Goal: Transaction & Acquisition: Download file/media

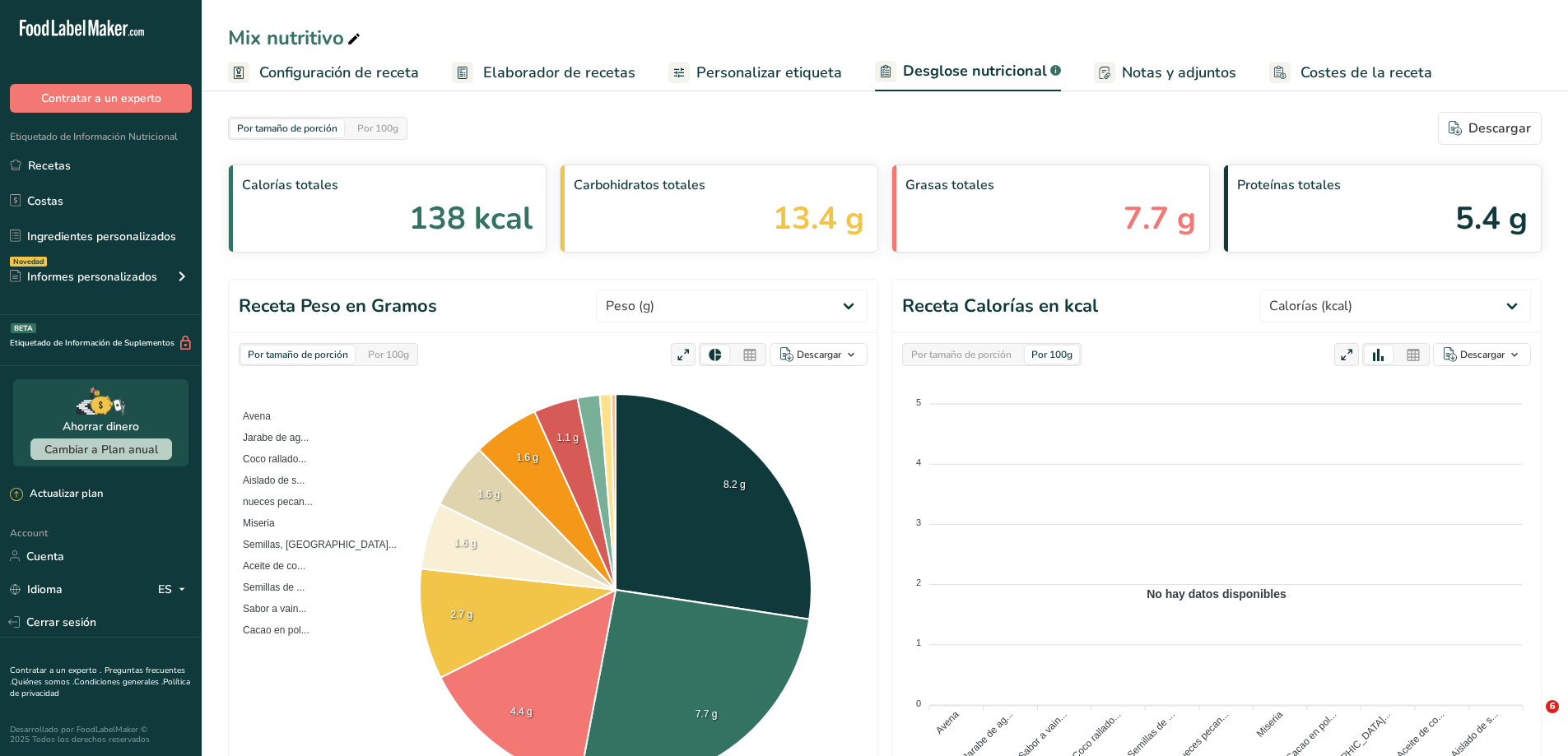
select select "Calories"
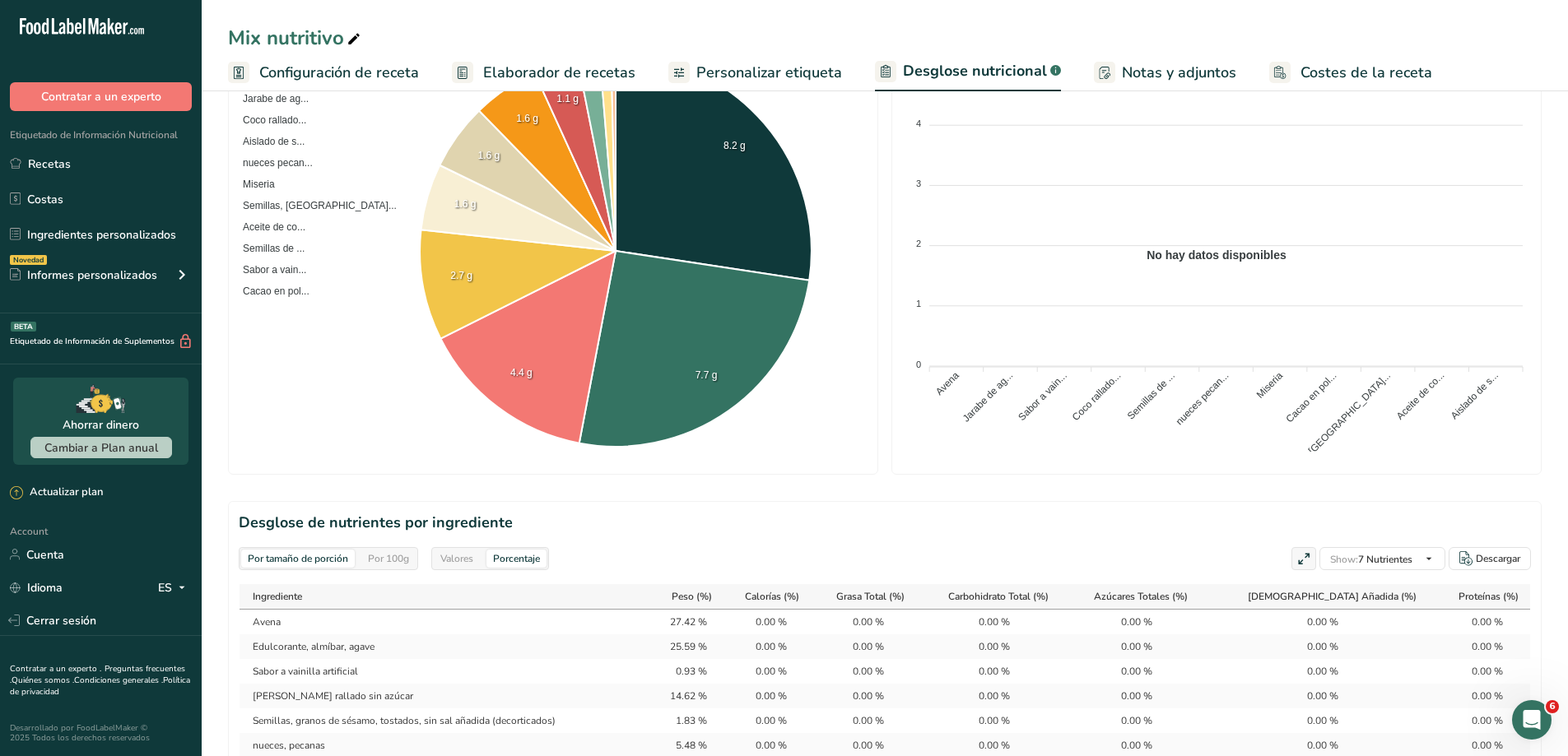
scroll to position [302, 0]
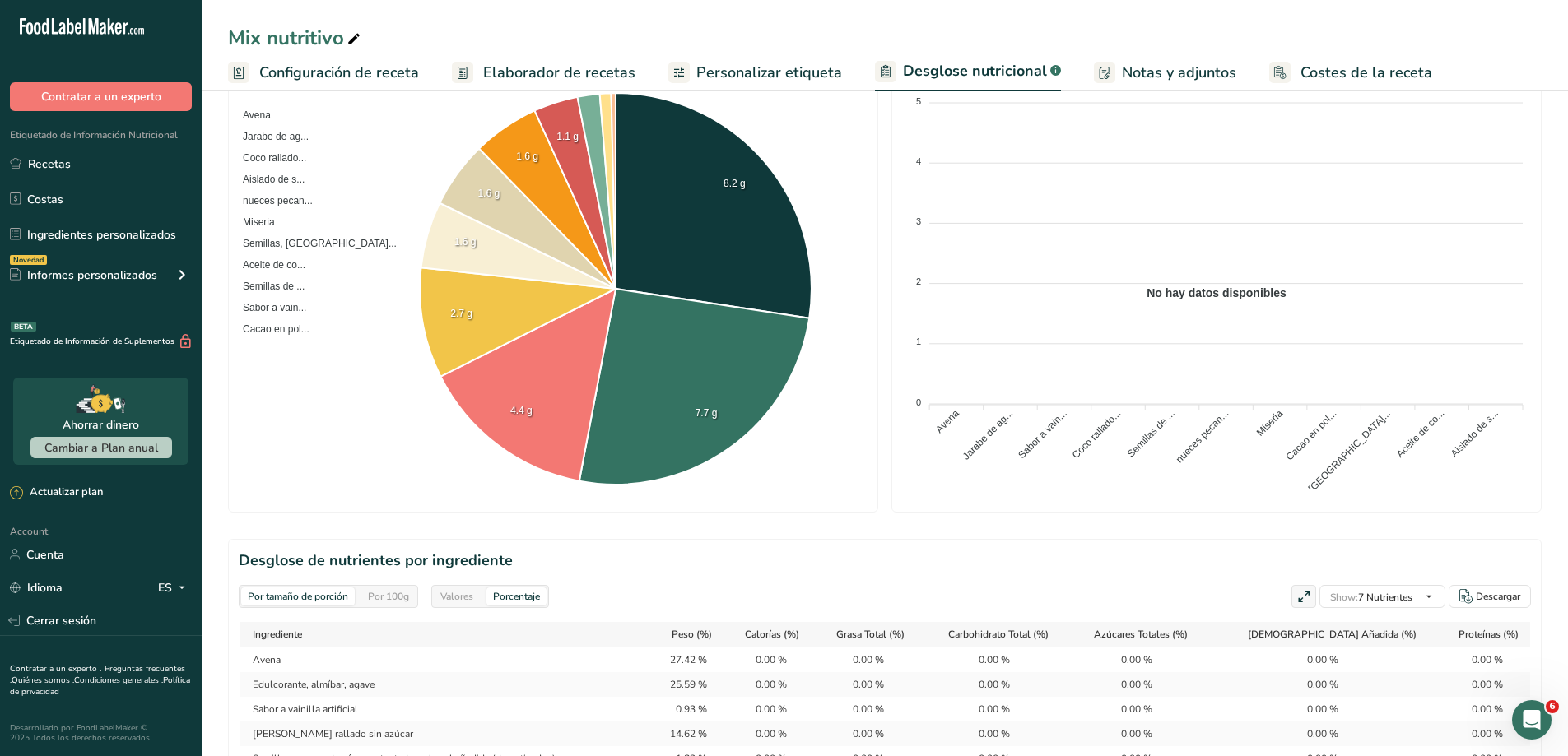
click at [789, 66] on span "Personalizar etiqueta" at bounding box center [769, 72] width 145 height 22
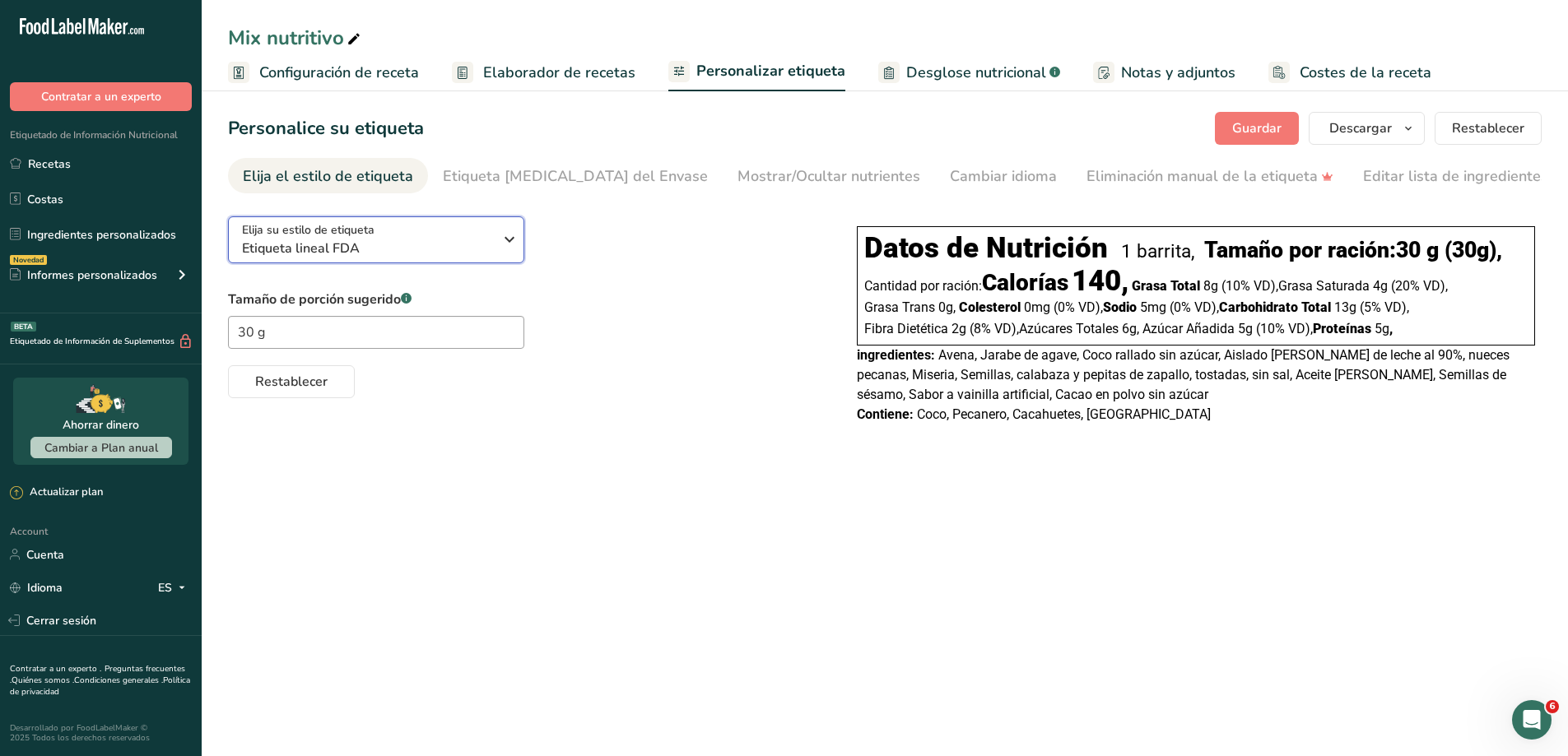
click at [518, 242] on icon "button" at bounding box center [509, 239] width 20 height 30
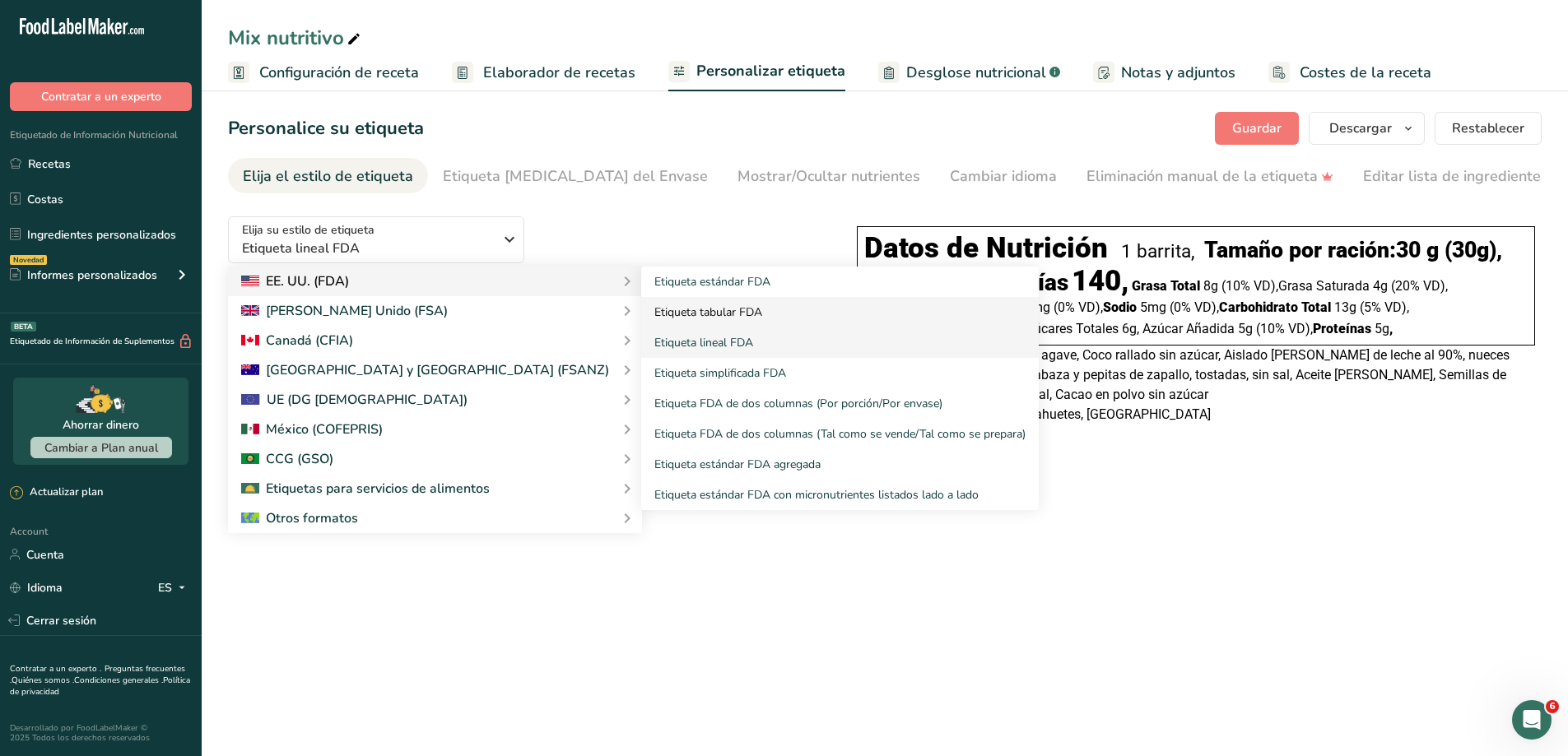
click at [641, 311] on link "Etiqueta tabular FDA" at bounding box center [840, 312] width 397 height 31
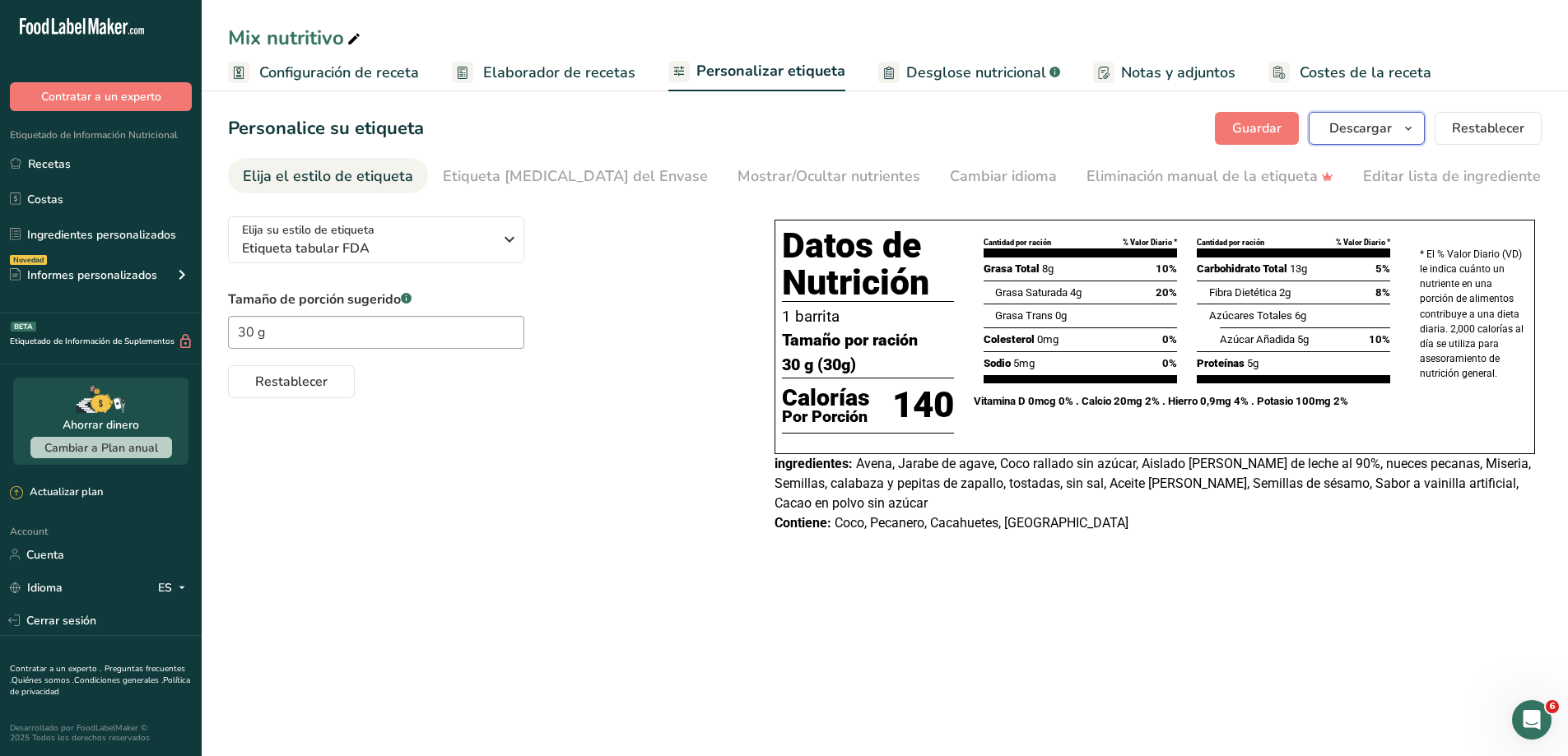
click at [1374, 135] on span "Descargar" at bounding box center [1360, 129] width 62 height 20
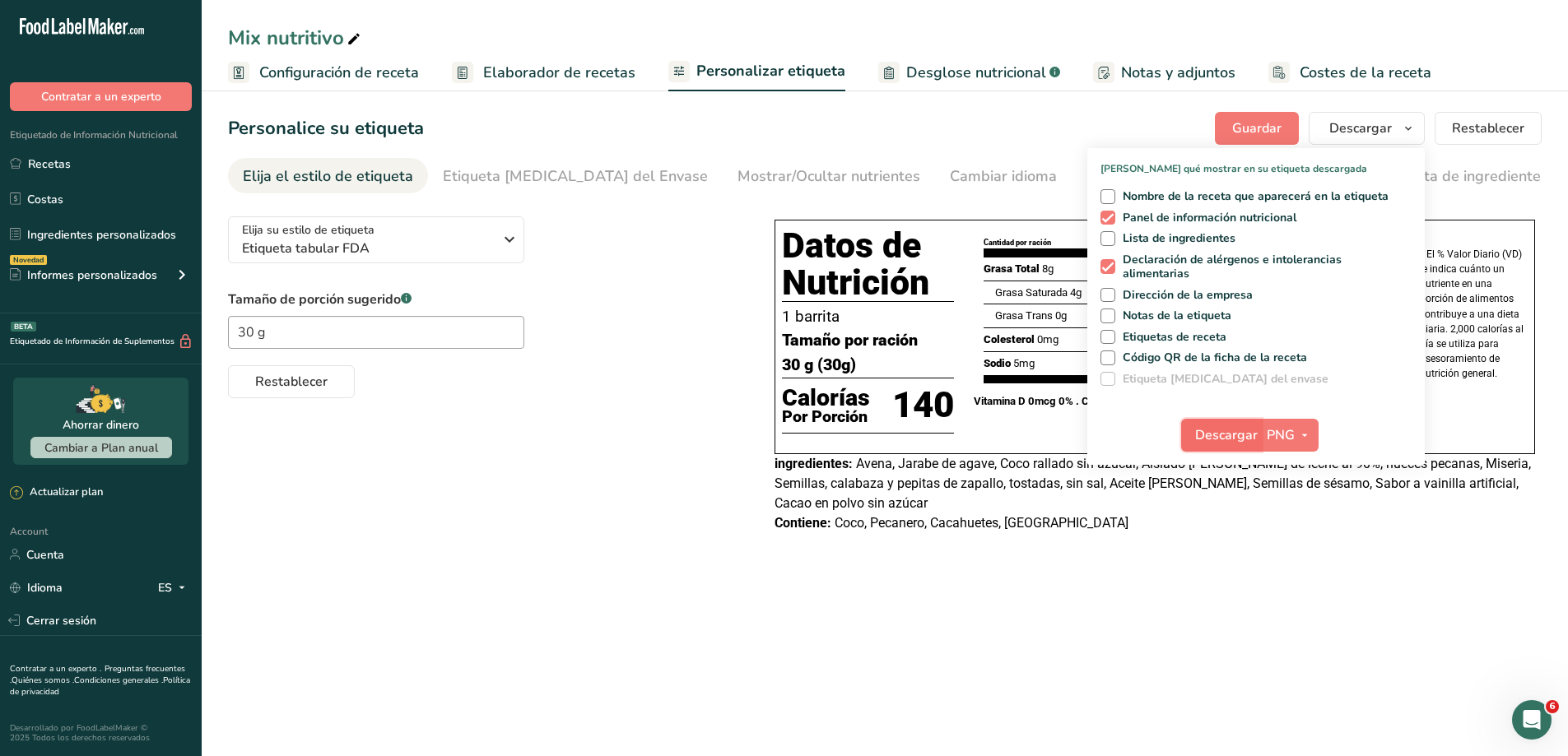
click at [1239, 439] on span "Descargar" at bounding box center [1226, 435] width 62 height 20
click at [493, 396] on div "Restablecer" at bounding box center [484, 379] width 514 height 40
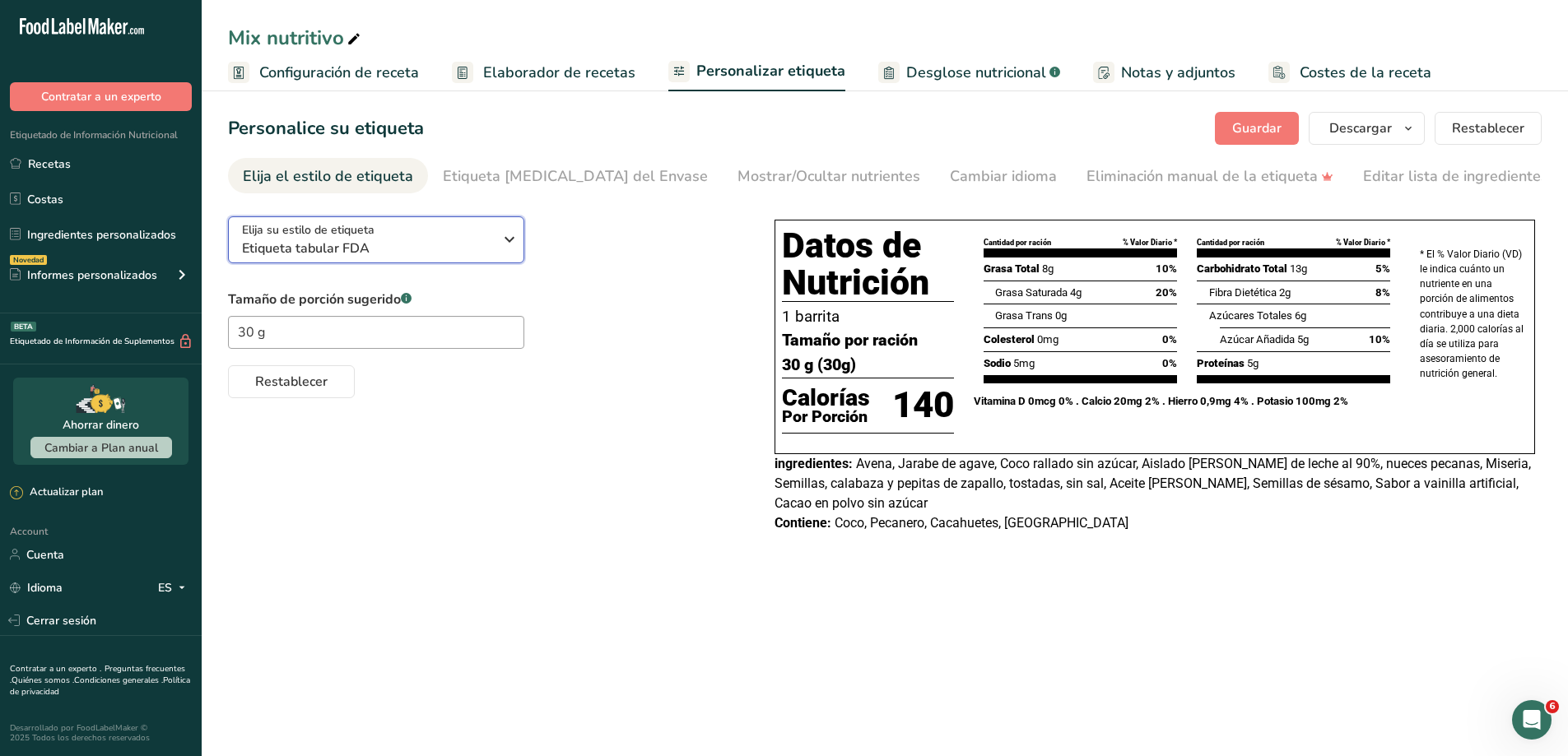
click at [484, 230] on div "Elija su estilo de etiqueta Etiqueta tabular FDA" at bounding box center [367, 239] width 251 height 37
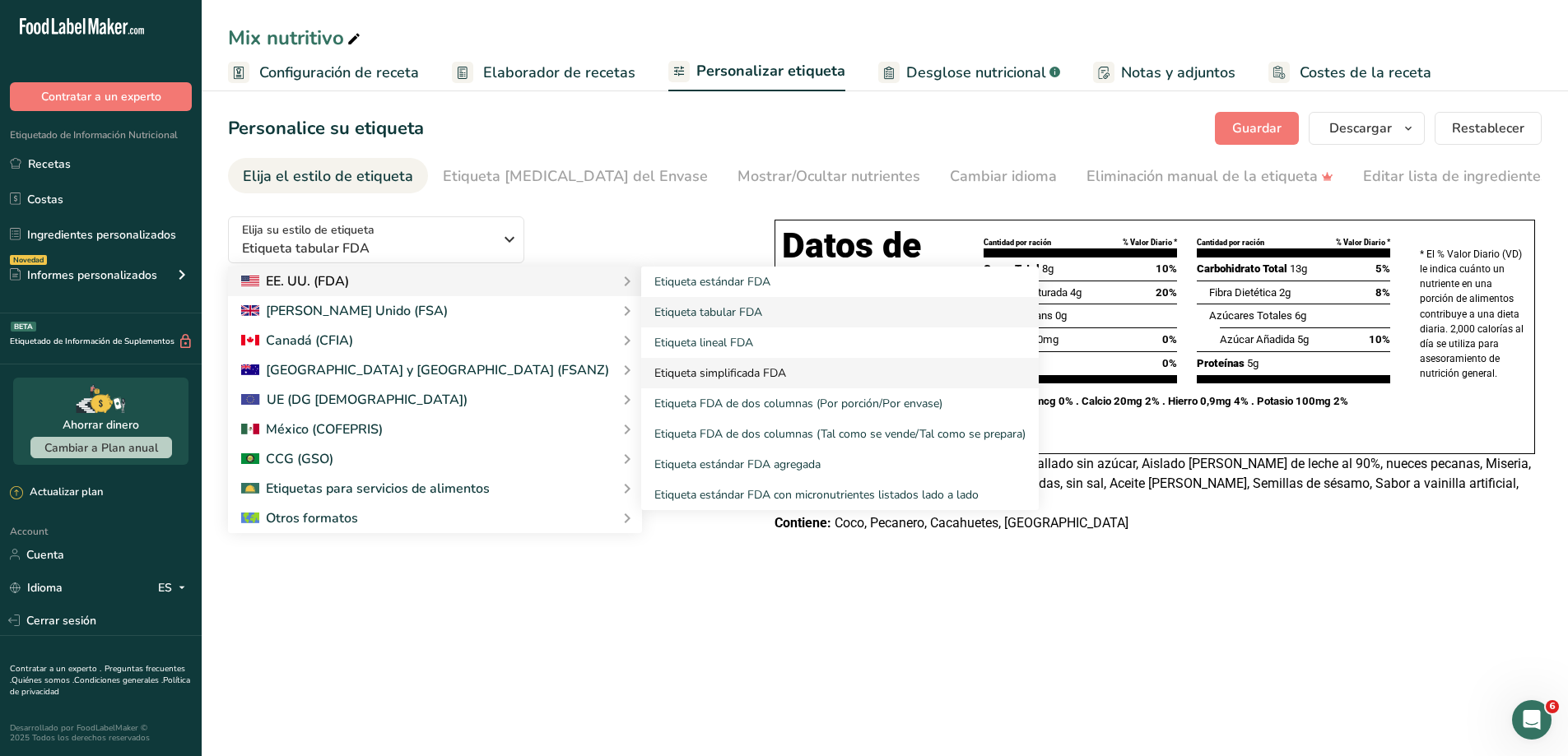
click at [641, 370] on link "Etiqueta simplificada FDA" at bounding box center [840, 373] width 397 height 31
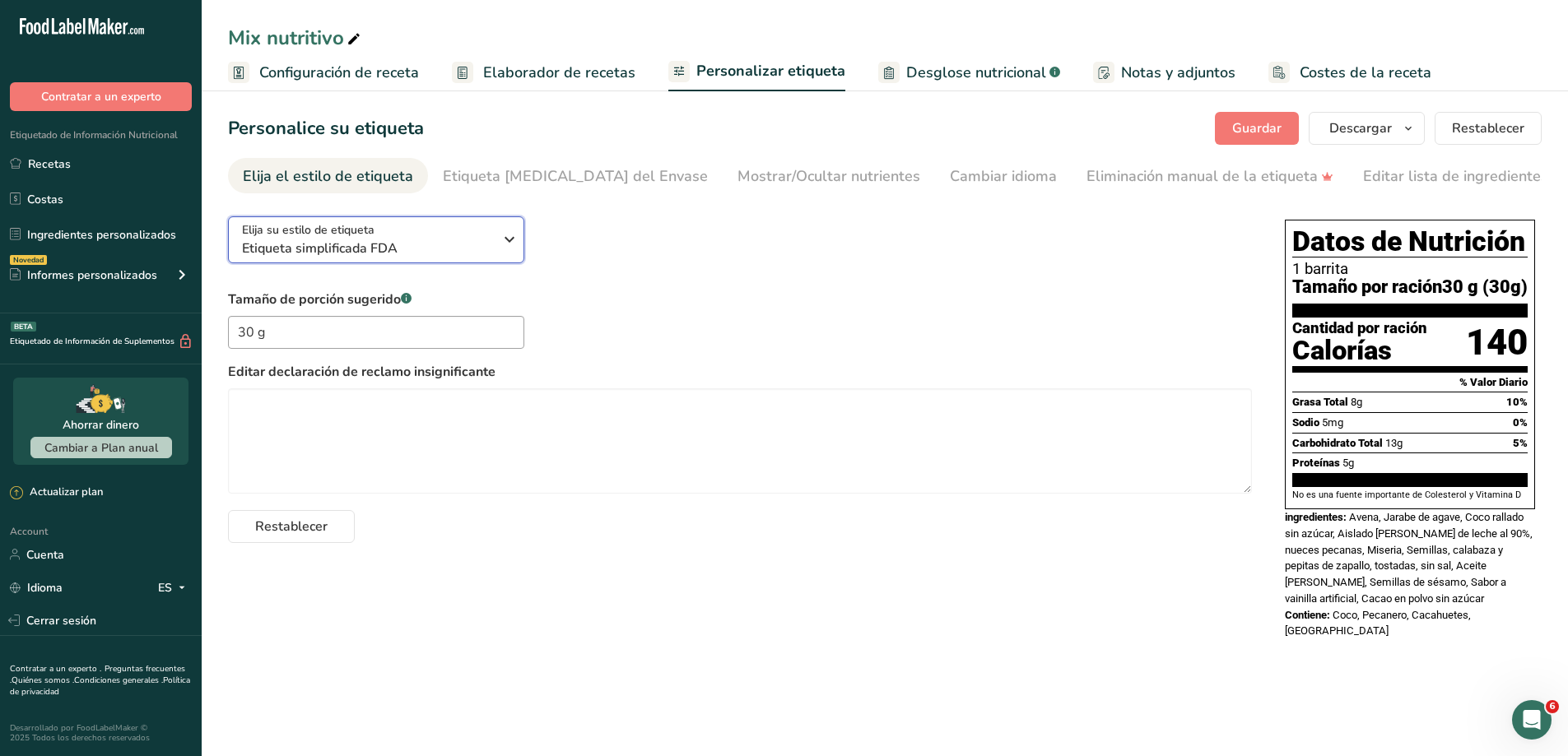
click at [503, 245] on icon "button" at bounding box center [509, 239] width 20 height 30
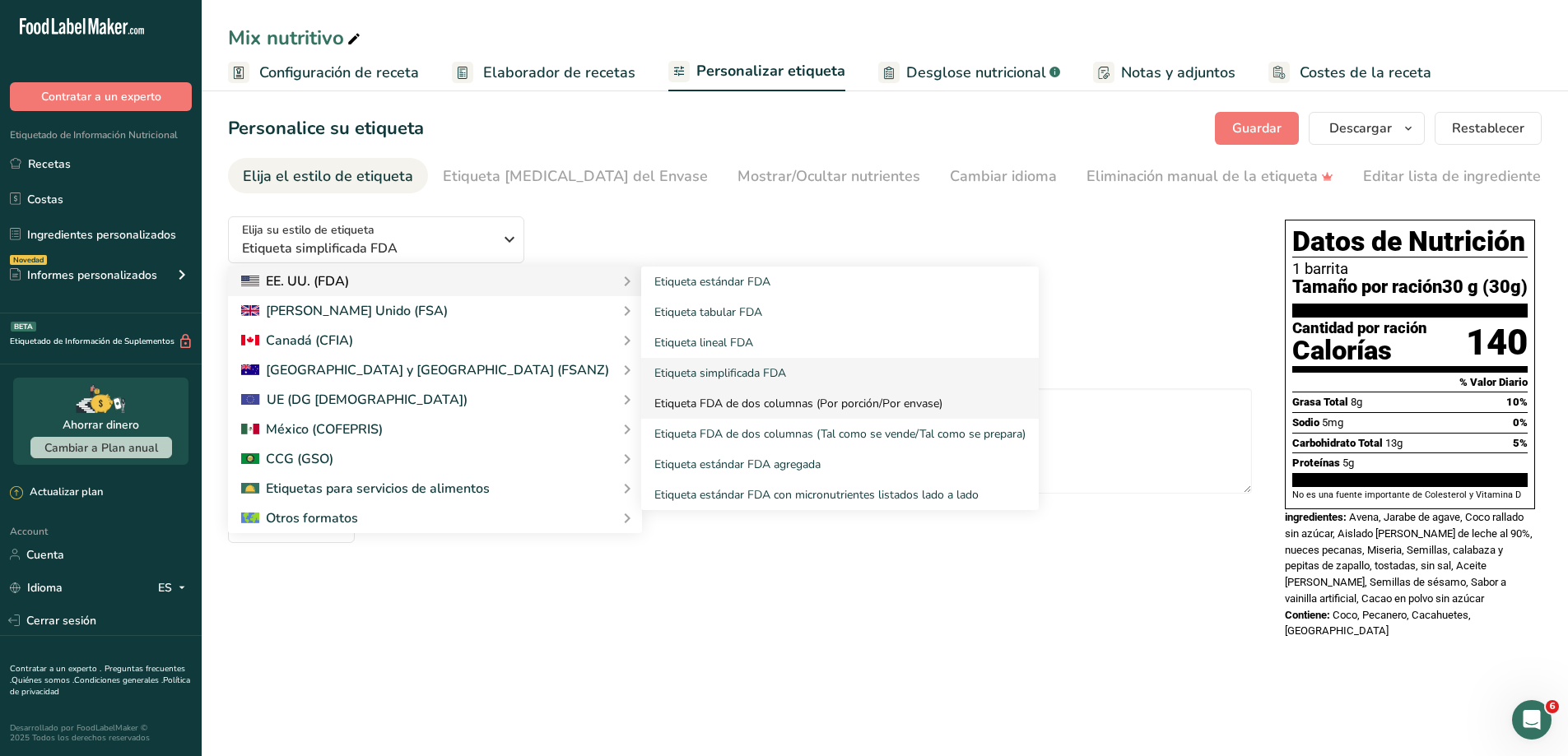
click at [641, 405] on link "Etiqueta FDA de dos columnas (Por porción/Por envase)" at bounding box center [840, 404] width 397 height 31
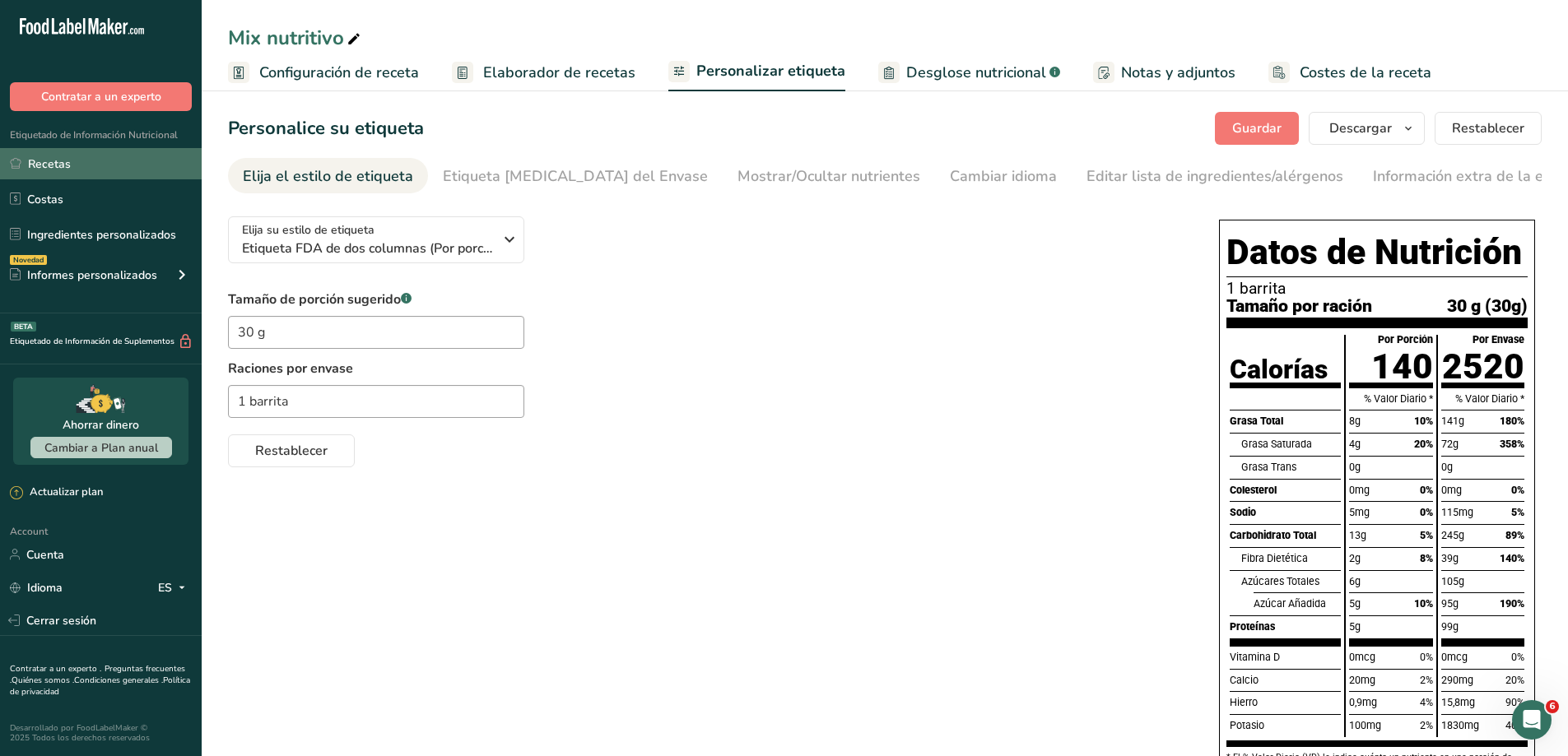
click at [42, 160] on link "Recetas" at bounding box center [101, 164] width 202 height 32
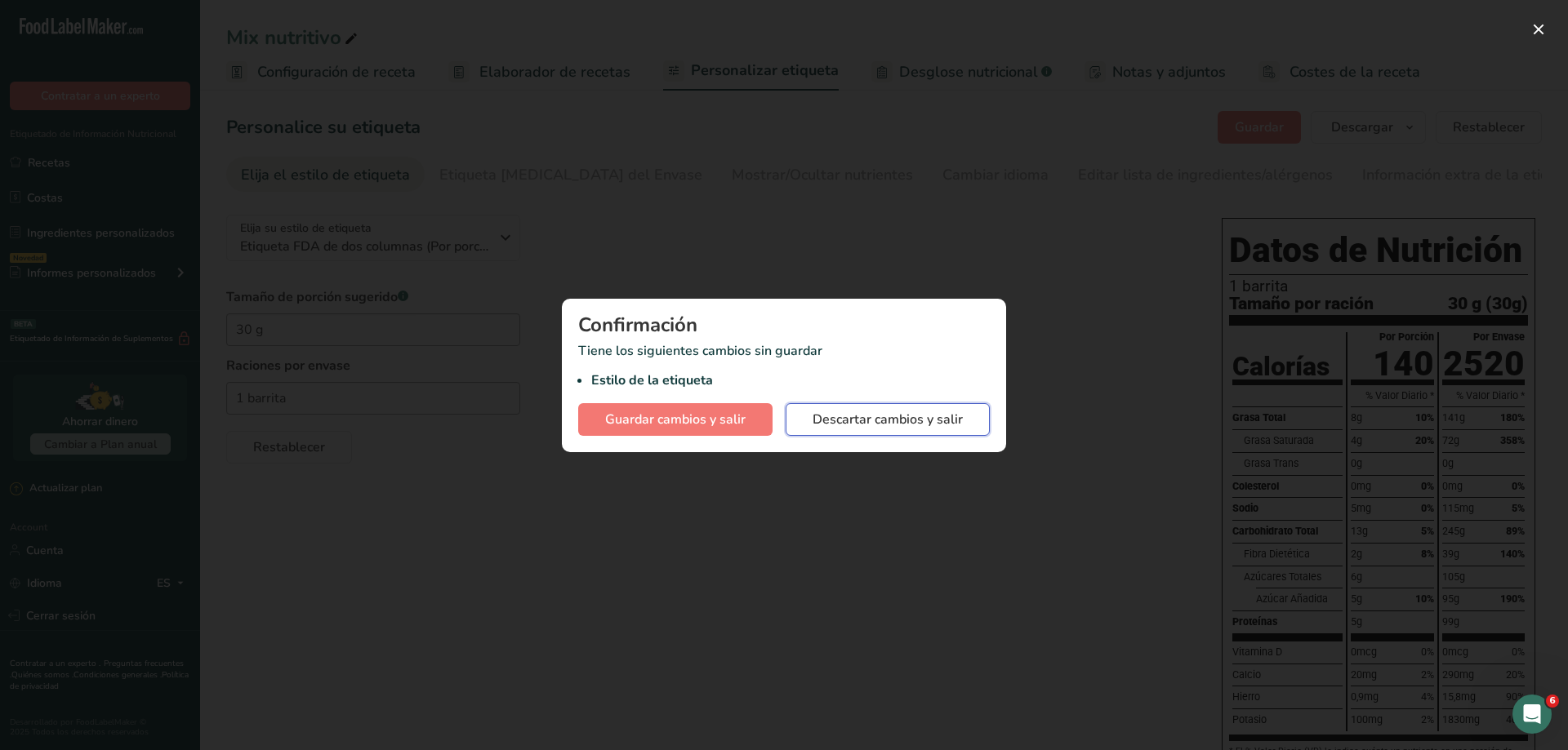
click at [835, 411] on span "Descartar cambios y salir" at bounding box center [888, 420] width 150 height 20
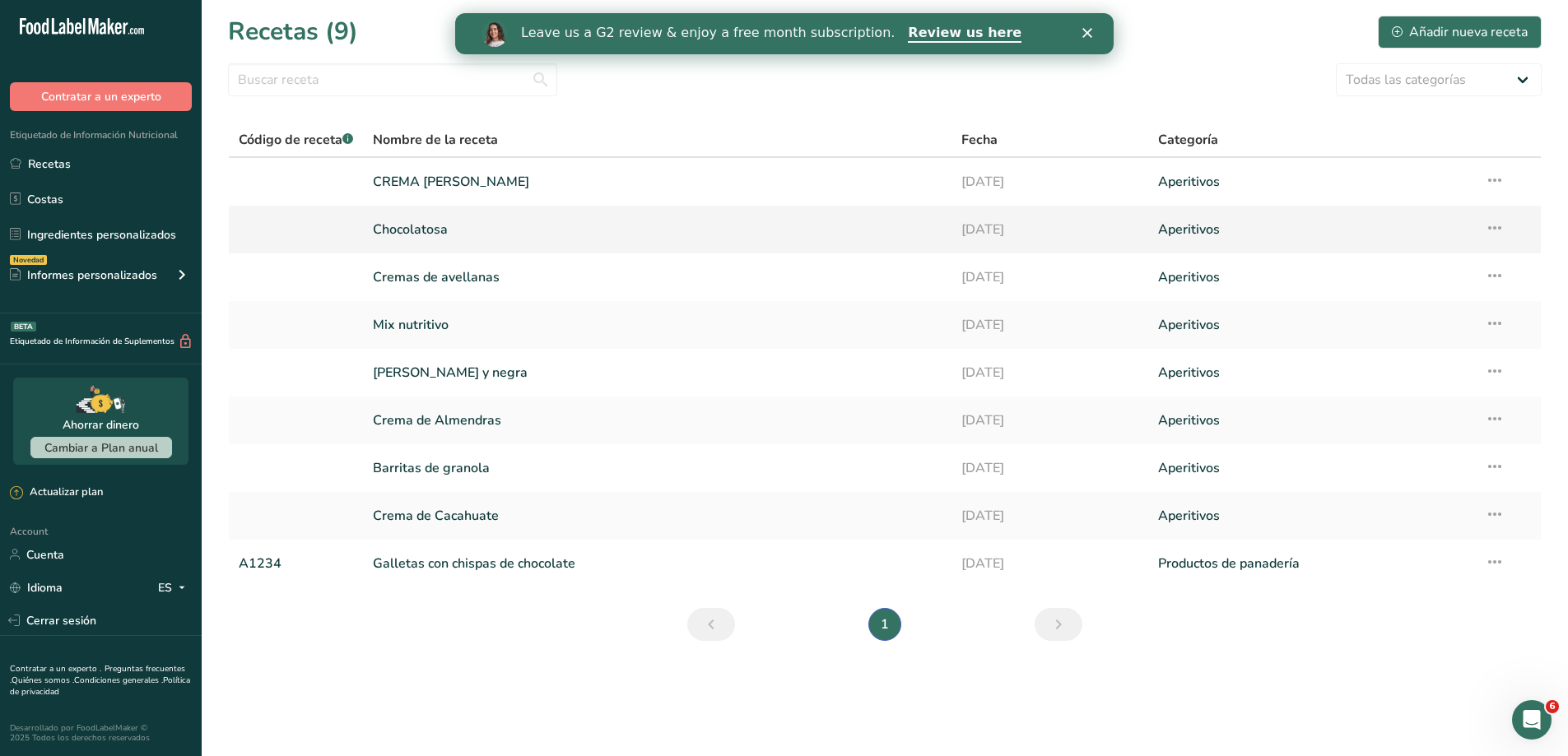
click at [422, 237] on link "Chocolatosa" at bounding box center [657, 230] width 569 height 35
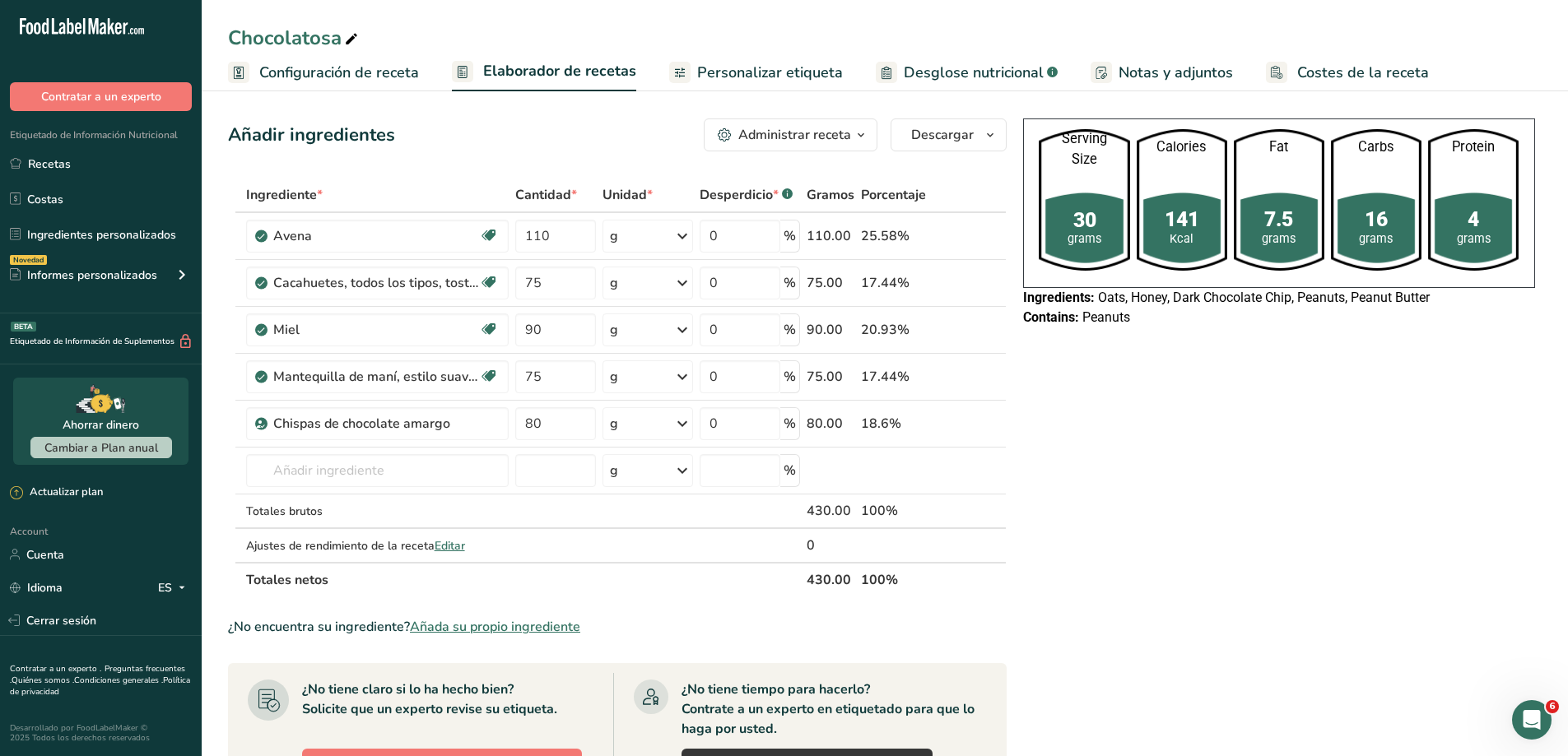
click at [740, 72] on span "Personalizar etiqueta" at bounding box center [769, 72] width 145 height 22
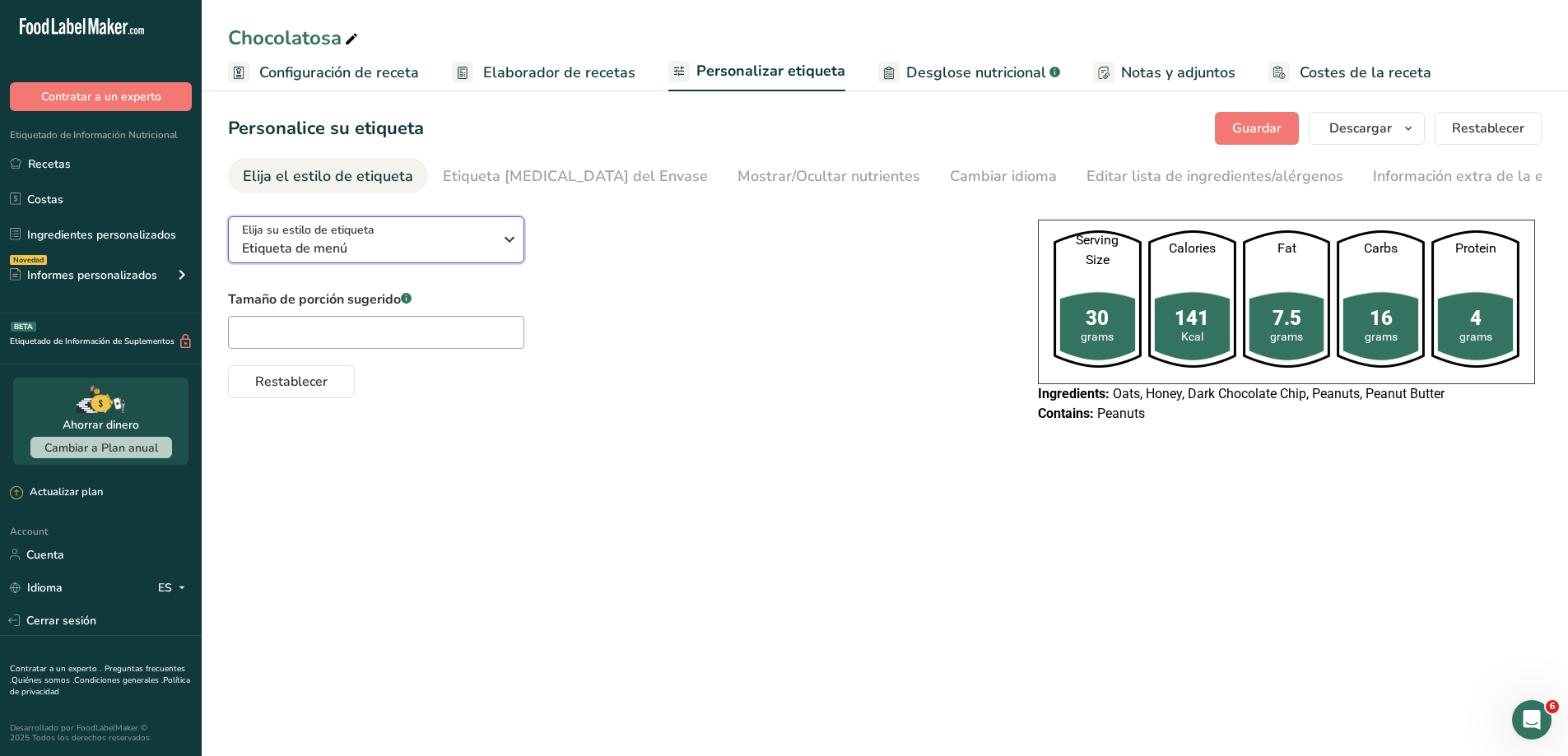
click at [511, 243] on icon "button" at bounding box center [509, 239] width 20 height 30
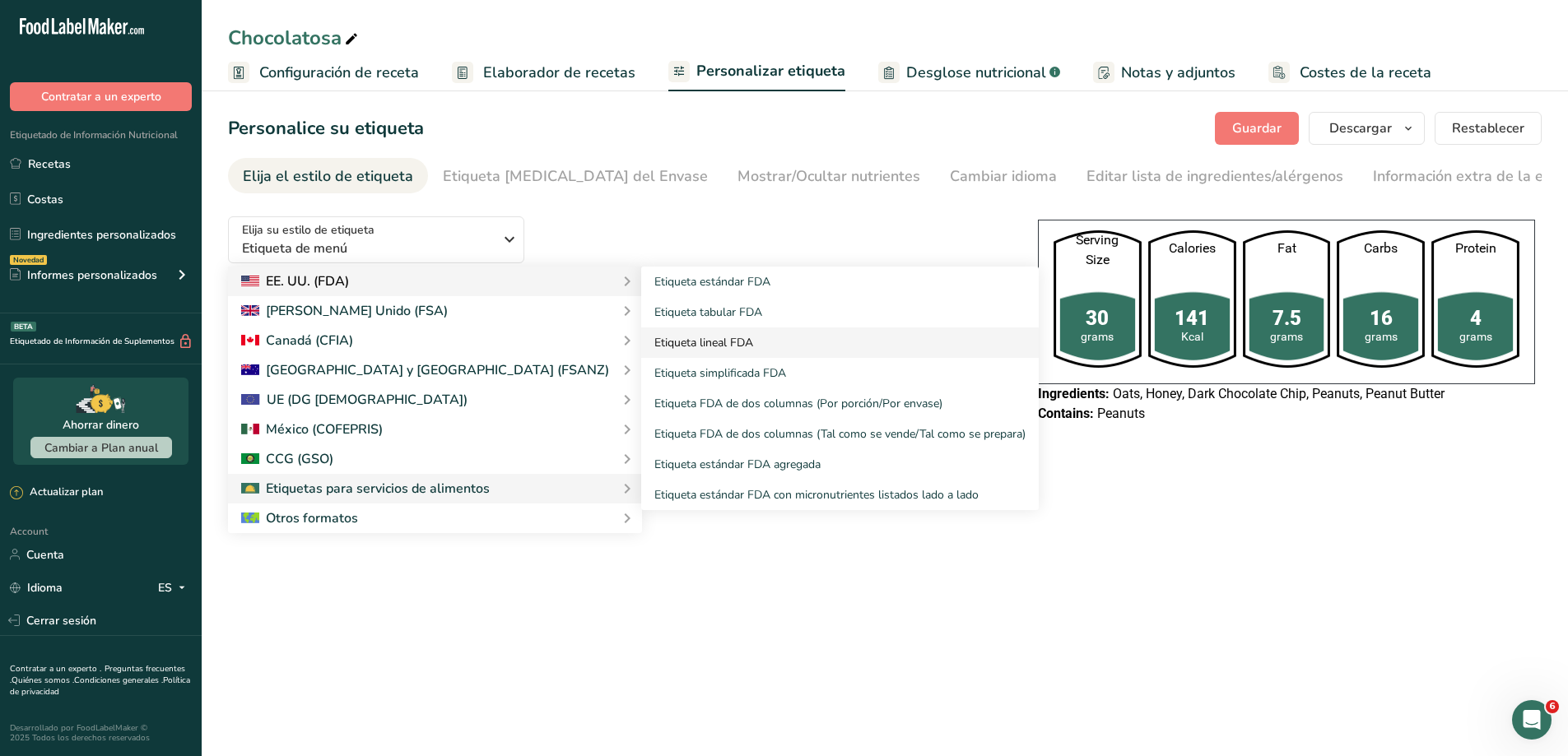
click at [641, 346] on link "Etiqueta lineal FDA" at bounding box center [840, 342] width 397 height 31
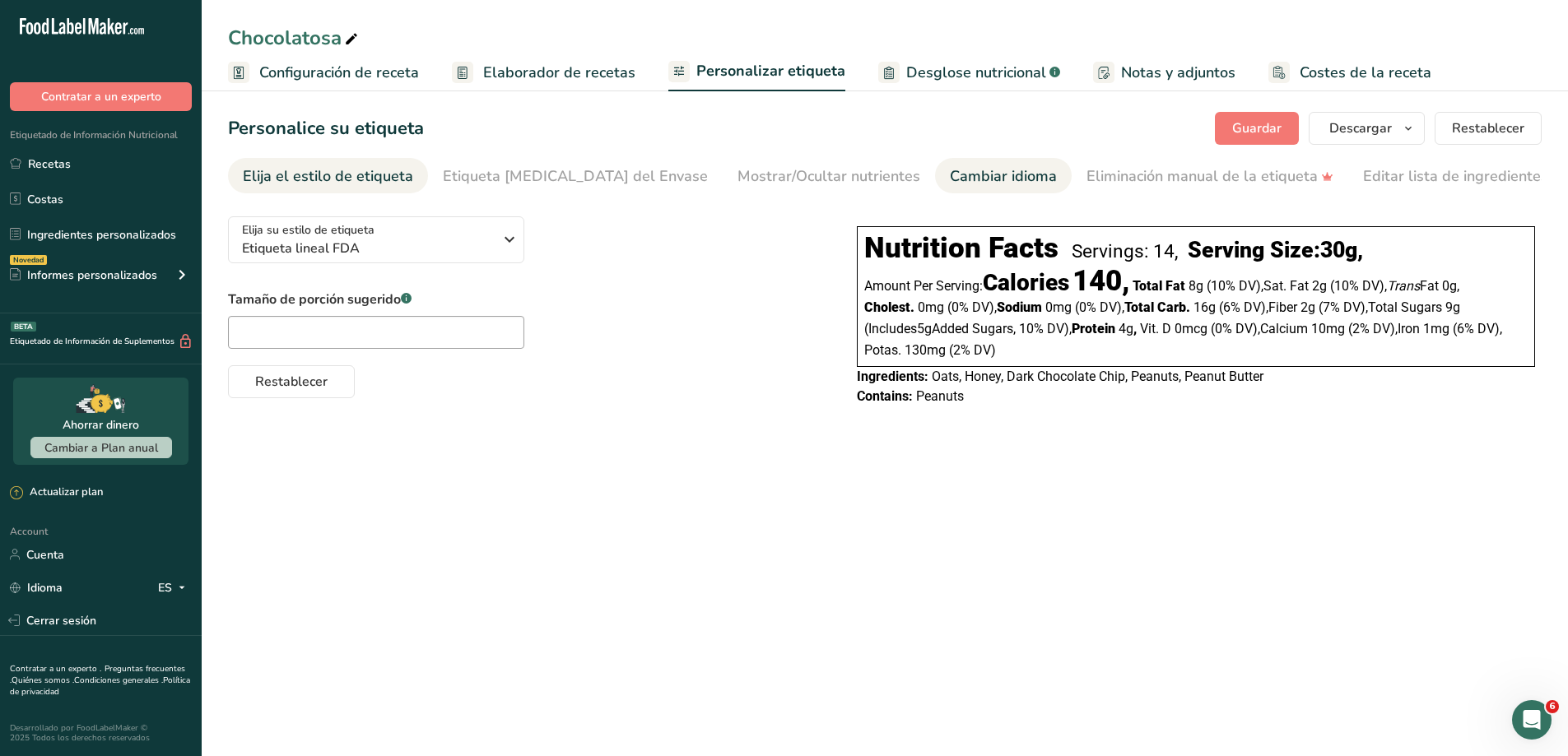
click at [950, 177] on div "Cambiar idioma" at bounding box center [1003, 176] width 107 height 22
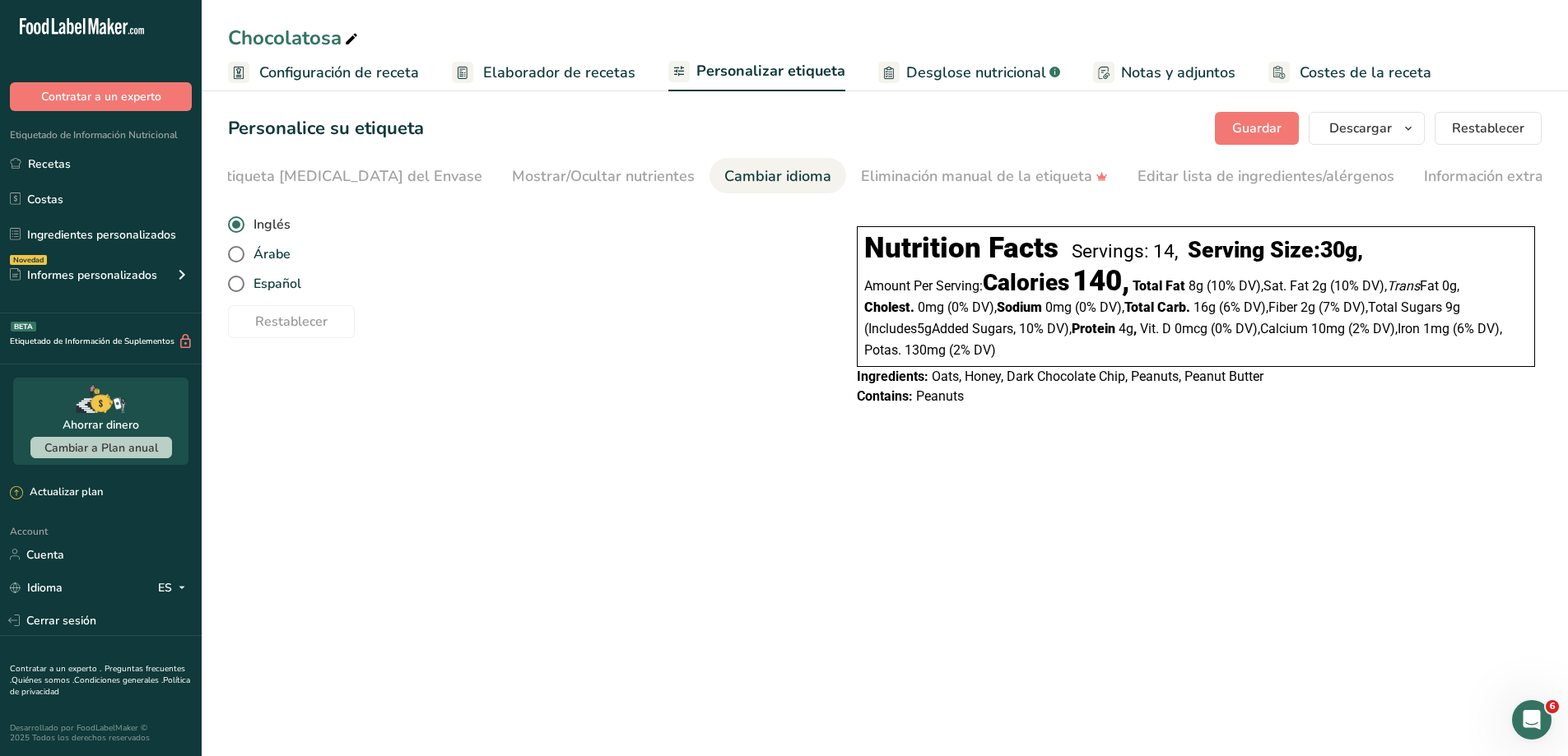
scroll to position [0, 242]
click at [256, 287] on span "Español" at bounding box center [273, 284] width 57 height 17
click at [238, 287] on input "Español" at bounding box center [233, 284] width 11 height 11
radio input "true"
radio input "false"
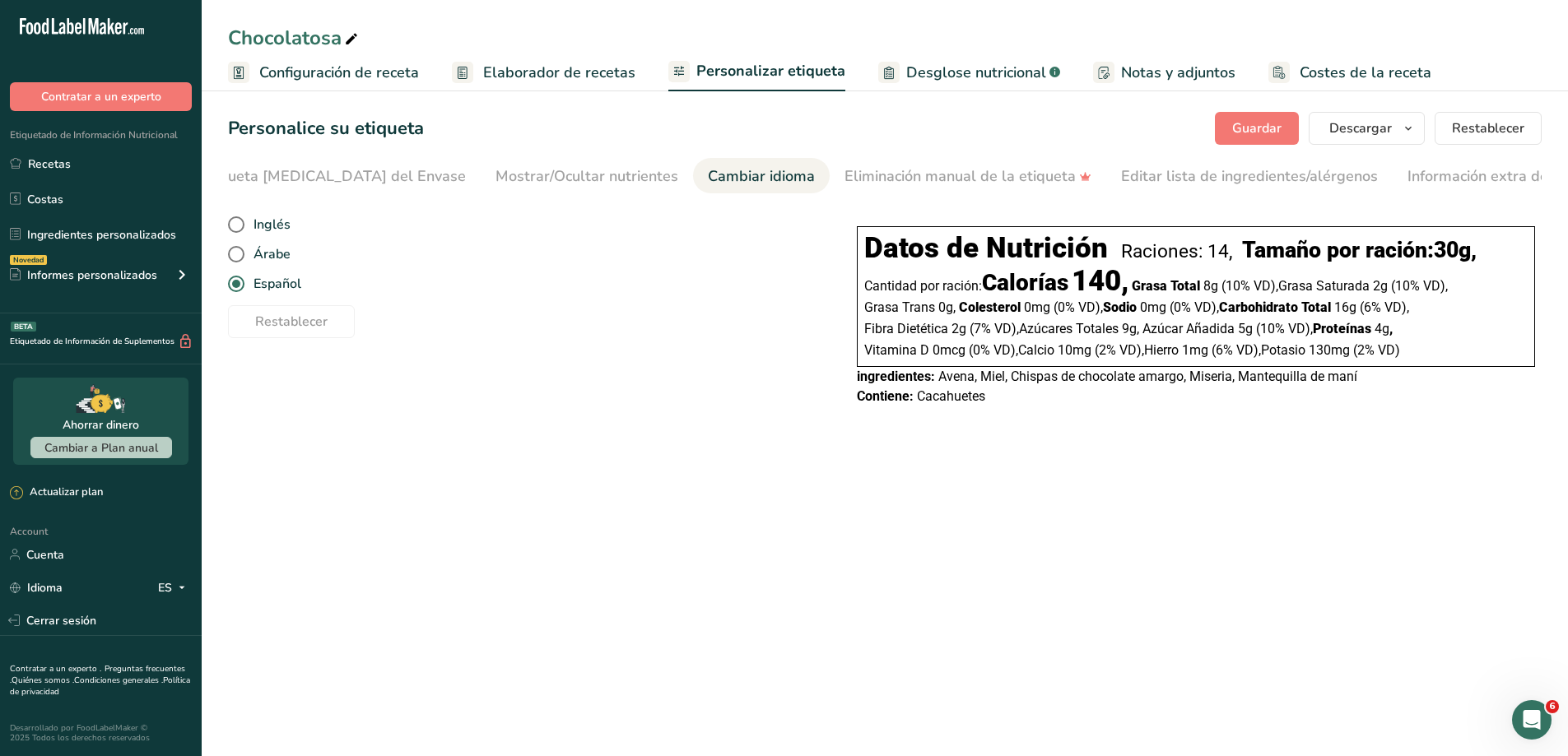
click at [667, 444] on section "Personalice su etiqueta [GEOGRAPHIC_DATA] [GEOGRAPHIC_DATA] [PERSON_NAME] qué m…" at bounding box center [885, 268] width 1366 height 364
click at [548, 189] on link "Mostrar/Ocultar nutrientes" at bounding box center [587, 176] width 183 height 37
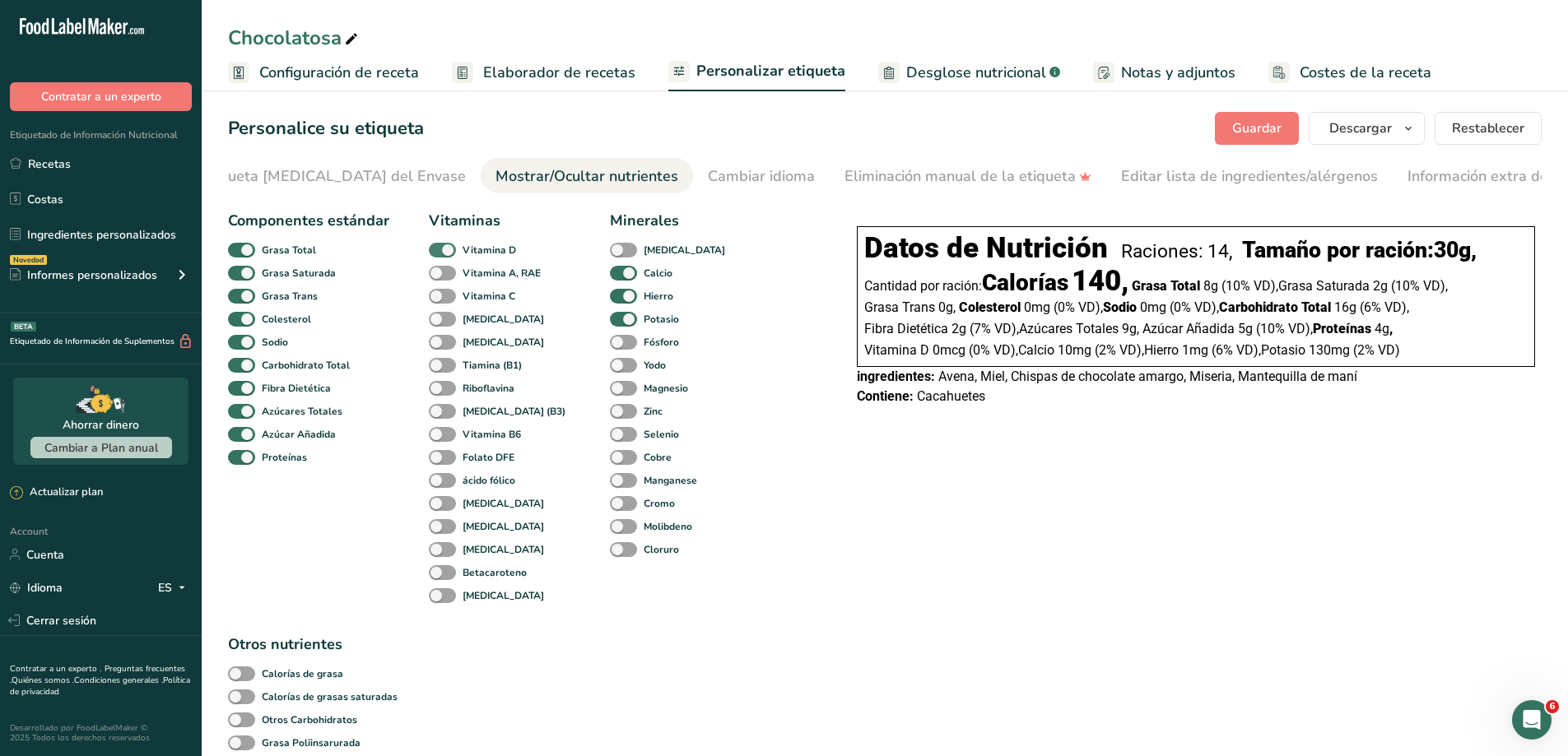
click at [445, 248] on span at bounding box center [442, 250] width 27 height 16
click at [440, 248] on input "Vitamina D" at bounding box center [434, 249] width 11 height 11
checkbox input "false"
click at [610, 275] on span at bounding box center [623, 273] width 27 height 16
click at [610, 275] on input "Calcio" at bounding box center [615, 272] width 11 height 11
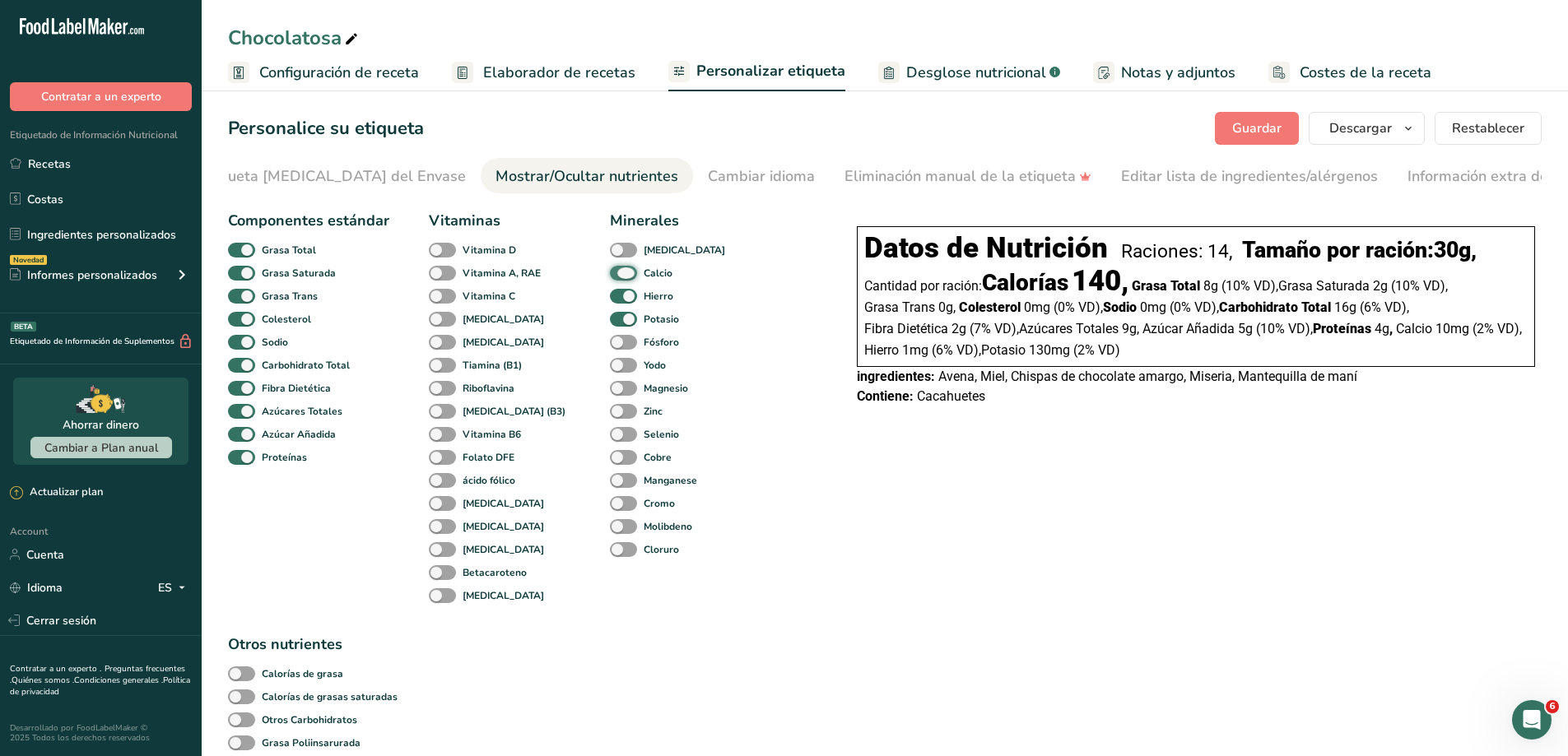
checkbox input "false"
click at [610, 298] on span at bounding box center [623, 297] width 27 height 16
click at [610, 298] on input "Hierro" at bounding box center [615, 296] width 11 height 11
checkbox input "false"
click at [610, 315] on span at bounding box center [623, 319] width 27 height 16
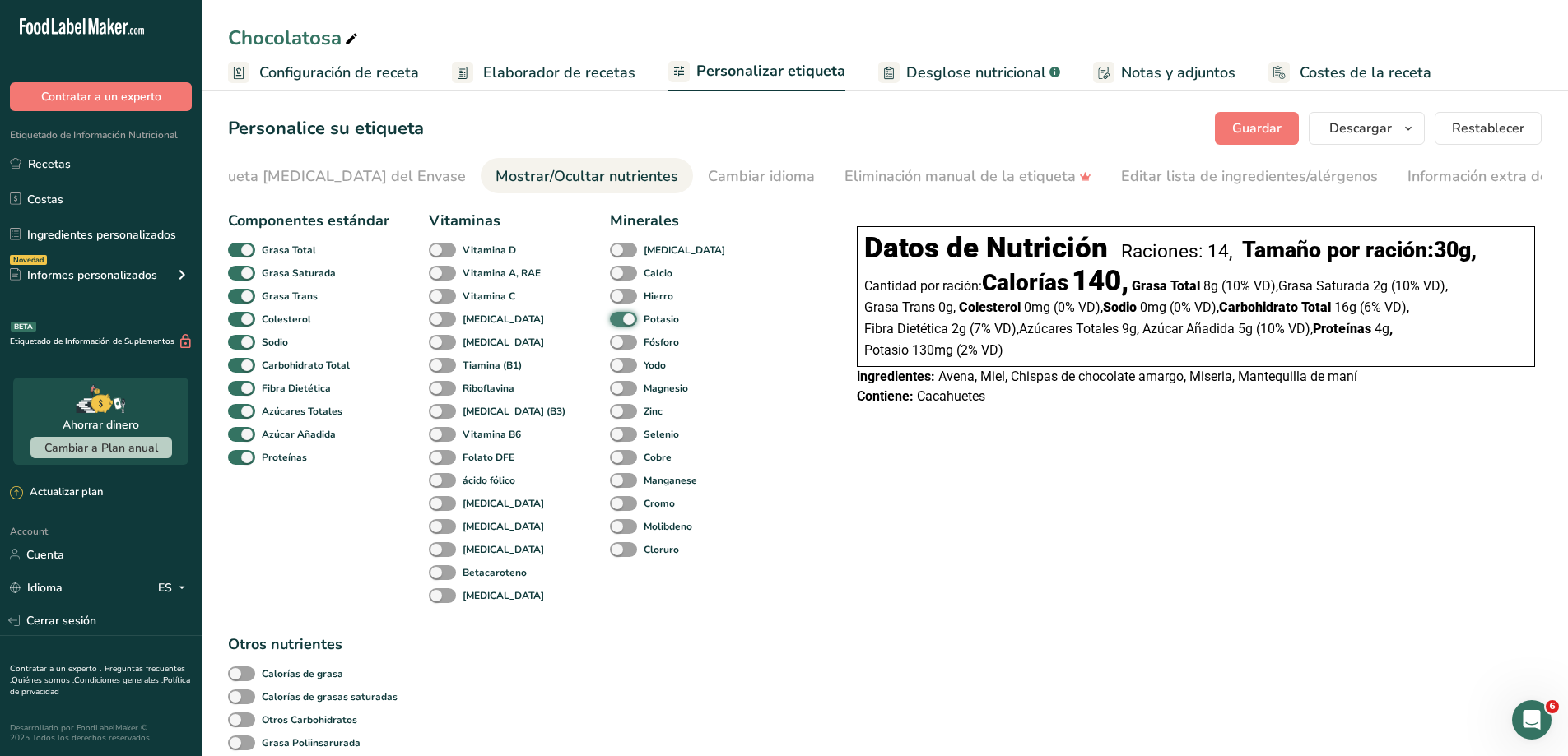
click at [610, 315] on input "Potasio" at bounding box center [615, 318] width 11 height 11
checkbox input "false"
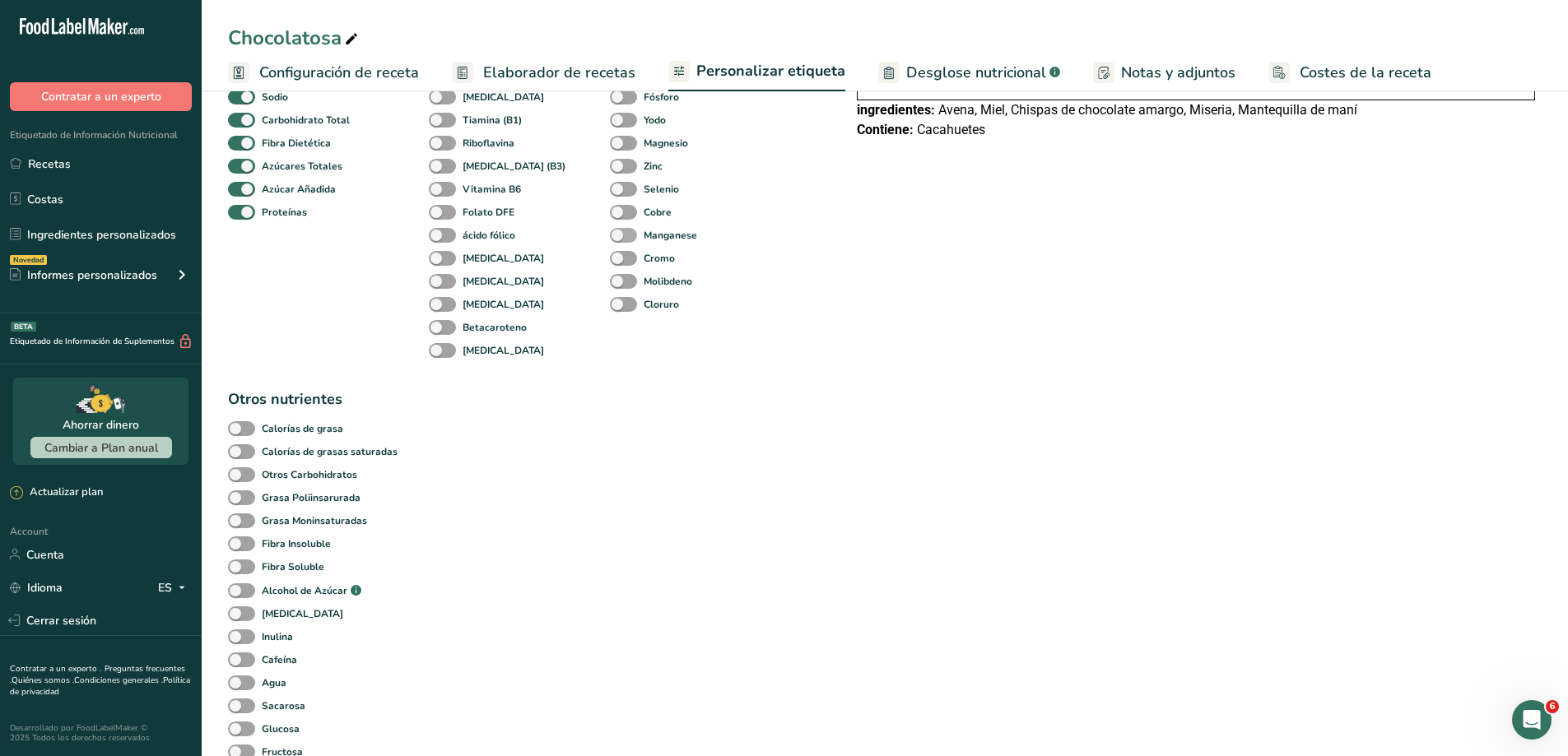
scroll to position [247, 0]
click at [248, 428] on span at bounding box center [241, 427] width 27 height 16
click at [238, 428] on input "Calorías de grasa" at bounding box center [233, 426] width 11 height 11
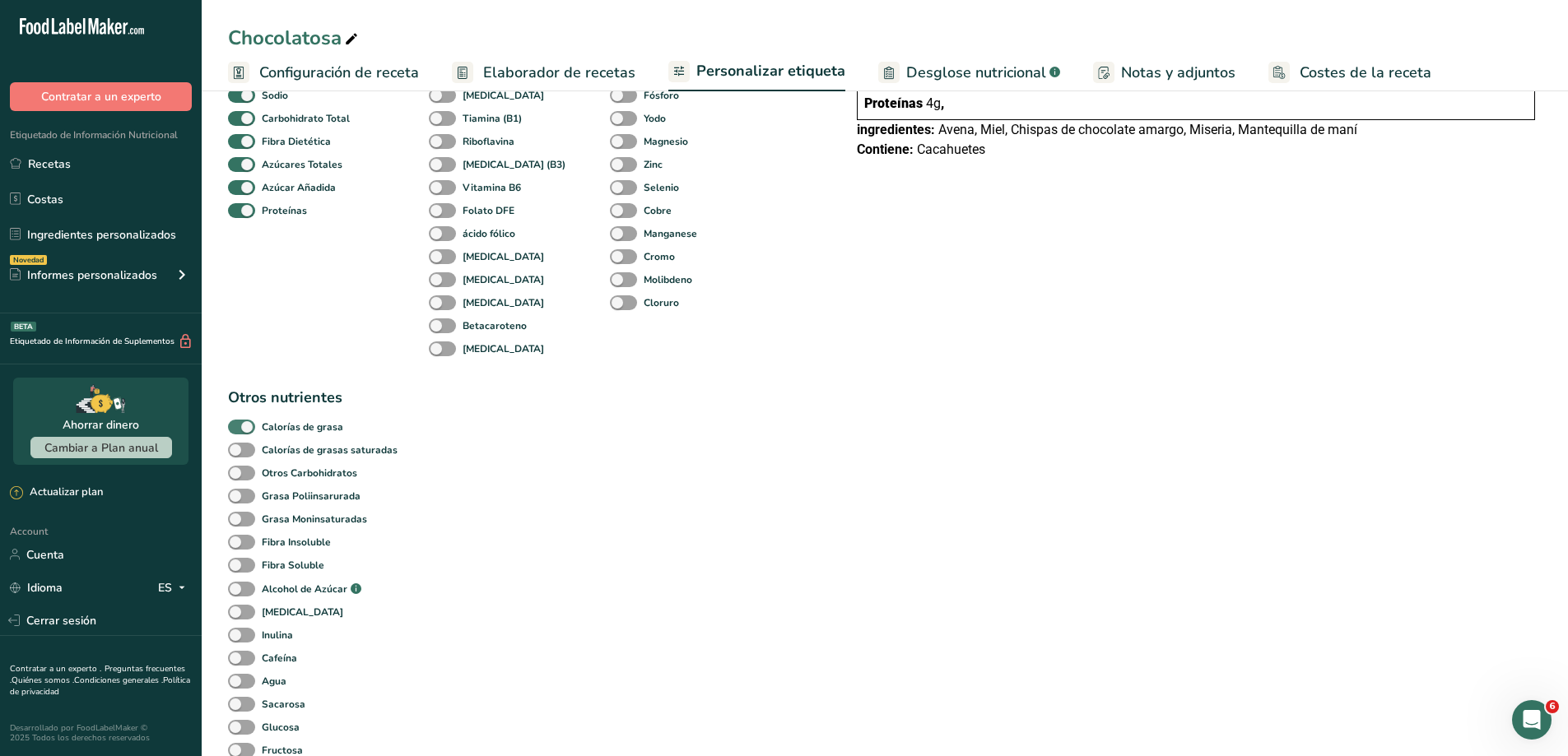
click at [238, 429] on span at bounding box center [241, 427] width 27 height 16
click at [238, 429] on input "Calorías de grasa" at bounding box center [233, 426] width 11 height 11
checkbox input "false"
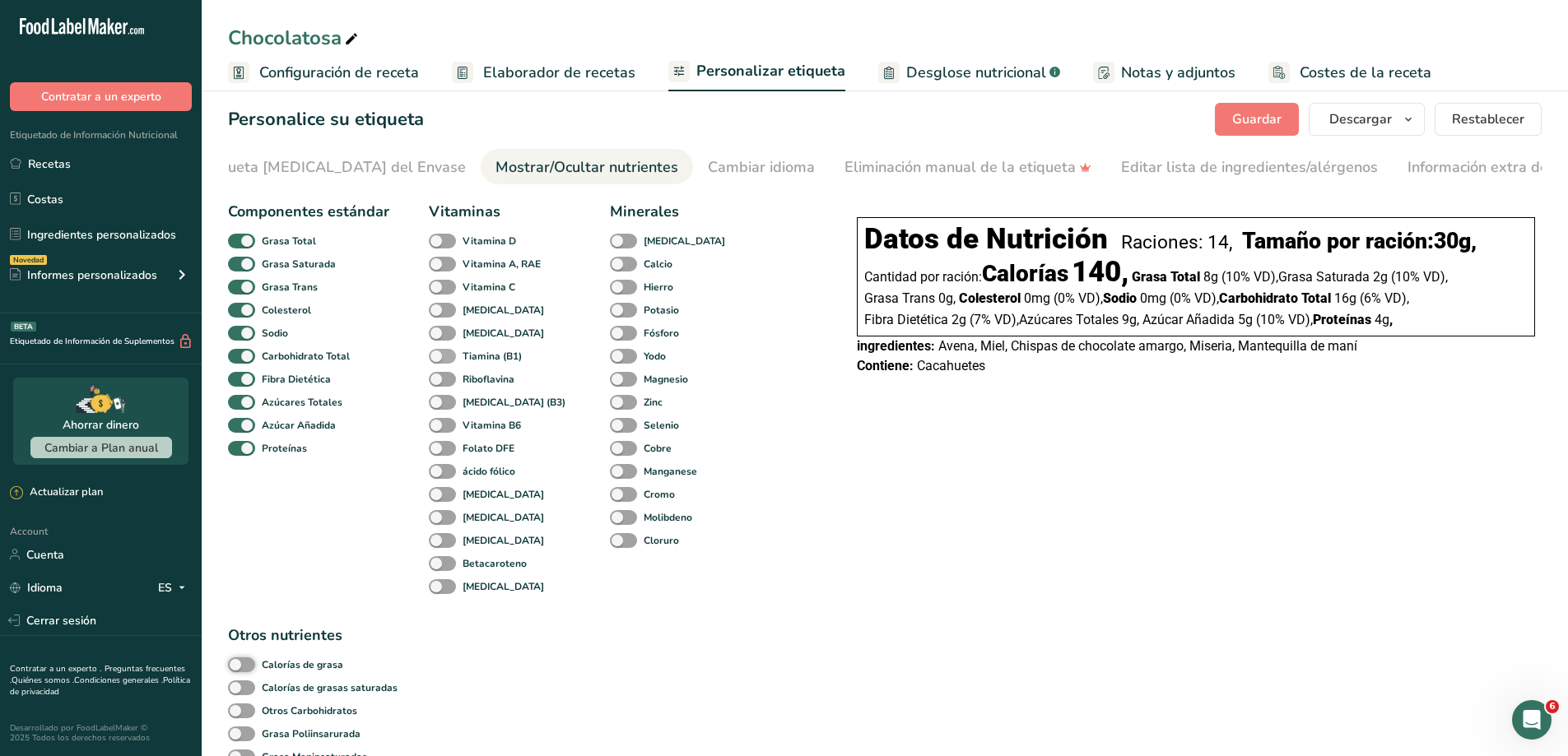
scroll to position [0, 0]
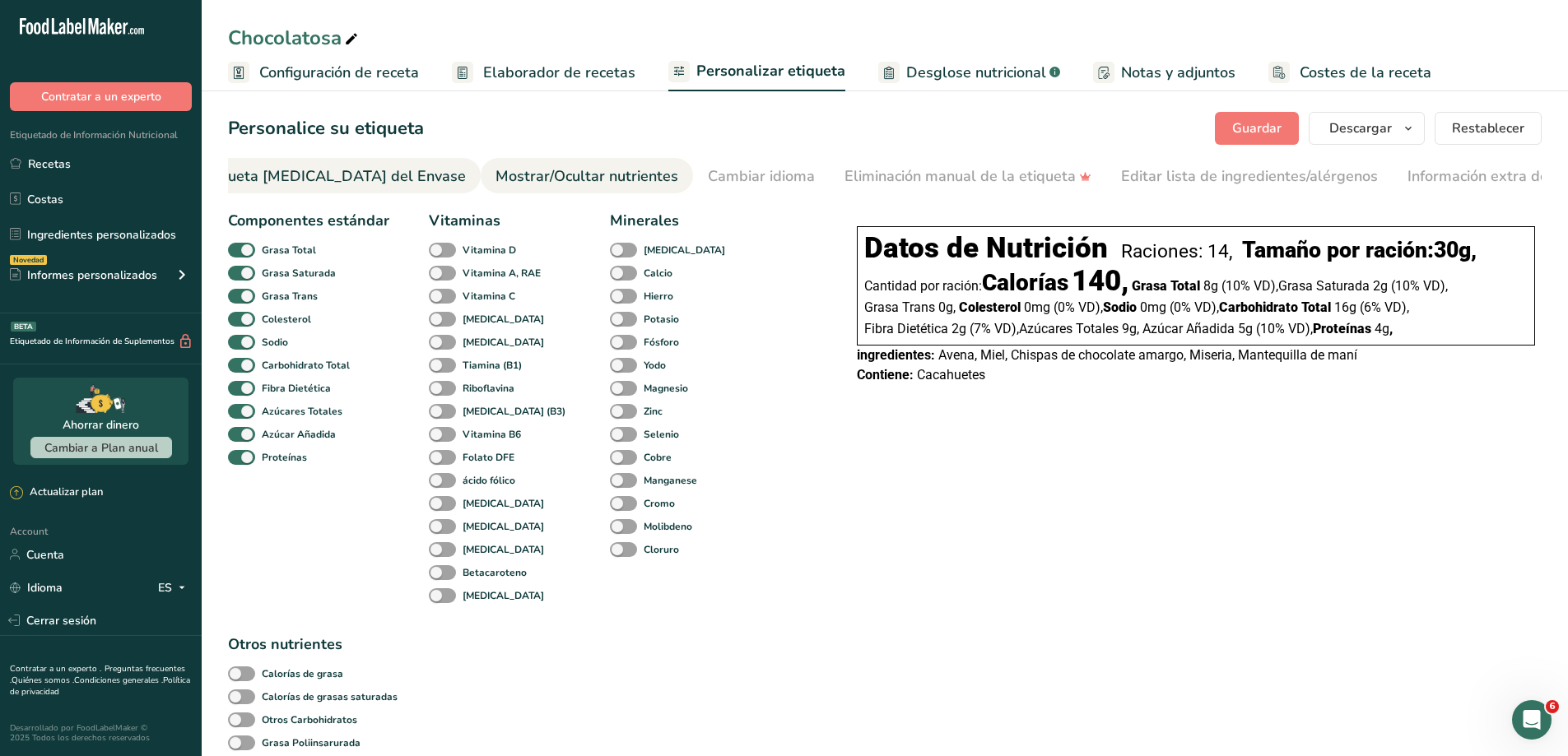
click at [344, 174] on div "Etiqueta [MEDICAL_DATA] del Envase" at bounding box center [333, 176] width 265 height 22
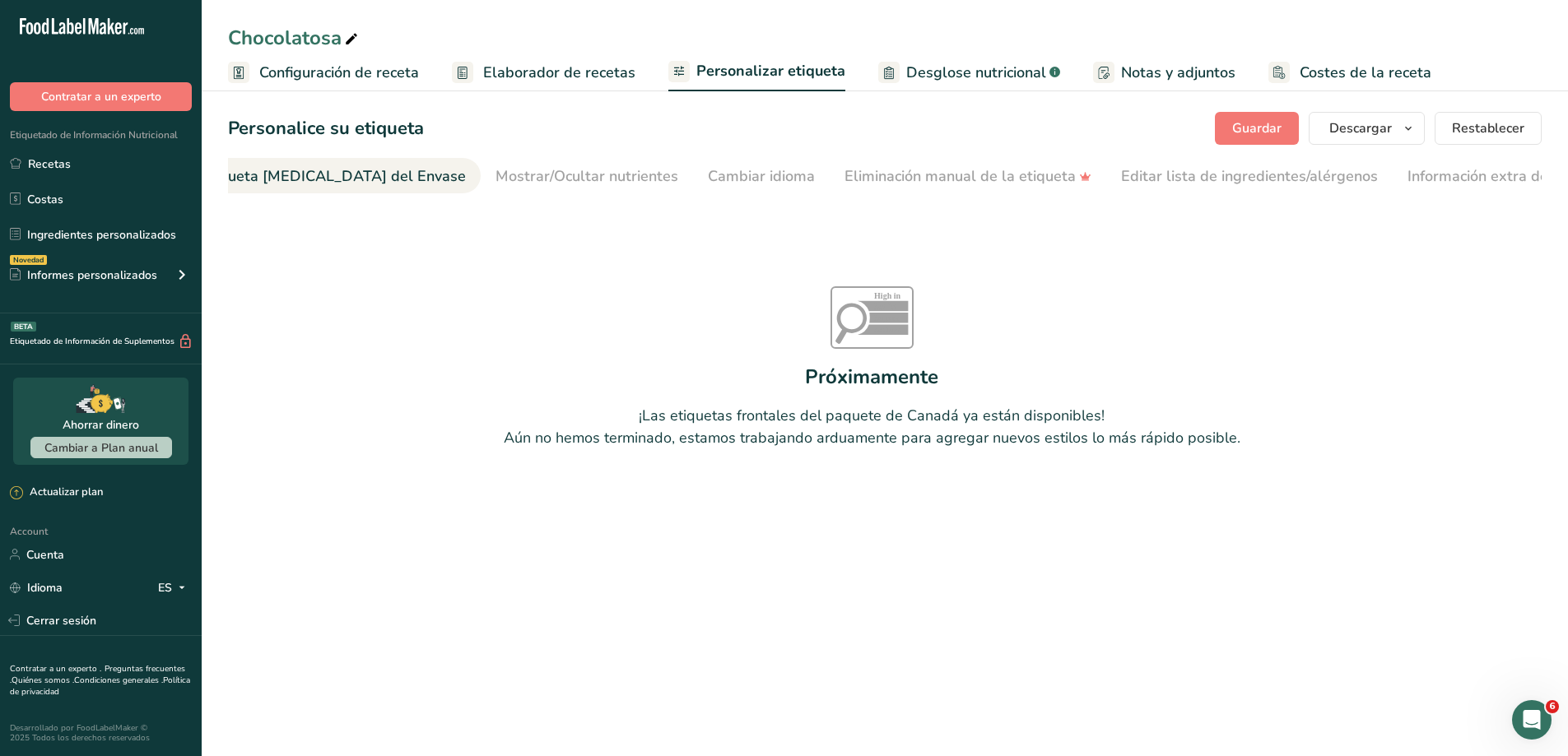
scroll to position [0, 196]
click at [396, 135] on h1 "Personalice su etiqueta" at bounding box center [326, 129] width 196 height 27
click at [732, 80] on span "Personalizar etiqueta" at bounding box center [770, 71] width 149 height 22
click at [533, 66] on span "Elaborador de recetas" at bounding box center [559, 72] width 152 height 22
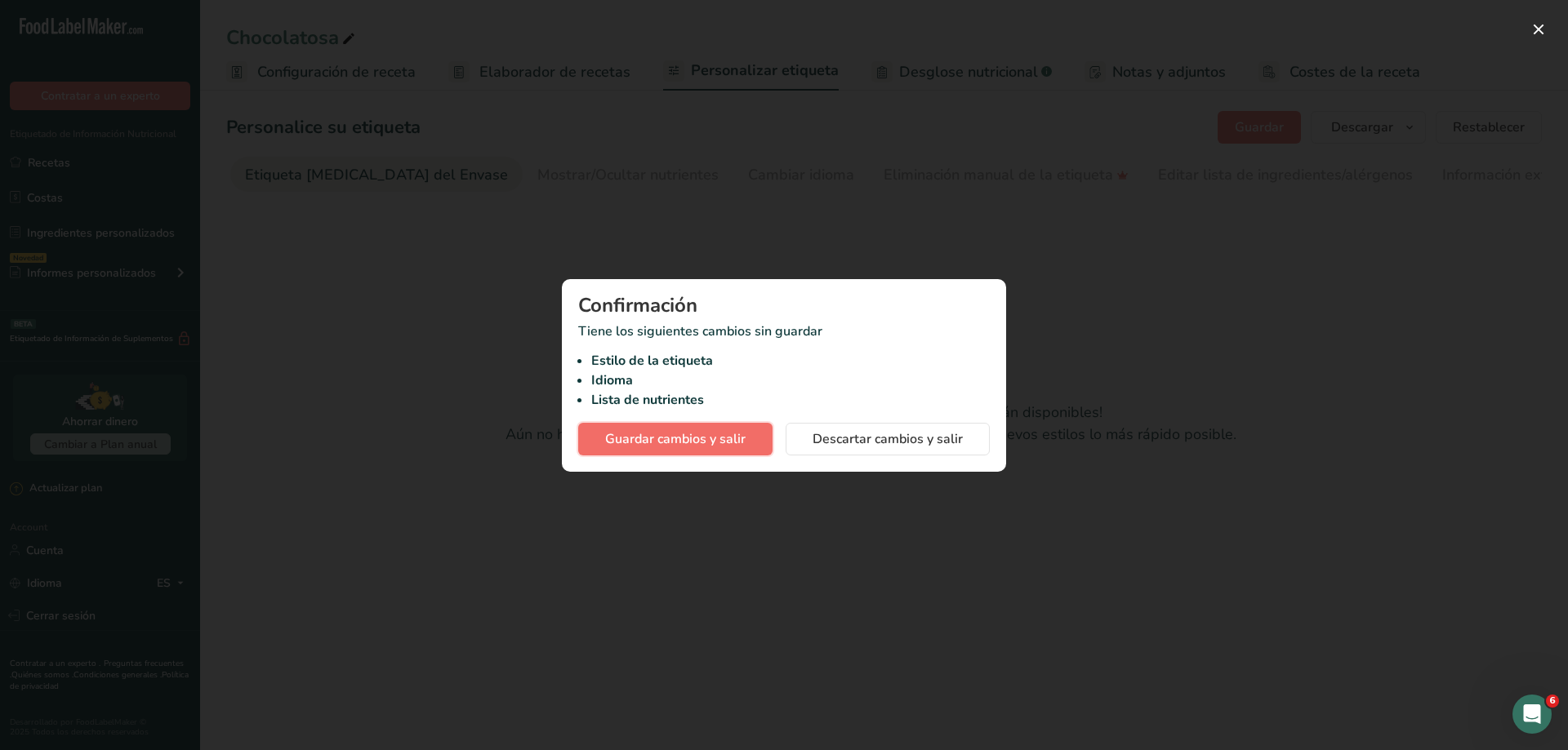
click at [714, 442] on span "Guardar cambios y salir" at bounding box center [675, 439] width 140 height 20
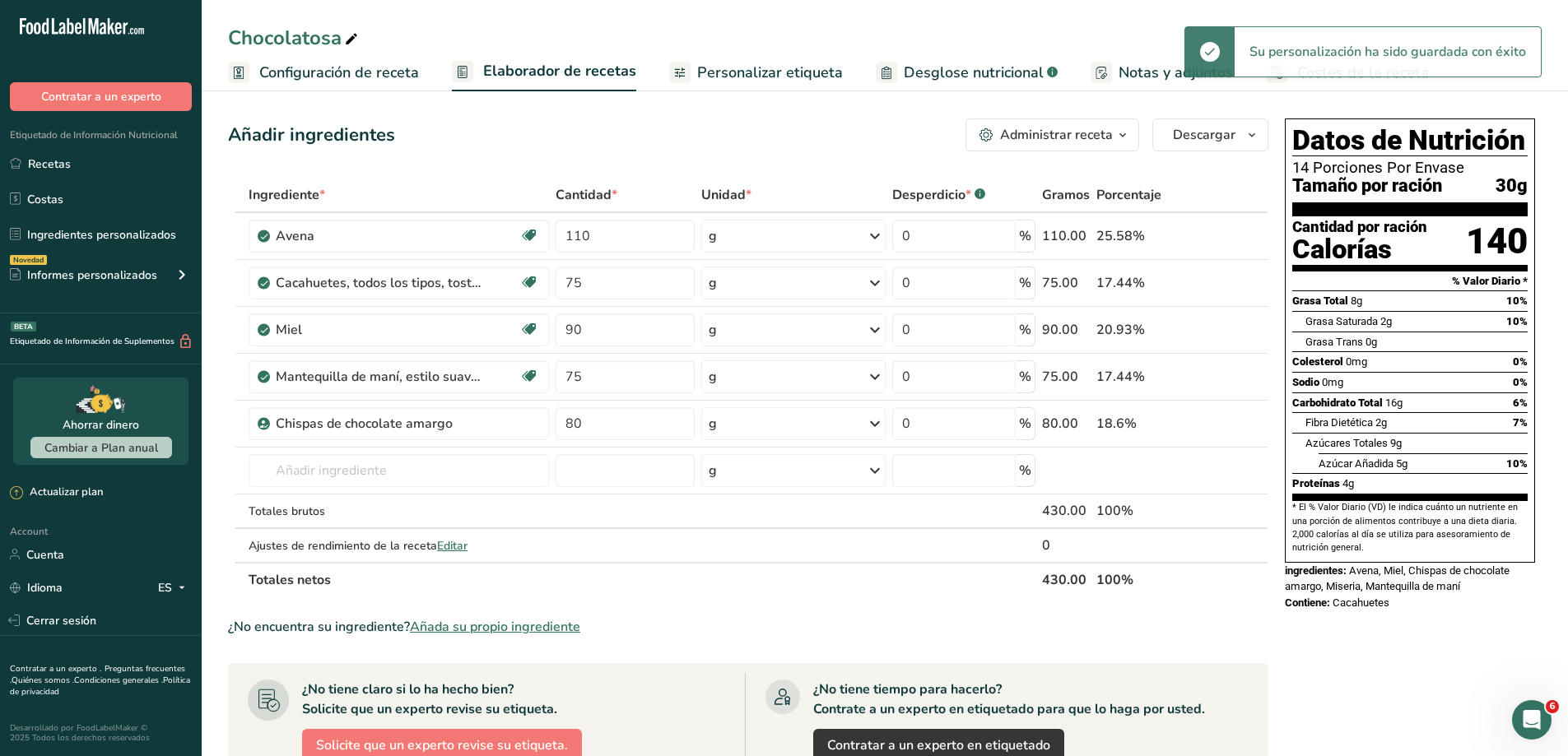
click at [783, 78] on span "Personalizar etiqueta" at bounding box center [769, 72] width 145 height 22
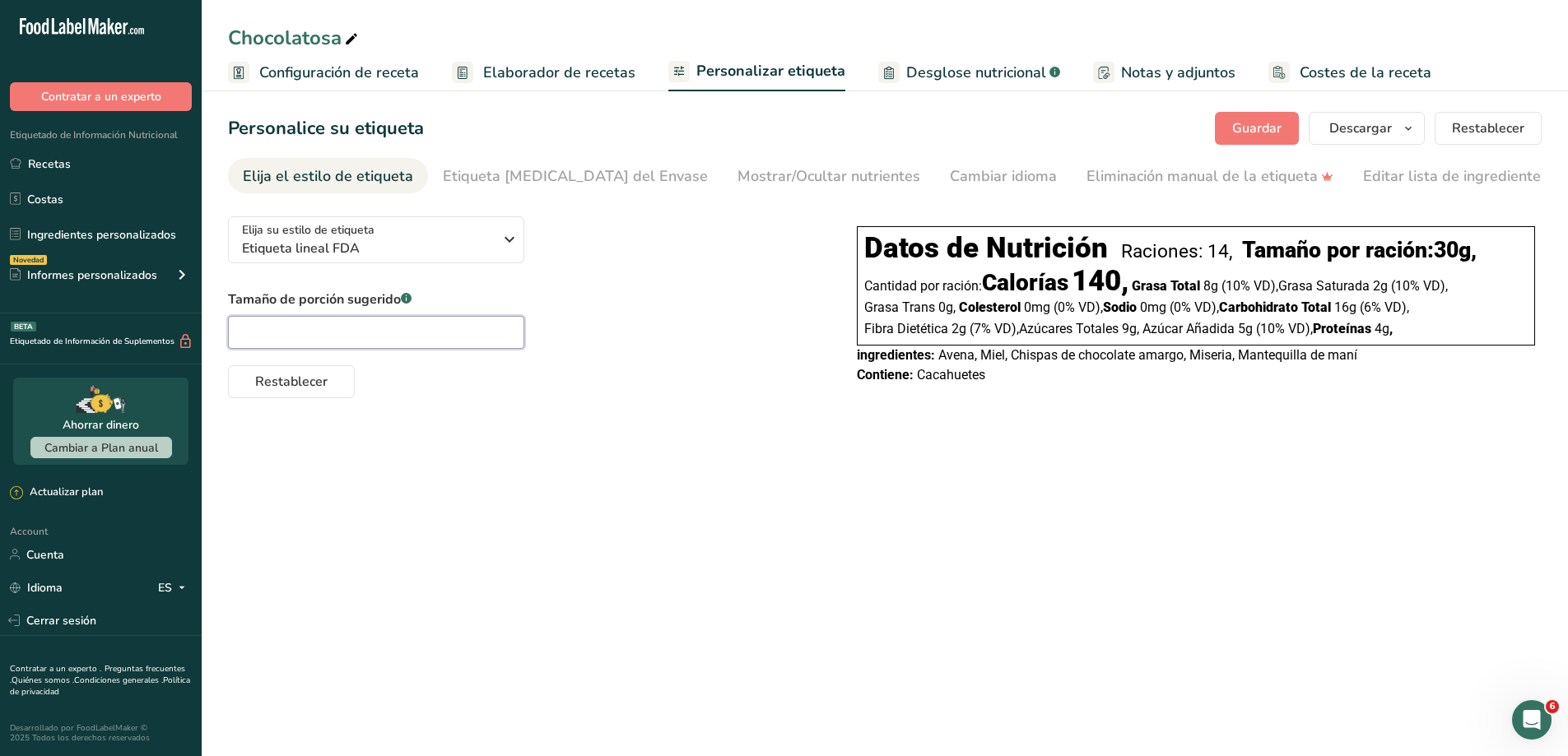
click at [278, 336] on input "text" at bounding box center [376, 332] width 297 height 33
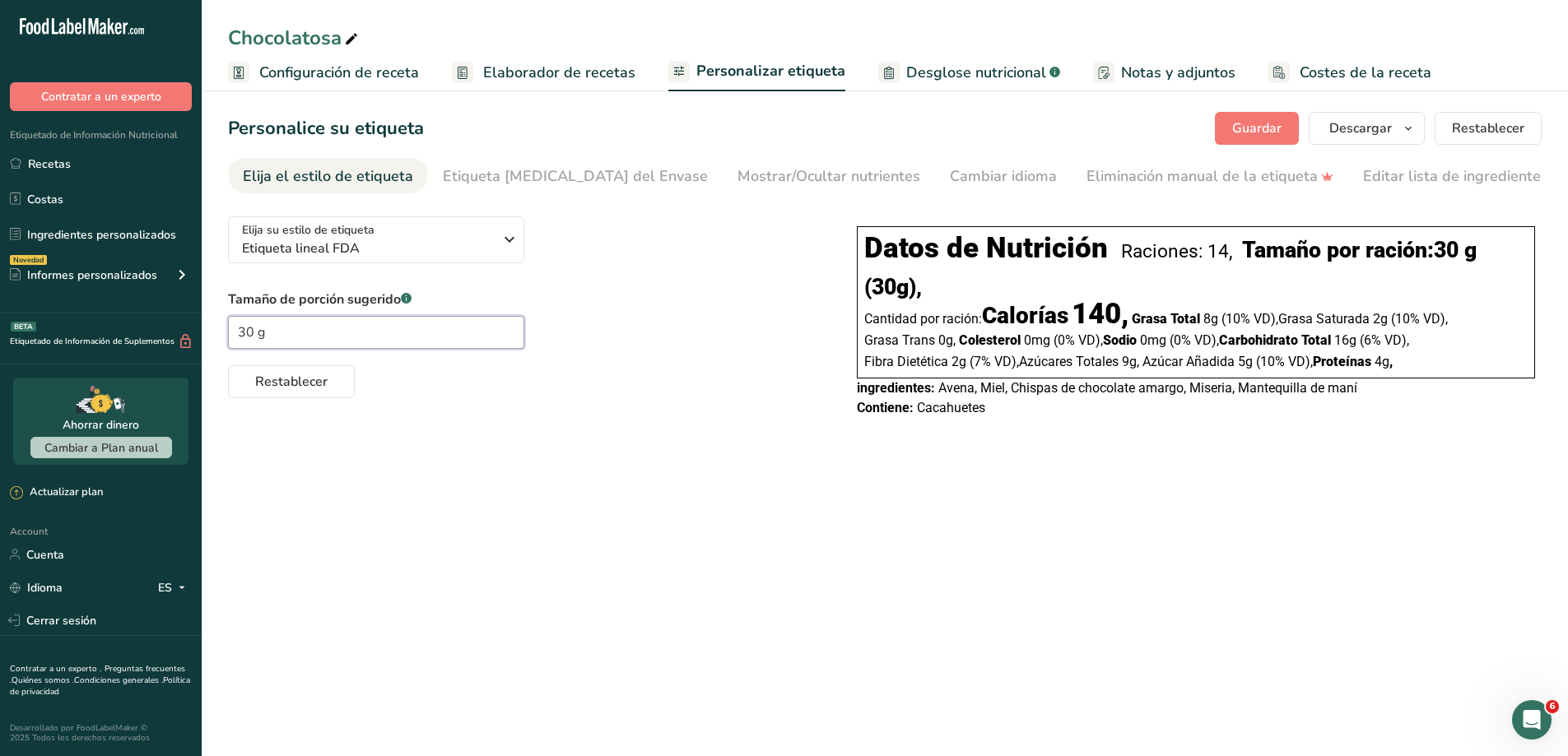
click at [240, 339] on input "30 g" at bounding box center [376, 332] width 297 height 33
click at [420, 615] on main "Chocolatosa Configuración de receta Elaborador de recetas Personalizar etiqueta…" at bounding box center [784, 378] width 1568 height 756
click at [402, 82] on span "Configuración de receta" at bounding box center [339, 72] width 160 height 22
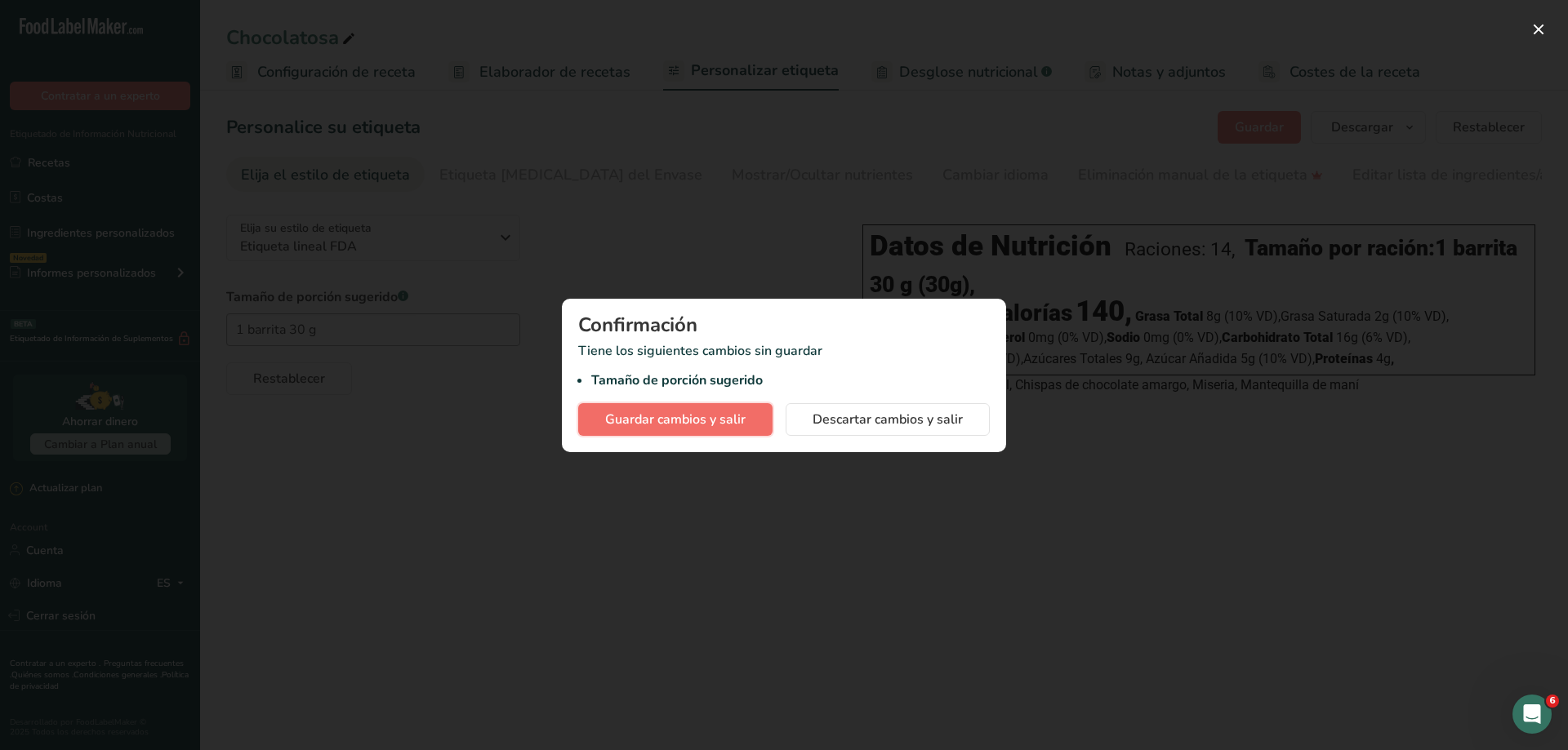
click at [657, 416] on span "Guardar cambios y salir" at bounding box center [675, 420] width 140 height 20
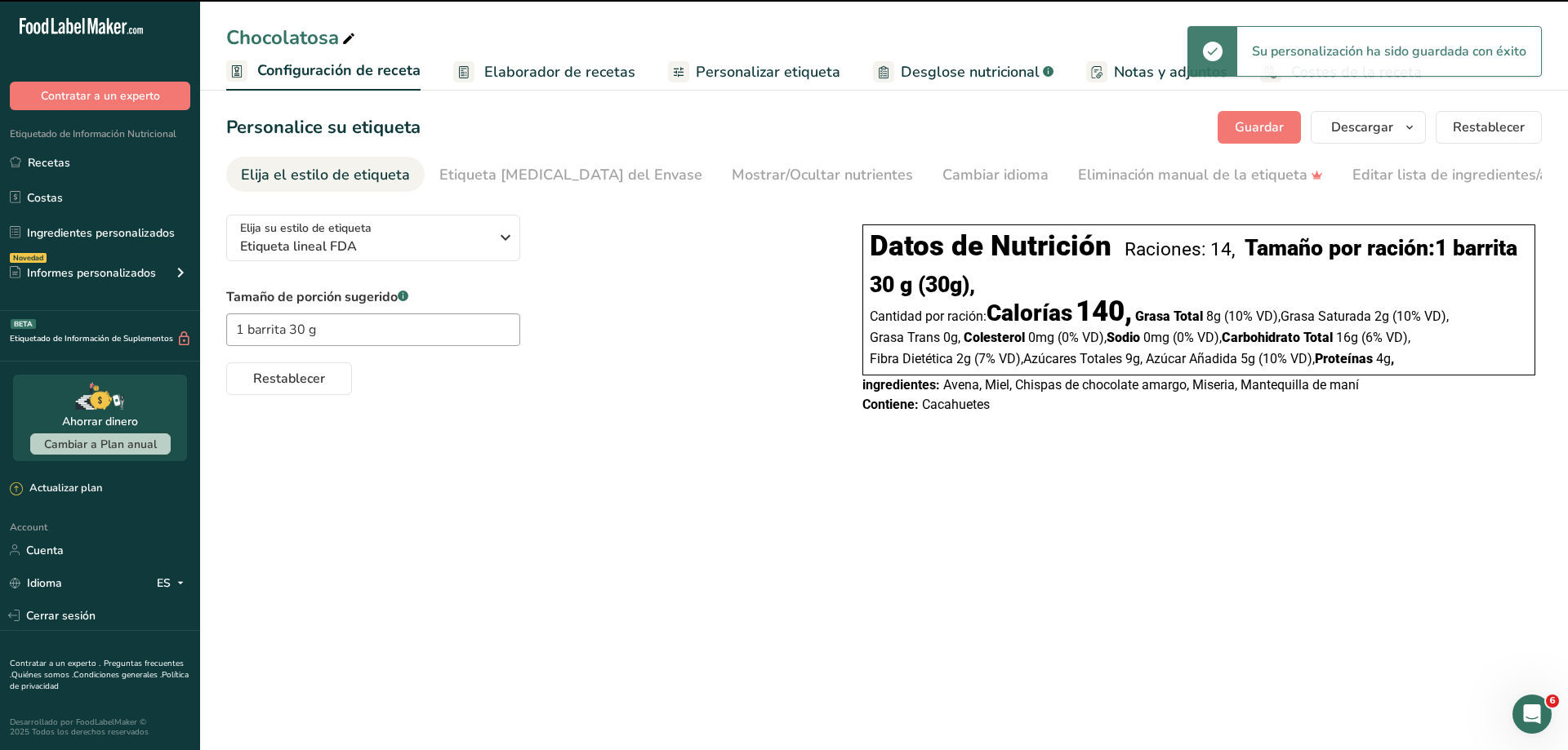
type input "1 barrita 30 g"
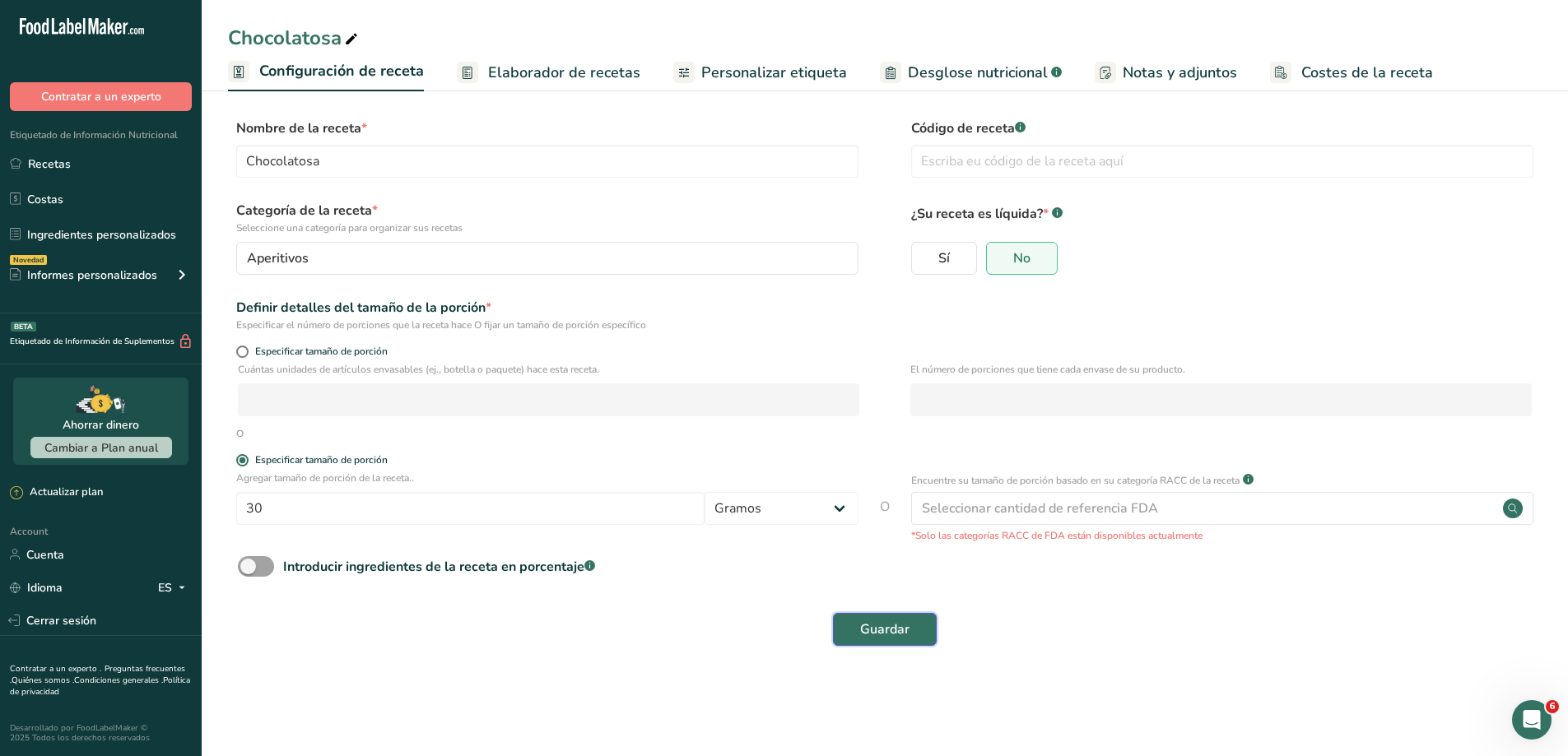
click at [904, 621] on span "Guardar" at bounding box center [884, 630] width 49 height 20
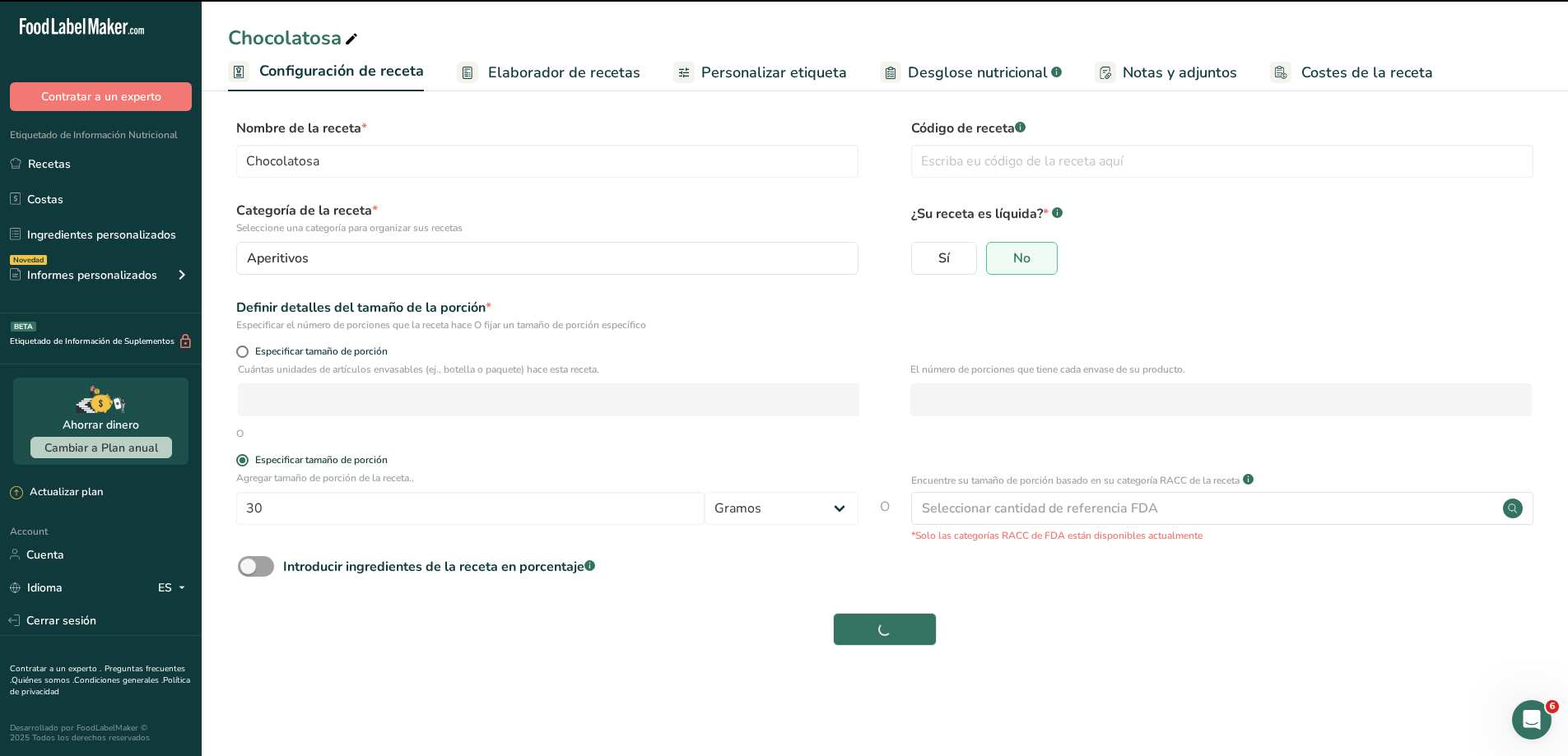
click at [581, 62] on span "Elaborador de recetas" at bounding box center [563, 72] width 152 height 22
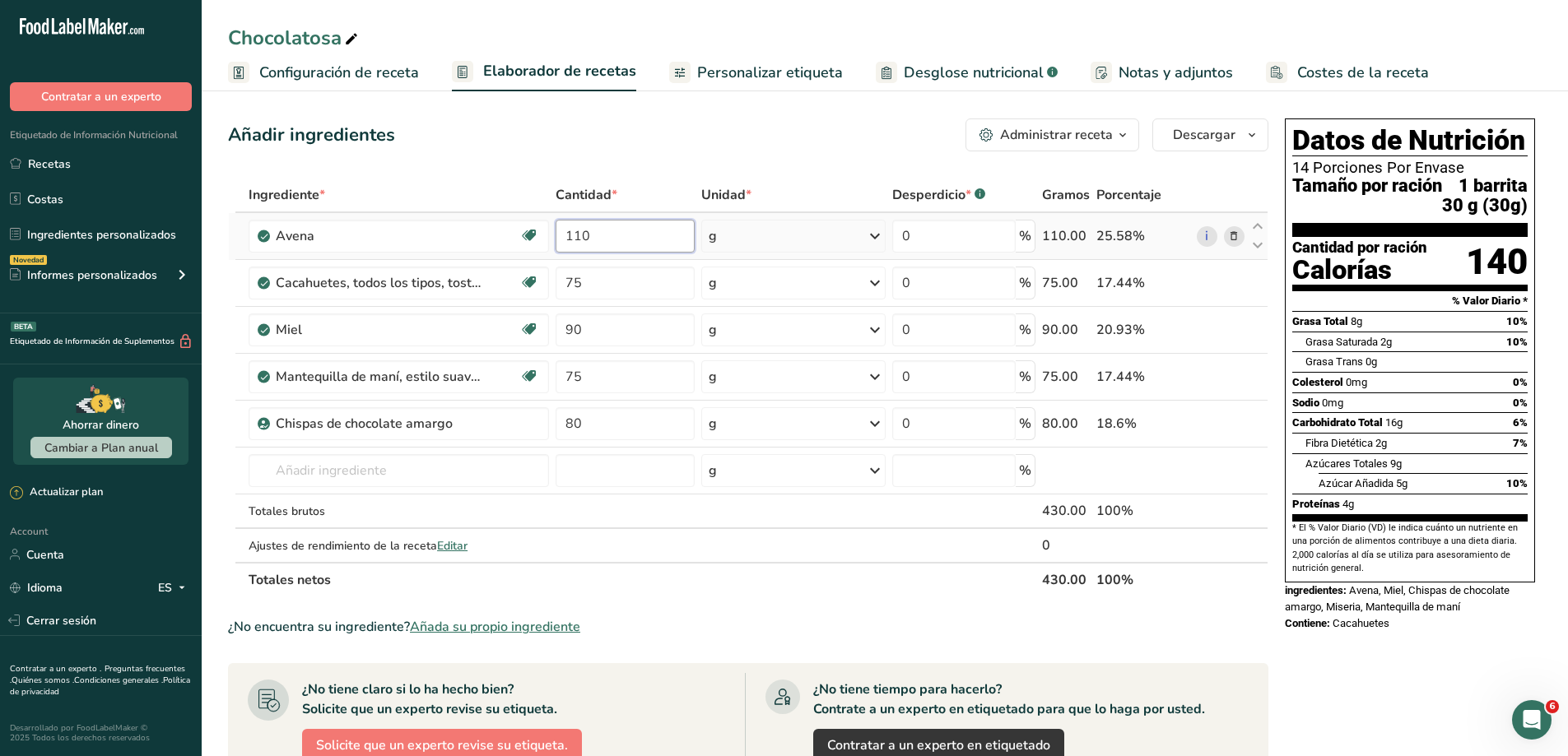
click at [587, 244] on input "110" at bounding box center [625, 237] width 139 height 33
click at [738, 622] on div "¿No encuentra su ingrediente? Añada su propio ingrediente" at bounding box center [748, 627] width 1040 height 20
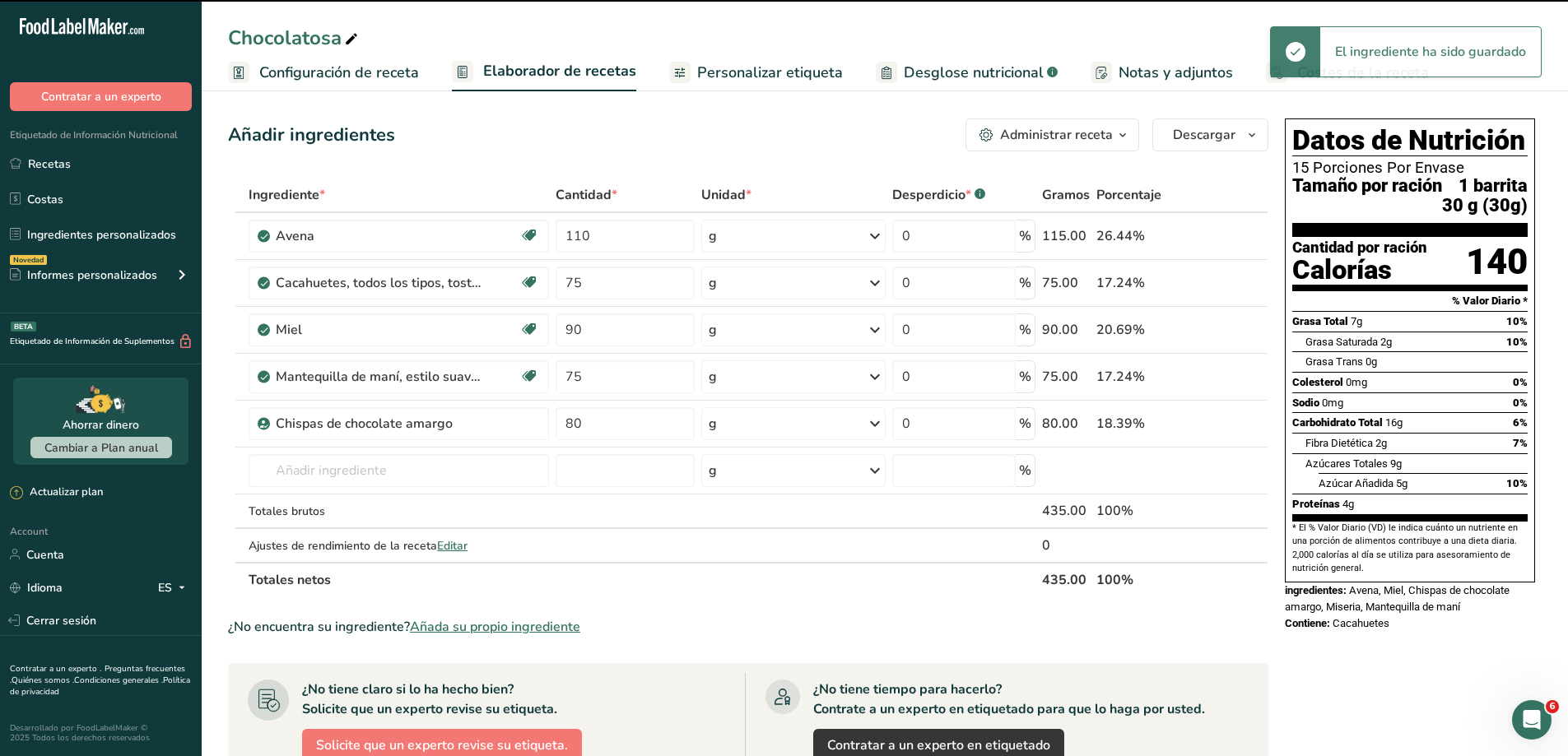
type input "115"
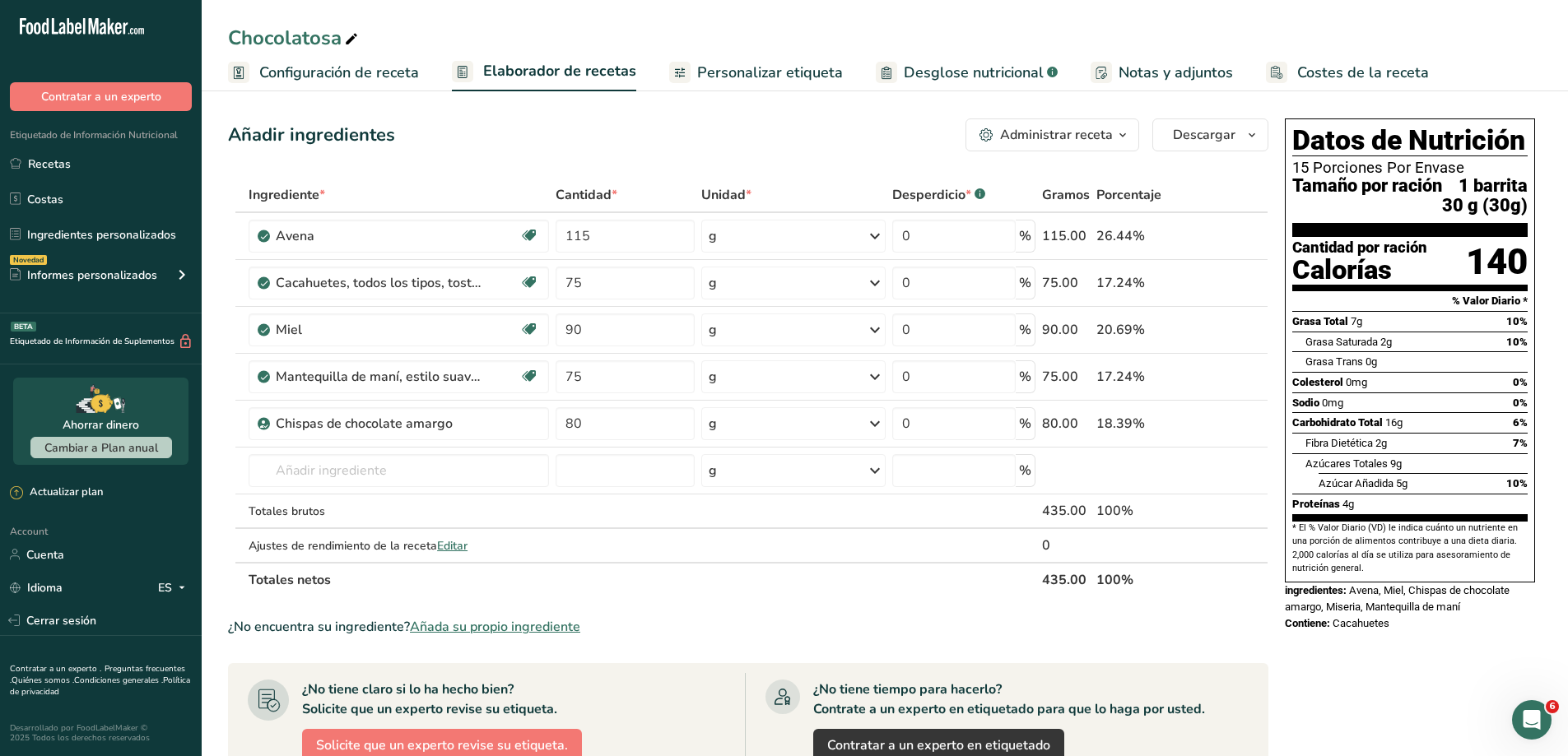
click at [760, 70] on span "Personalizar etiqueta" at bounding box center [769, 72] width 145 height 22
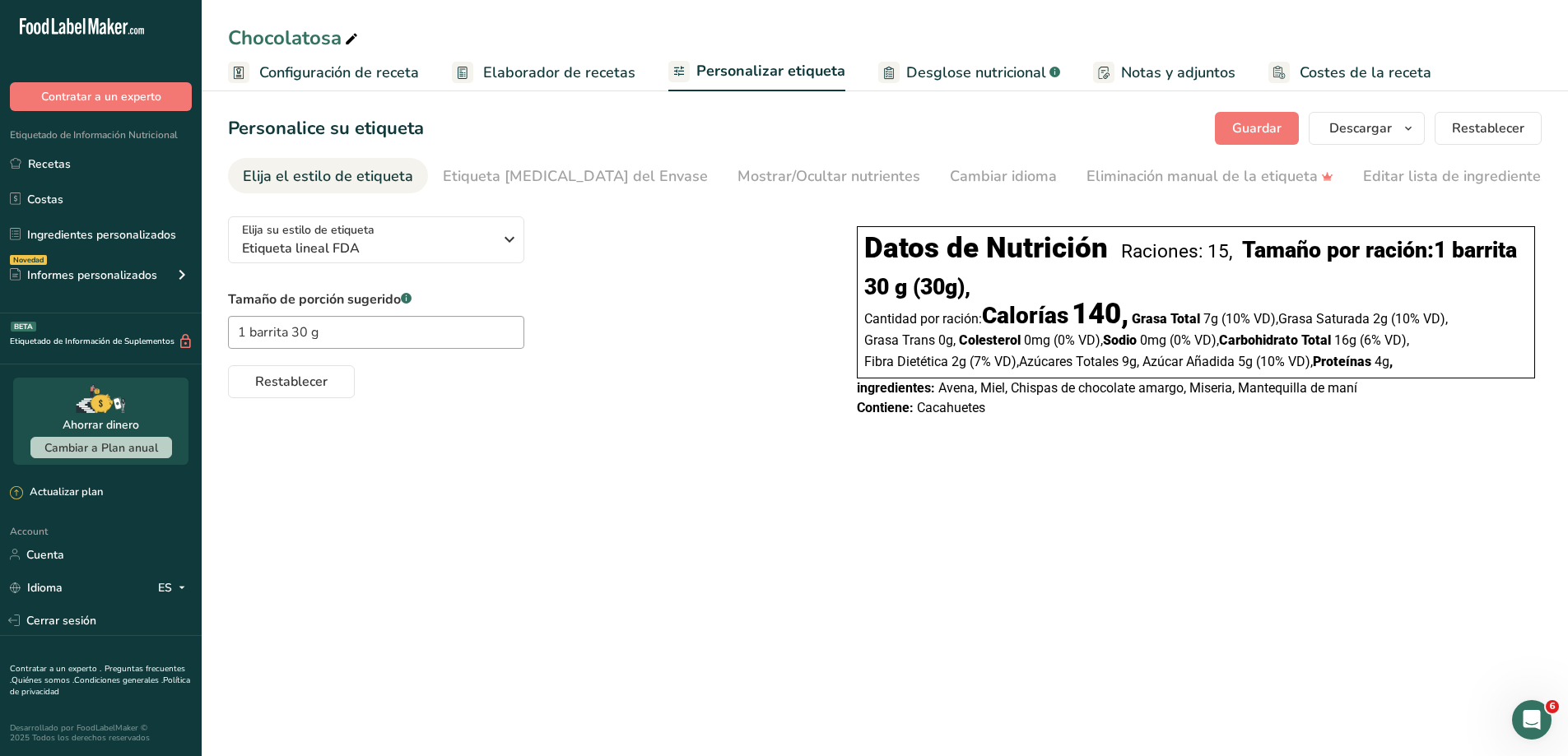
click at [1153, 257] on div "Raciones: 15," at bounding box center [1177, 251] width 111 height 22
click at [287, 339] on input "1 barrita 30 g" at bounding box center [376, 332] width 297 height 33
type input "30 g"
click at [672, 303] on div "Tamaño de porción sugerido .a-a{fill:#347362;}.b-a{fill:#fff;} 30 g Restablecer" at bounding box center [525, 344] width 596 height 109
click at [788, 178] on div "Mostrar/Ocultar nutrientes" at bounding box center [829, 176] width 183 height 22
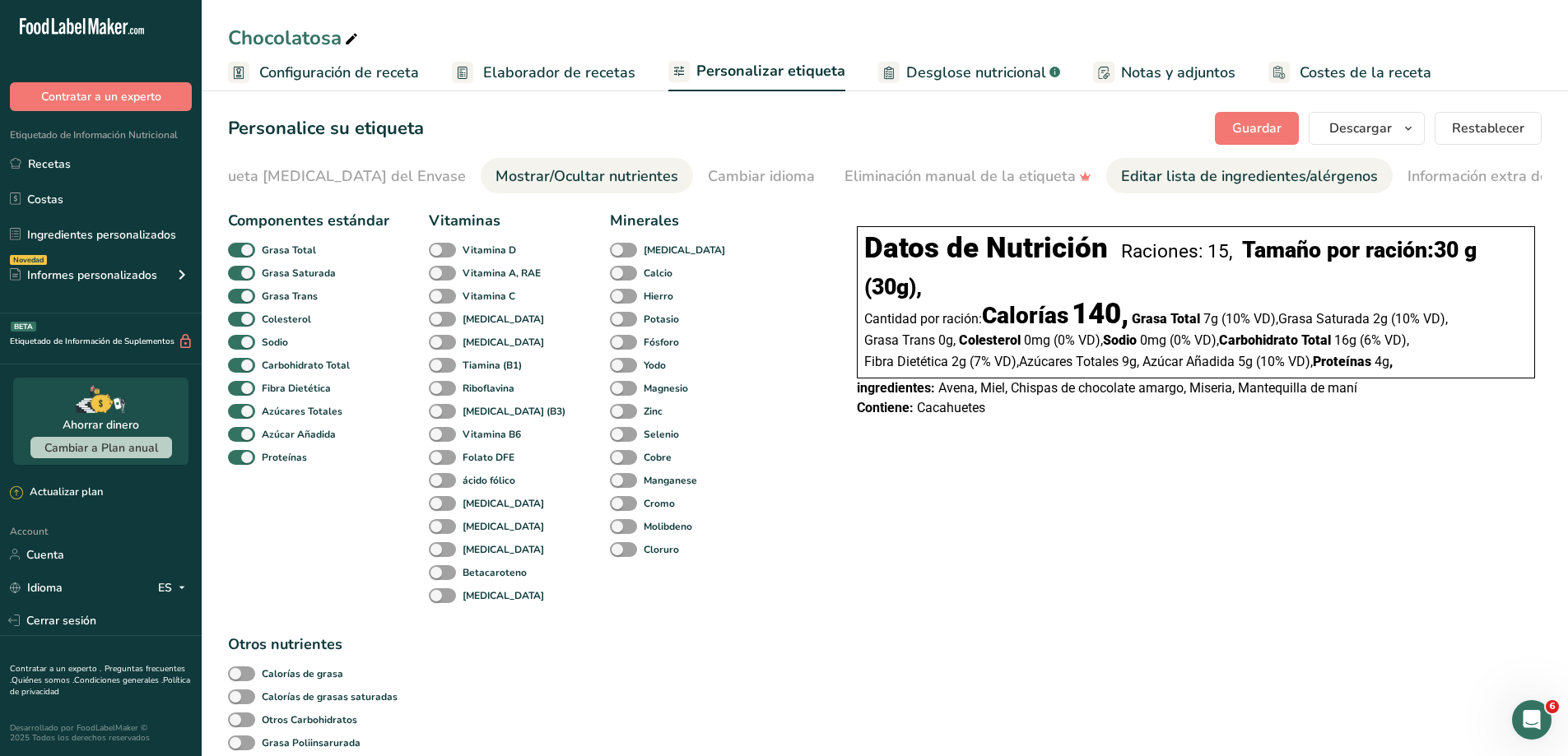
click at [1121, 163] on link "Editar lista de ingredientes/alérgenos" at bounding box center [1249, 176] width 257 height 37
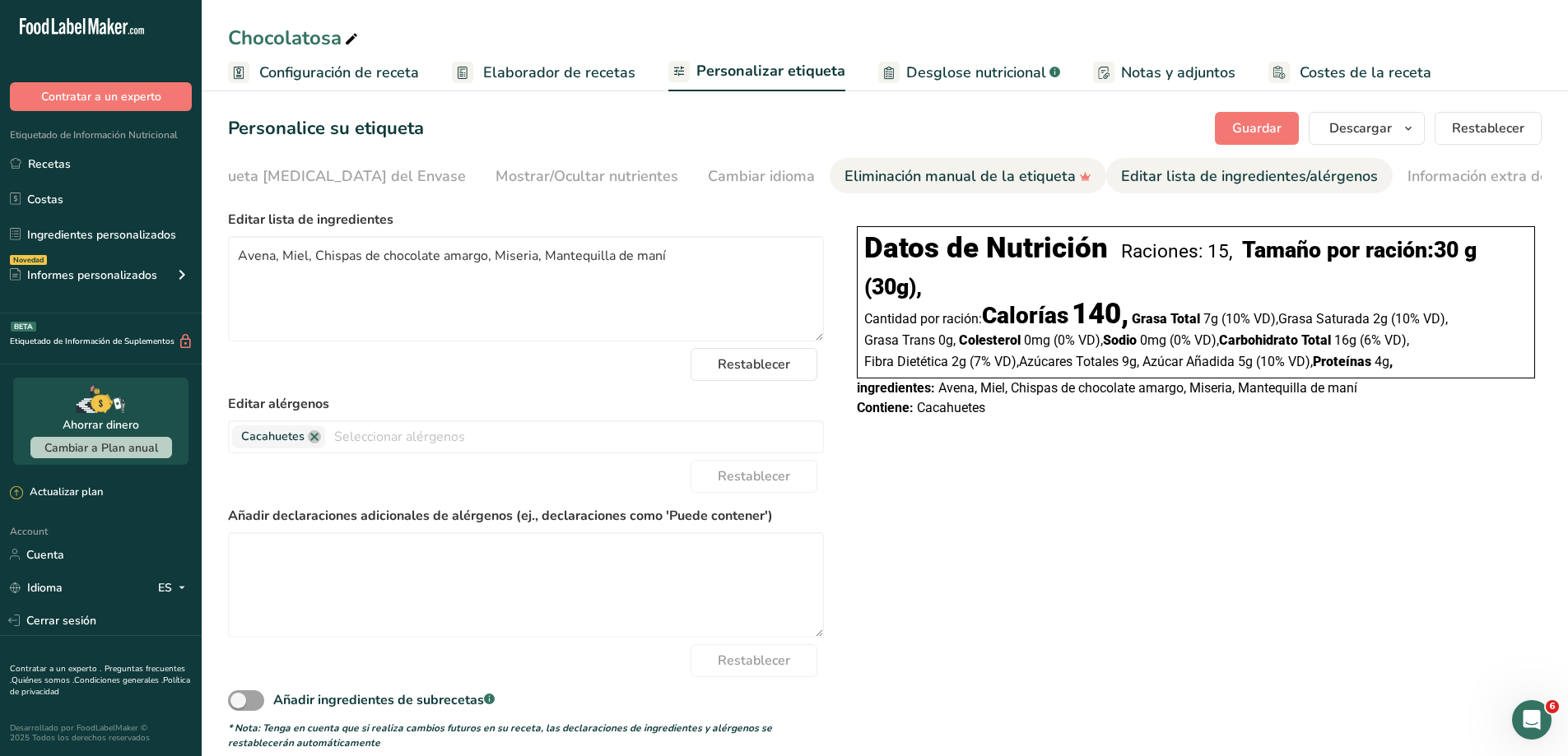
click at [847, 178] on div "Eliminación manual de la etiqueta" at bounding box center [967, 176] width 247 height 22
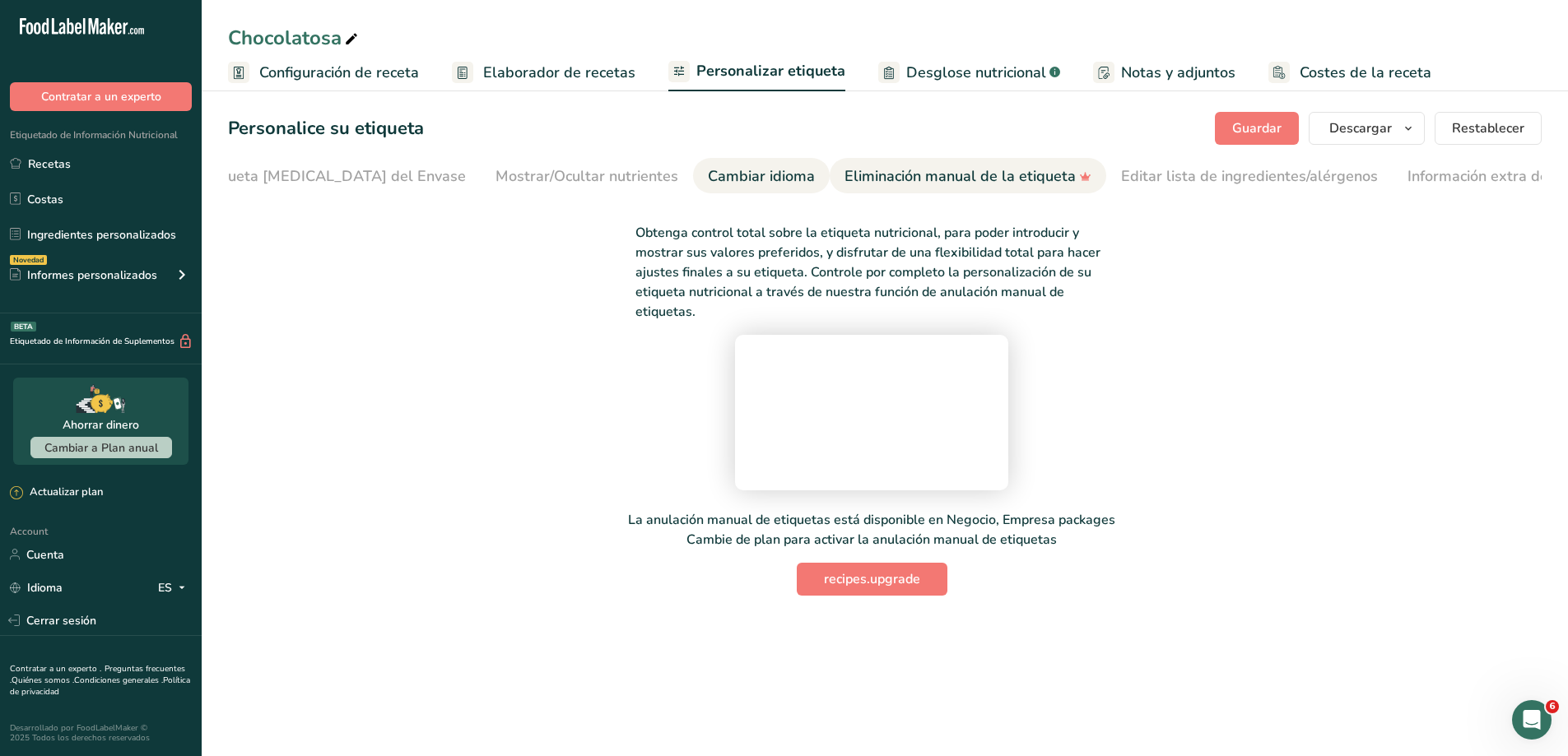
click at [726, 189] on li "Cambiar idioma" at bounding box center [761, 175] width 136 height 36
click at [495, 190] on link "Mostrar/Ocultar nutrientes" at bounding box center [587, 176] width 183 height 37
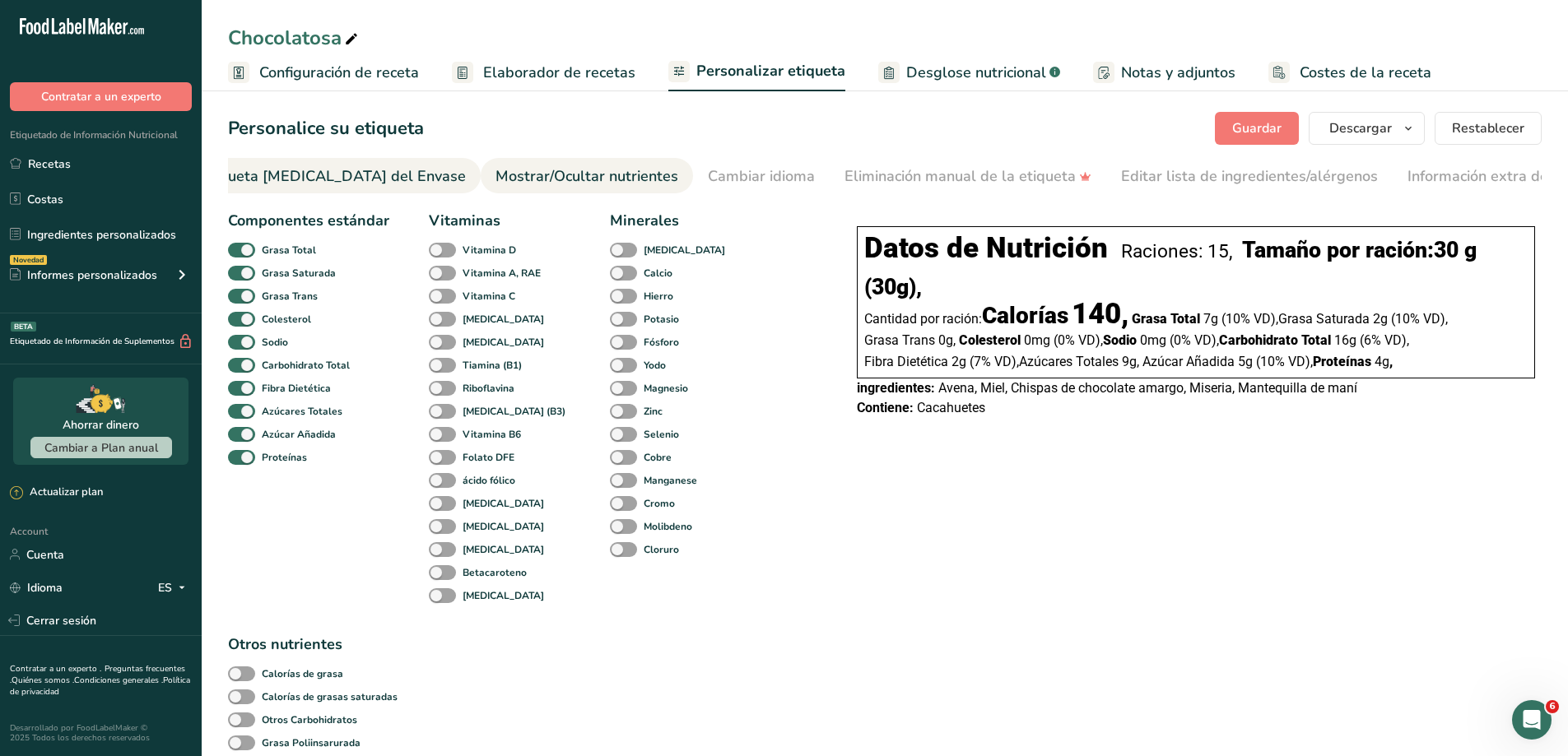
click at [267, 179] on div "Etiqueta [MEDICAL_DATA] del Envase" at bounding box center [333, 176] width 265 height 22
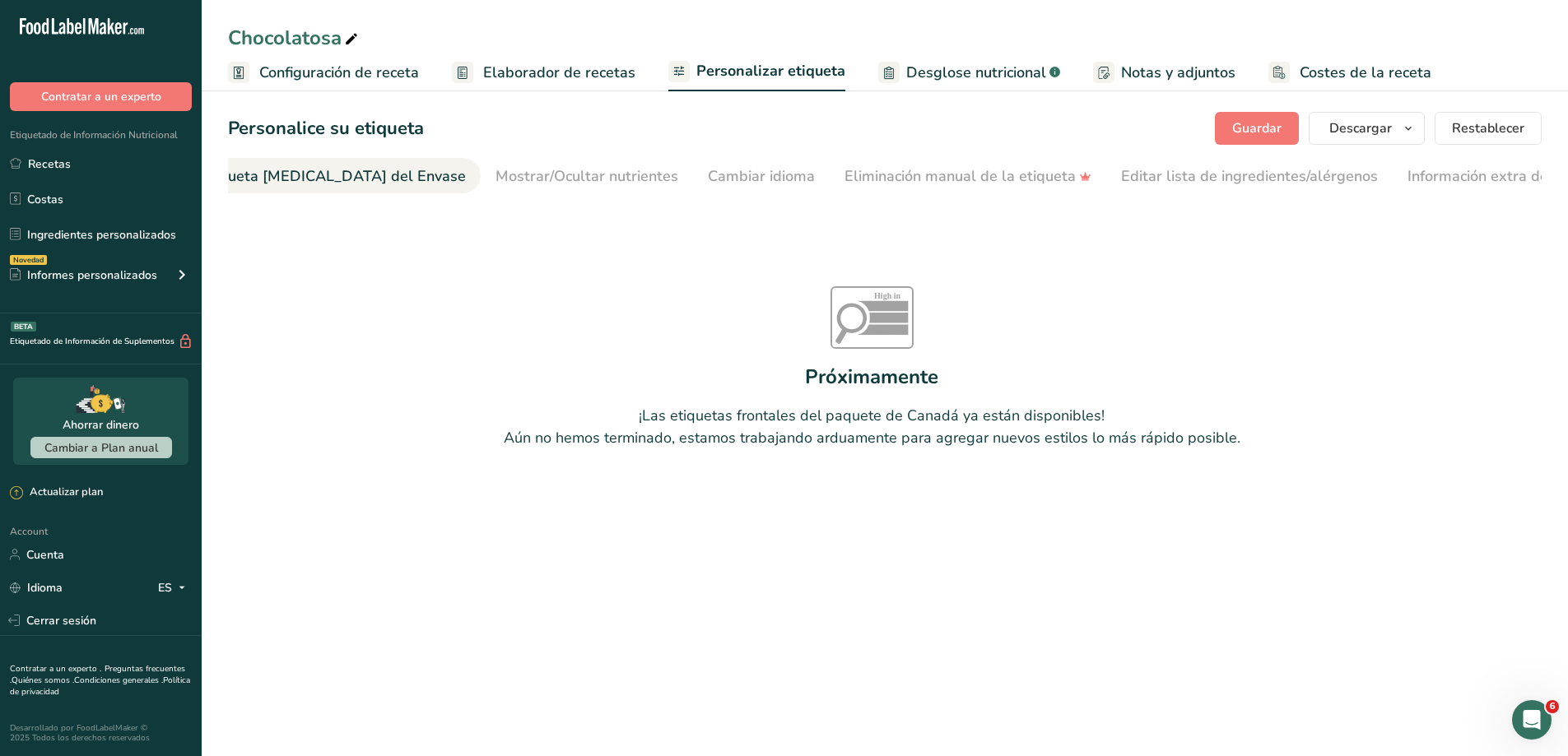
scroll to position [0, 196]
click at [931, 69] on span "Desglose nutricional" at bounding box center [976, 72] width 140 height 22
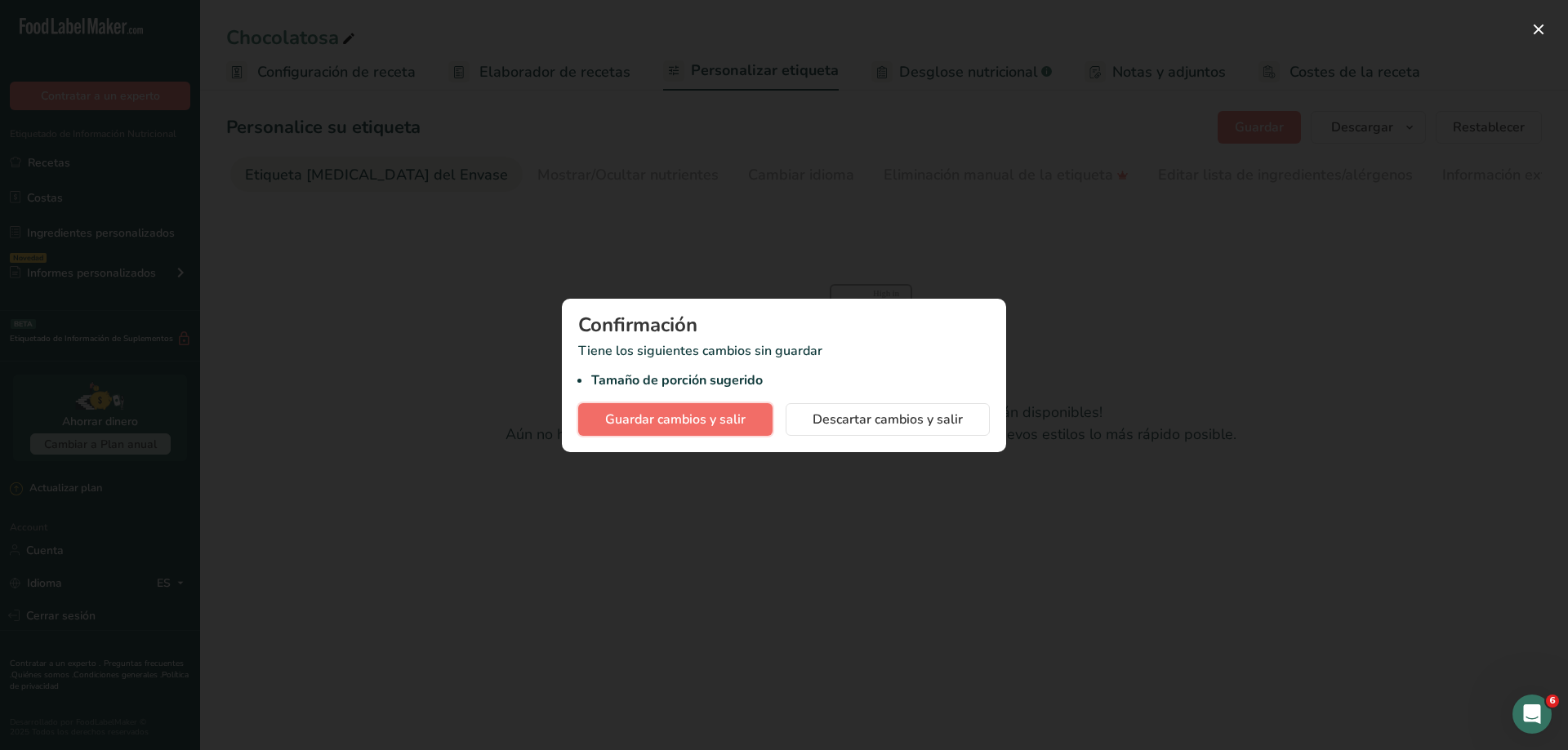
click at [736, 410] on span "Guardar cambios y salir" at bounding box center [675, 420] width 140 height 20
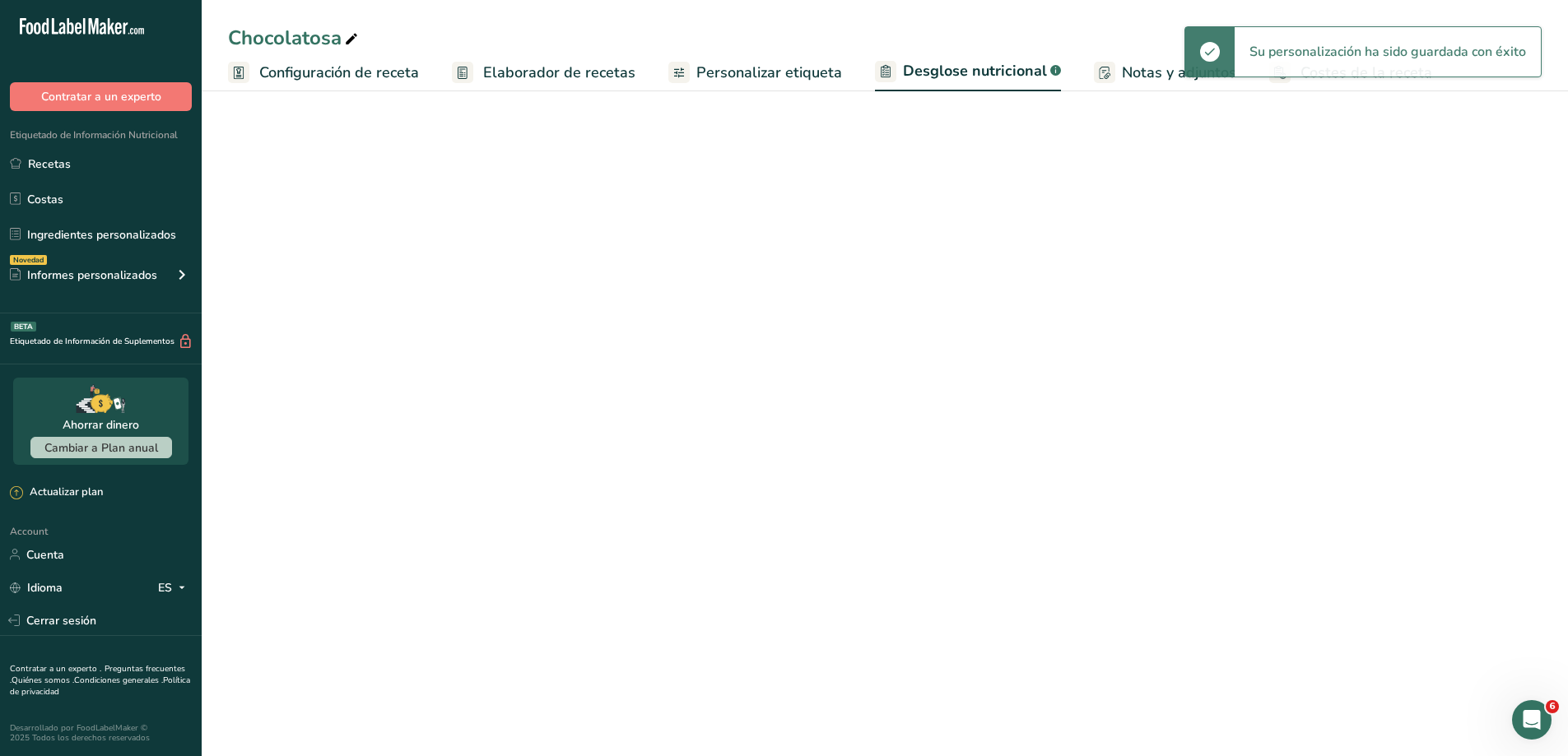
select select "Calories"
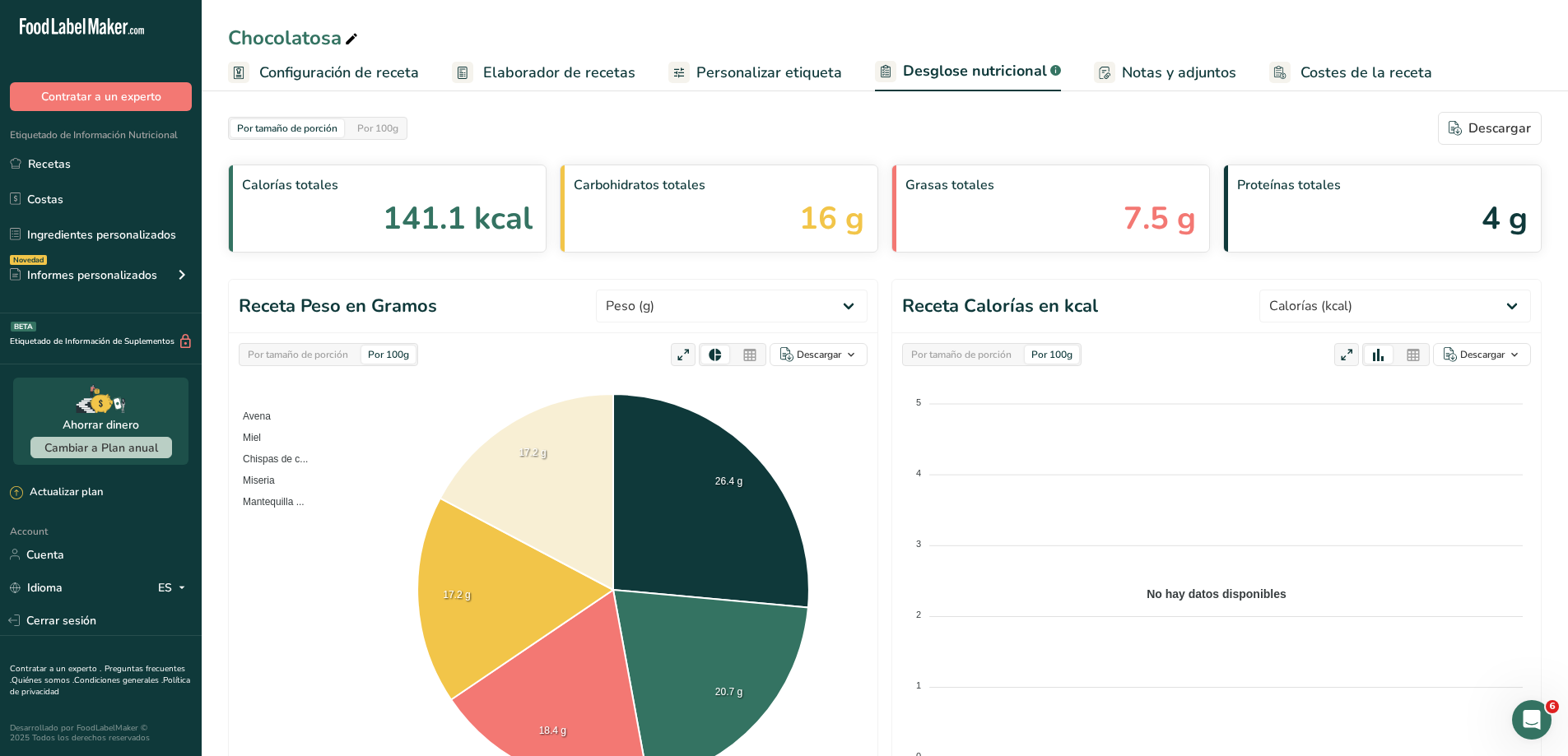
drag, startPoint x: 801, startPoint y: 76, endPoint x: 790, endPoint y: 70, distance: 12.5
click at [800, 75] on span "Personalizar etiqueta" at bounding box center [769, 72] width 145 height 22
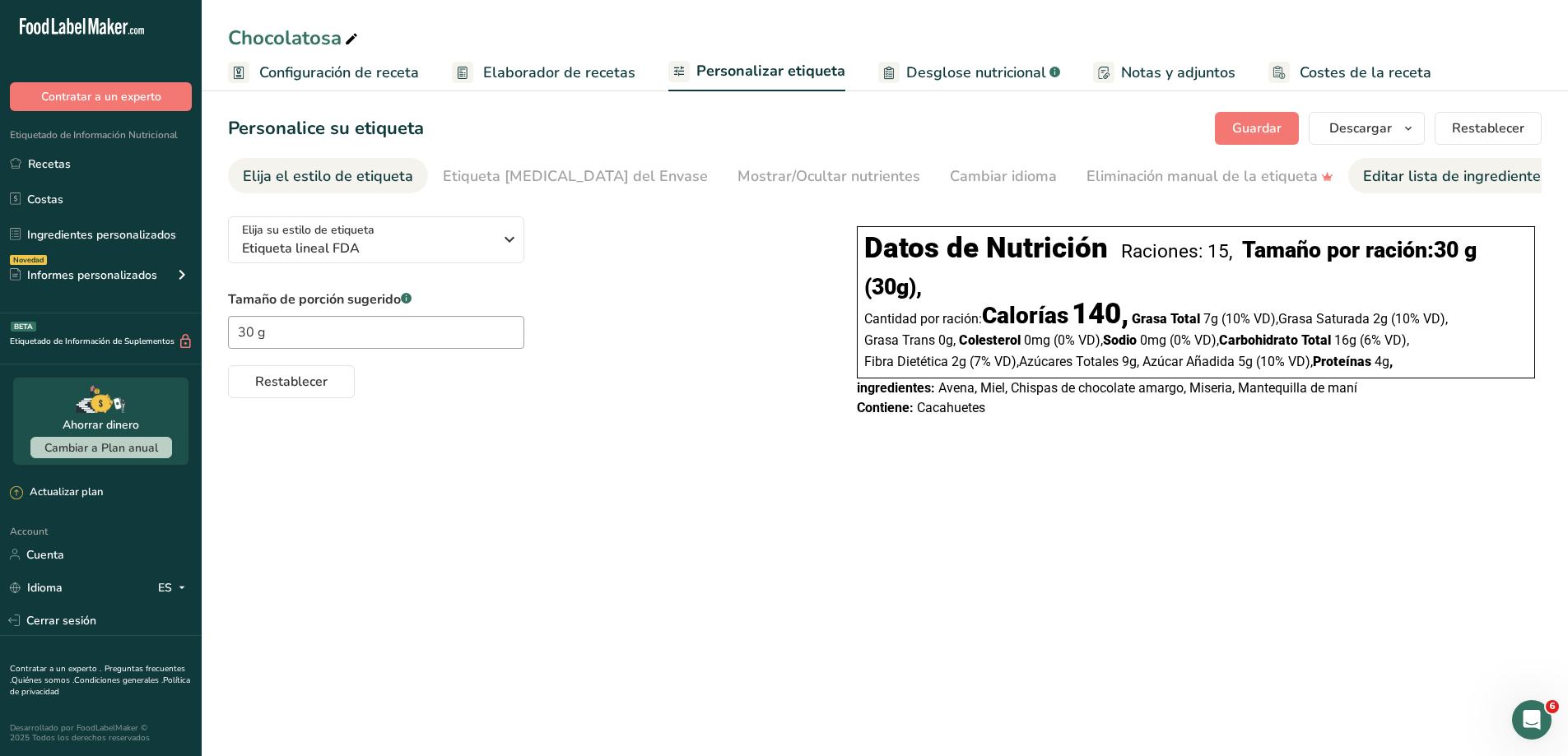
click at [1381, 183] on div "Editar lista de ingredientes/alérgenos" at bounding box center [1492, 176] width 257 height 22
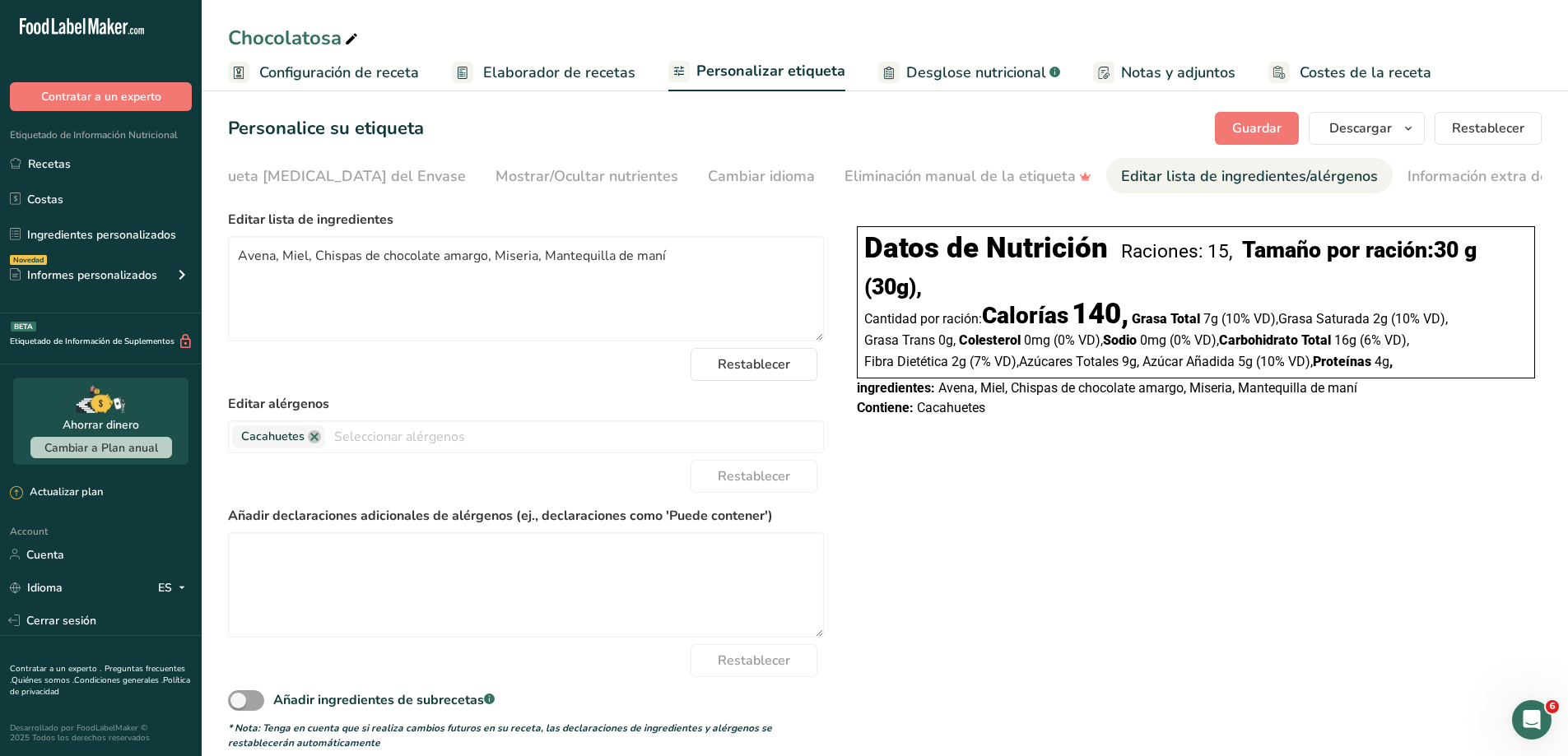
click at [408, 76] on span "Configuración de receta" at bounding box center [339, 72] width 160 height 22
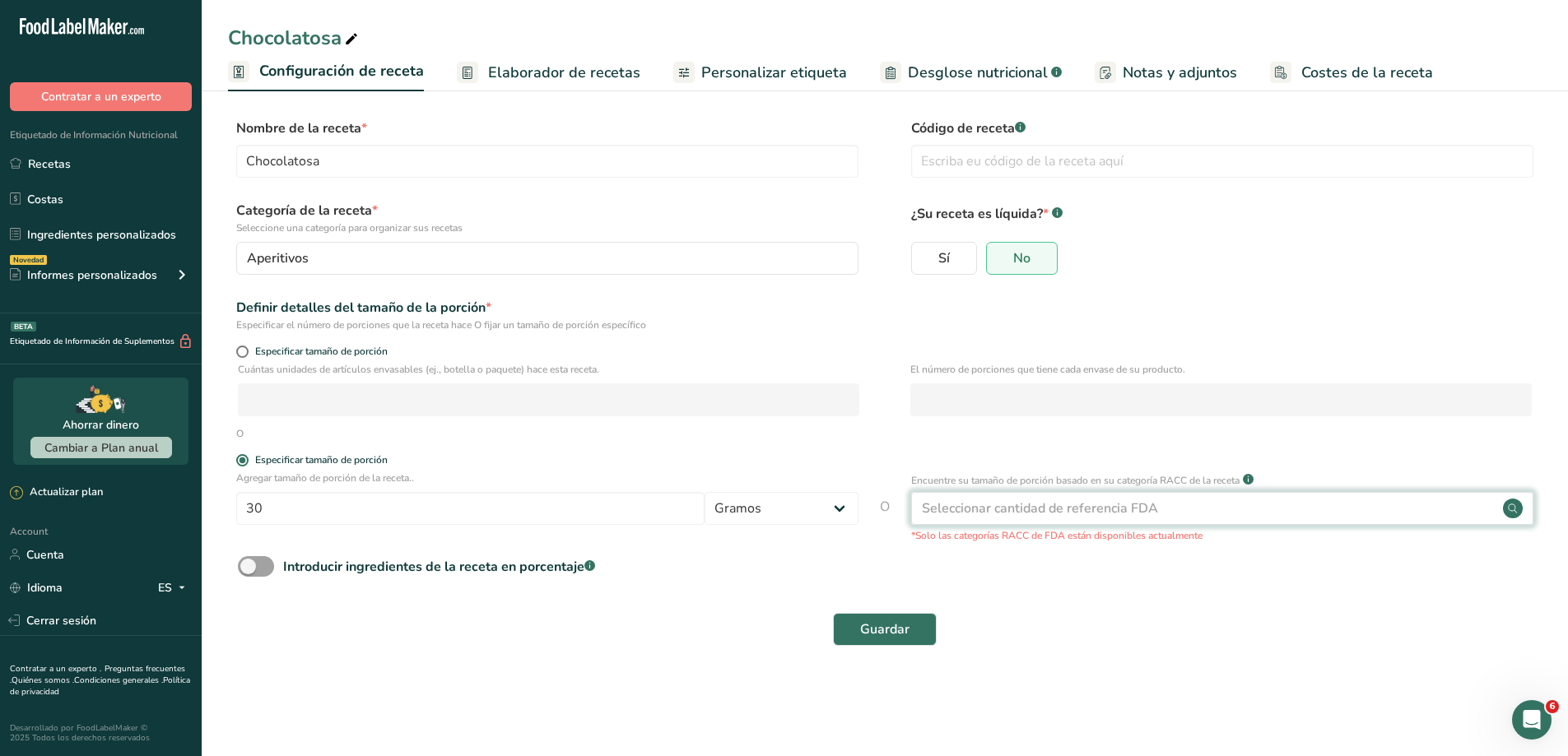
click at [1285, 504] on div "Seleccionar cantidad de referencia FDA" at bounding box center [1222, 508] width 622 height 33
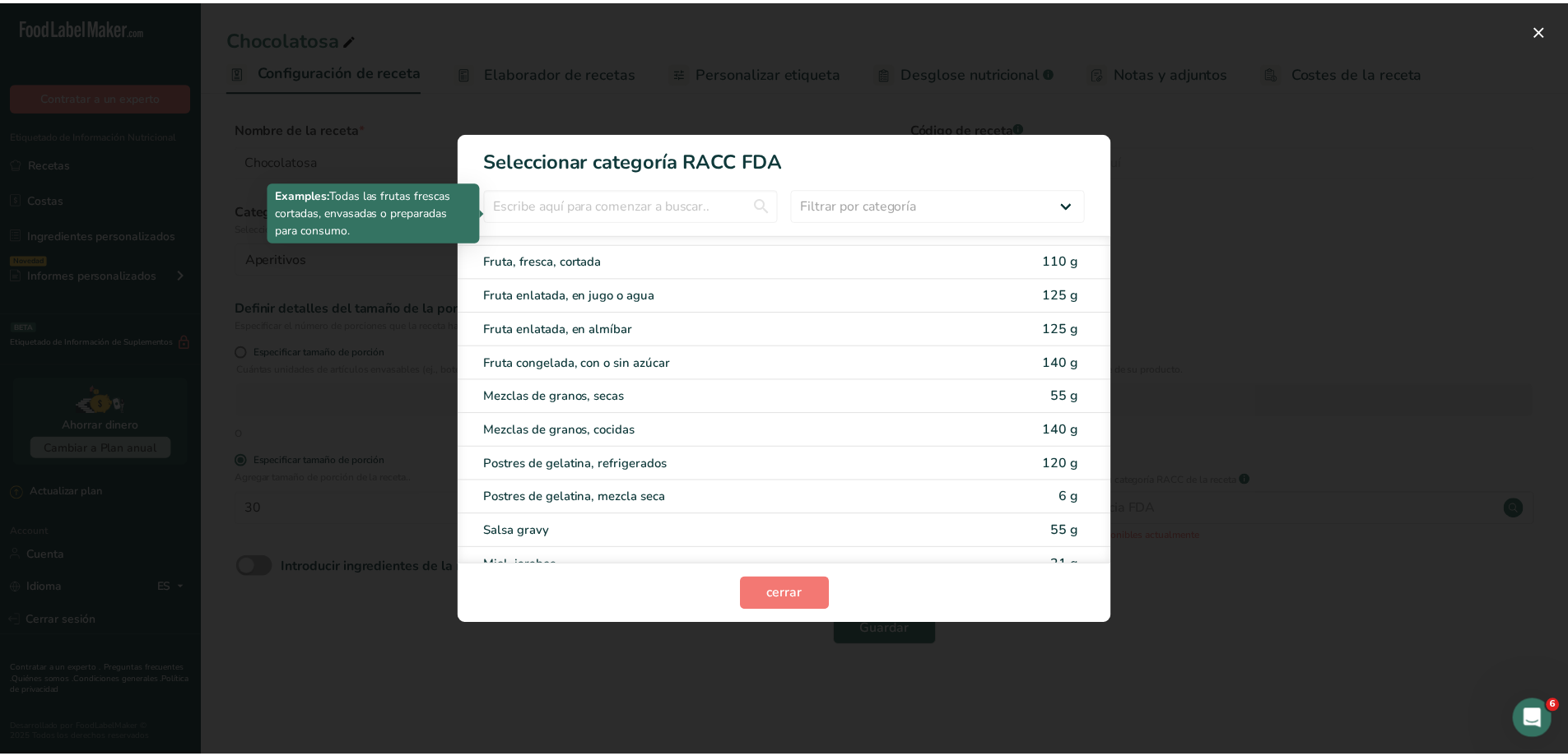
scroll to position [1728, 0]
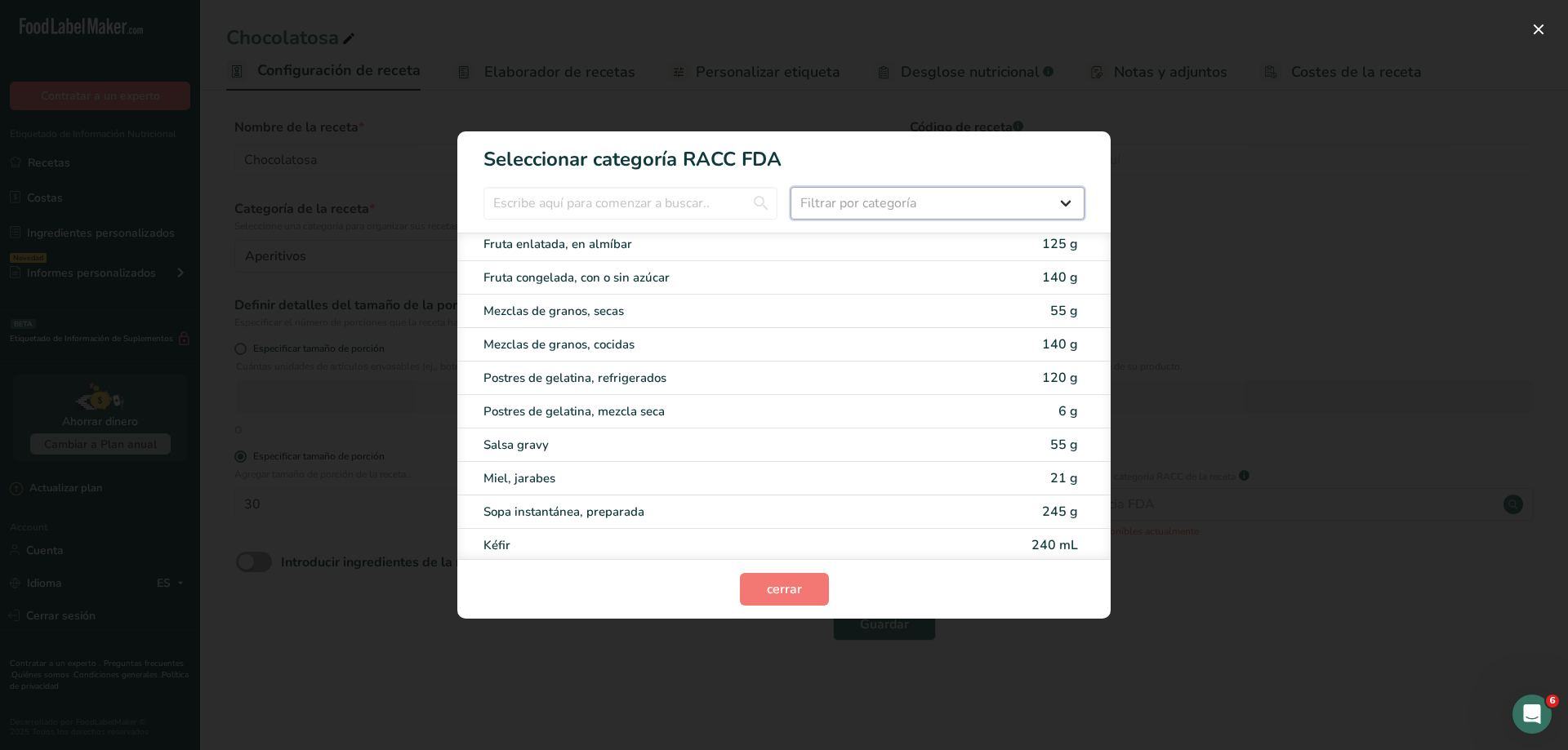
click at [1074, 213] on select "Filtrar por categoría Todos Productos de panadería Bebidas Cereales y otros pro…" at bounding box center [937, 204] width 294 height 33
click at [1265, 237] on div "RACC Category Selection Modal" at bounding box center [784, 375] width 1568 height 750
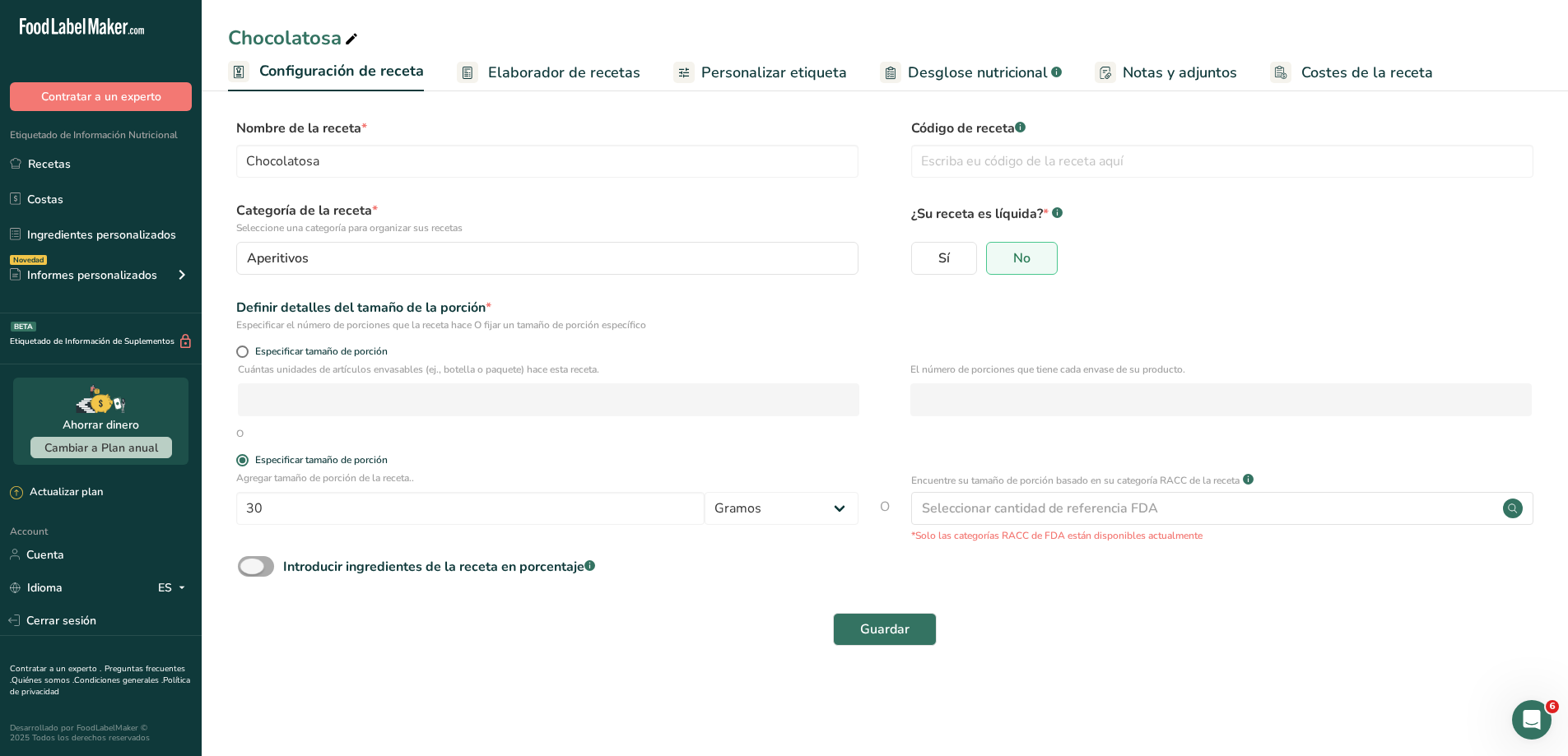
click at [256, 566] on span at bounding box center [256, 567] width 37 height 21
click at [248, 566] on input "Introducir ingredientes de la receta en porcentaje .a-a{fill:#347362;}.b-a{fill…" at bounding box center [243, 567] width 11 height 11
checkbox input "true"
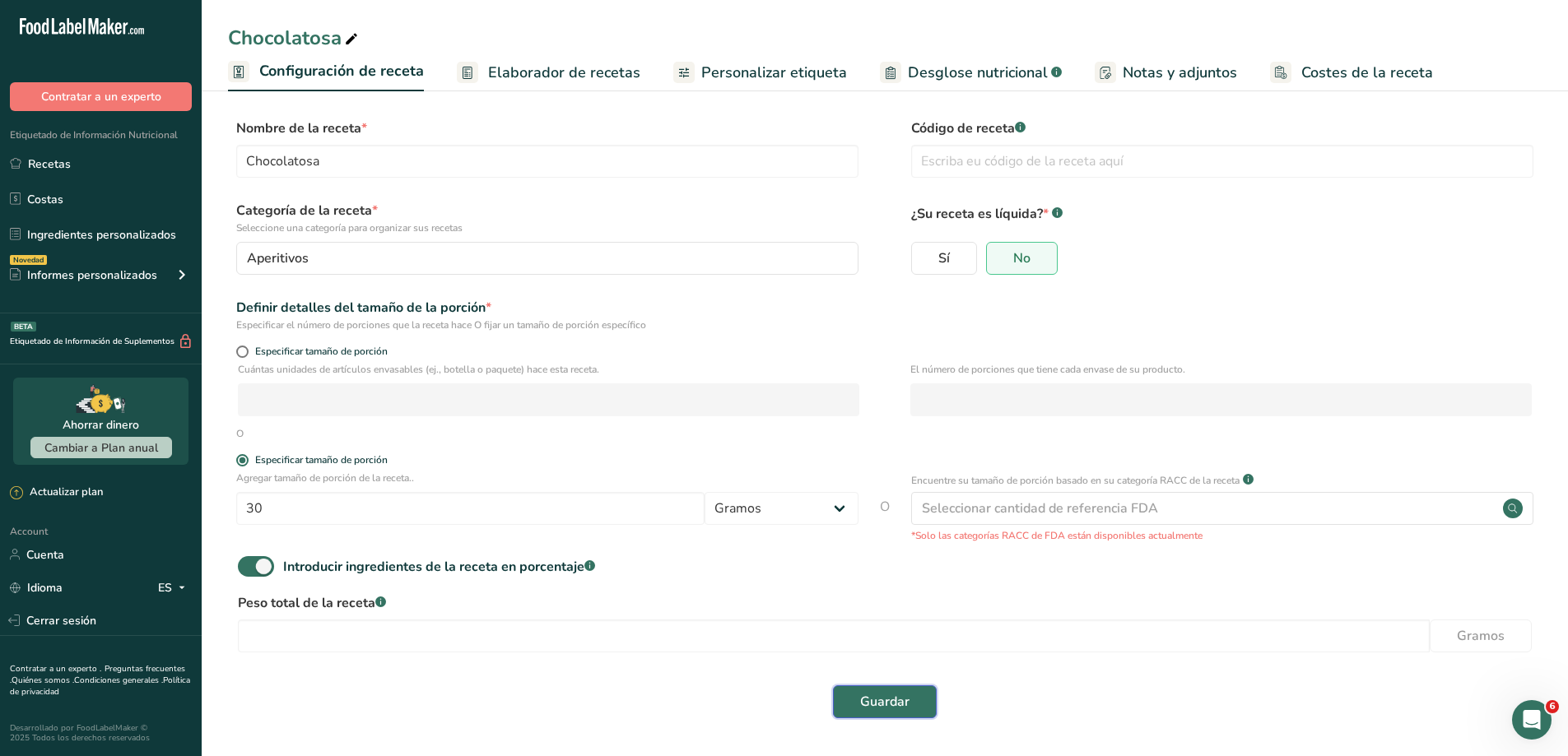
click at [883, 689] on button "Guardar" at bounding box center [885, 702] width 104 height 33
click at [778, 64] on span "Personalizar etiqueta" at bounding box center [774, 72] width 145 height 22
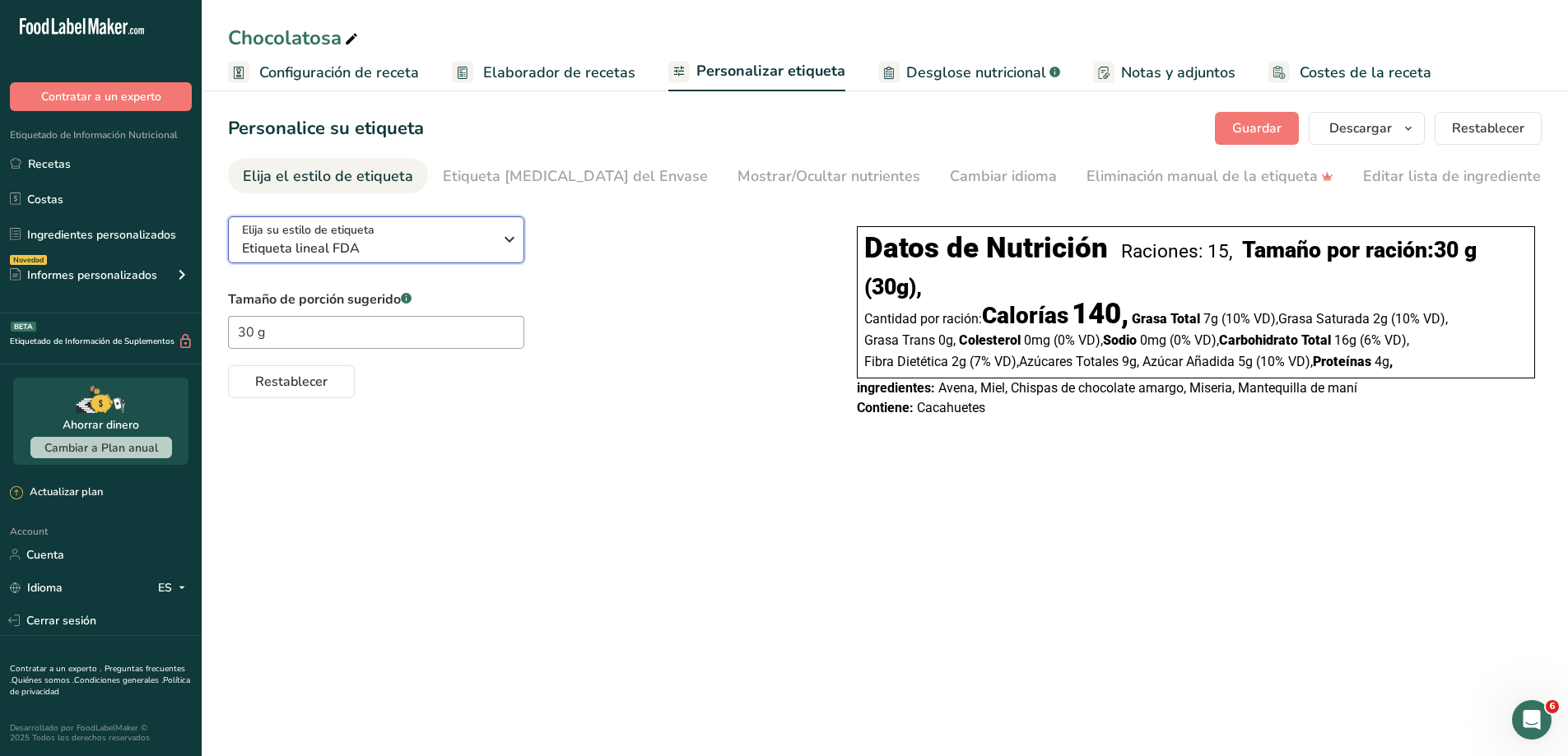
click at [516, 237] on icon "button" at bounding box center [509, 239] width 20 height 30
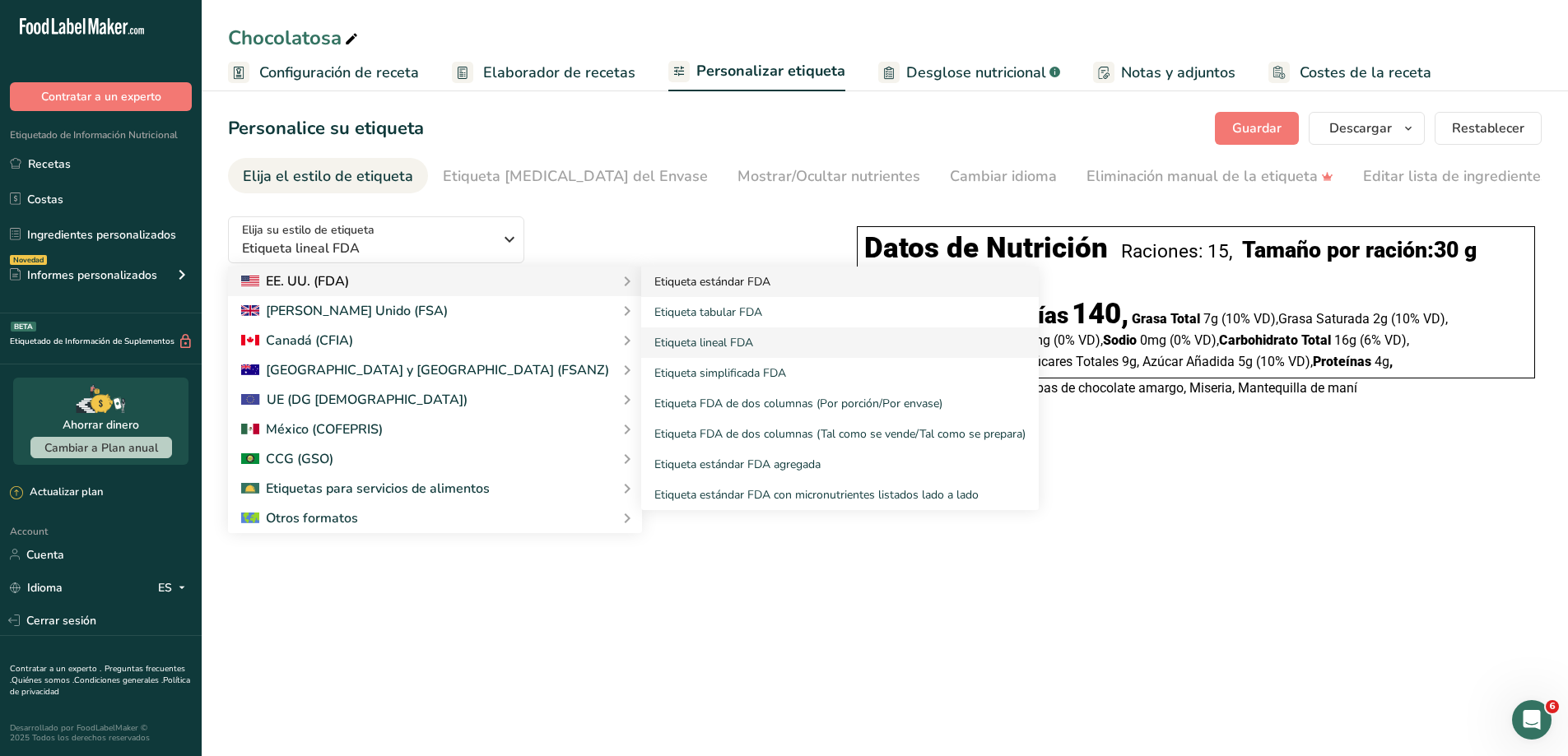
click at [641, 282] on link "Etiqueta estándar FDA" at bounding box center [840, 282] width 397 height 31
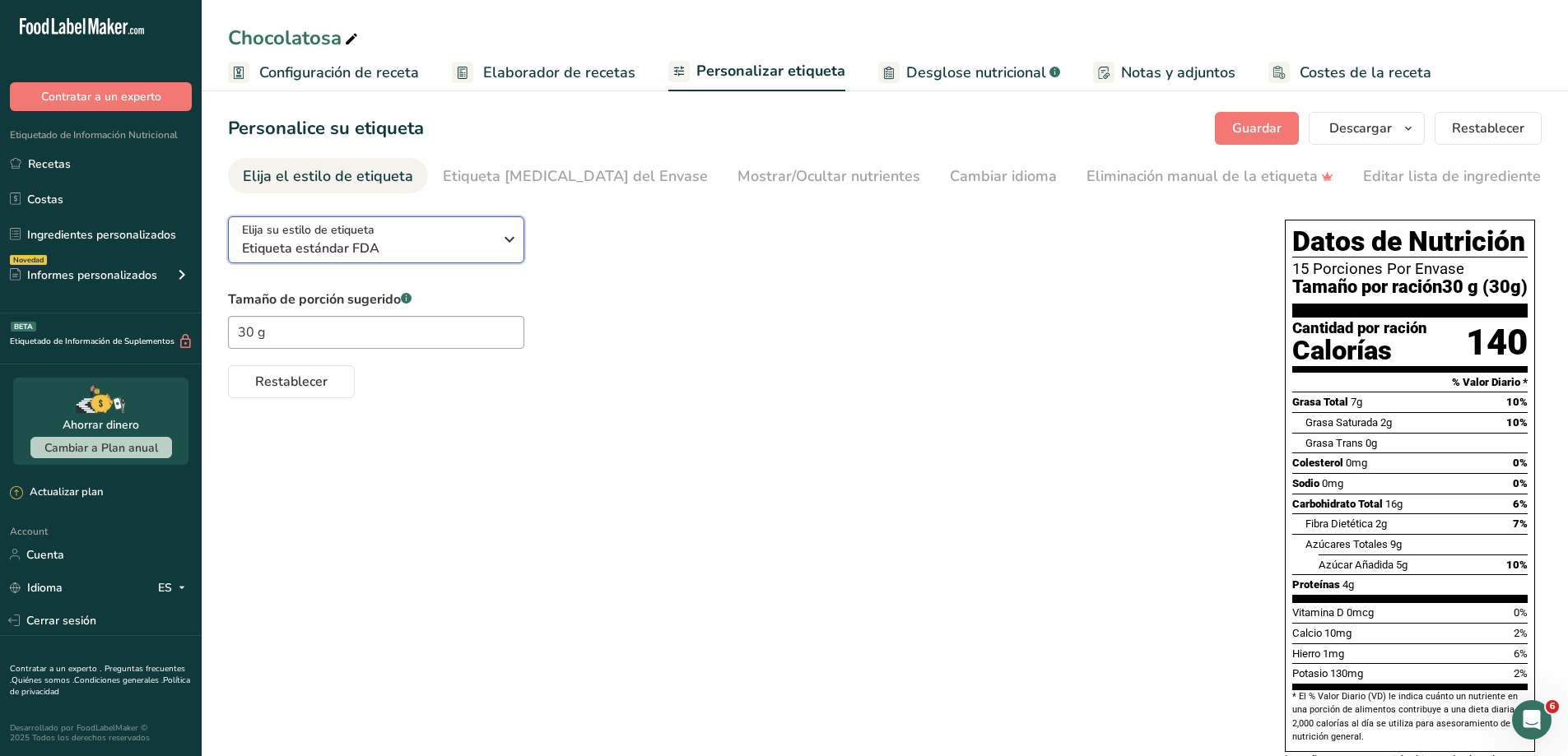
click at [513, 241] on icon "button" at bounding box center [509, 239] width 20 height 30
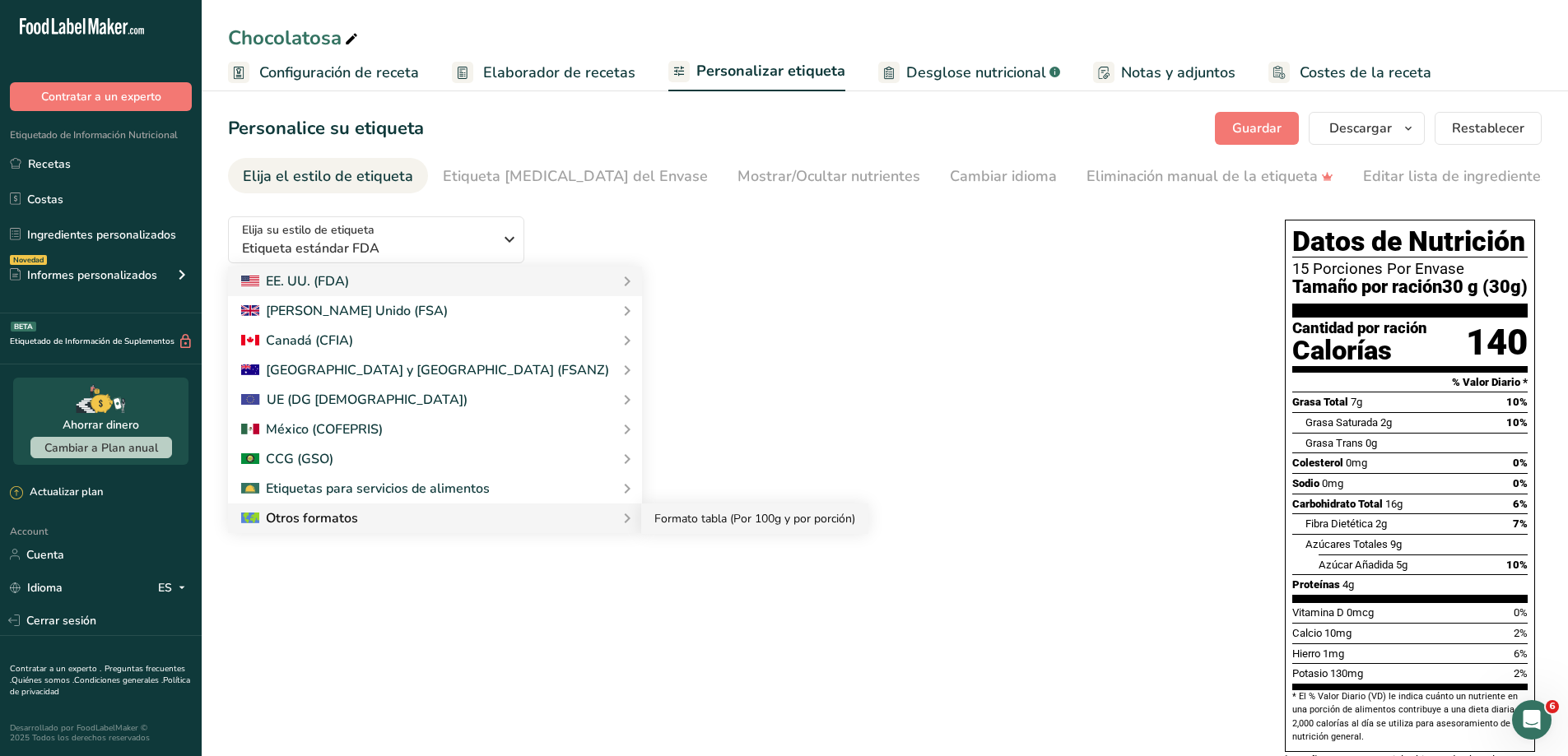
click at [641, 513] on link "Formato tabla (Por 100g y por porción)" at bounding box center [755, 518] width 227 height 31
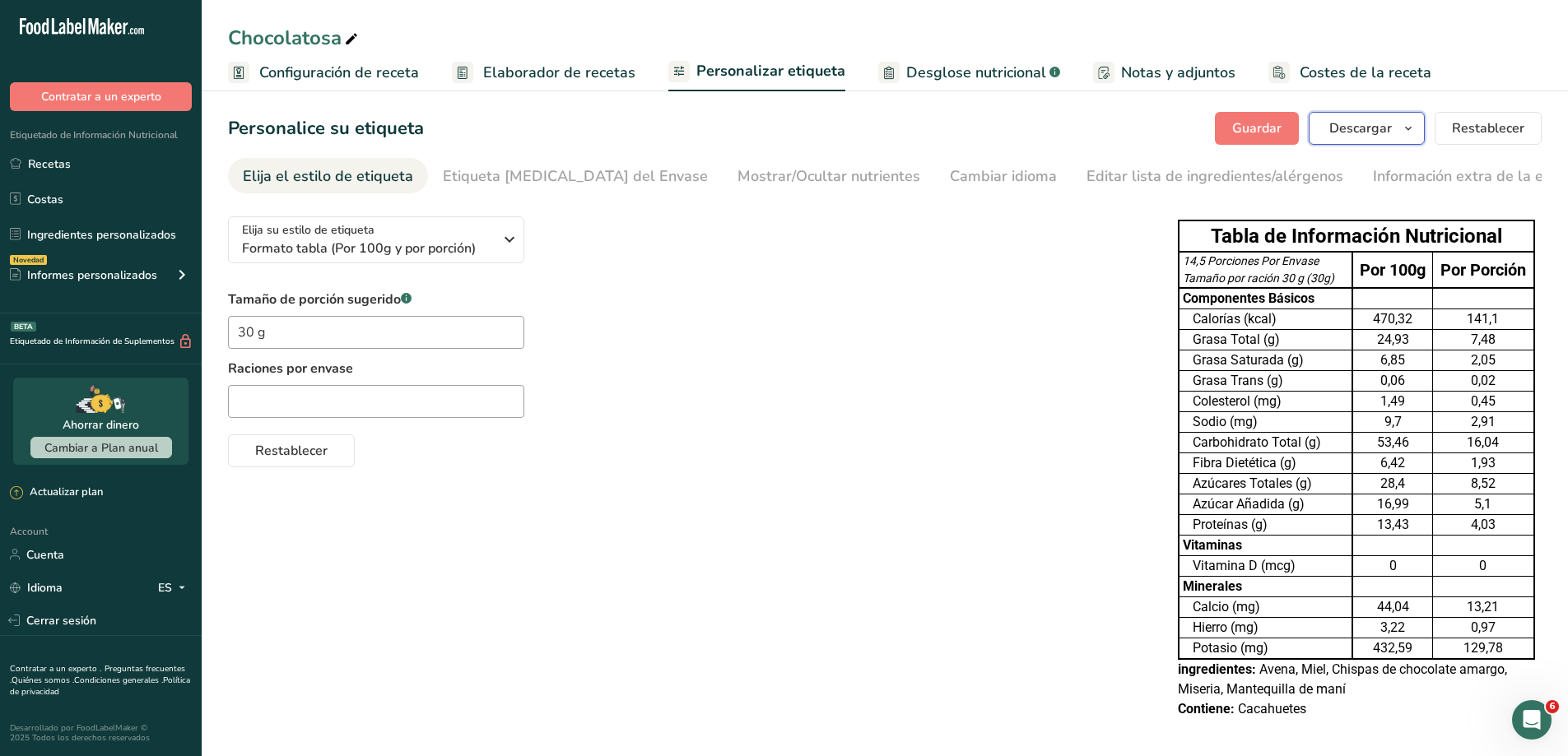
click at [1388, 132] on span "Descargar" at bounding box center [1360, 129] width 62 height 20
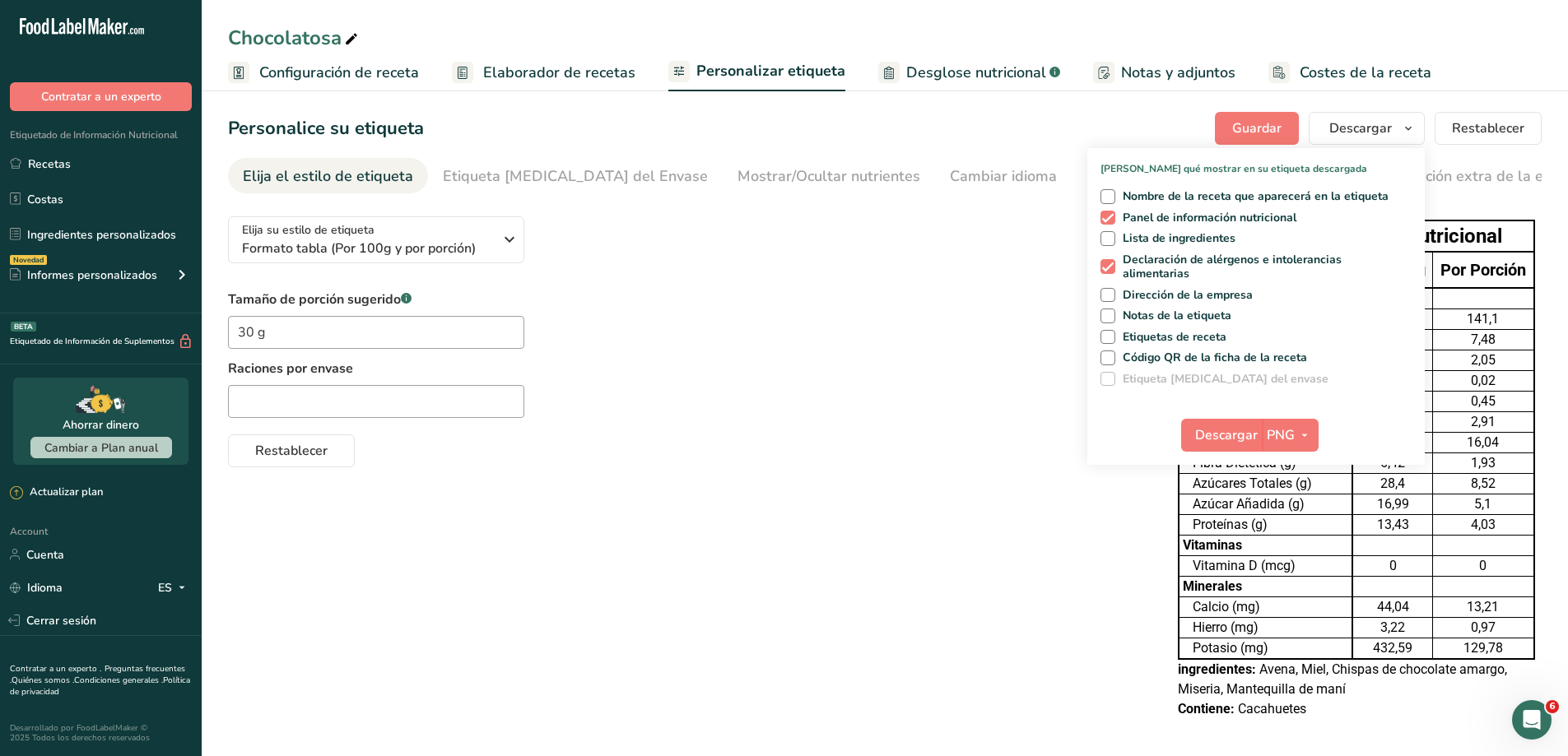
click at [915, 594] on div "Elija su estilo de etiqueta Formato tabla (Por 100g y por porción) [GEOGRAPHIC_…" at bounding box center [884, 469] width 1314 height 533
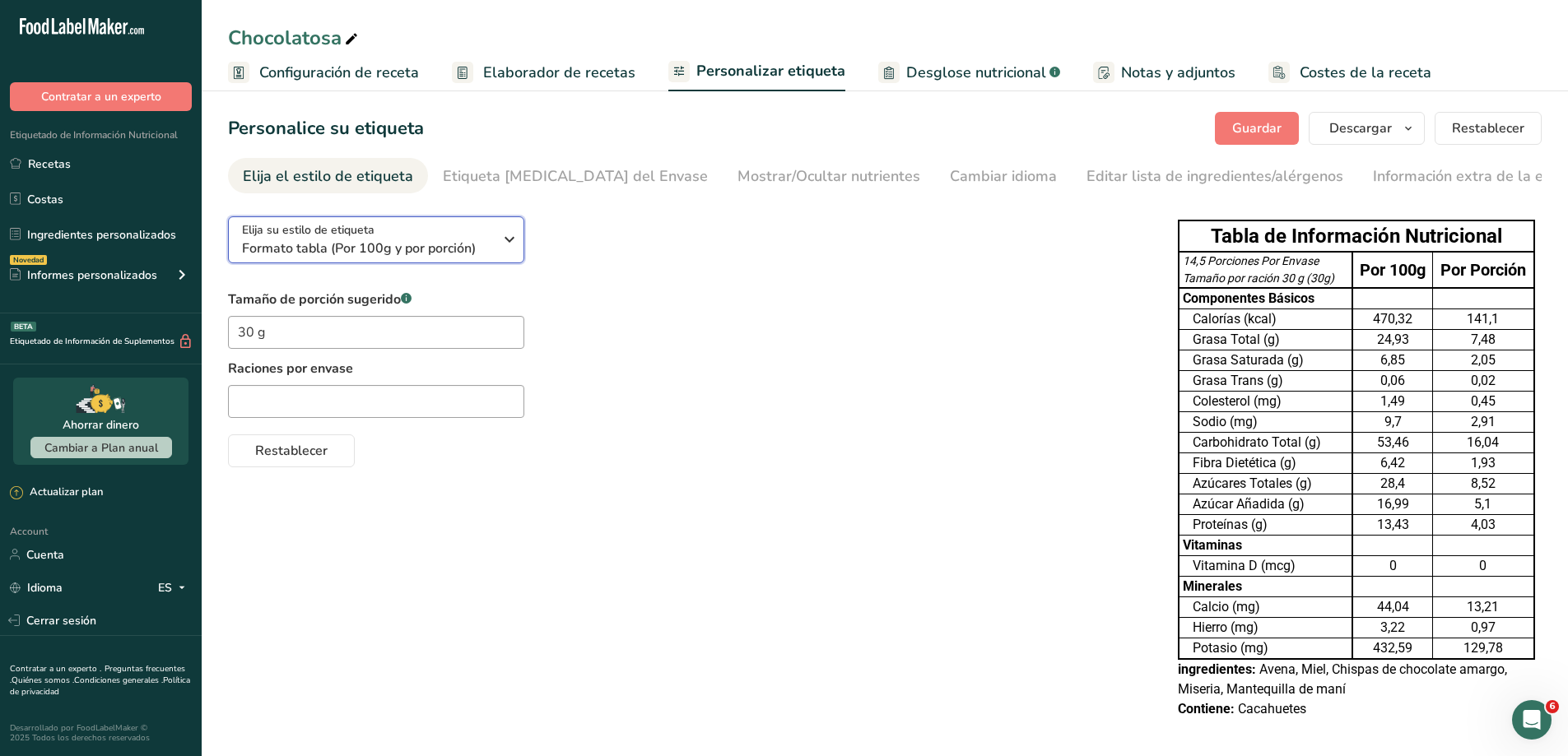
click at [501, 238] on icon "button" at bounding box center [509, 239] width 20 height 30
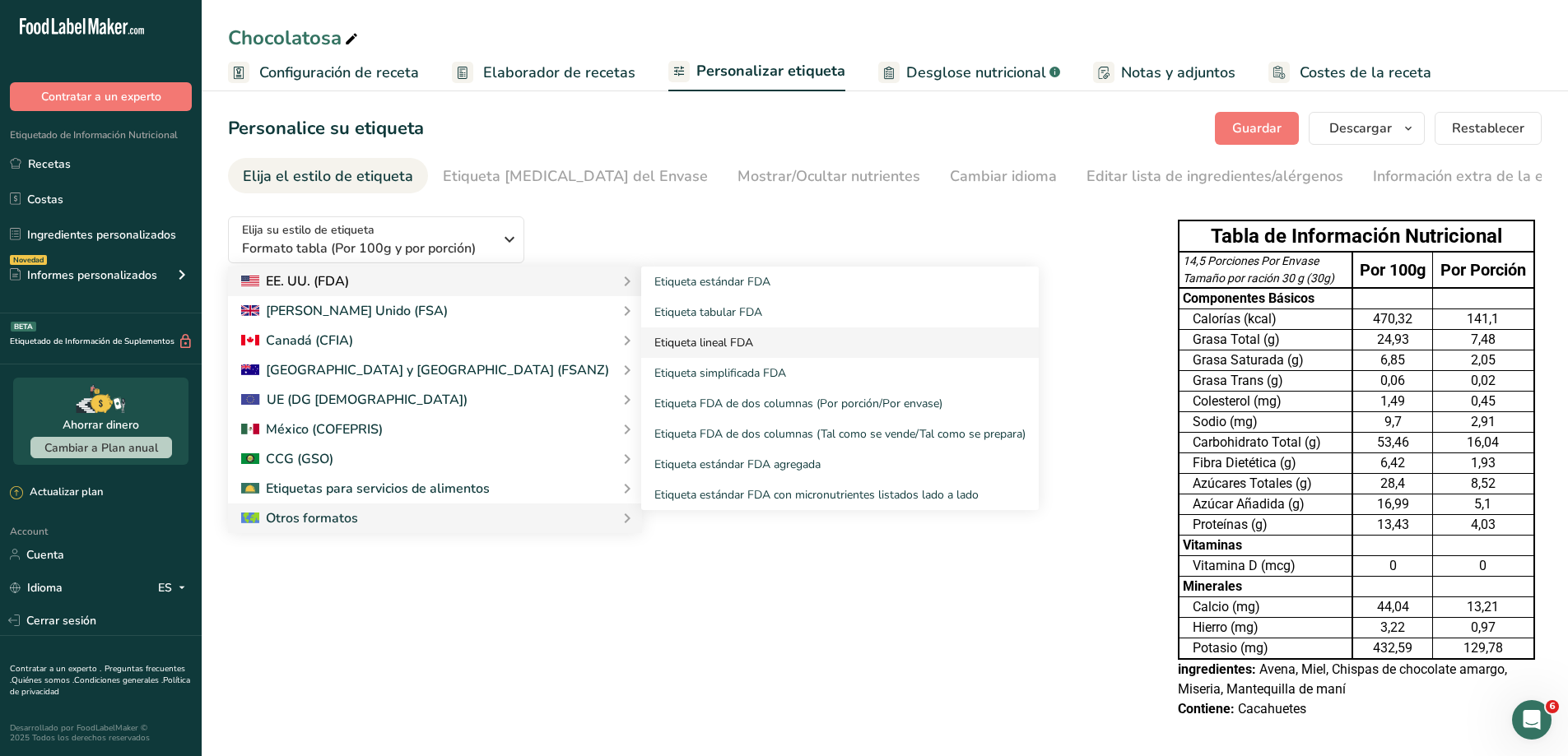
click at [641, 345] on link "Etiqueta lineal FDA" at bounding box center [840, 342] width 397 height 31
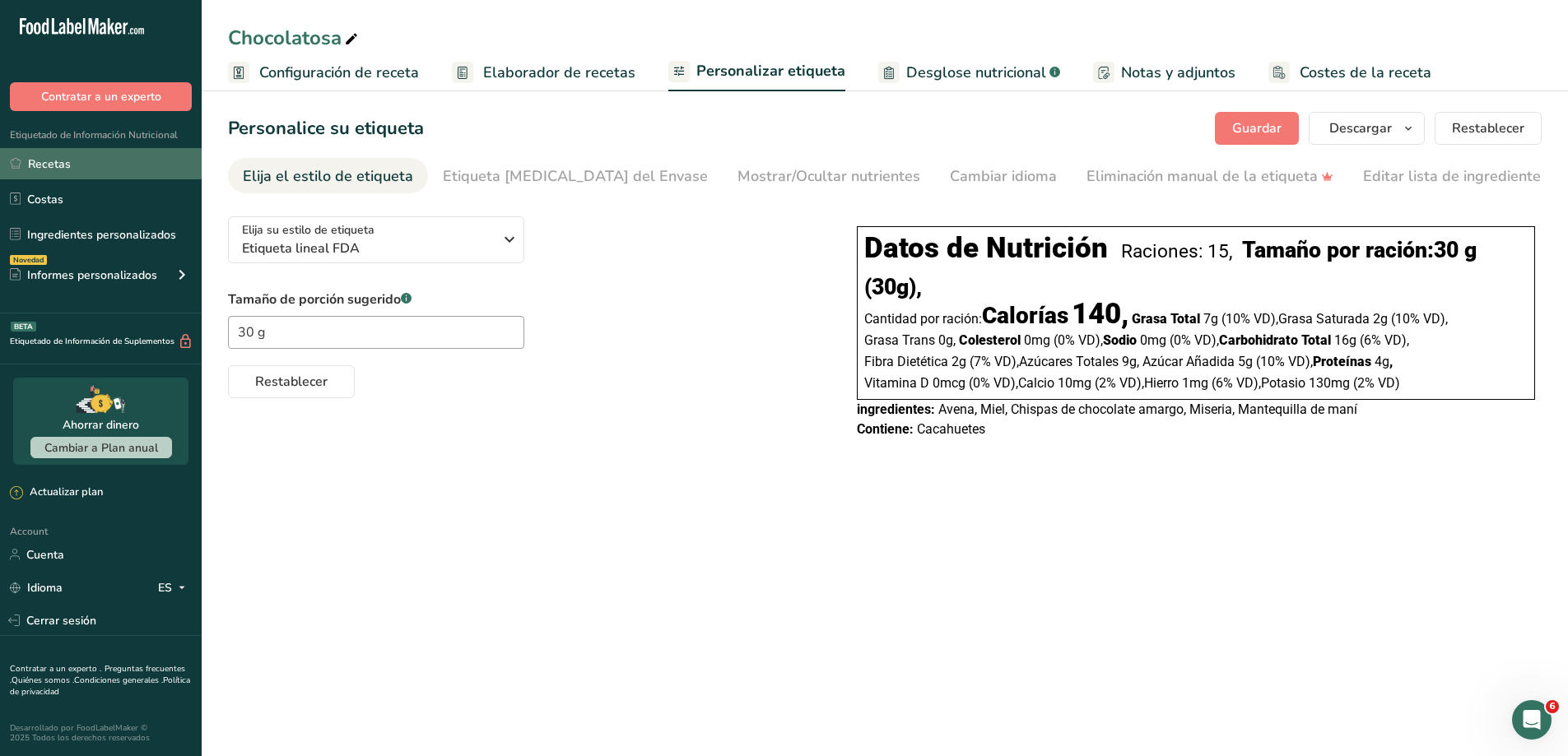
click at [63, 151] on link "Recetas" at bounding box center [101, 164] width 202 height 32
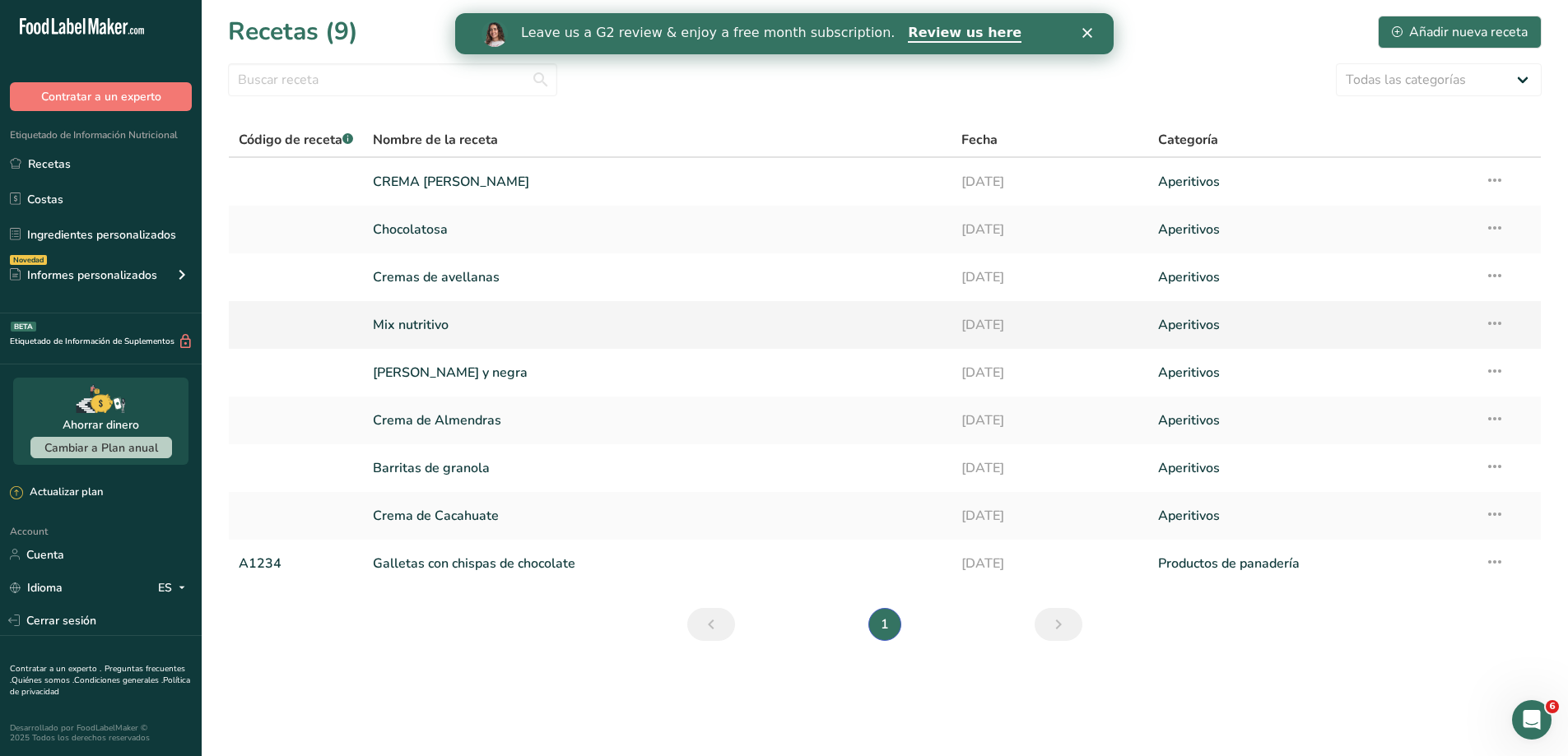
click at [444, 327] on link "Mix nutritivo" at bounding box center [657, 326] width 569 height 35
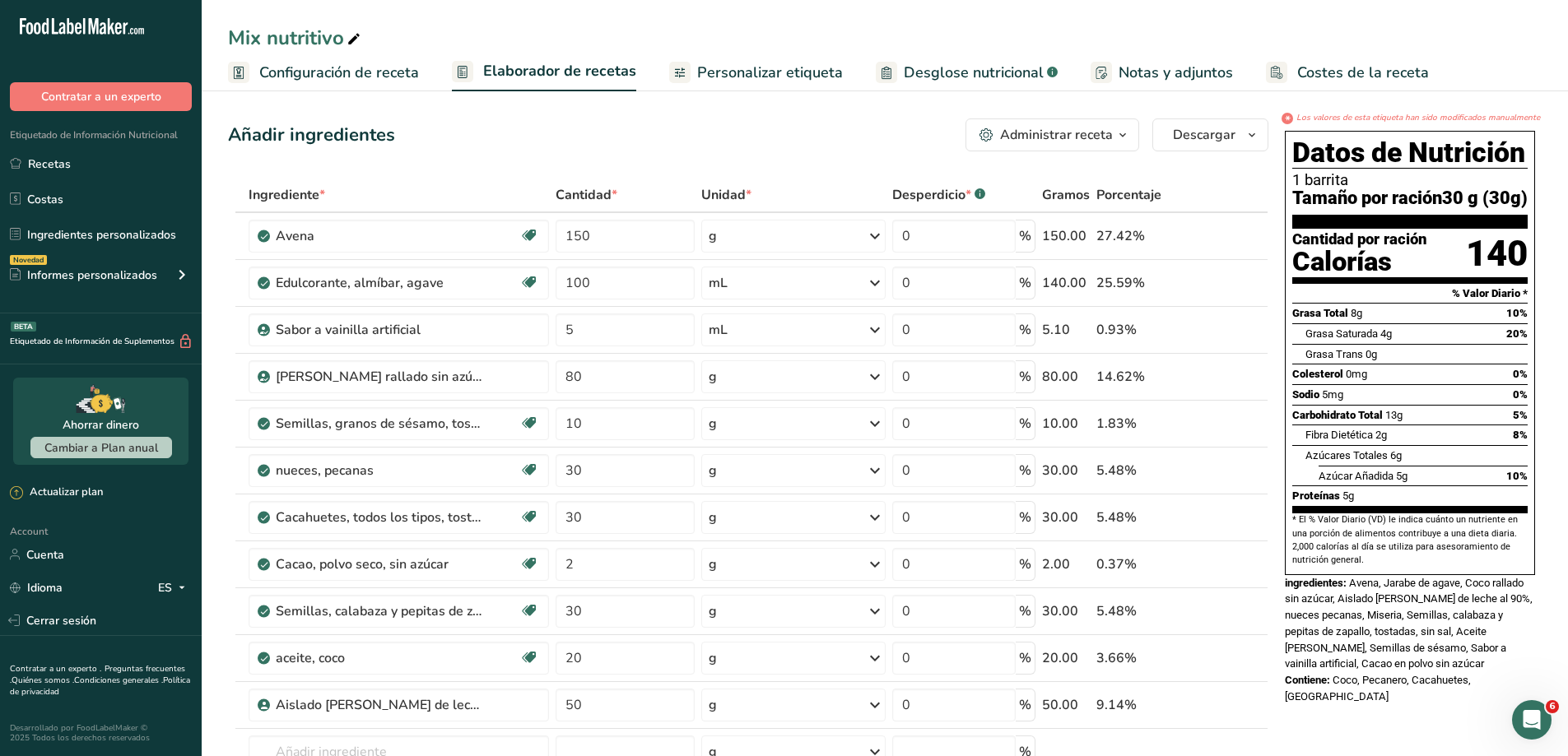
click at [740, 69] on span "Personalizar etiqueta" at bounding box center [769, 72] width 145 height 22
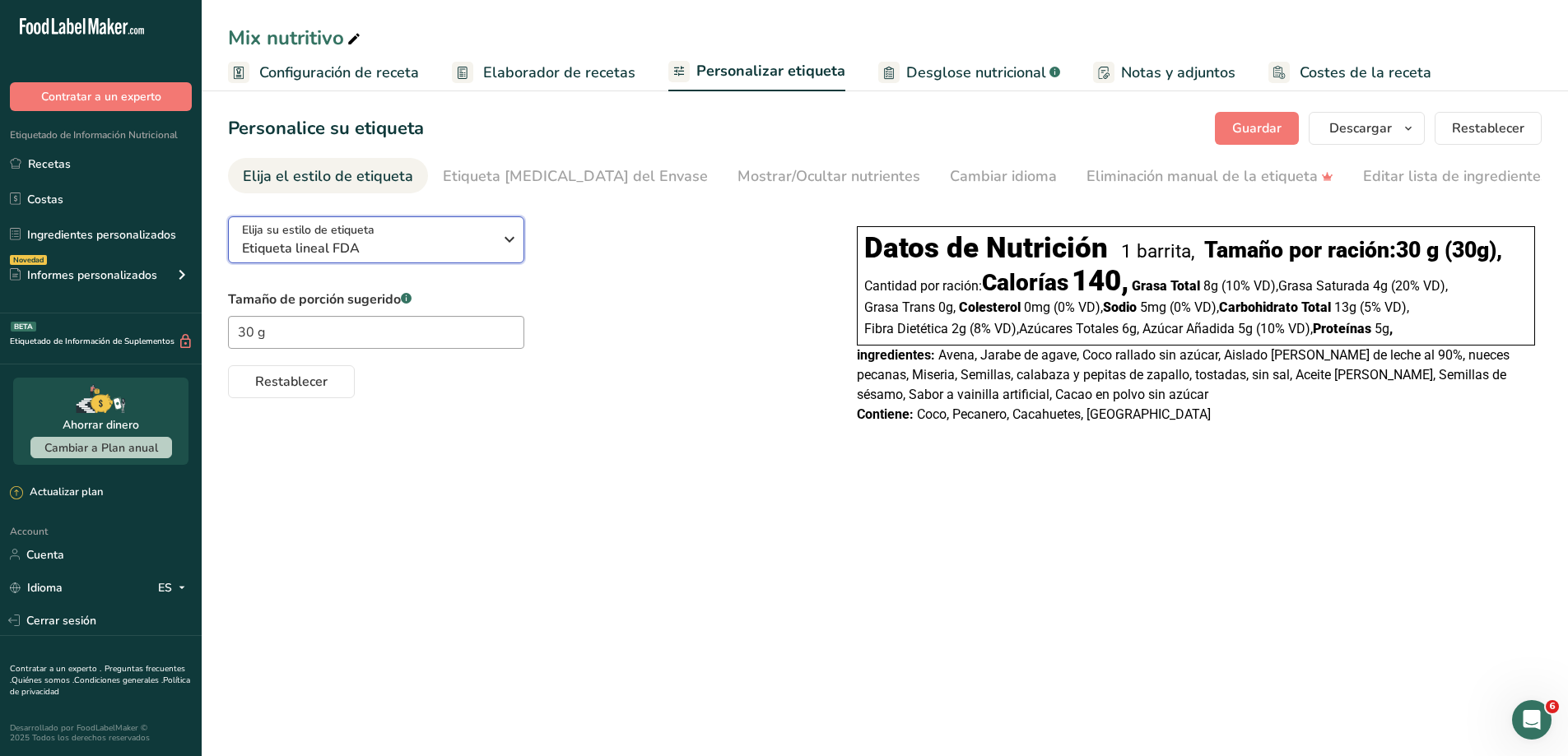
click at [511, 254] on icon "button" at bounding box center [509, 239] width 20 height 30
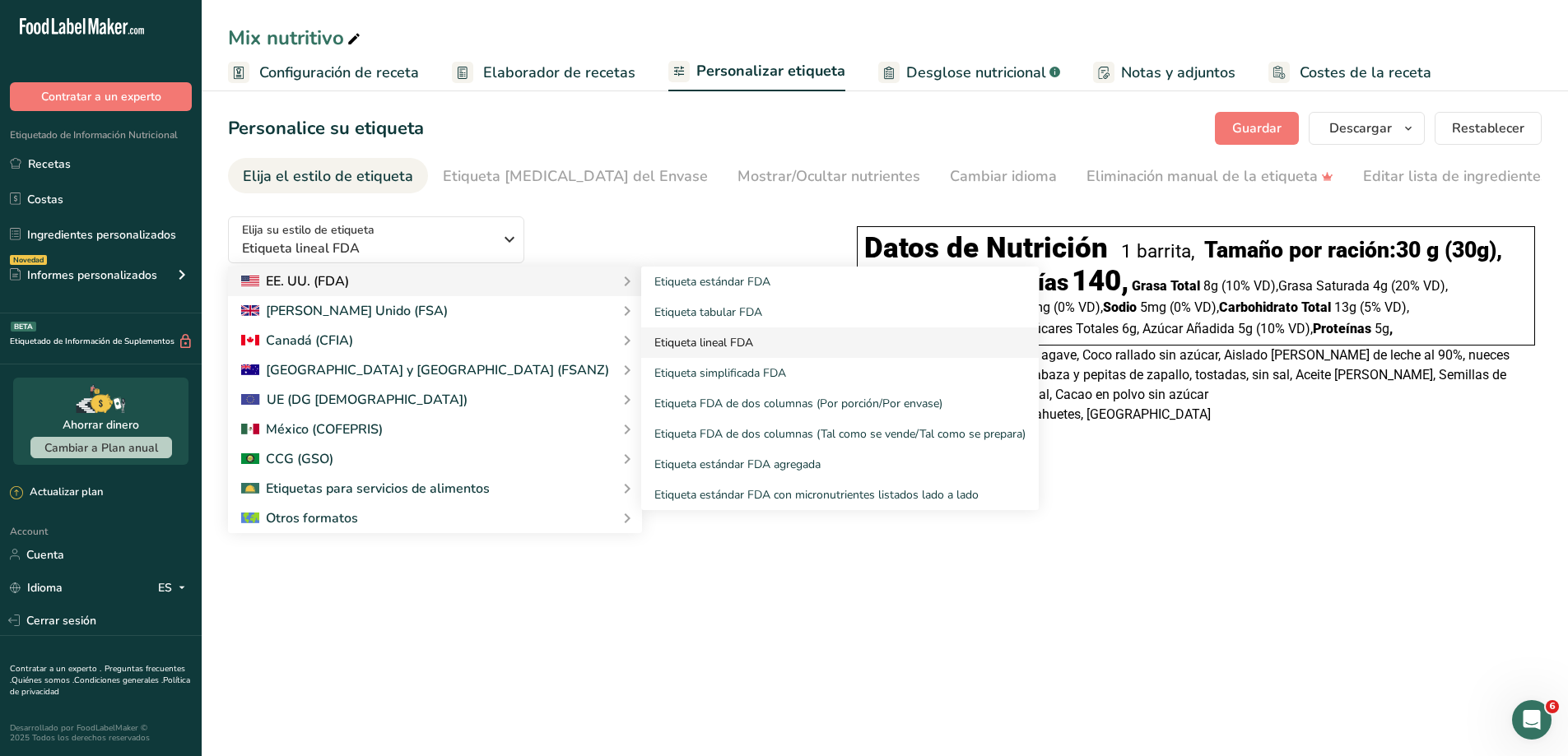
click at [641, 347] on link "Etiqueta lineal FDA" at bounding box center [840, 342] width 397 height 31
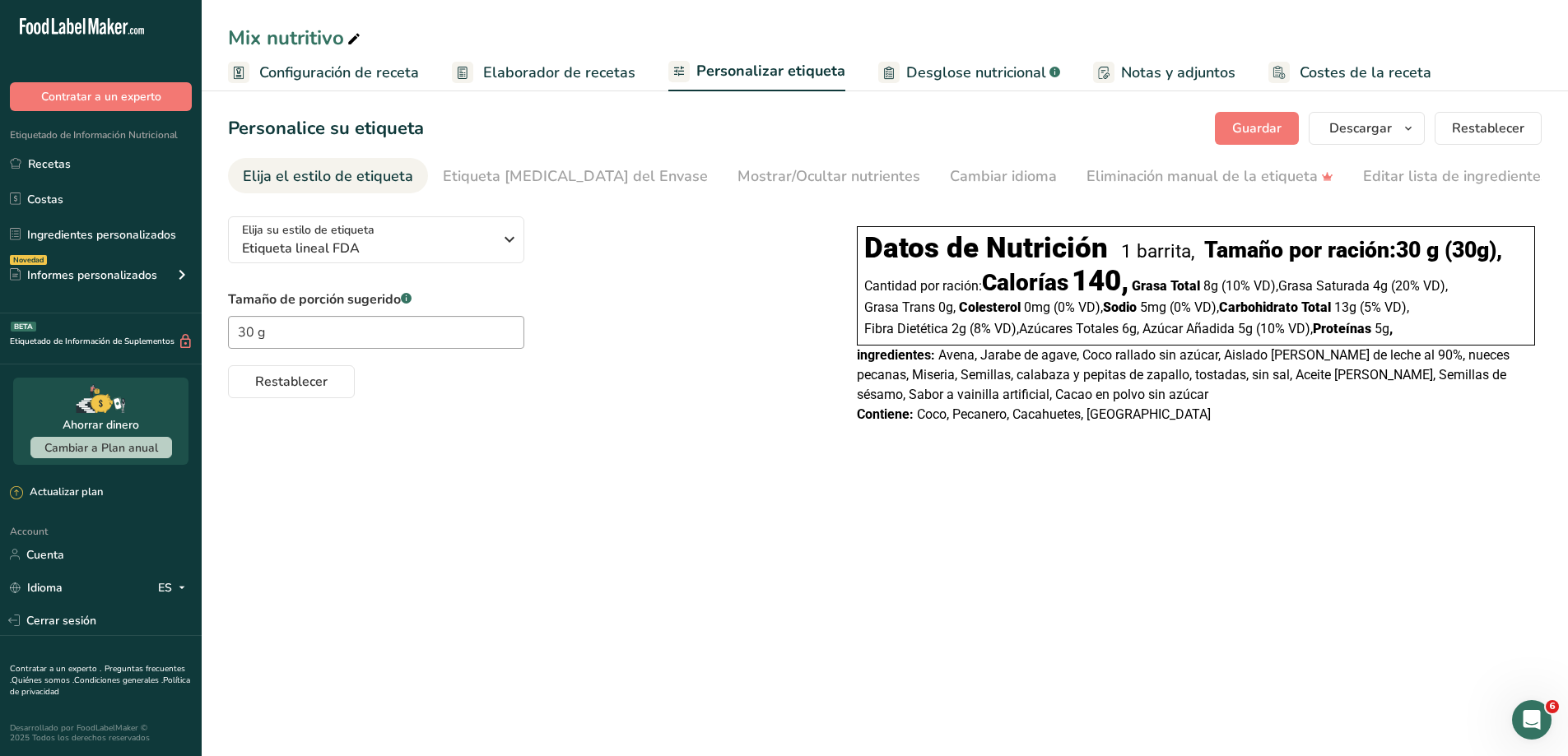
click at [587, 64] on span "Elaborador de recetas" at bounding box center [559, 72] width 152 height 22
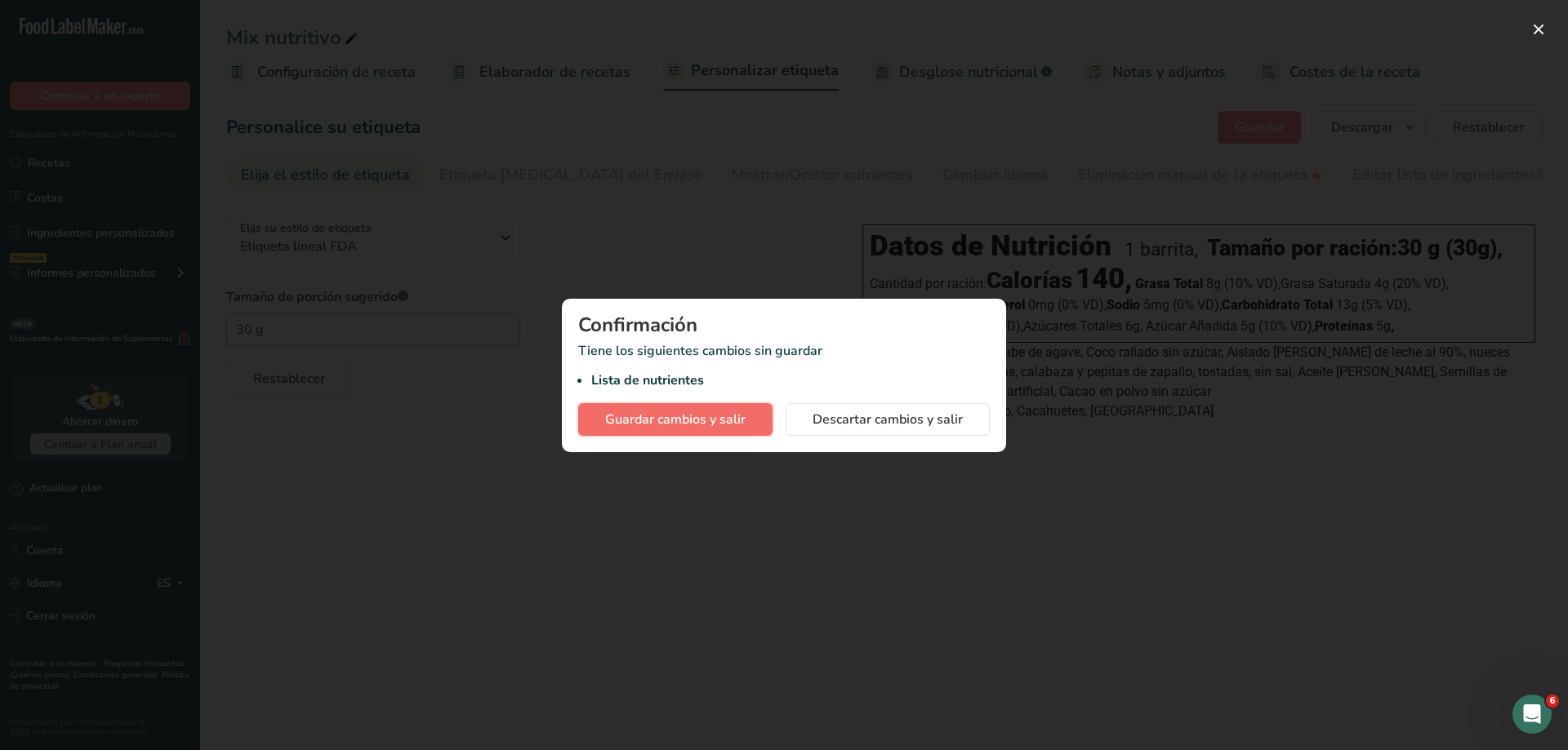
click at [721, 418] on span "Guardar cambios y salir" at bounding box center [675, 420] width 140 height 20
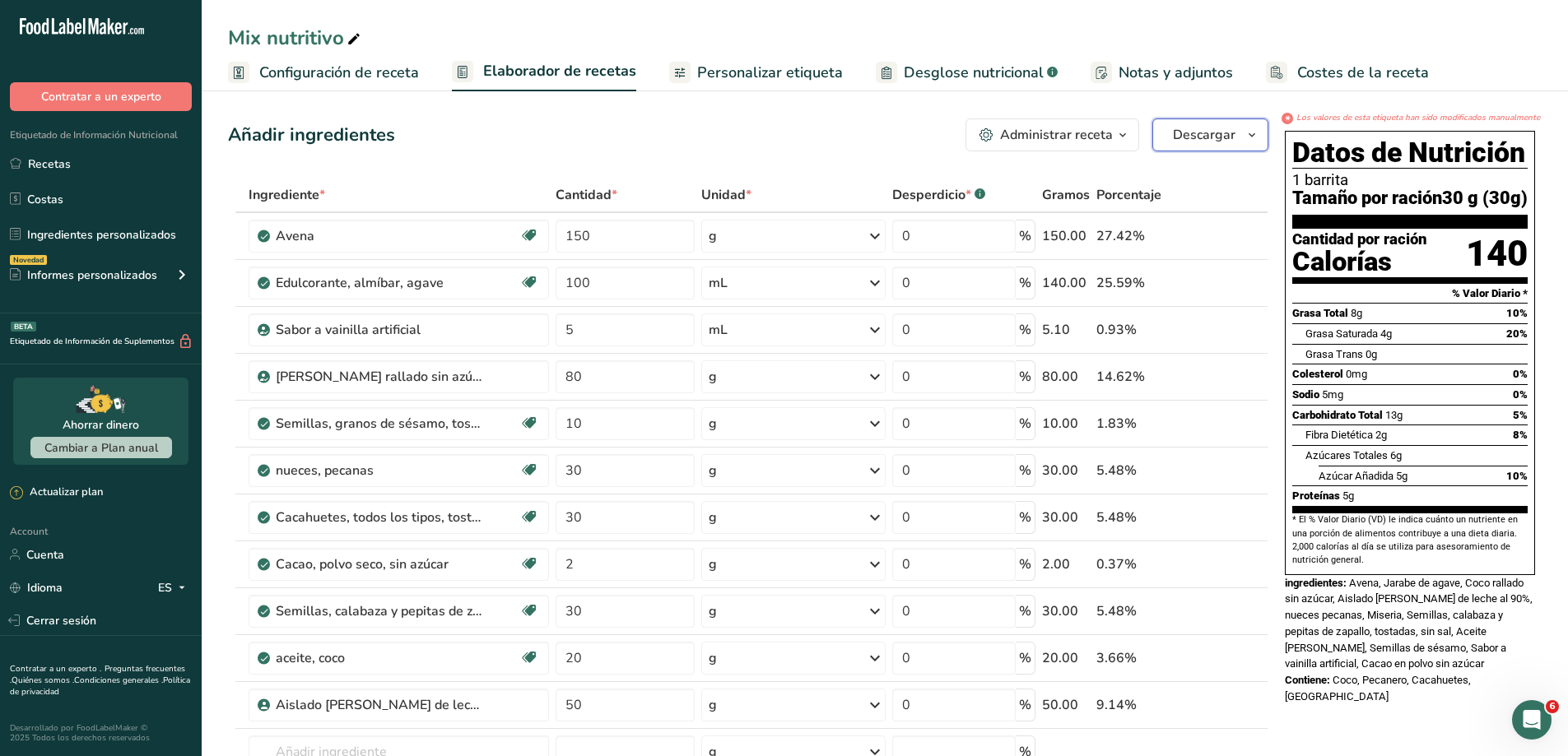
click at [1251, 141] on icon "button" at bounding box center [1252, 135] width 13 height 21
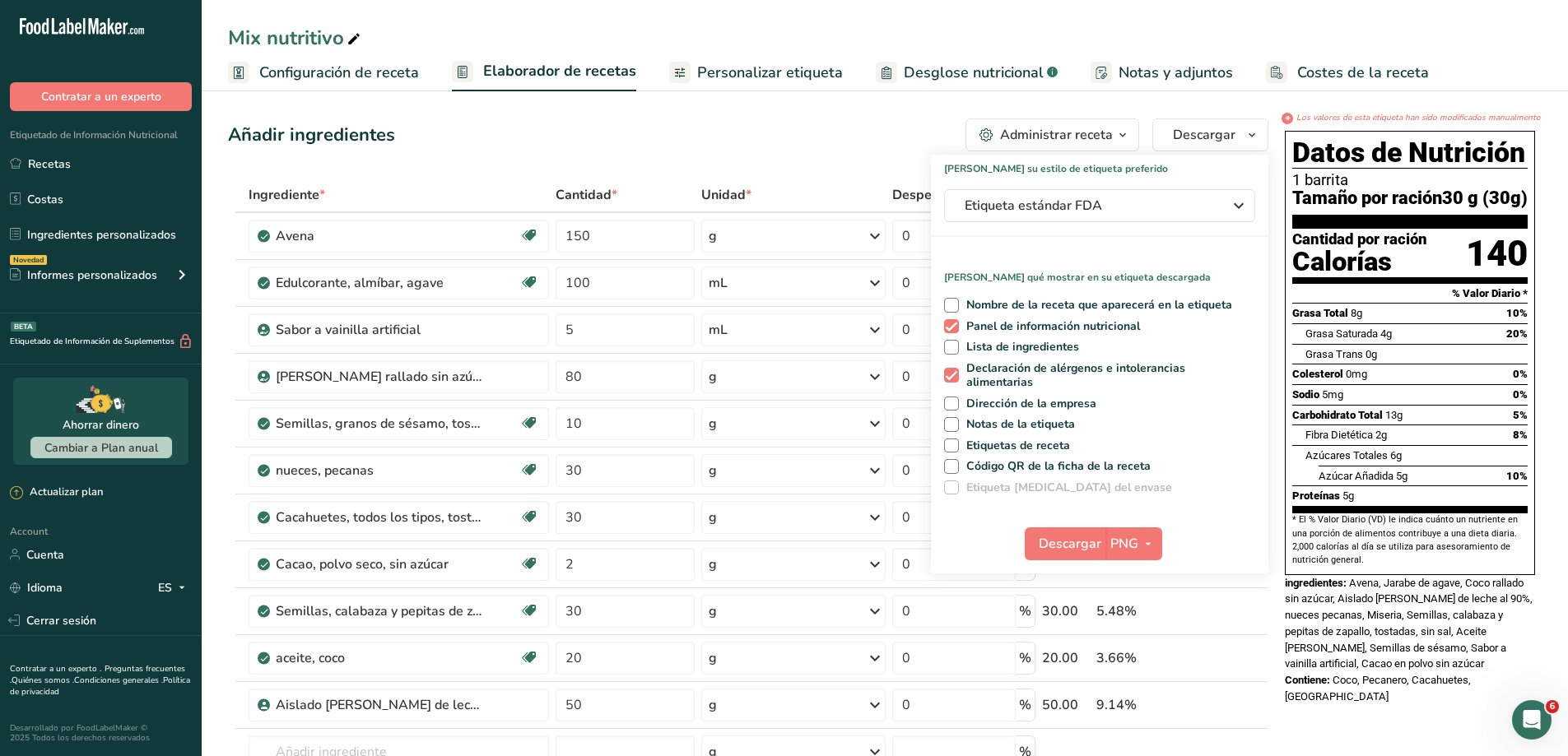
click at [1277, 599] on div "Añadir ingredientes Administrar receta Eliminar receta Duplicar receta Escalar …" at bounding box center [753, 764] width 1050 height 1305
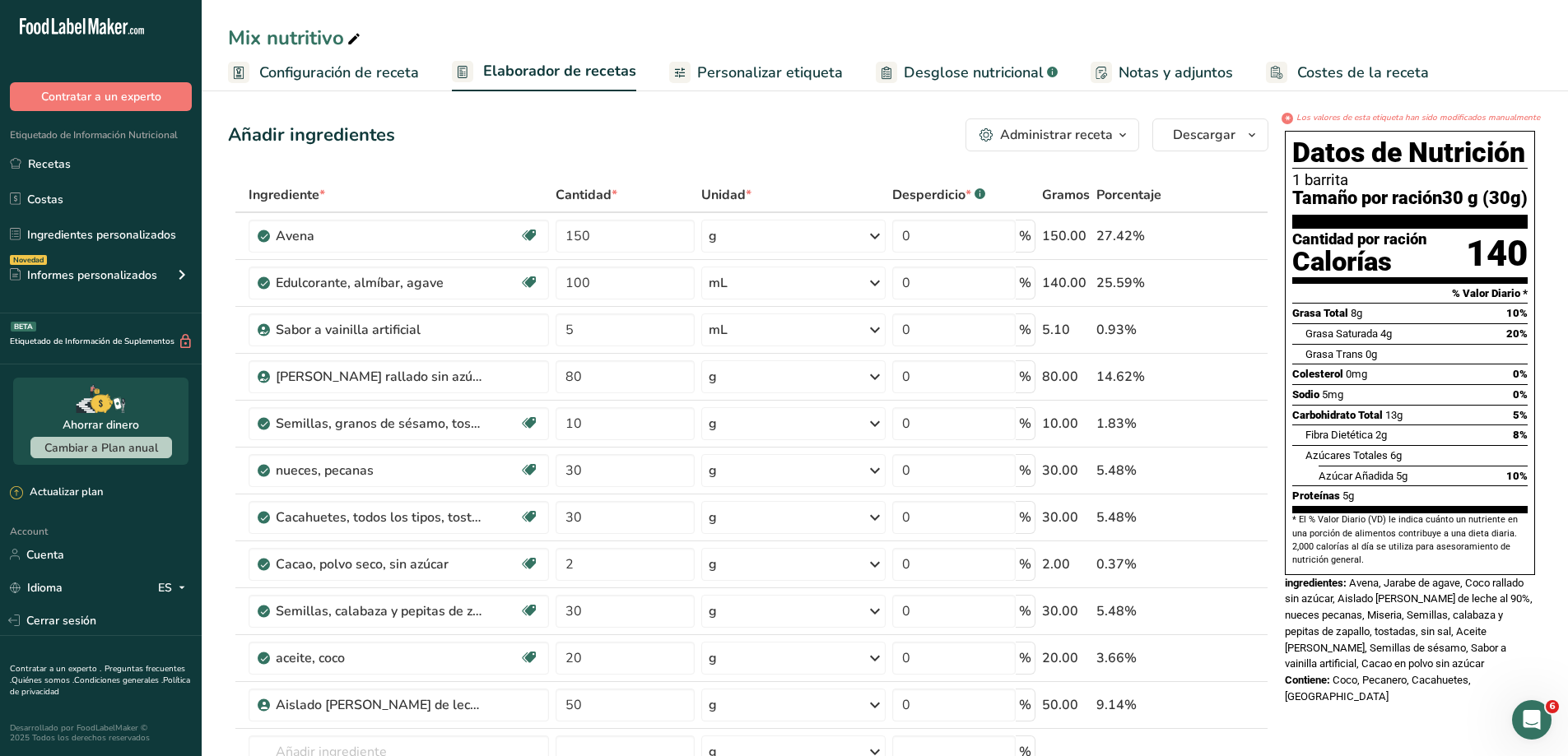
click at [961, 61] on span "Desglose nutricional" at bounding box center [974, 72] width 140 height 22
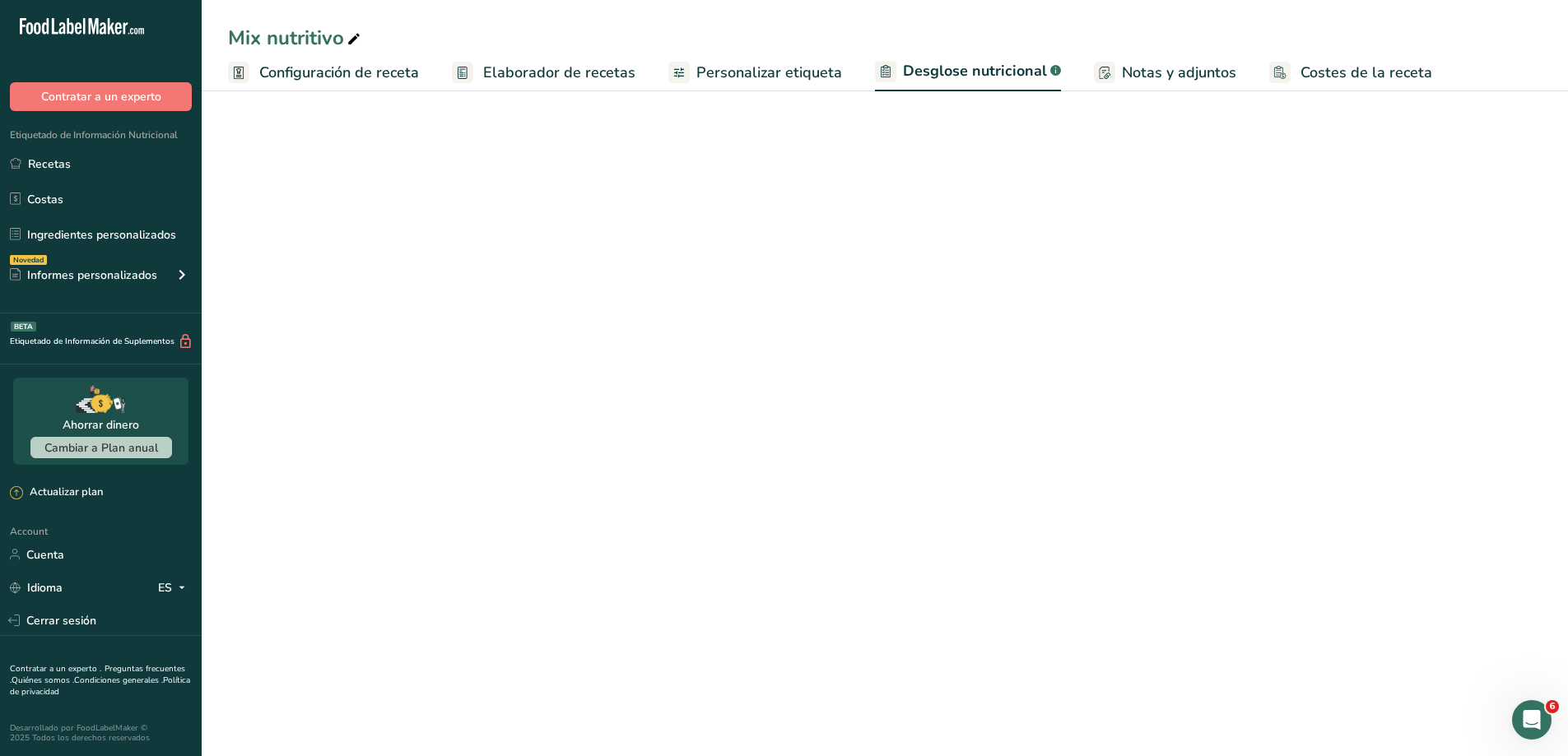
select select "Calories"
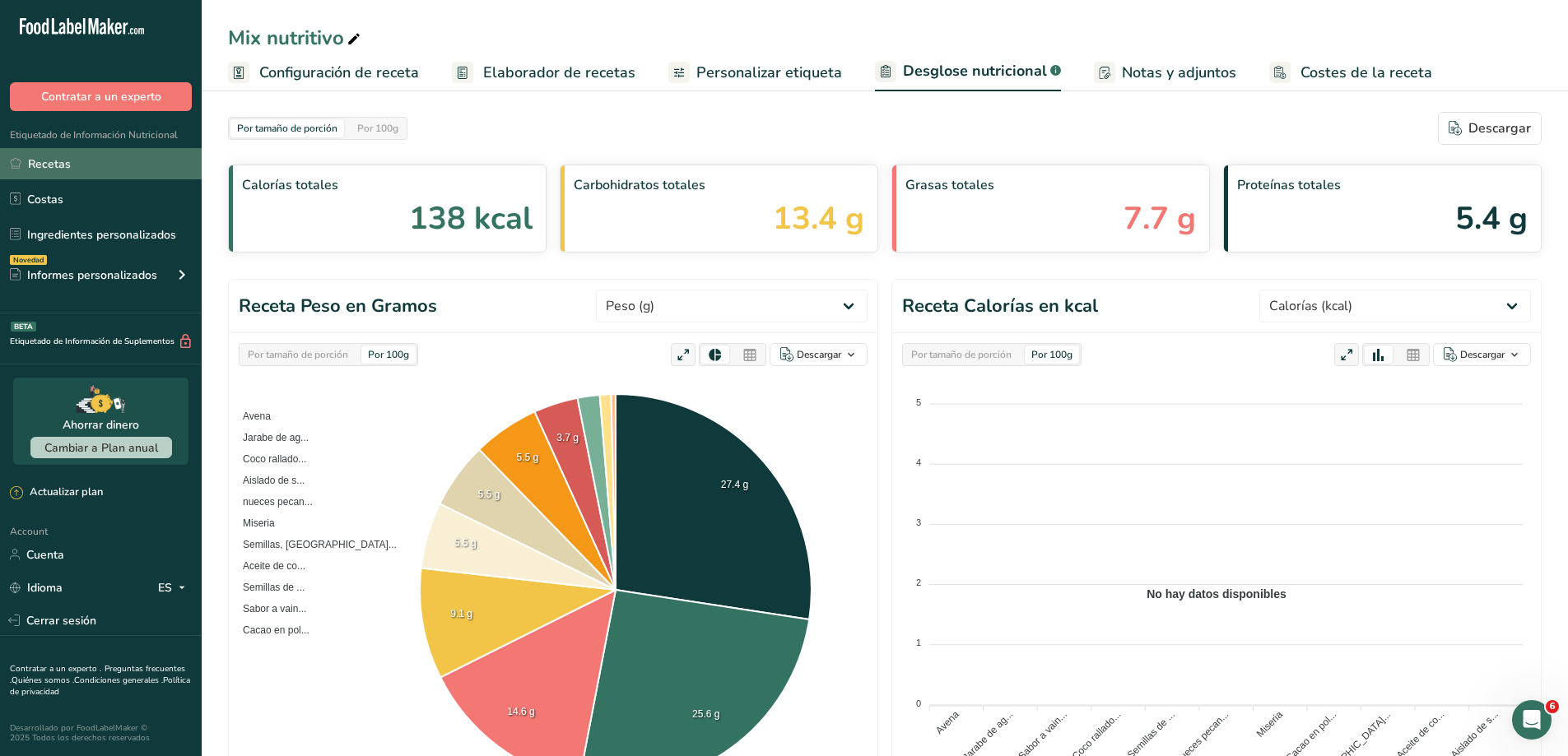
click at [111, 166] on link "Recetas" at bounding box center [101, 164] width 202 height 32
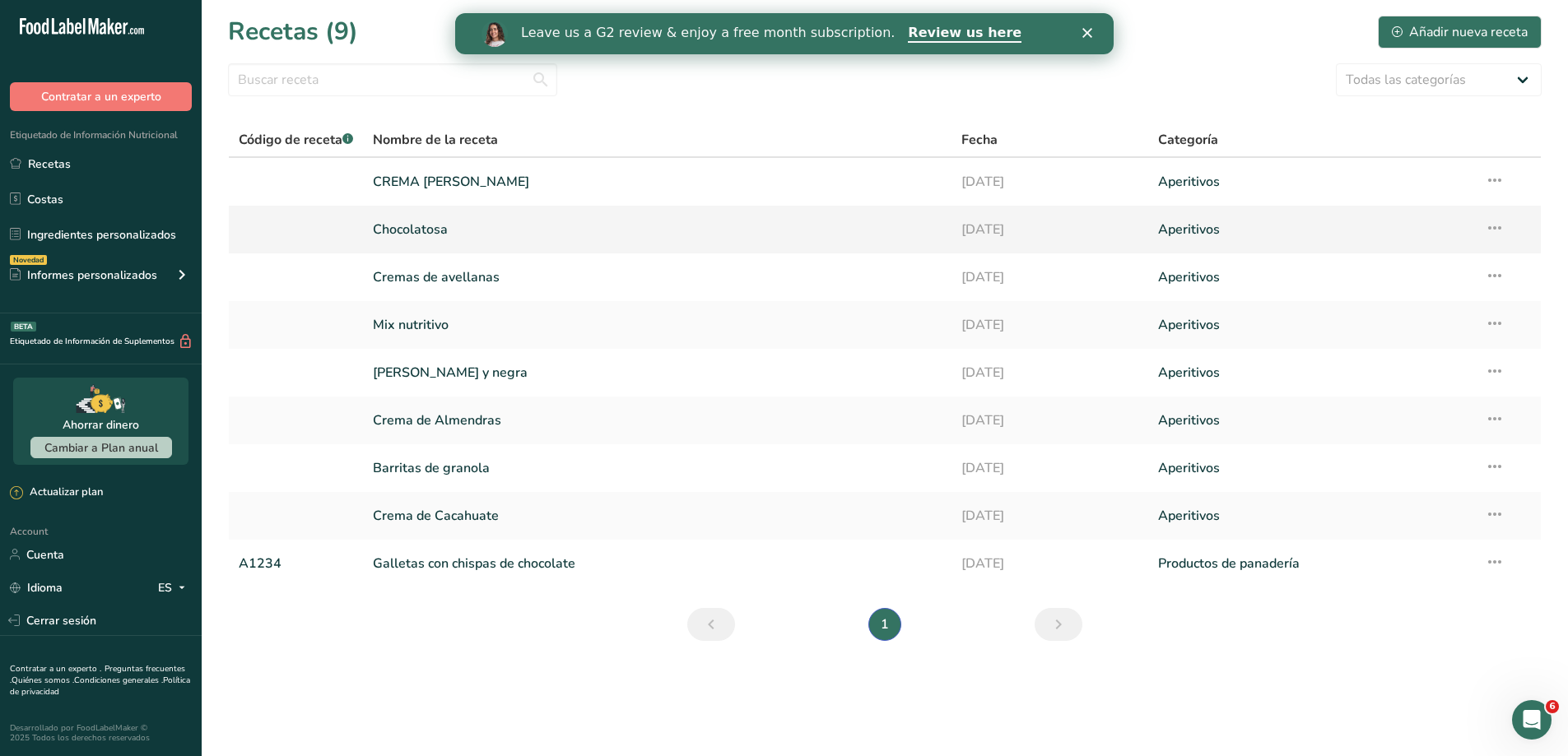
click at [419, 220] on link "Chocolatosa" at bounding box center [657, 230] width 569 height 35
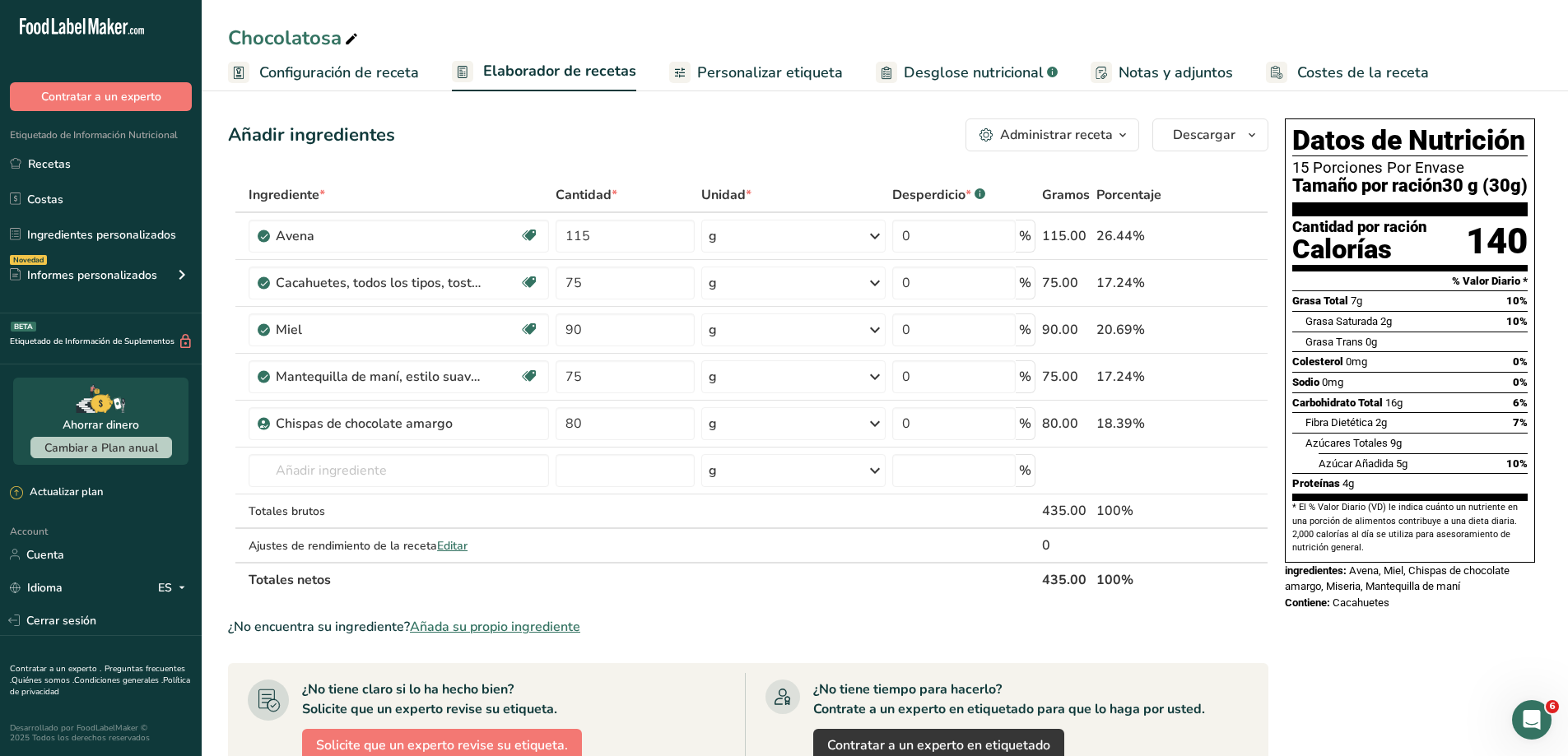
click at [1051, 132] on div "Administrar receta" at bounding box center [1057, 135] width 113 height 20
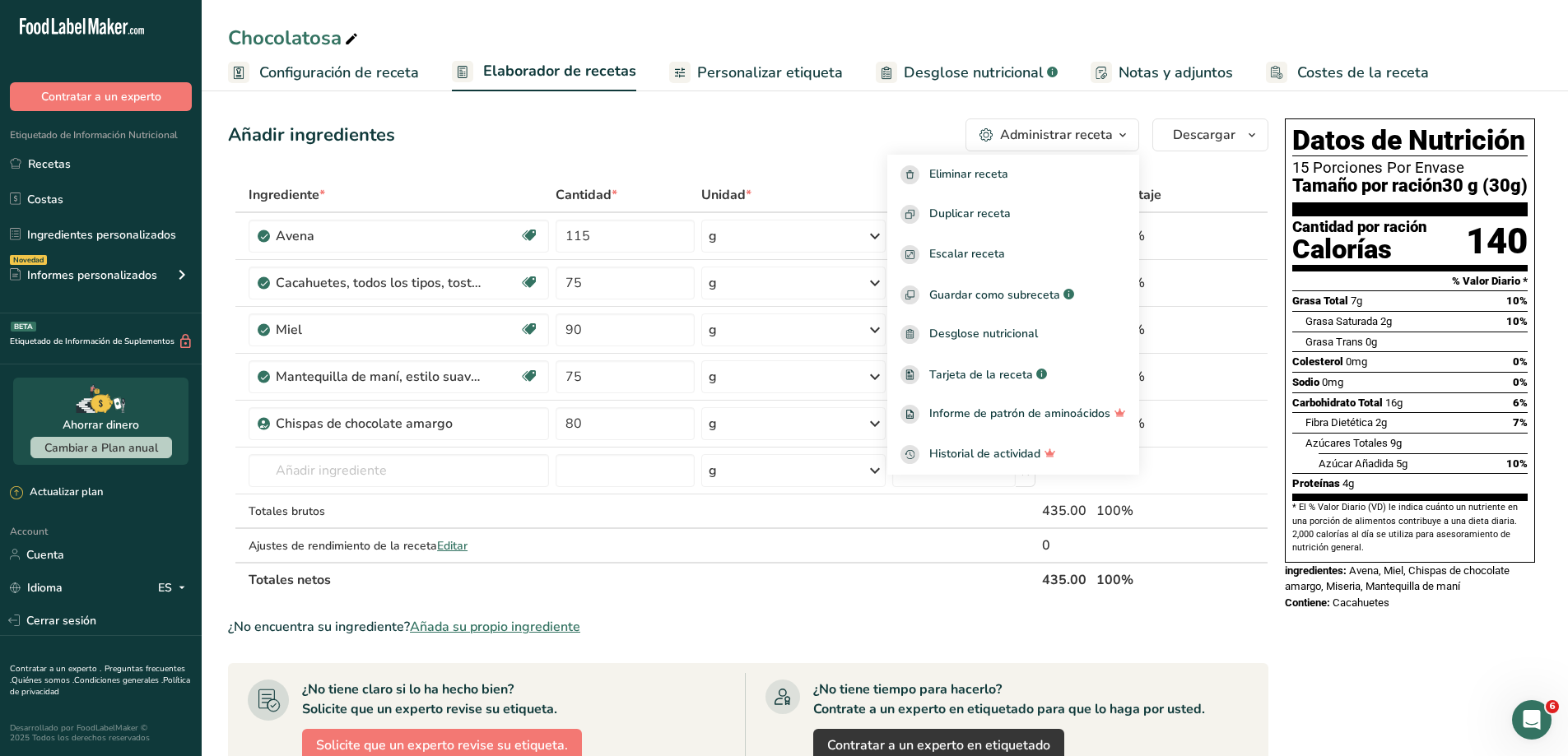
click at [999, 79] on span "Desglose nutricional" at bounding box center [974, 72] width 140 height 22
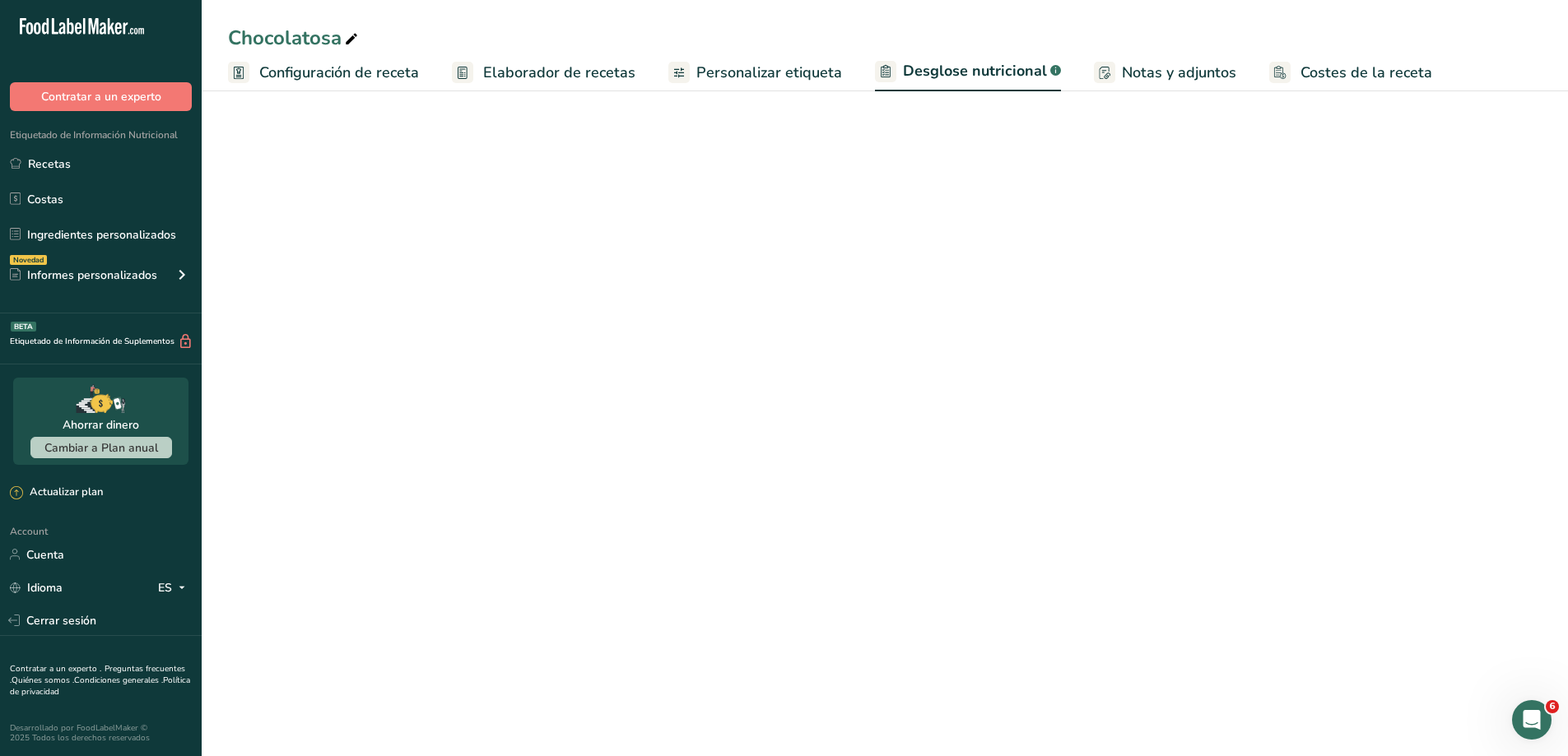
select select "Calories"
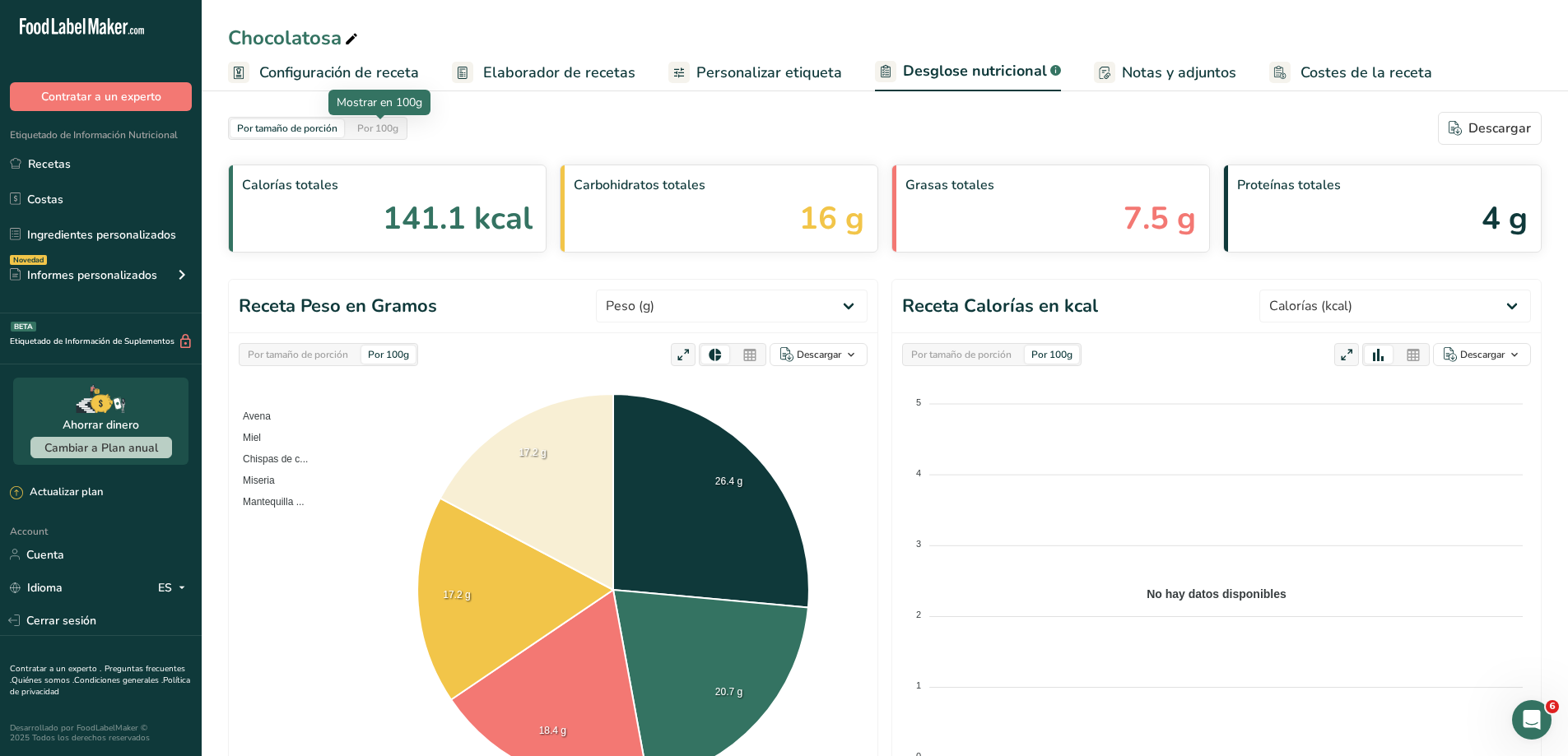
click at [390, 126] on div "Por 100g" at bounding box center [377, 129] width 54 height 18
click at [323, 132] on div "Por tamaño de porción" at bounding box center [287, 129] width 114 height 18
click at [334, 351] on div "Por tamaño de porción" at bounding box center [297, 355] width 114 height 18
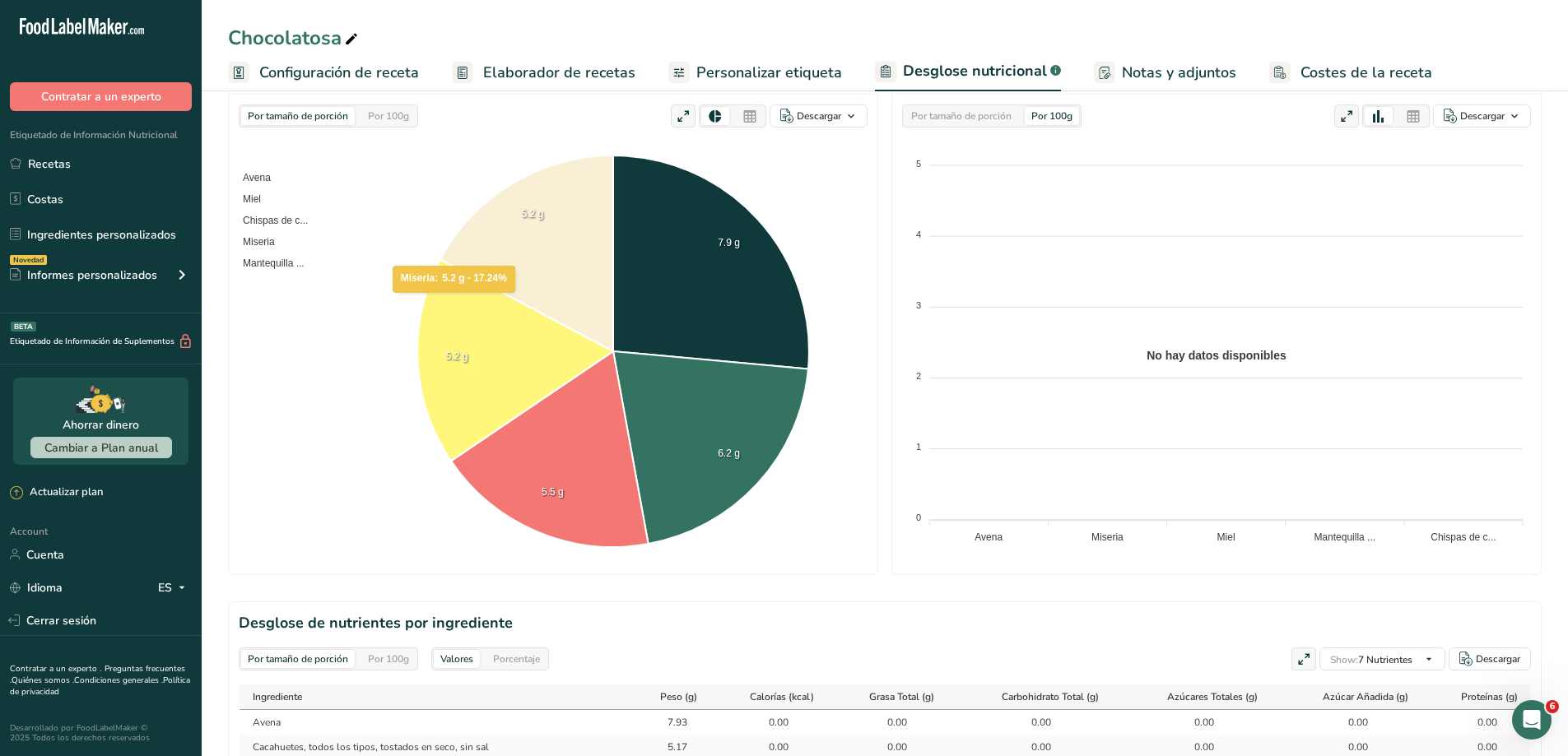
scroll to position [75, 0]
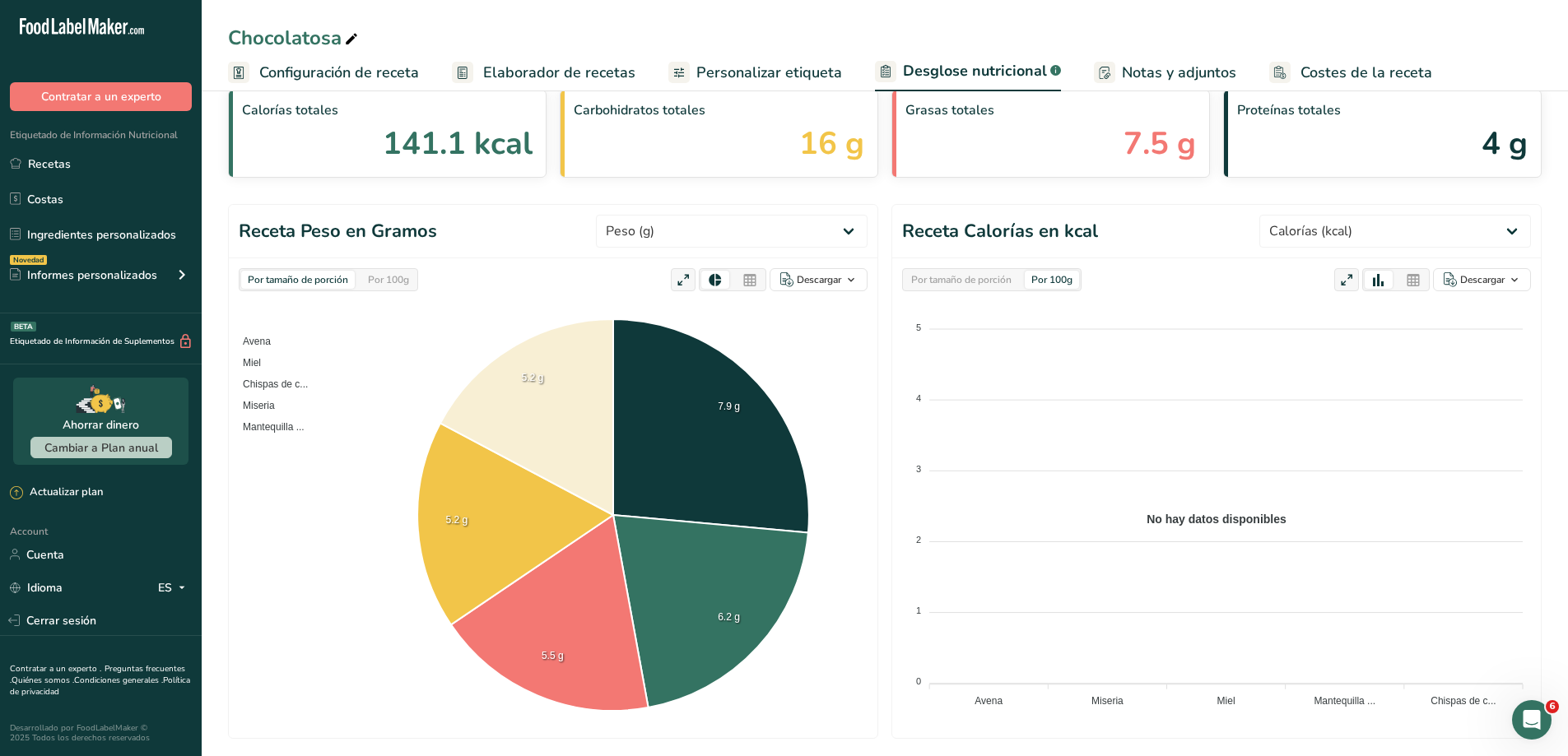
click at [281, 71] on span "Configuración de receta" at bounding box center [339, 72] width 160 height 22
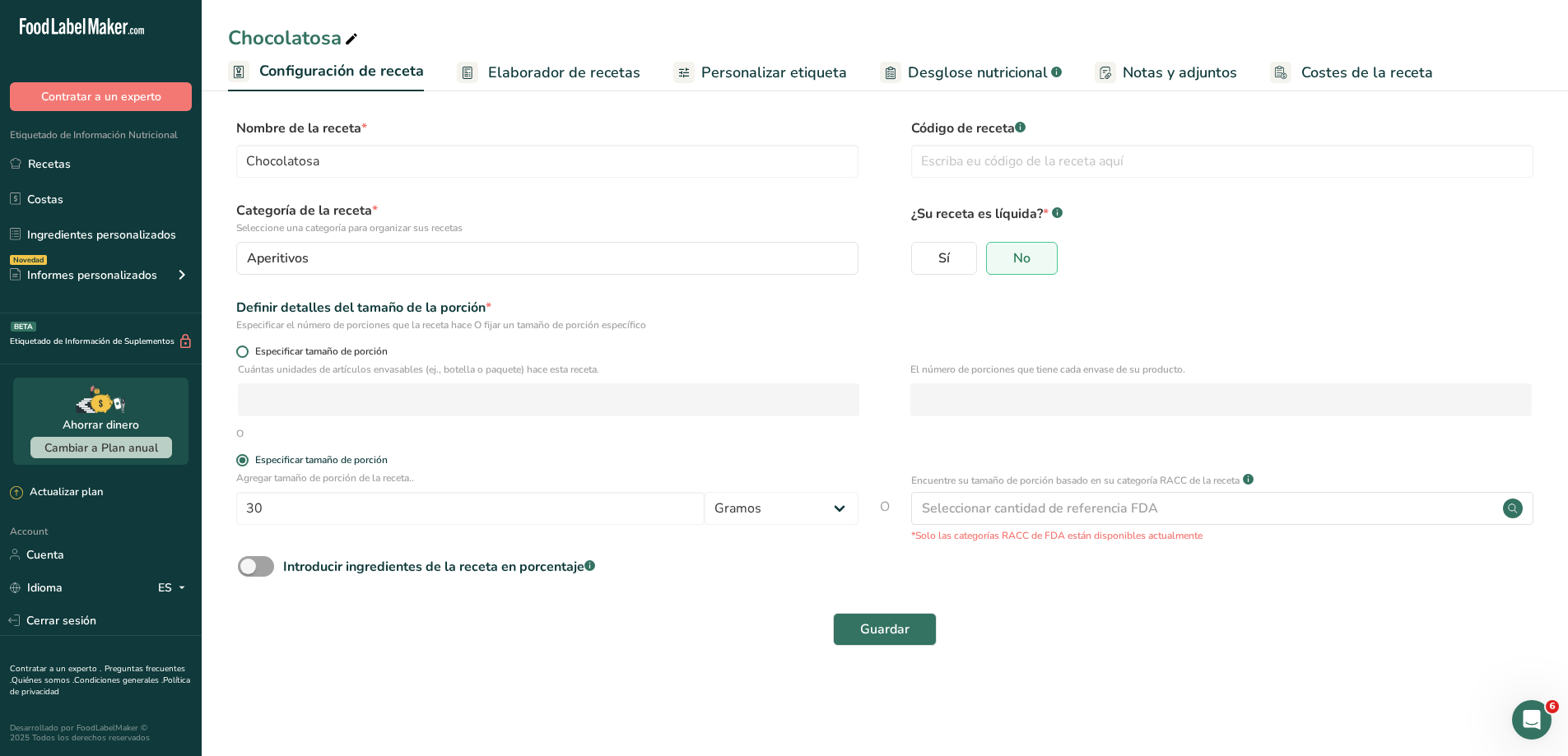
click at [253, 351] on span "Especificar tamaño de porción" at bounding box center [317, 351] width 139 height 12
click at [247, 351] on input "Especificar tamaño de porción" at bounding box center [241, 351] width 11 height 11
radio input "true"
radio input "false"
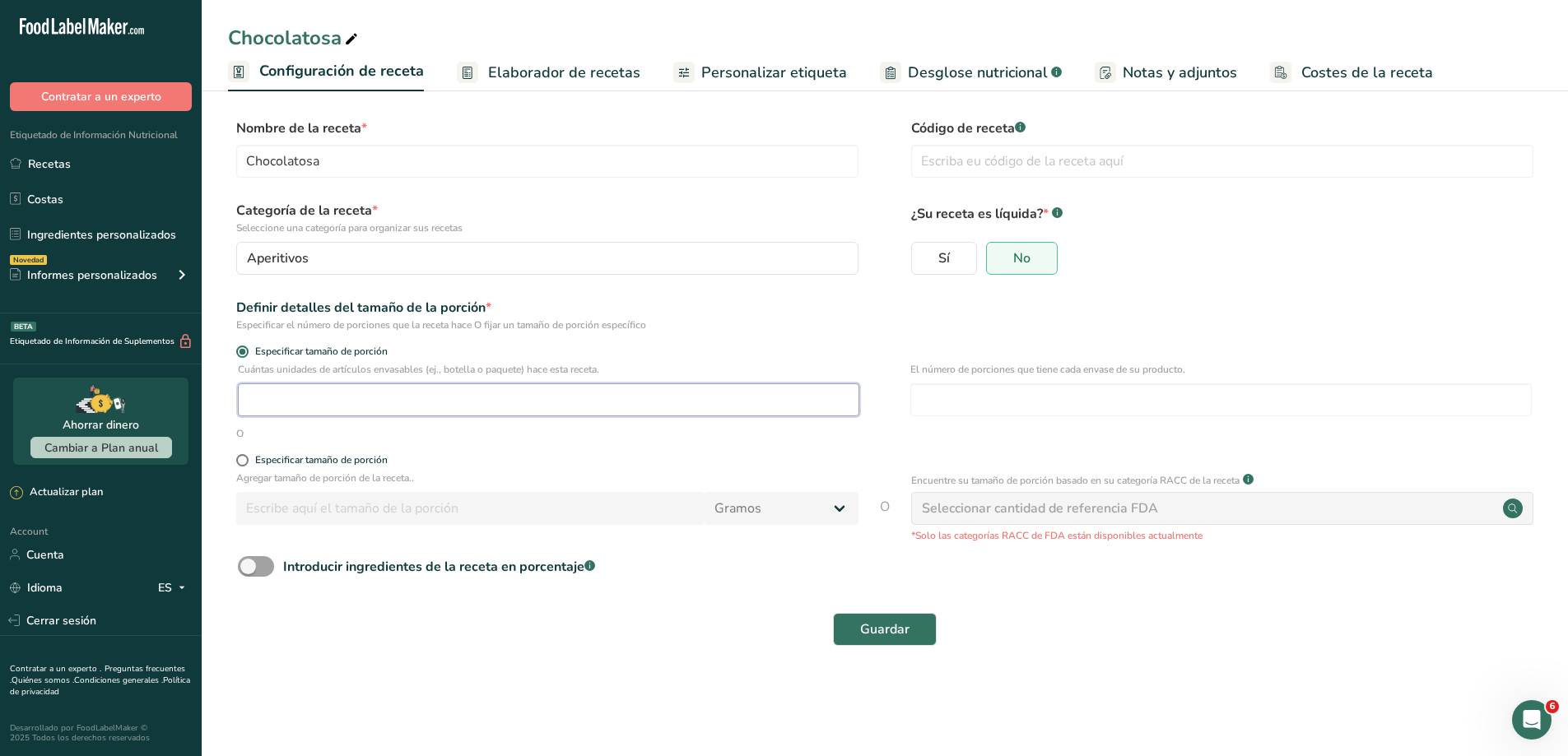
click at [354, 397] on input "number" at bounding box center [548, 400] width 622 height 33
type input "1"
click at [434, 462] on label "Especificar tamaño de porción" at bounding box center [547, 460] width 622 height 12
click at [247, 462] on input "Especificar tamaño de porción" at bounding box center [241, 460] width 11 height 11
radio input "true"
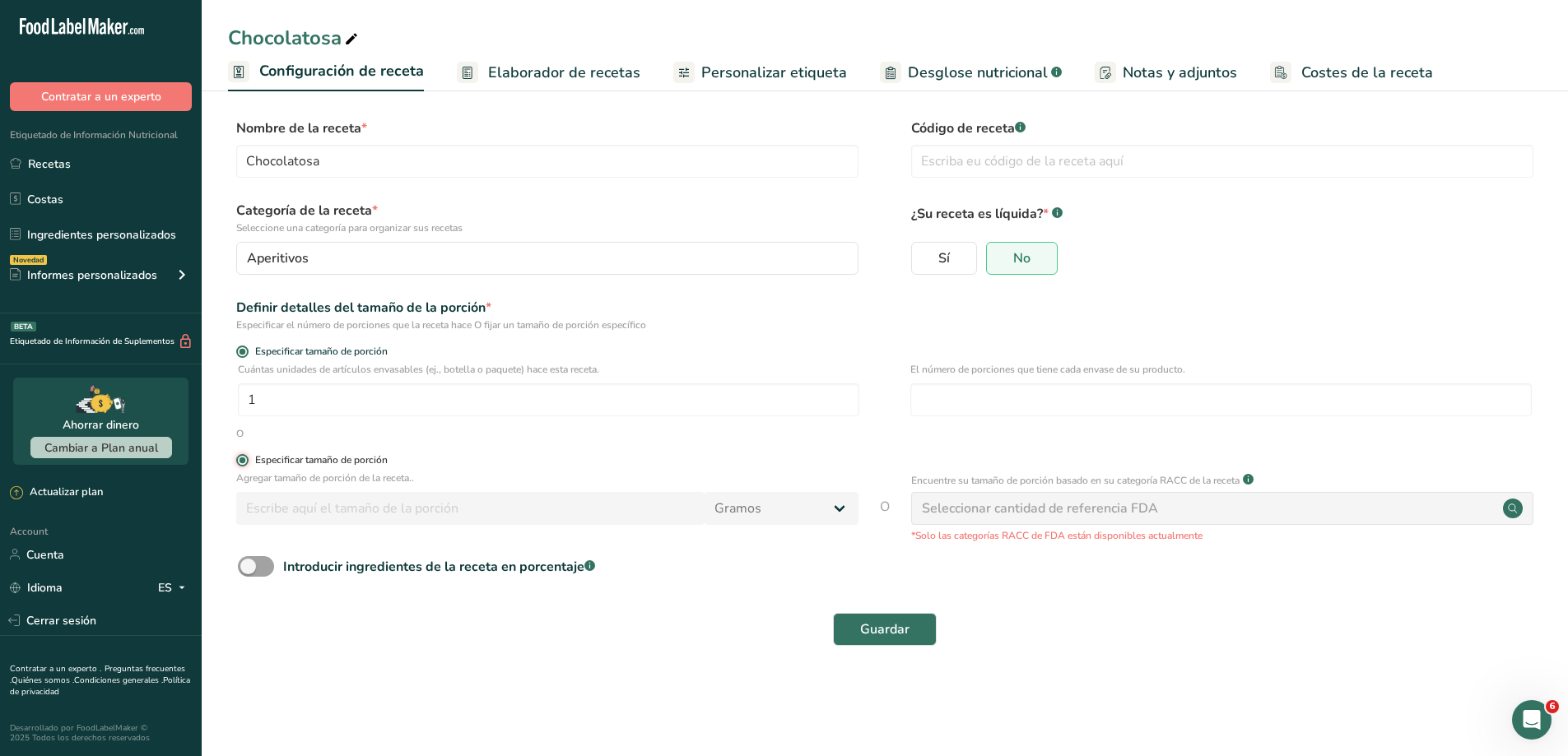
radio input "false"
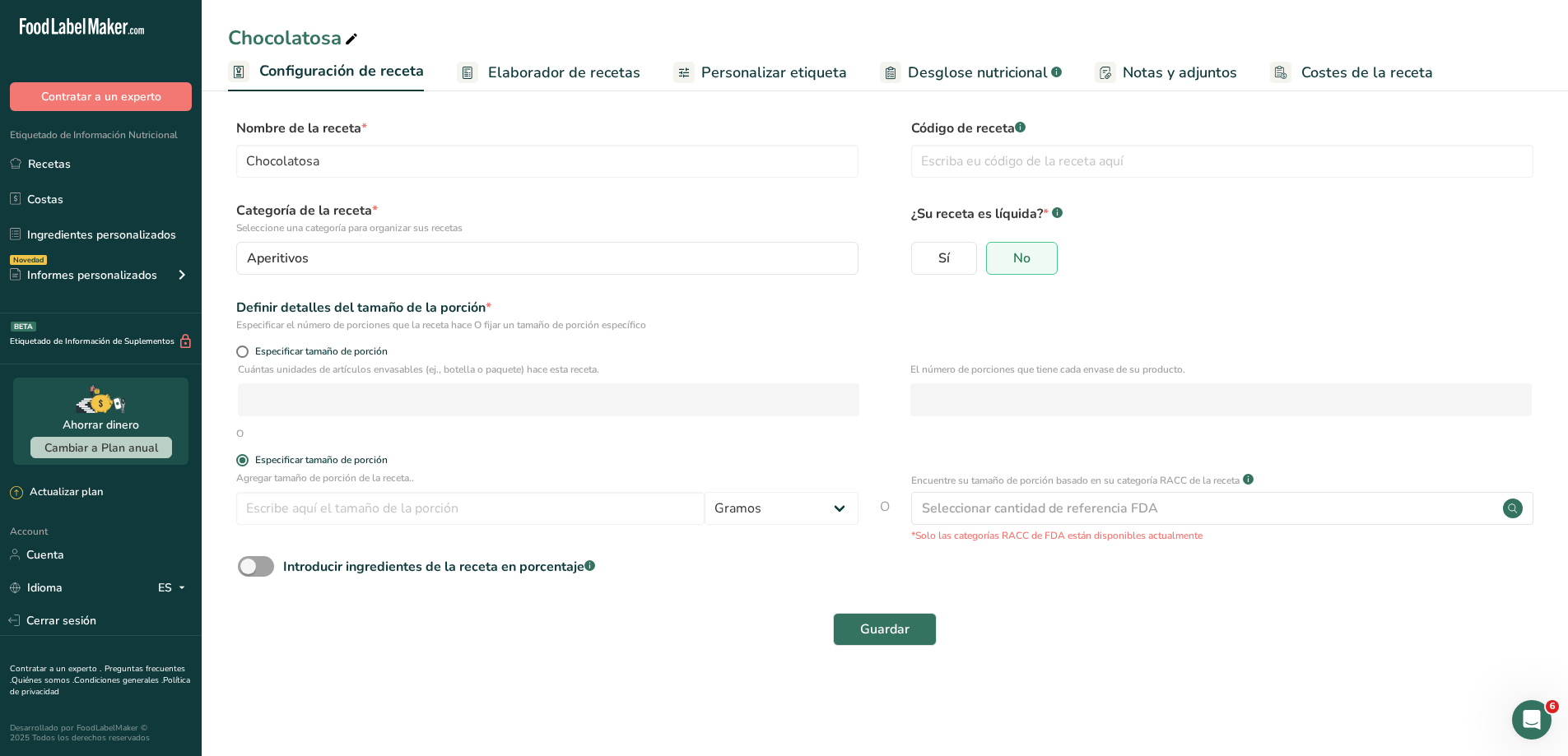
click at [828, 633] on div "Guardar" at bounding box center [884, 630] width 1294 height 33
click at [887, 636] on span "Guardar" at bounding box center [884, 630] width 49 height 20
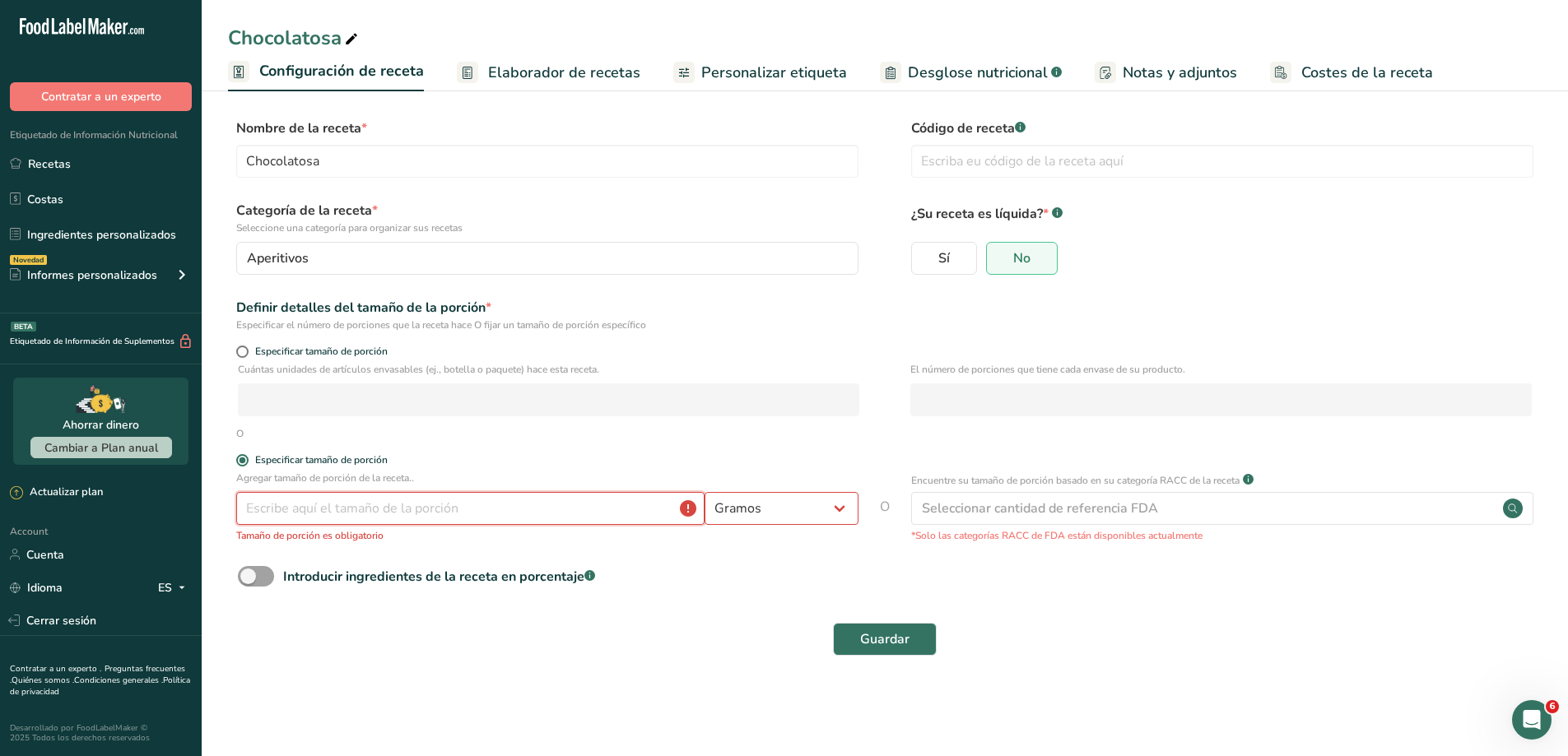
click at [380, 502] on input "number" at bounding box center [470, 508] width 469 height 33
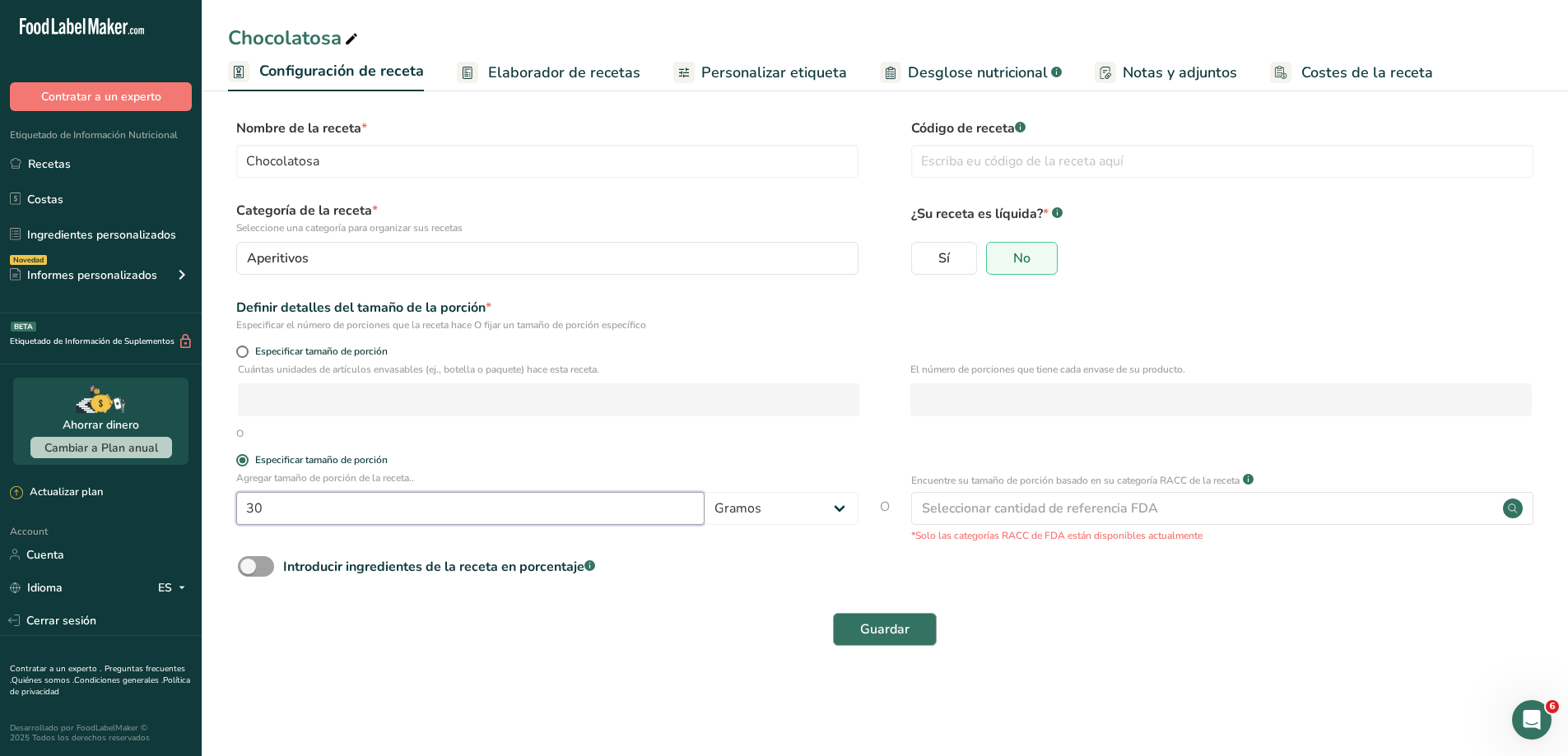
type input "30"
click at [880, 626] on span "Guardar" at bounding box center [884, 630] width 49 height 20
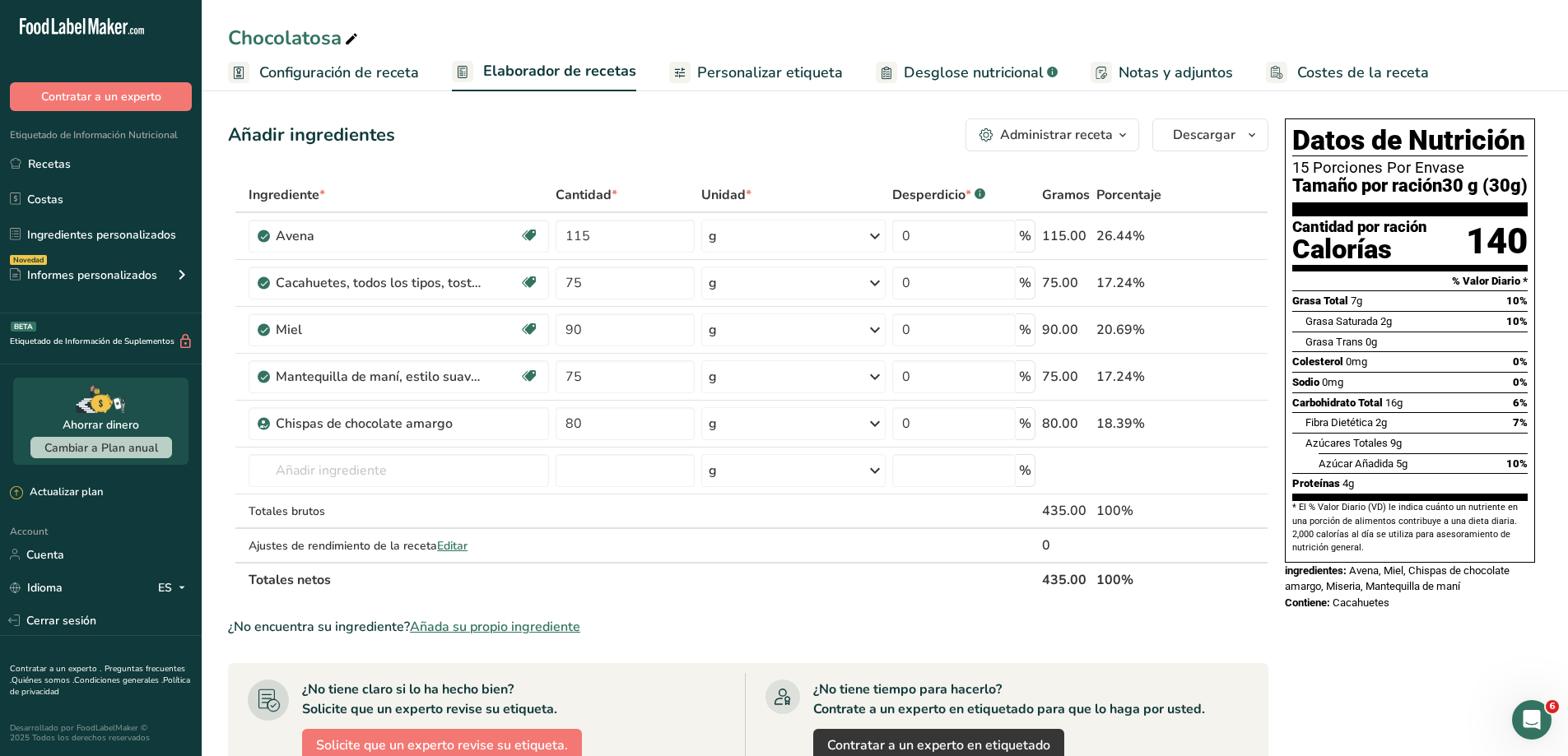
click at [1330, 167] on div "15 Porciones Por Envase" at bounding box center [1409, 168] width 235 height 17
drag, startPoint x: 1328, startPoint y: 167, endPoint x: 1384, endPoint y: 189, distance: 60.2
click at [1337, 169] on div "15 Porciones Por Envase" at bounding box center [1409, 168] width 235 height 17
click at [969, 76] on span "Desglose nutricional" at bounding box center [974, 72] width 140 height 22
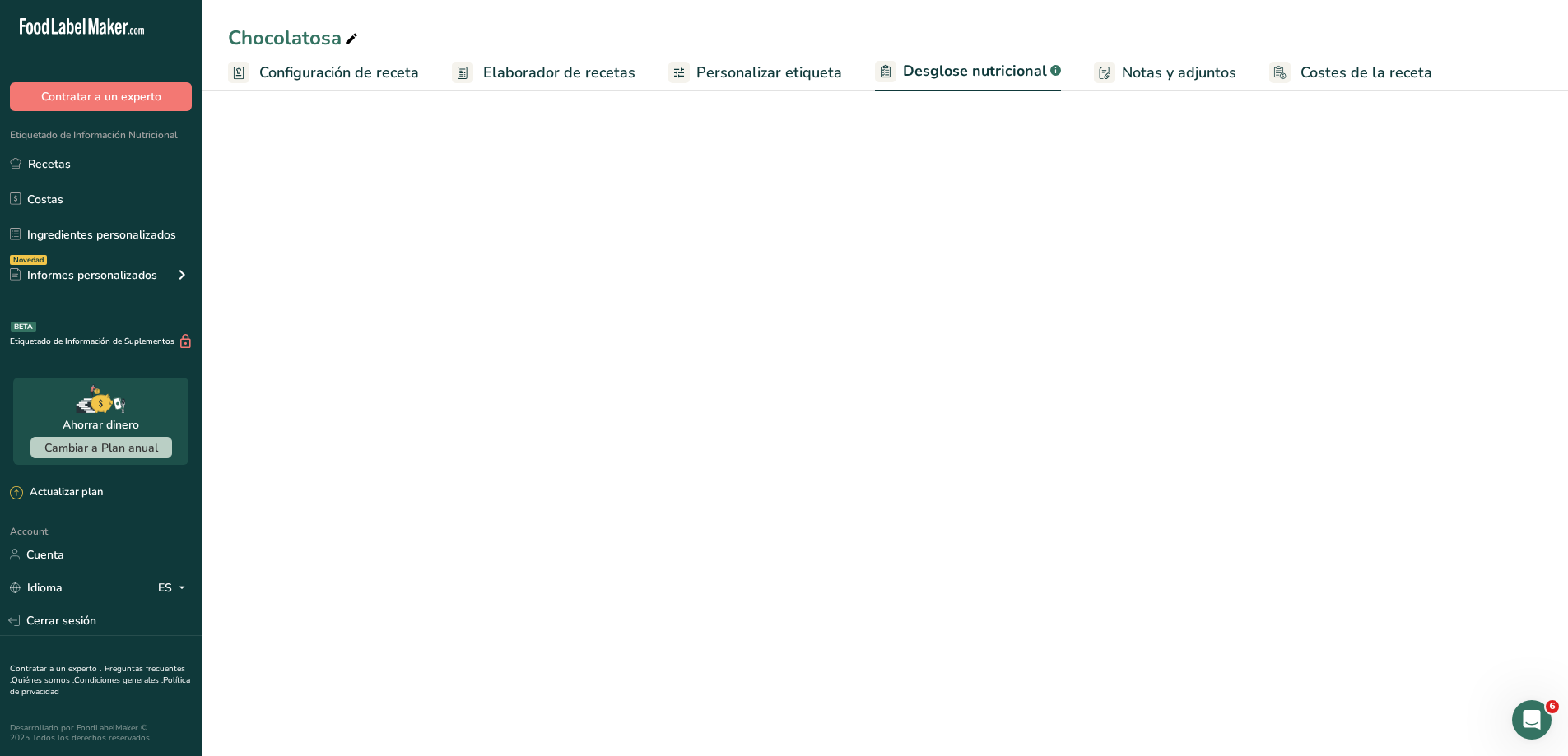
select select "Calories"
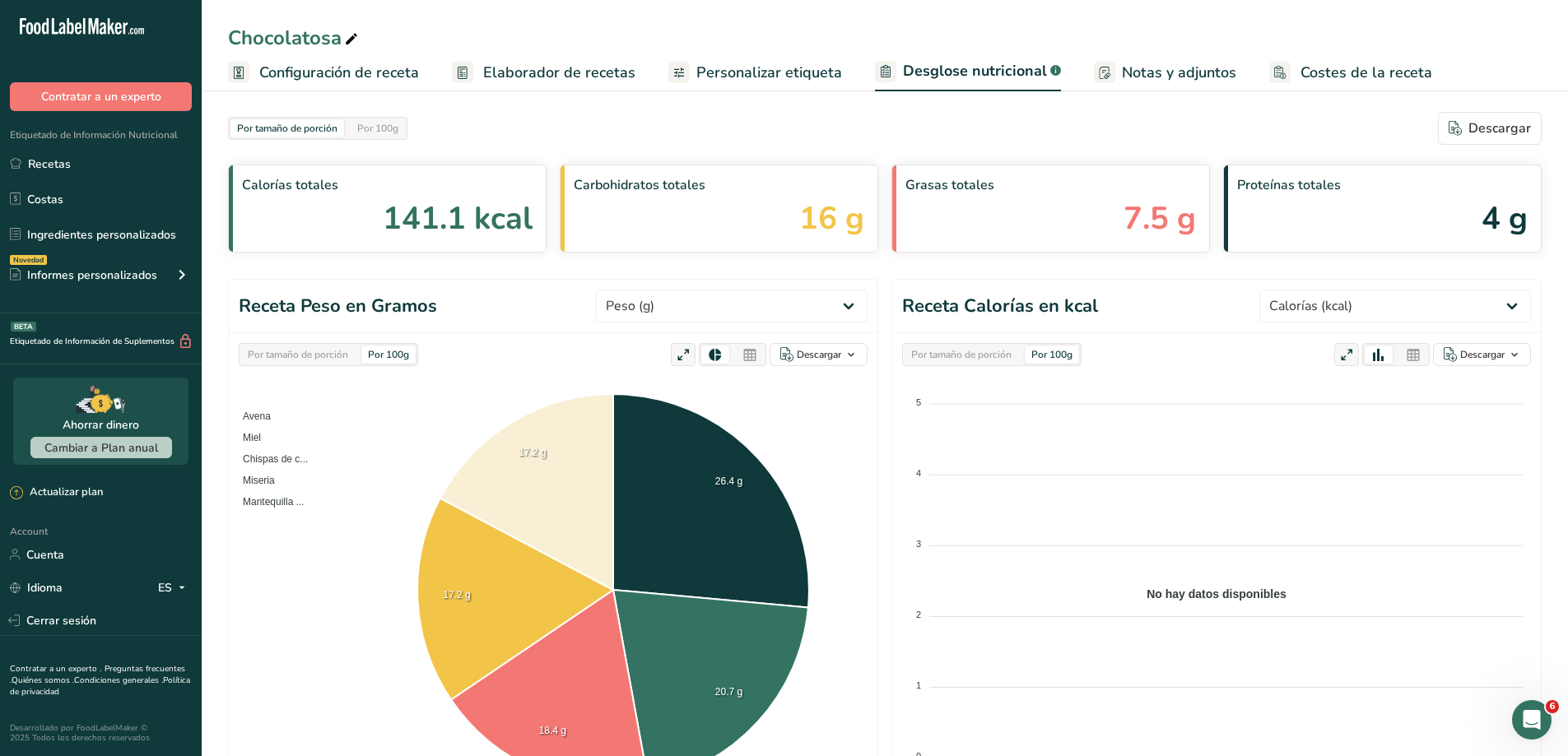
click at [803, 61] on span "Personalizar etiqueta" at bounding box center [769, 72] width 145 height 22
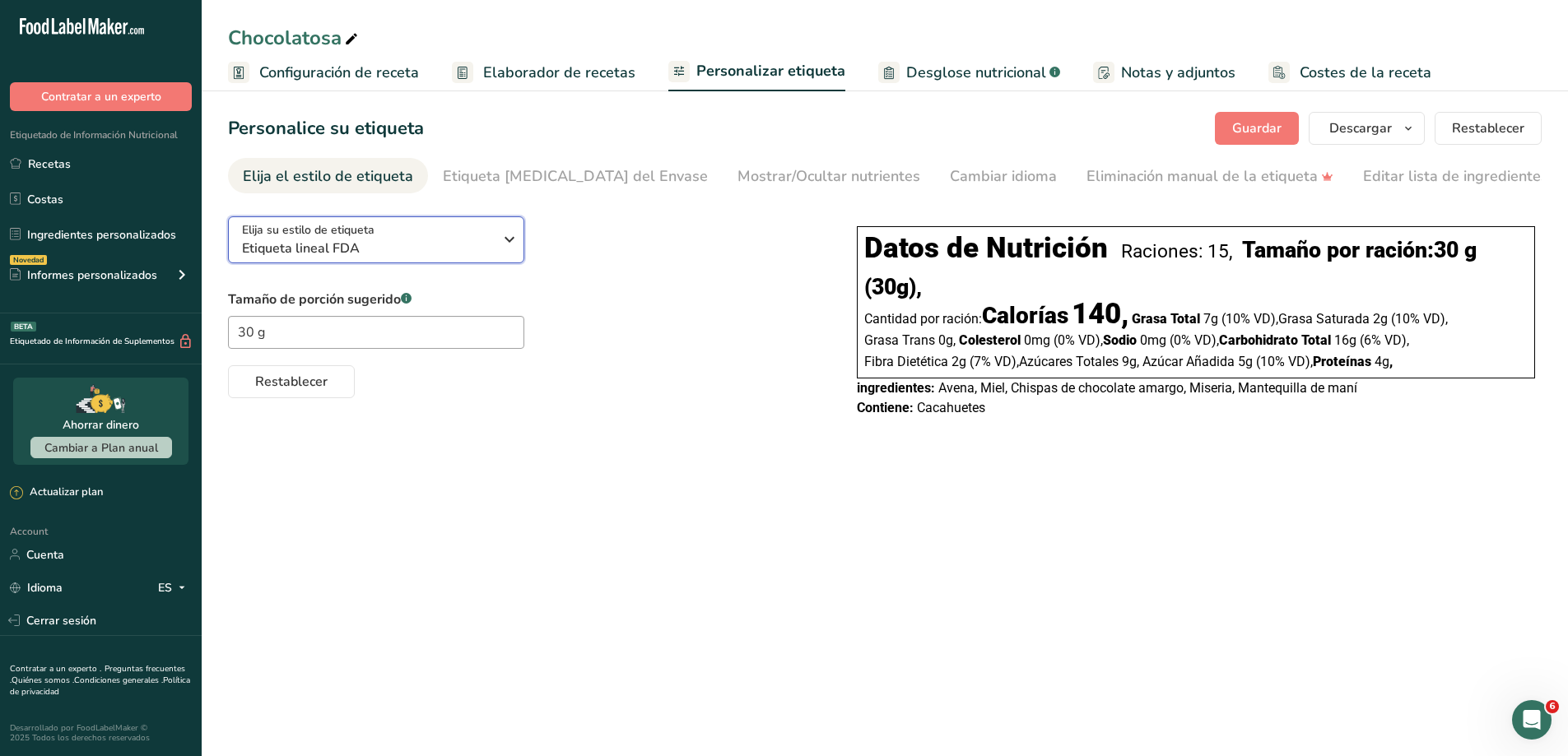
click at [491, 248] on span "Etiqueta lineal FDA" at bounding box center [367, 248] width 251 height 20
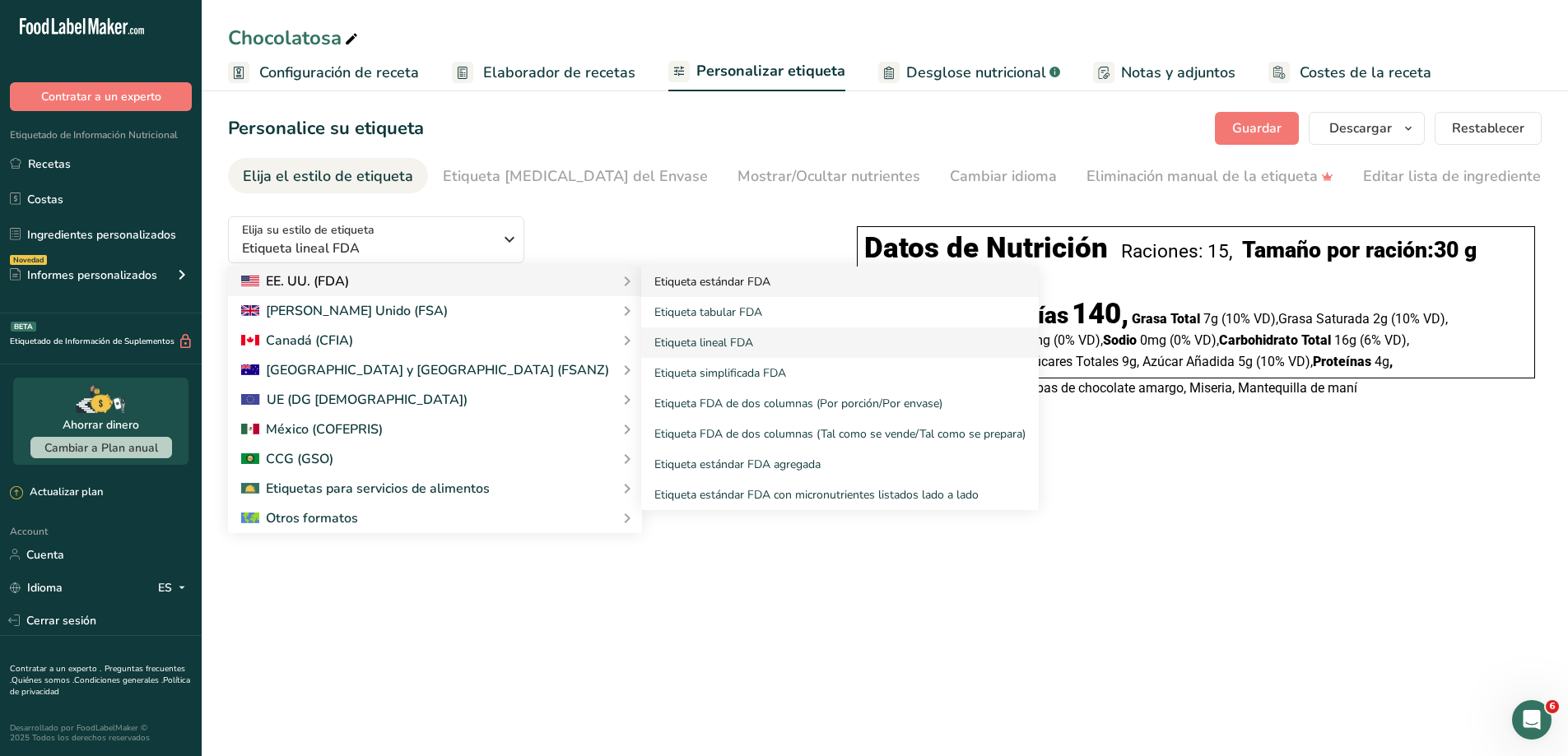
click at [641, 292] on link "Etiqueta estándar FDA" at bounding box center [840, 282] width 397 height 31
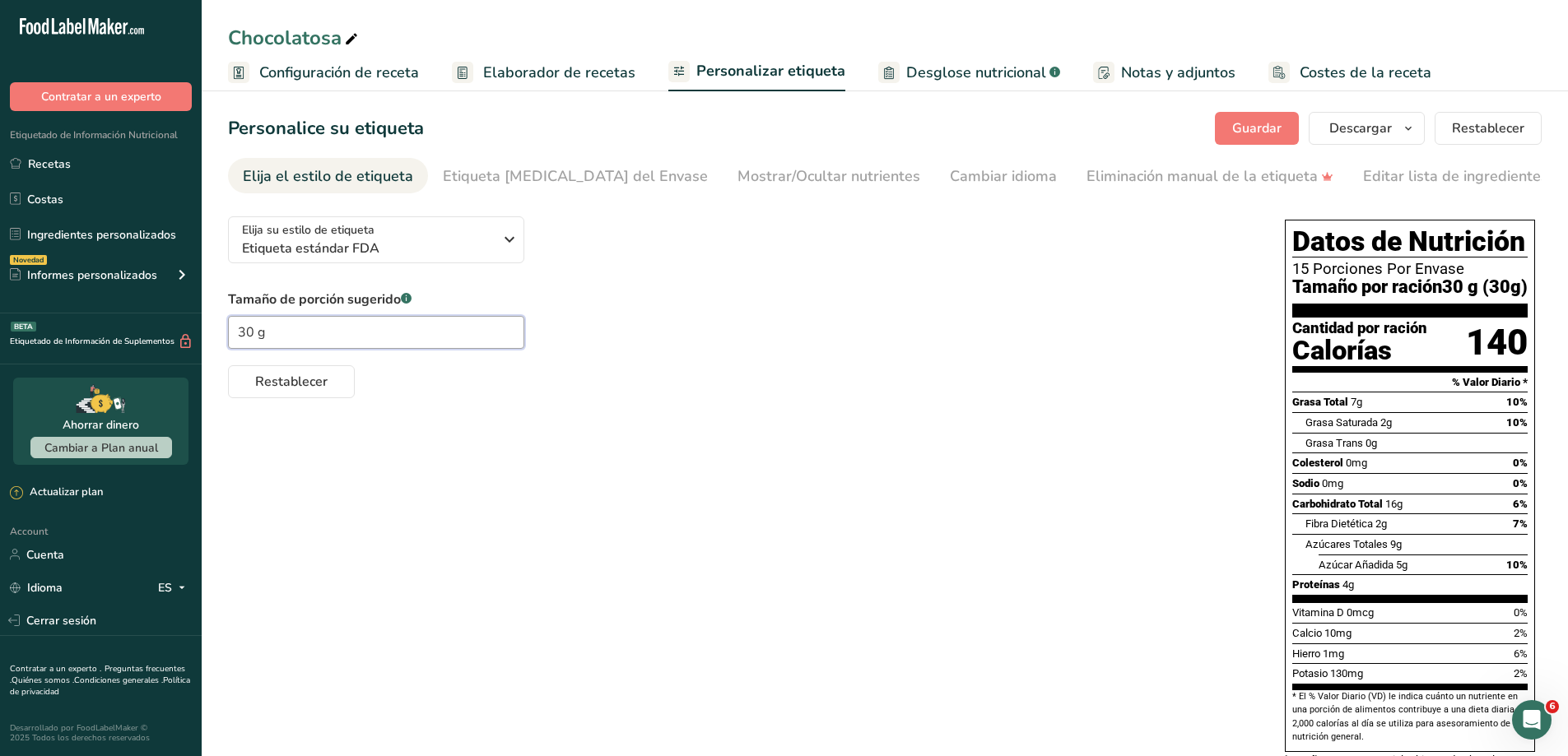
click at [379, 342] on input "30 g" at bounding box center [376, 332] width 297 height 33
click at [509, 239] on icon "button" at bounding box center [509, 239] width 20 height 30
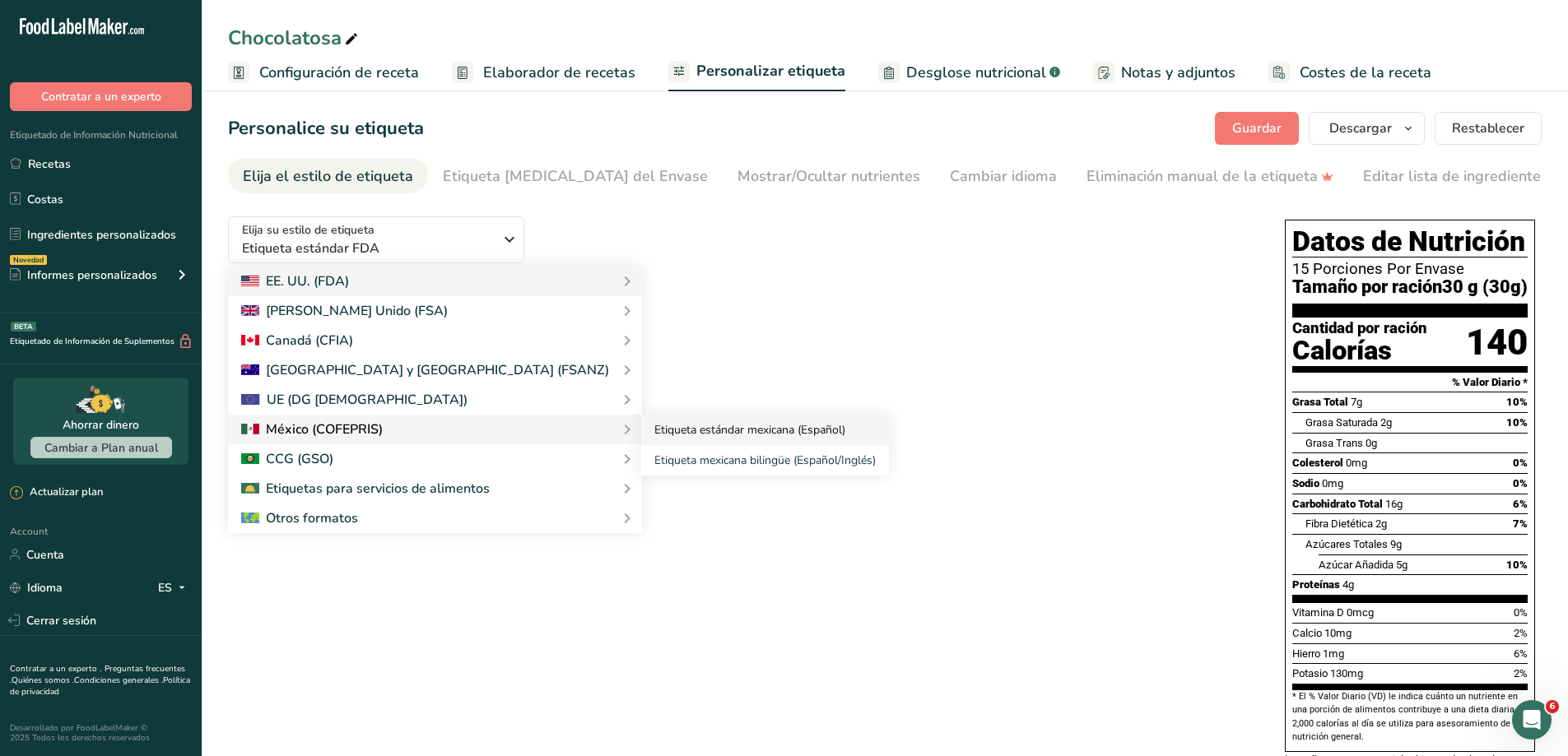
click at [641, 426] on link "Etiqueta estándar mexicana (Español)" at bounding box center [765, 430] width 248 height 31
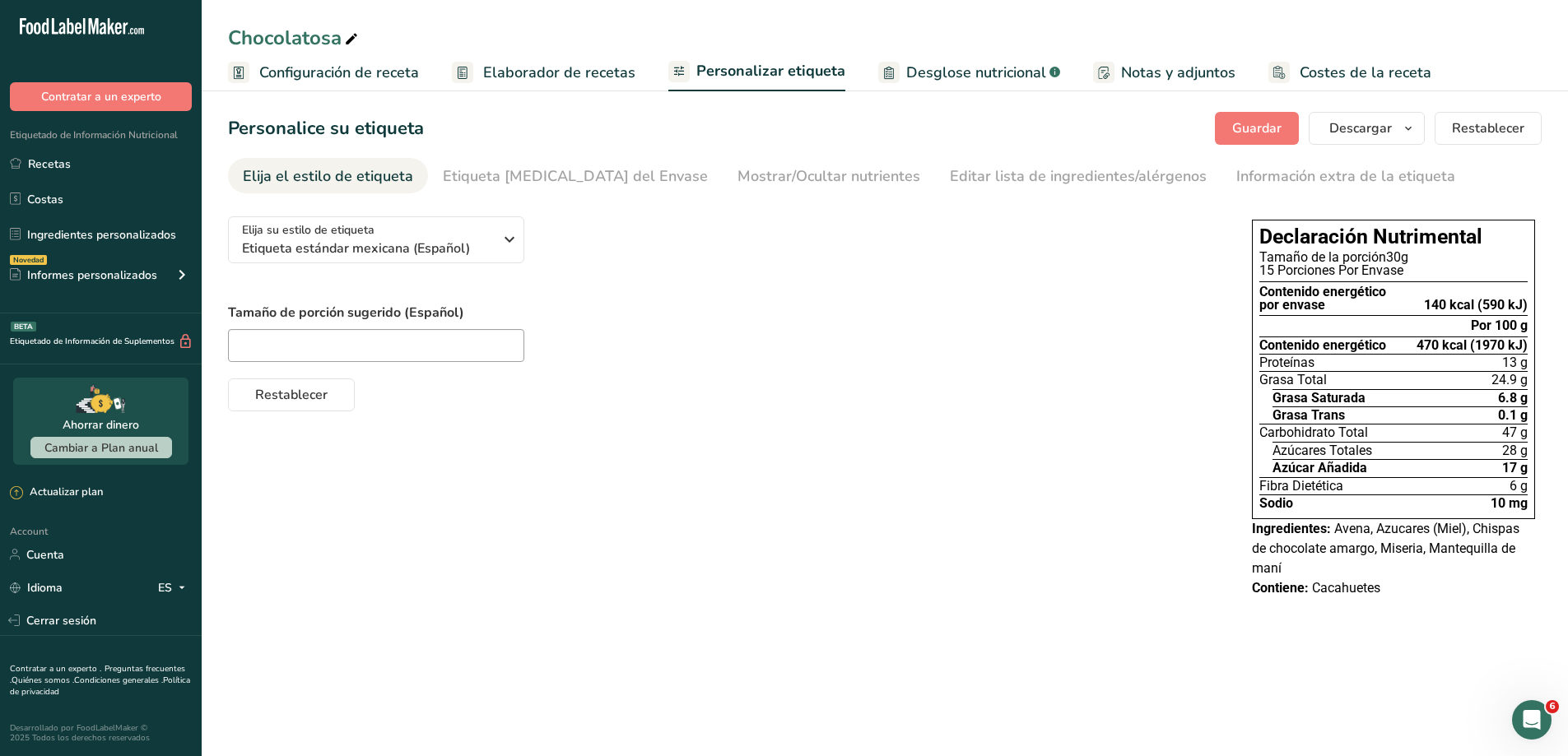
click at [310, 326] on div "Tamaño de porción sugerido (Español)" at bounding box center [723, 332] width 991 height 59
click at [311, 338] on input "text" at bounding box center [376, 346] width 297 height 33
type input "1 barrita"
click at [1404, 270] on div "15 Porciones Por Envase" at bounding box center [1394, 271] width 268 height 13
drag, startPoint x: 1404, startPoint y: 270, endPoint x: 1247, endPoint y: 264, distance: 157.1
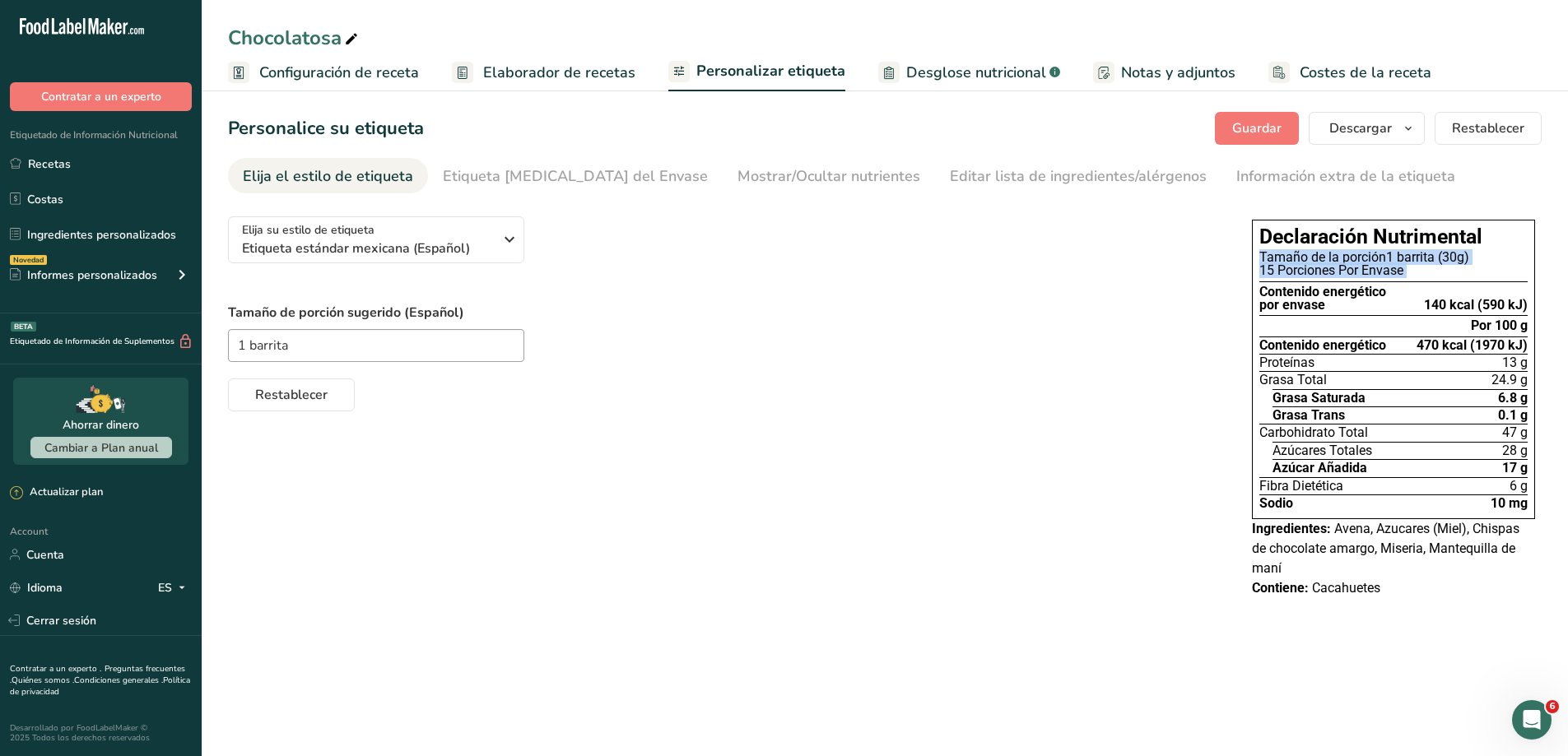
click at [1247, 264] on div "Declaración Nutrimental Tamaño de la porción 1 barrita (30g) 15 Porciones Por E…" at bounding box center [1394, 410] width 297 height 392
click at [585, 341] on div "1 barrita" at bounding box center [723, 346] width 991 height 33
click at [309, 394] on span "Restablecer" at bounding box center [291, 395] width 72 height 20
click at [1334, 184] on div "Información extra de la etiqueta" at bounding box center [1346, 176] width 219 height 22
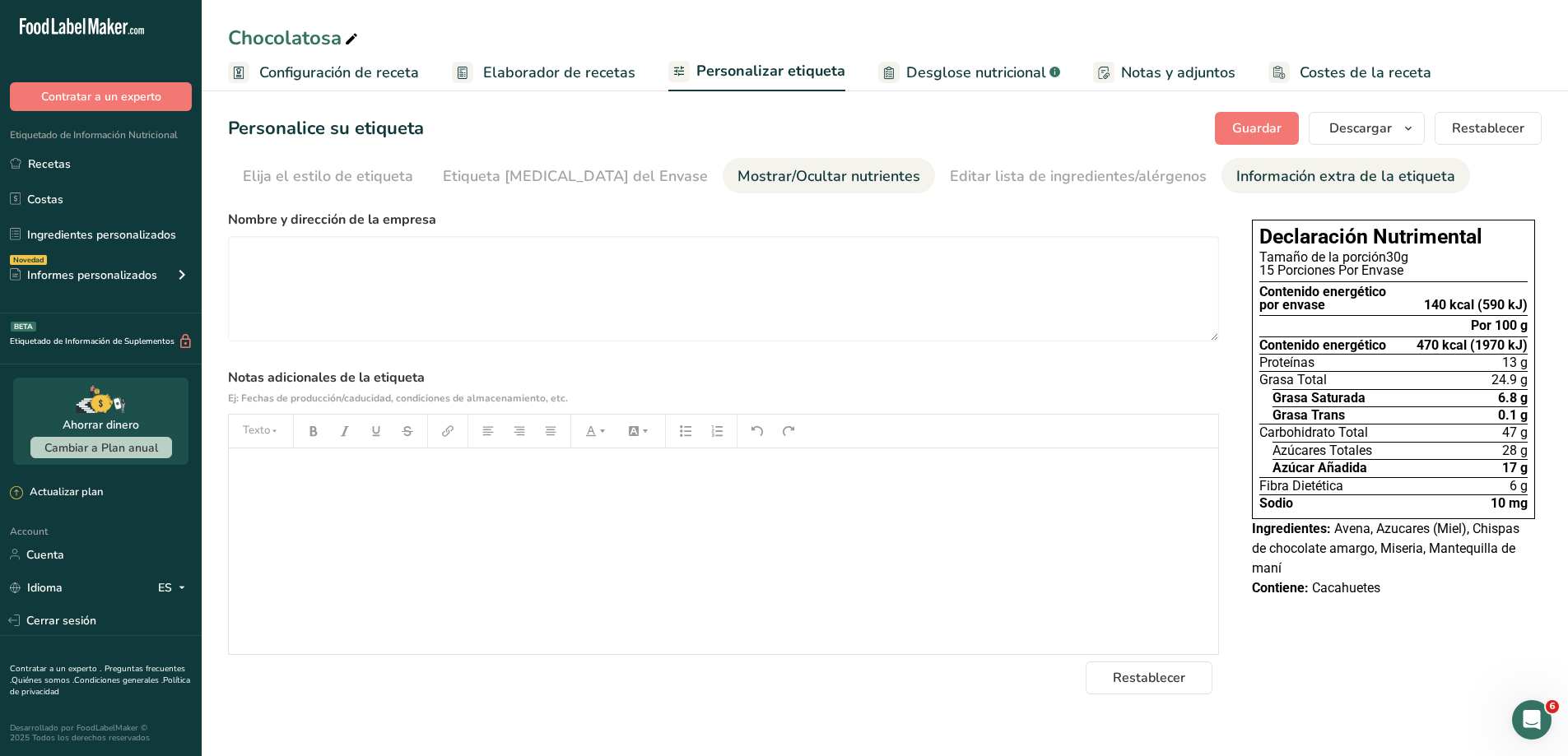
click at [804, 174] on div "Mostrar/Ocultar nutrientes" at bounding box center [829, 176] width 183 height 22
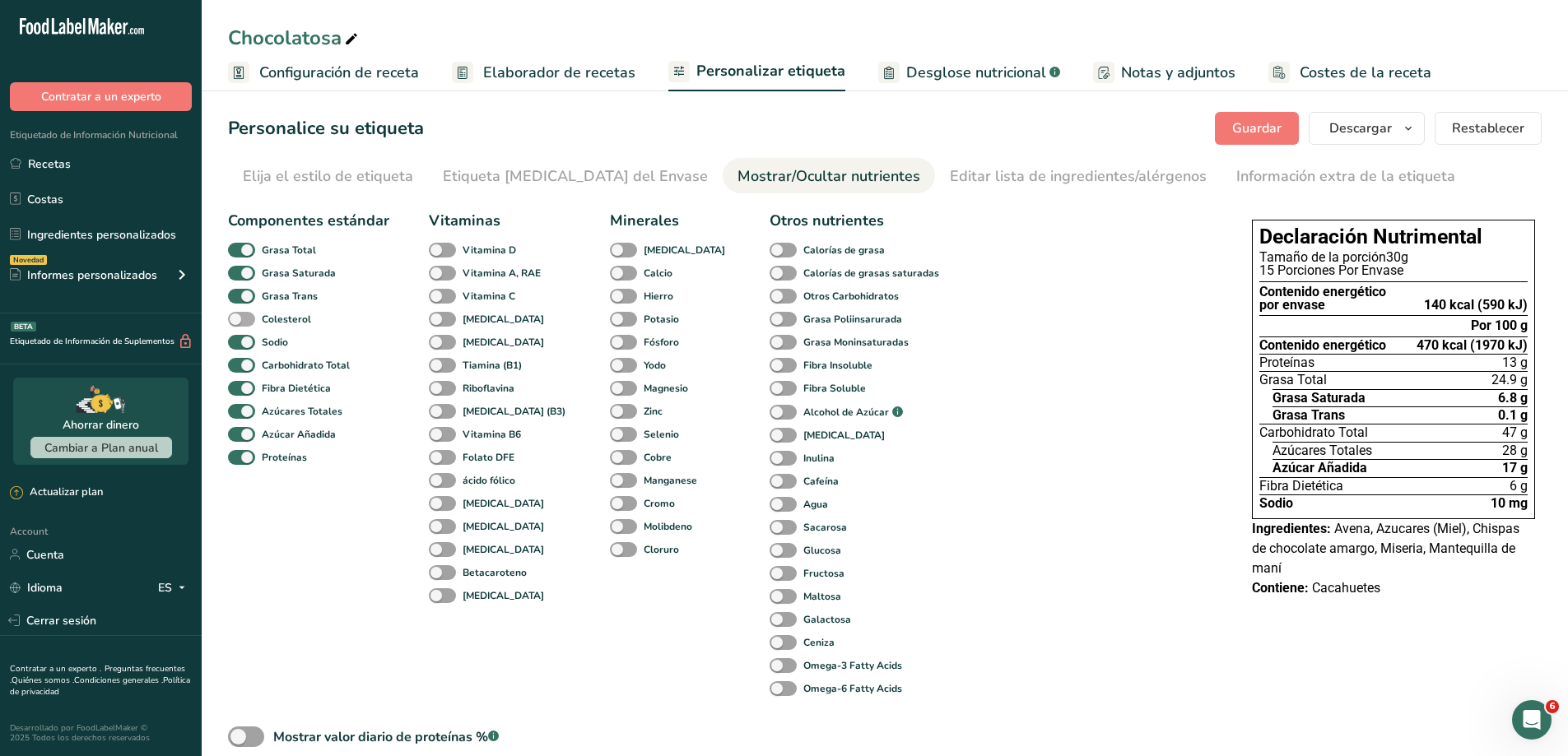
click at [251, 317] on span at bounding box center [241, 319] width 27 height 16
click at [238, 317] on input "Colesterol" at bounding box center [233, 318] width 11 height 11
checkbox input "true"
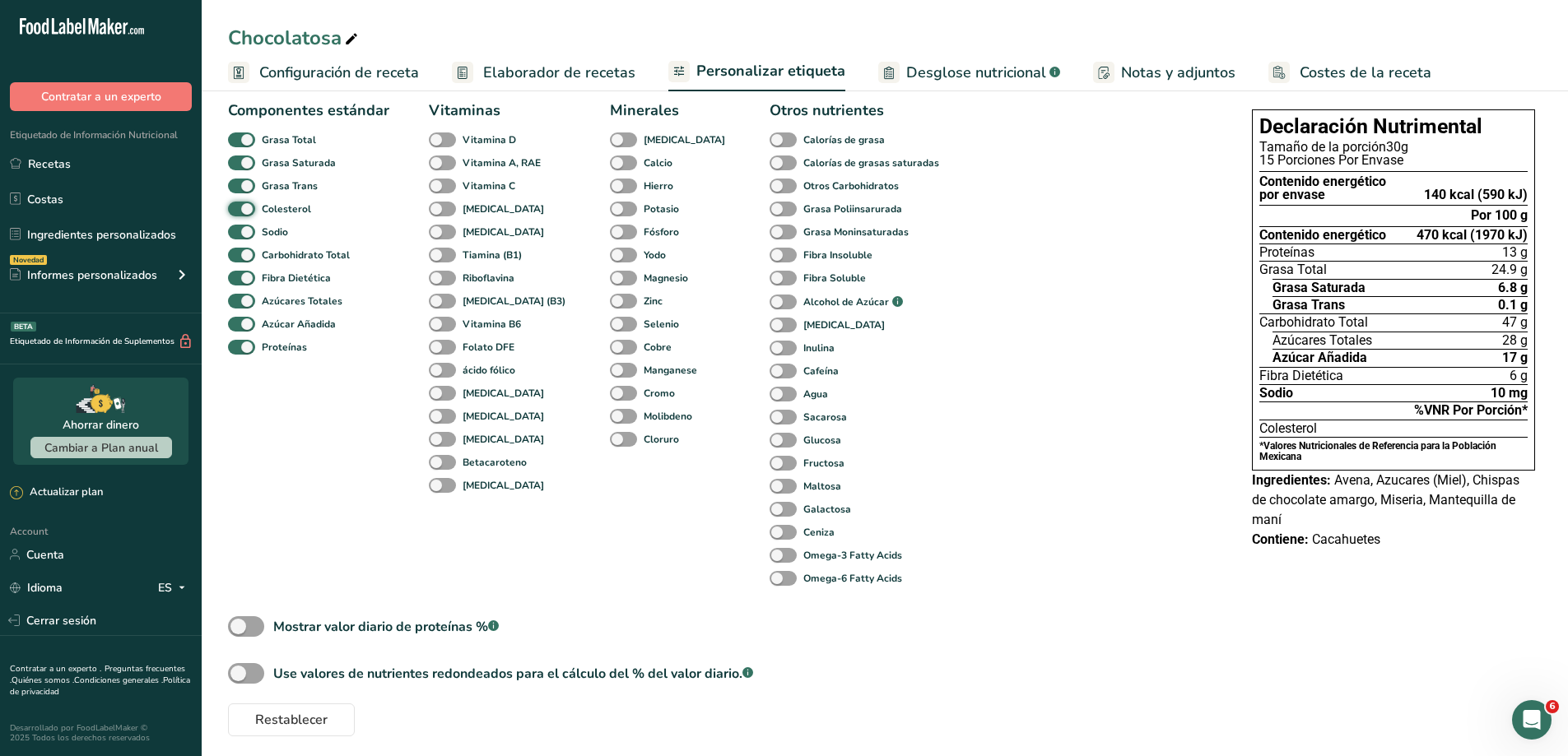
scroll to position [117, 0]
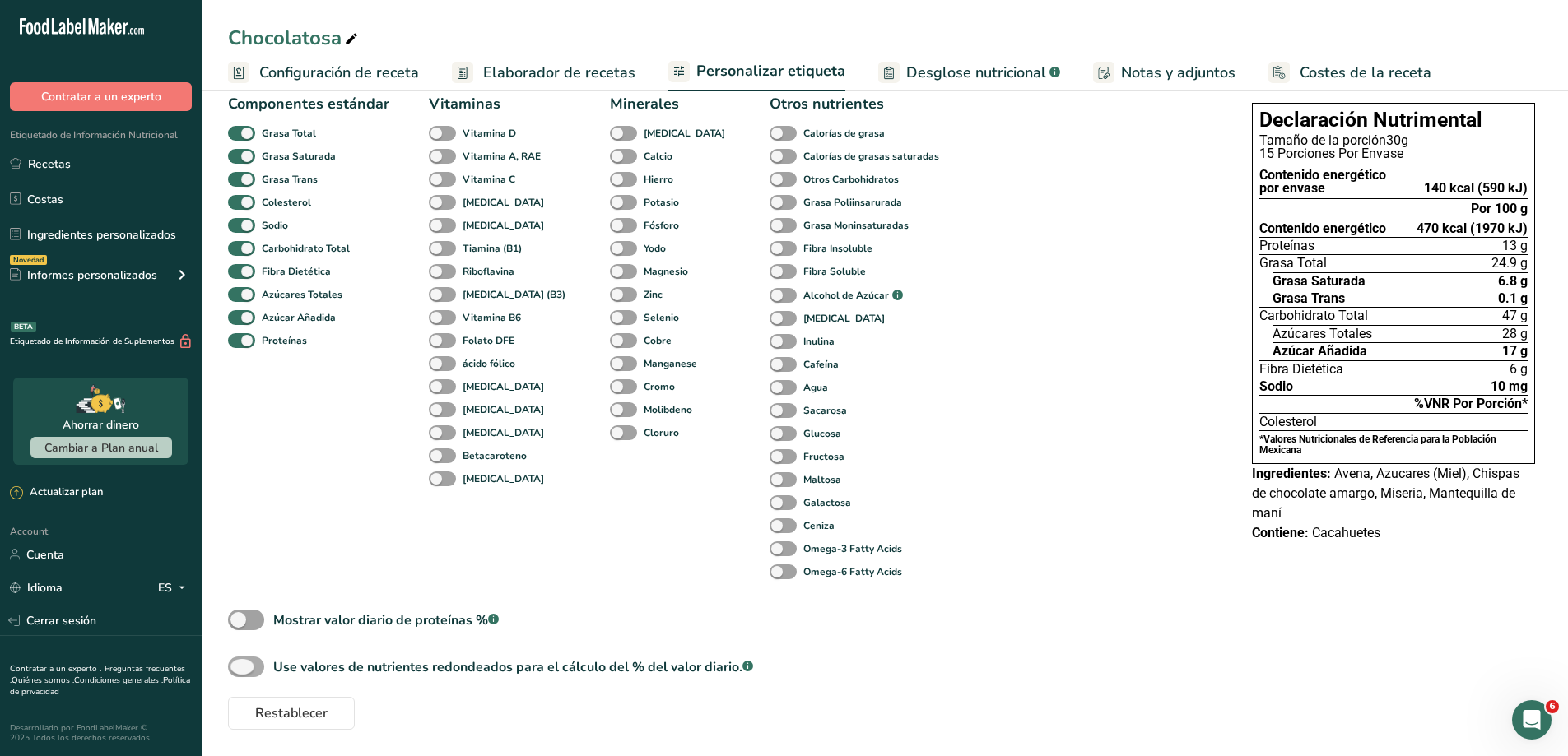
click at [239, 665] on span at bounding box center [246, 667] width 37 height 21
click at [238, 665] on input "Use valores de nutrientes redondeados para el cálculo del % del valor diario. .…" at bounding box center [233, 666] width 11 height 11
checkbox input "true"
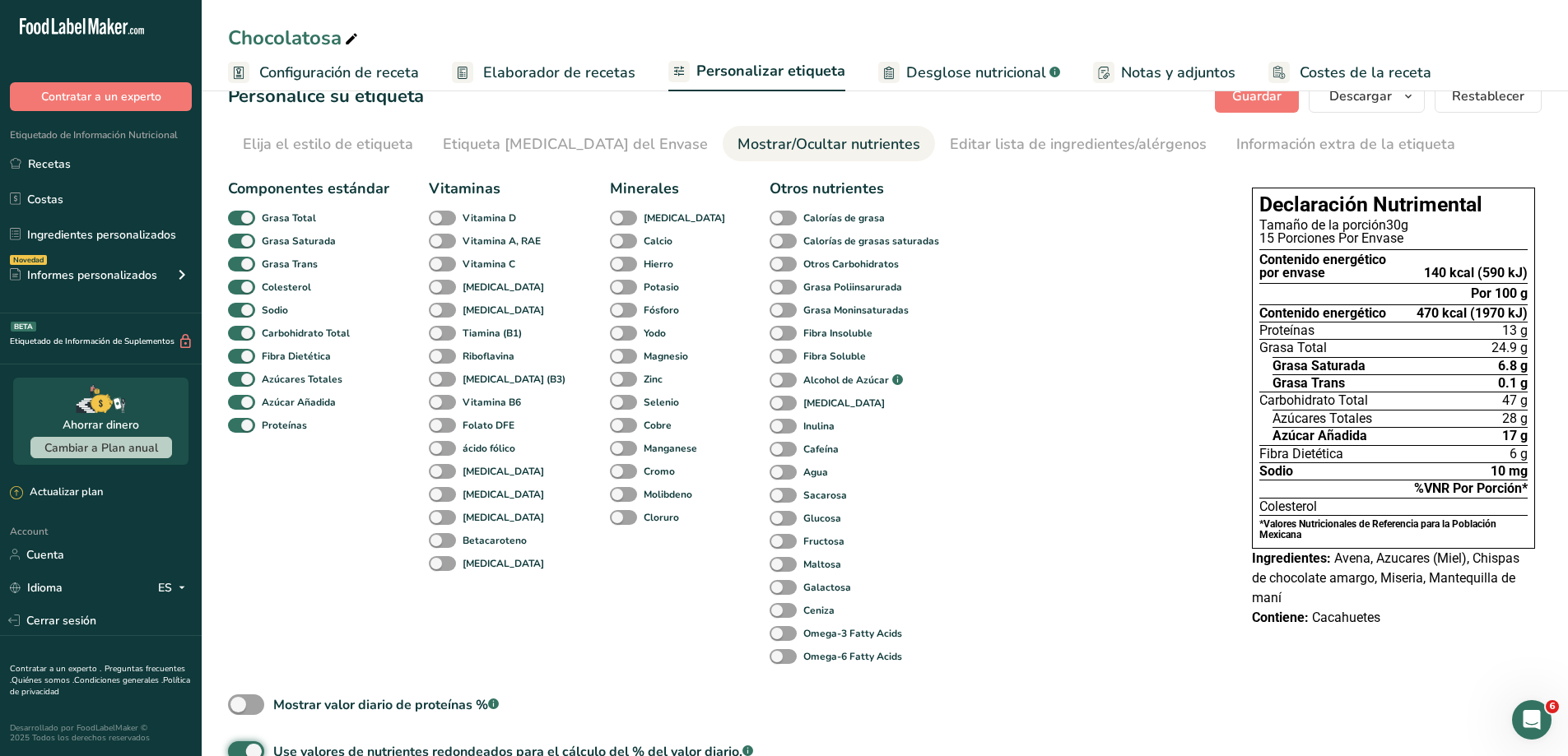
scroll to position [0, 0]
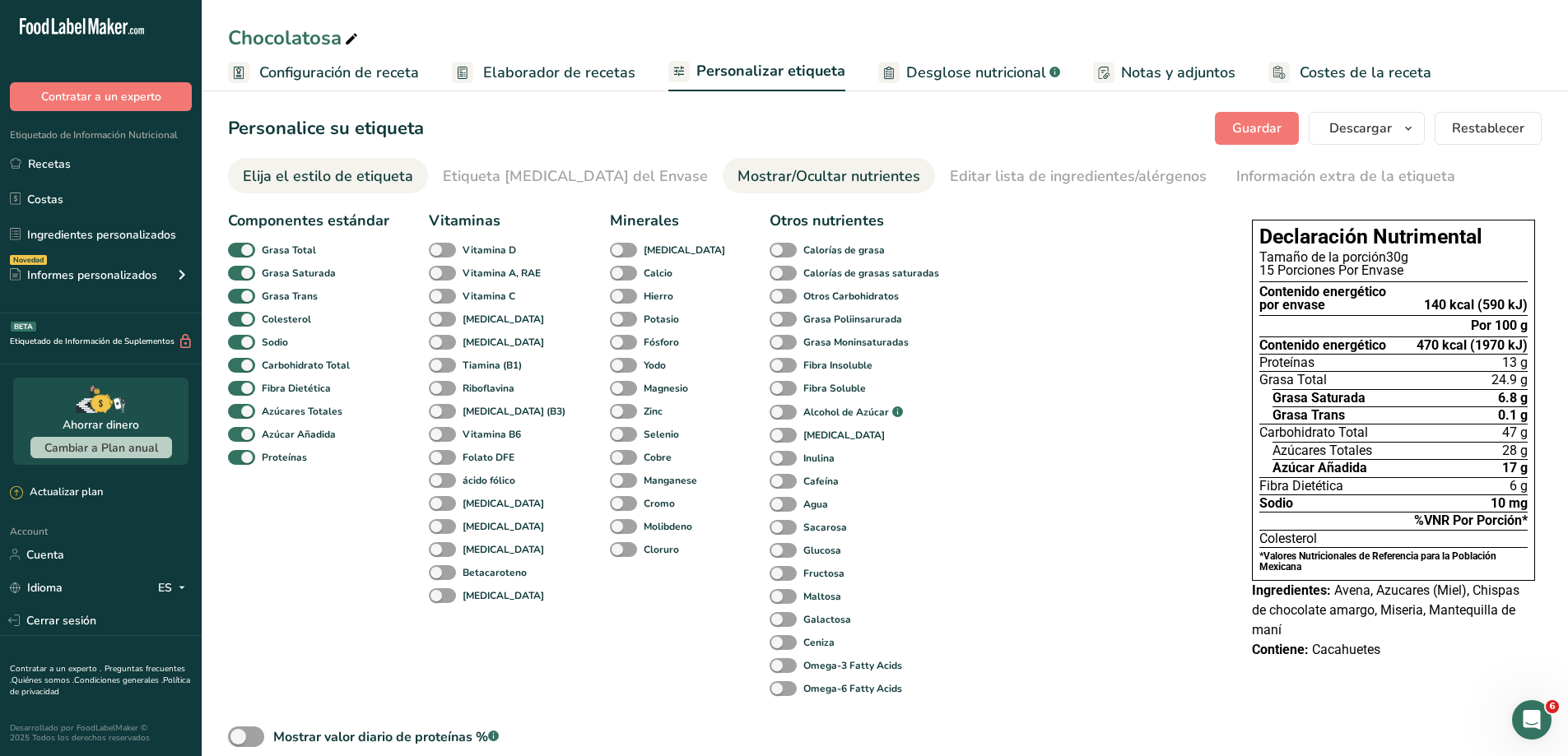
click at [391, 179] on div "Elija el estilo de etiqueta" at bounding box center [327, 176] width 170 height 22
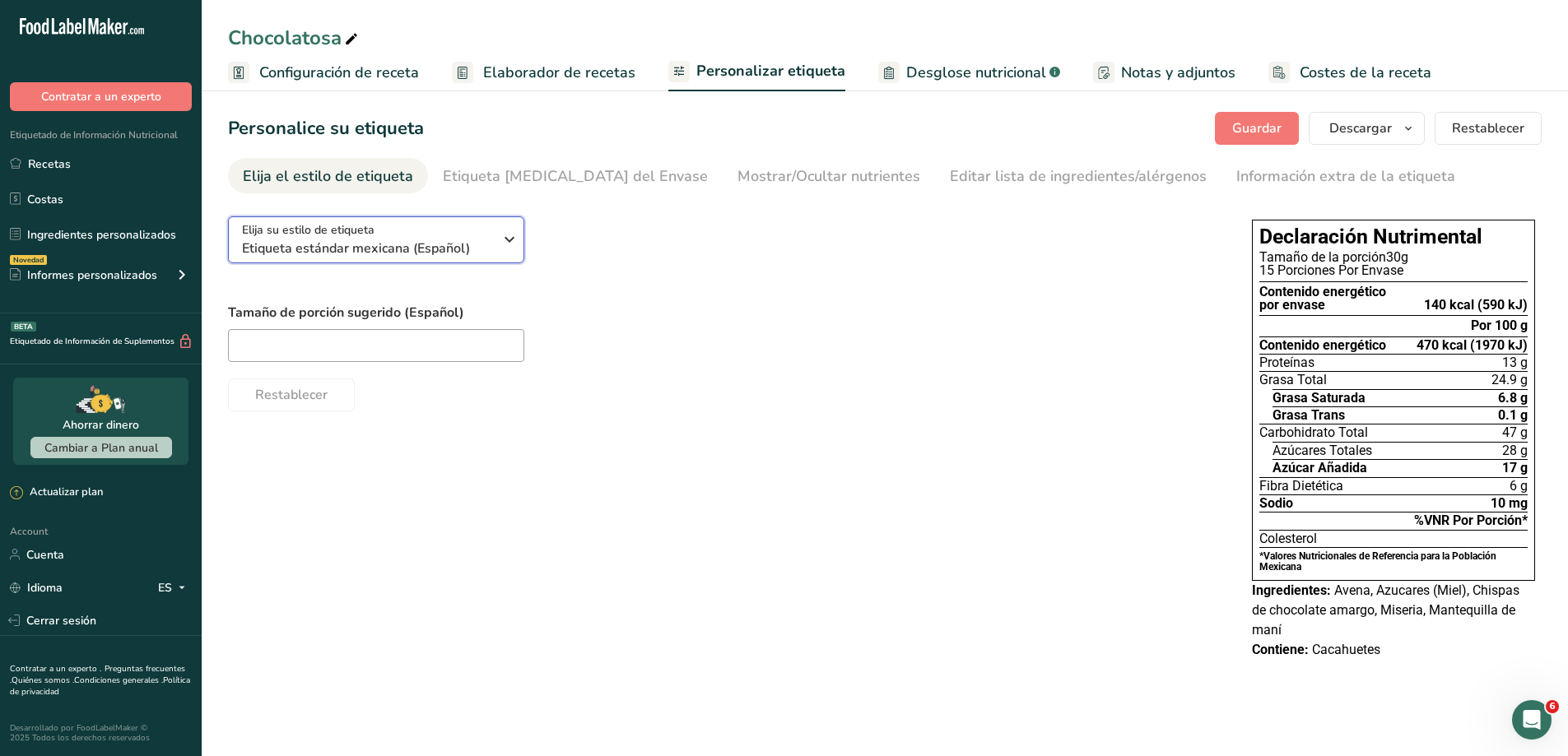
click at [509, 252] on icon "button" at bounding box center [509, 239] width 20 height 30
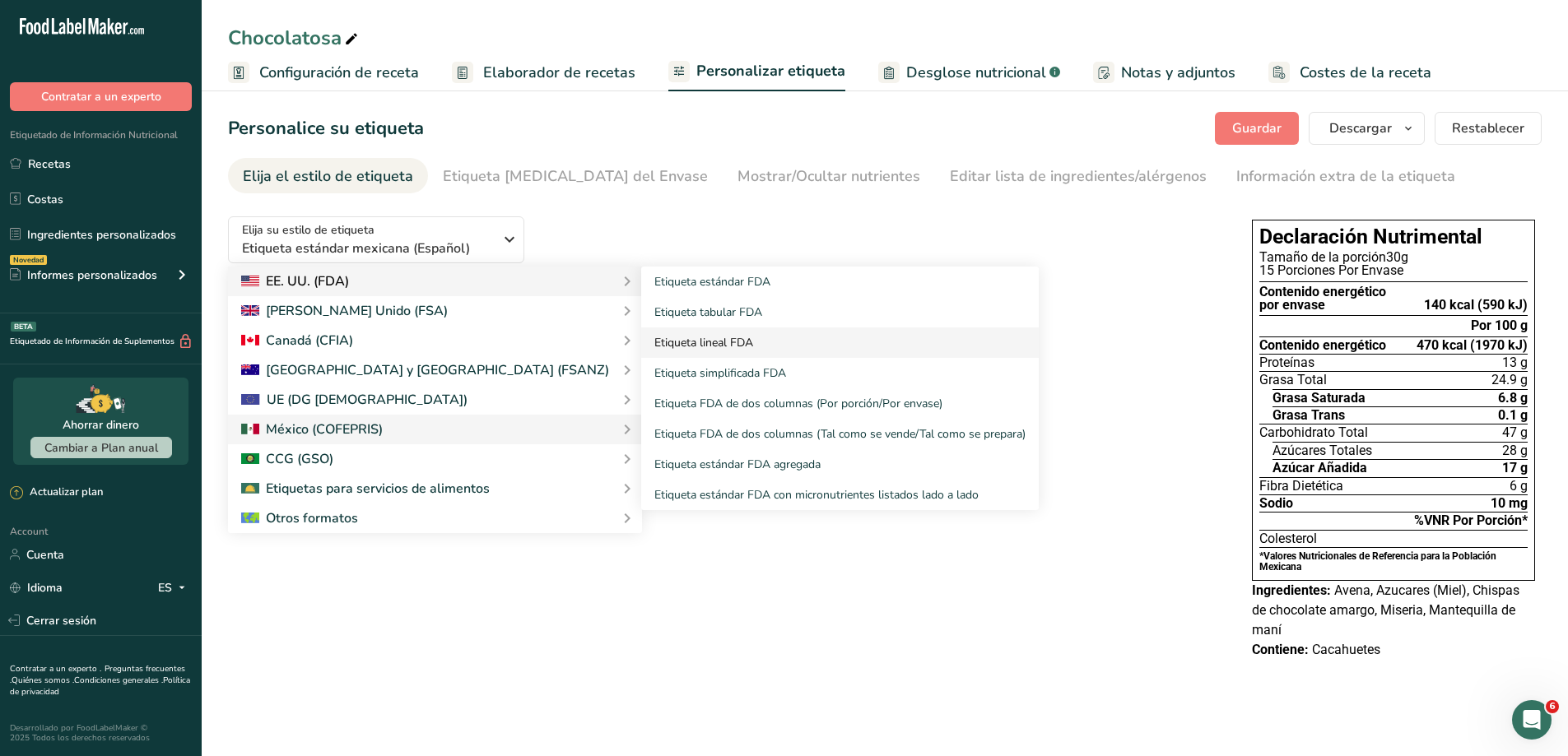
click at [641, 337] on link "Etiqueta lineal FDA" at bounding box center [840, 342] width 397 height 31
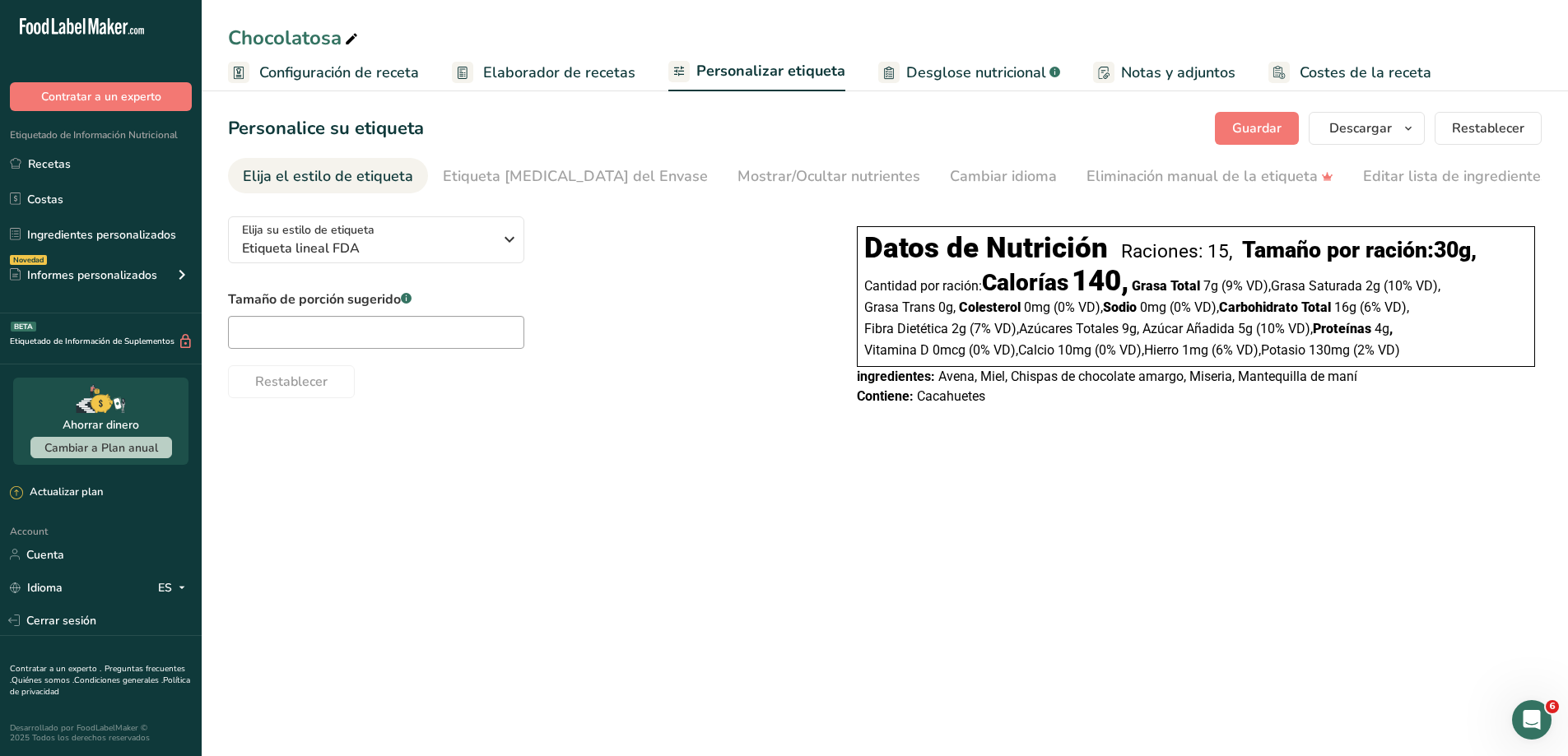
click at [1187, 263] on div "Raciones: 15," at bounding box center [1177, 251] width 111 height 22
click at [1211, 256] on div "Raciones: 15," at bounding box center [1177, 251] width 111 height 22
click at [1212, 255] on div "Raciones: 15," at bounding box center [1177, 251] width 111 height 22
click at [366, 343] on input "text" at bounding box center [376, 332] width 297 height 33
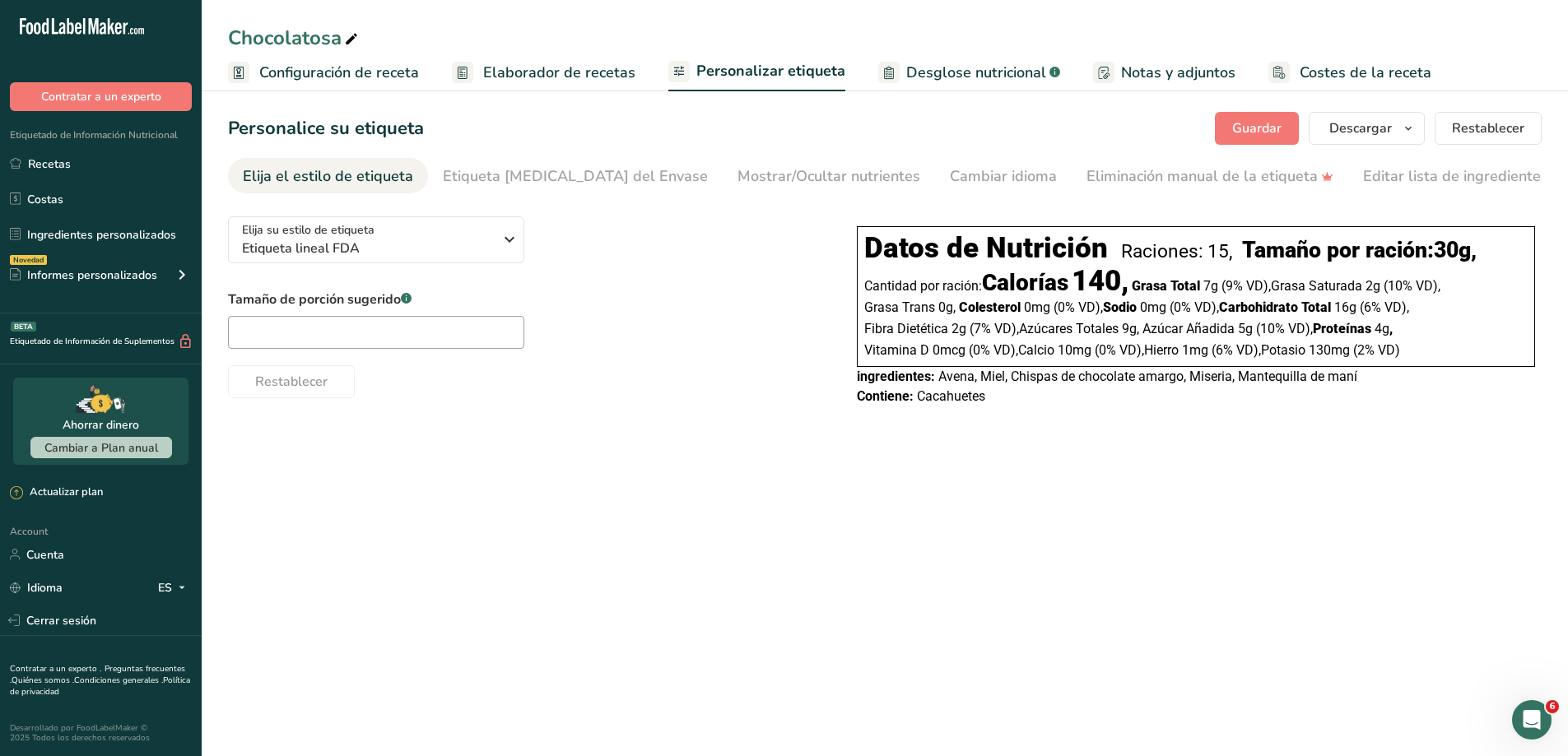
click at [649, 404] on div "Elija su estilo de etiqueta Etiqueta lineal FDA [GEOGRAPHIC_DATA]. (FDA) Etique…" at bounding box center [884, 313] width 1314 height 220
click at [79, 155] on link "Recetas" at bounding box center [101, 164] width 202 height 32
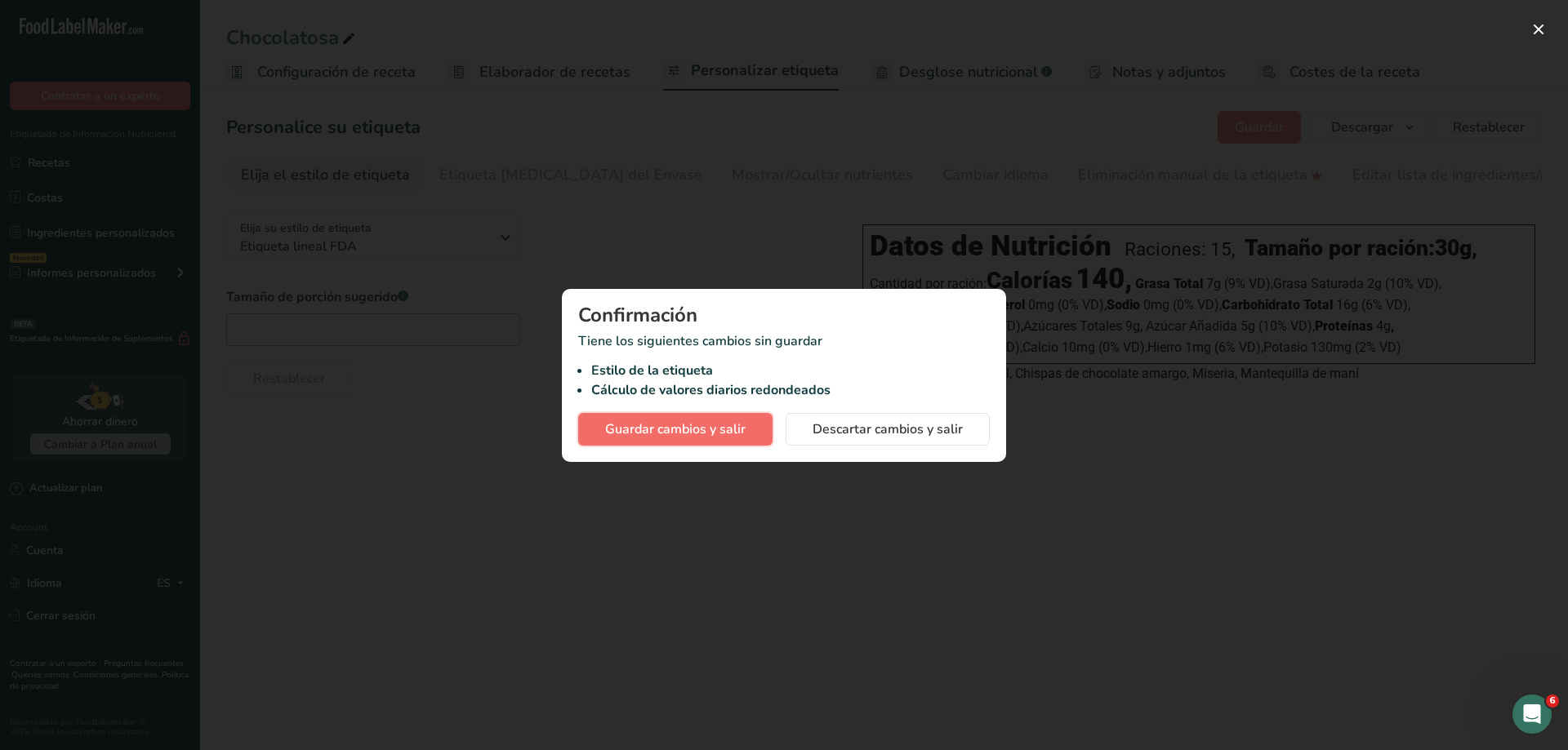
click at [709, 425] on span "Guardar cambios y salir" at bounding box center [675, 429] width 140 height 20
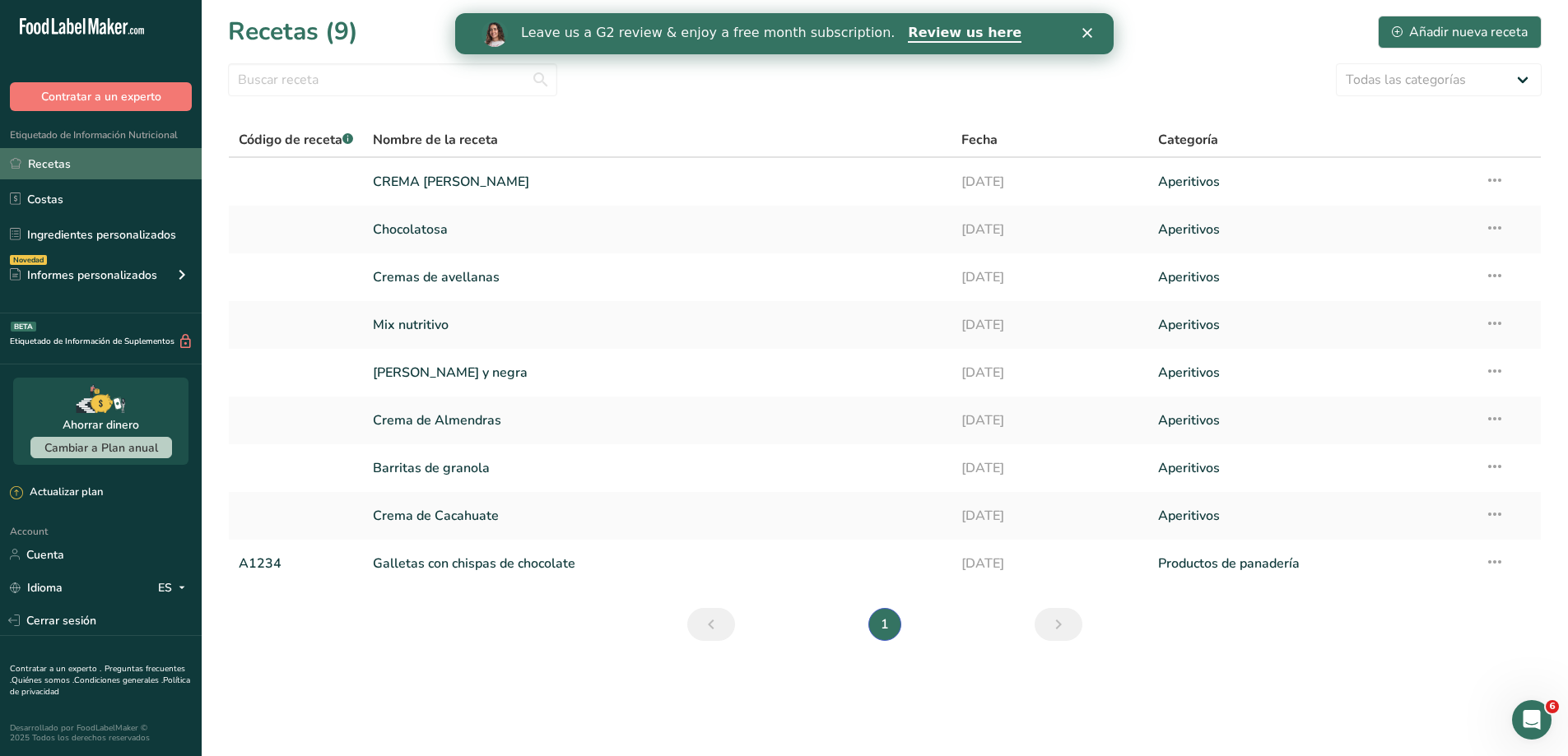
click at [105, 162] on link "Recetas" at bounding box center [101, 164] width 202 height 32
click at [440, 174] on link "CREMA [PERSON_NAME]" at bounding box center [657, 182] width 569 height 35
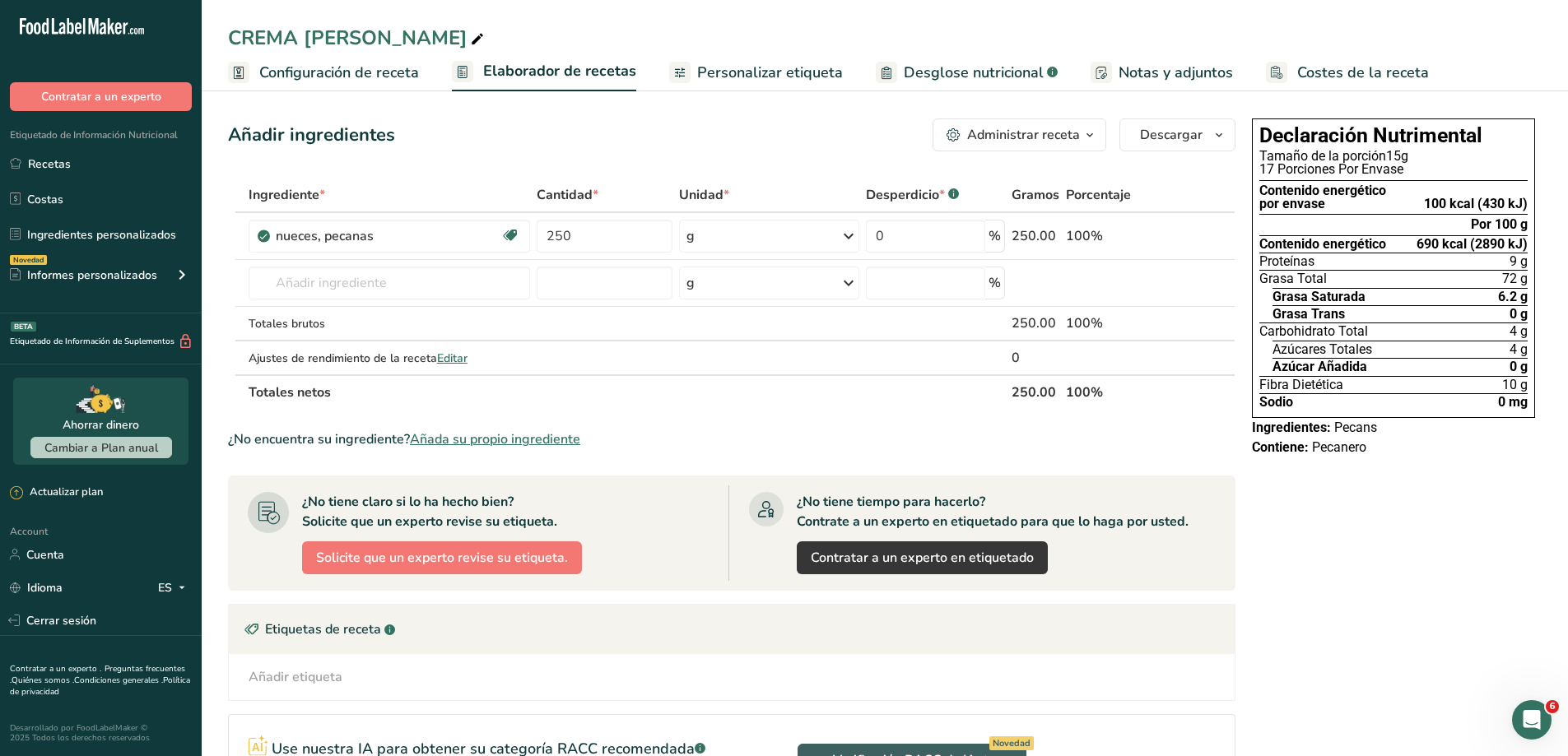
click at [774, 64] on span "Personalizar etiqueta" at bounding box center [769, 72] width 145 height 22
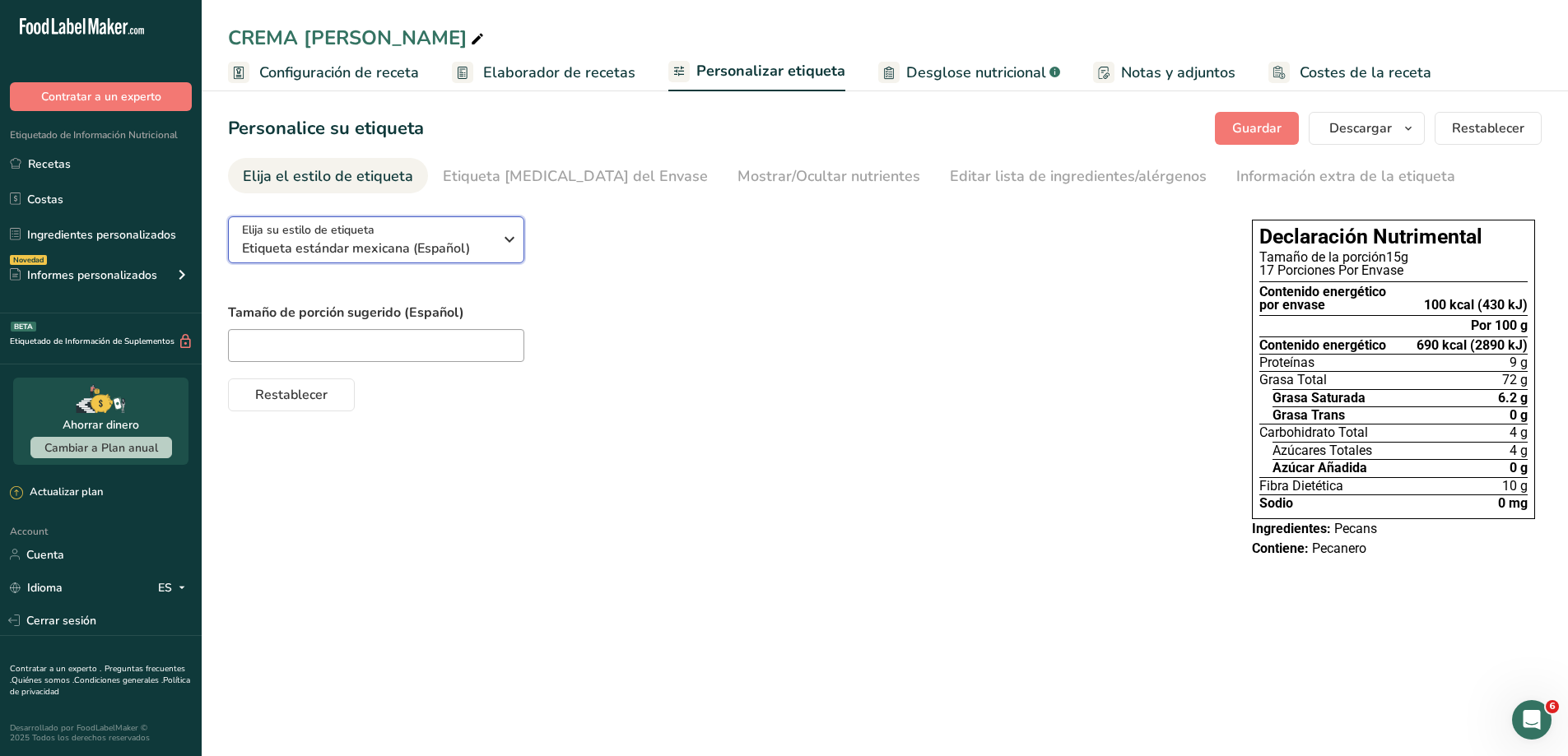
click at [499, 256] on div "Elija su estilo de etiqueta Etiqueta estándar mexicana (Español)" at bounding box center [373, 239] width 263 height 37
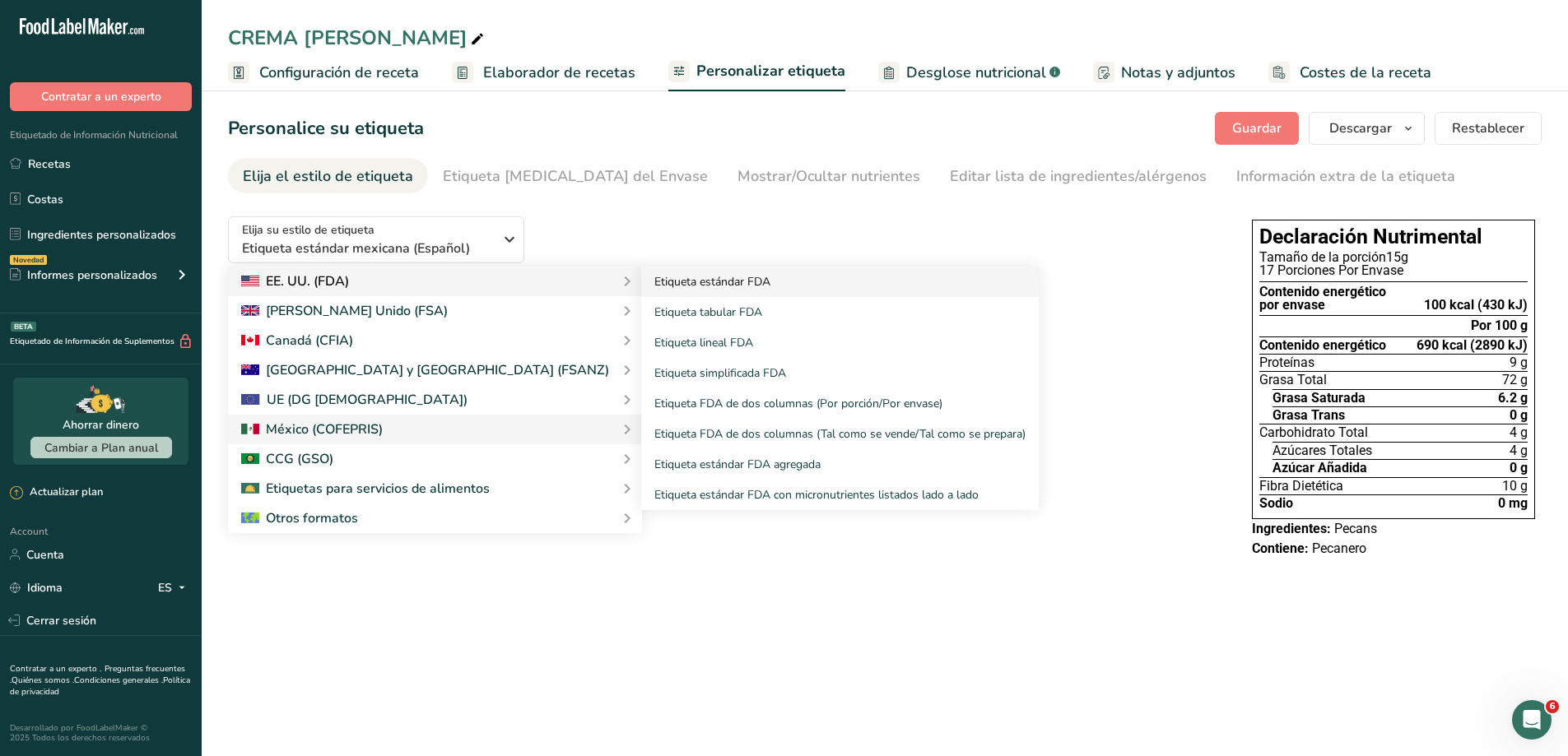
click at [641, 280] on link "Etiqueta estándar FDA" at bounding box center [840, 282] width 397 height 31
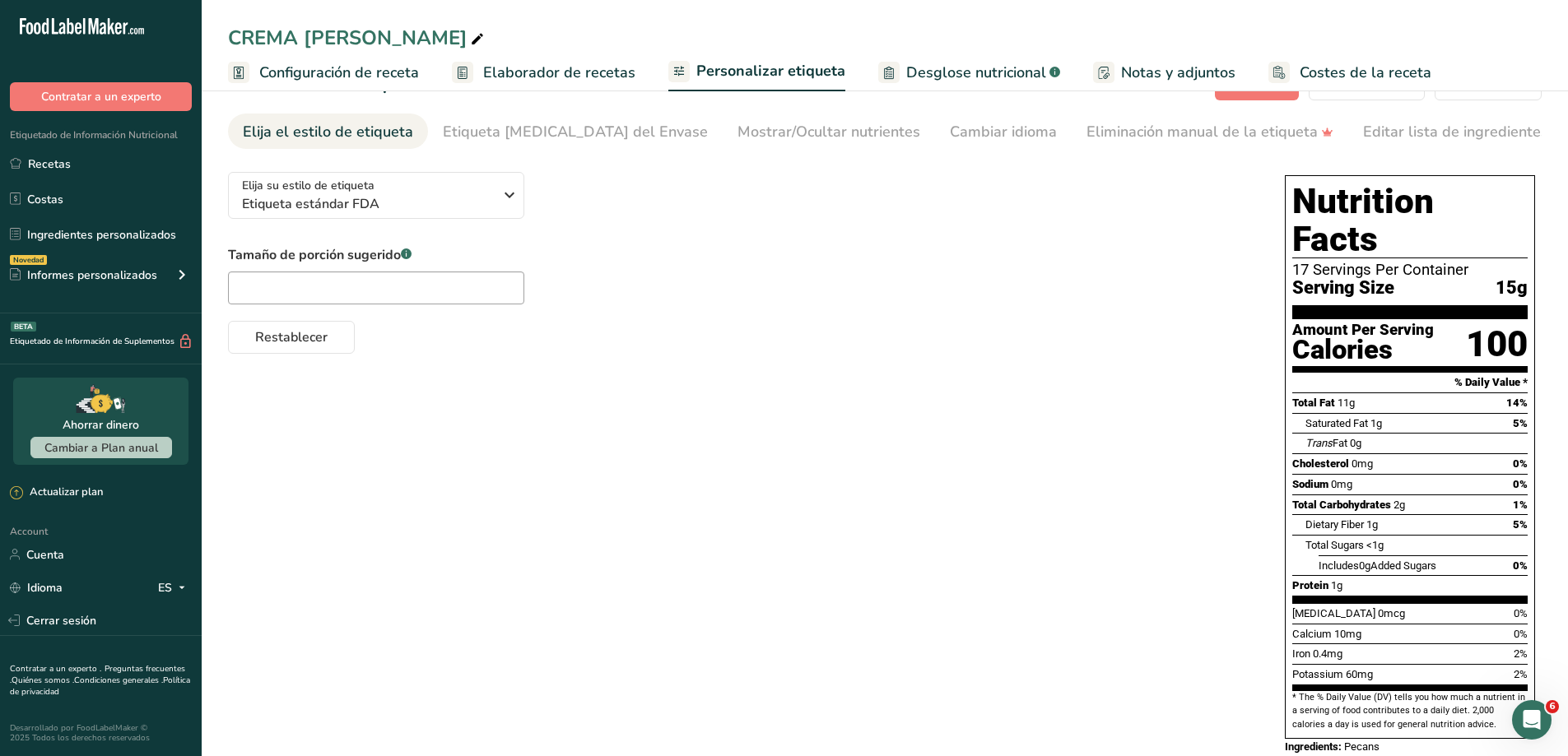
scroll to position [69, 0]
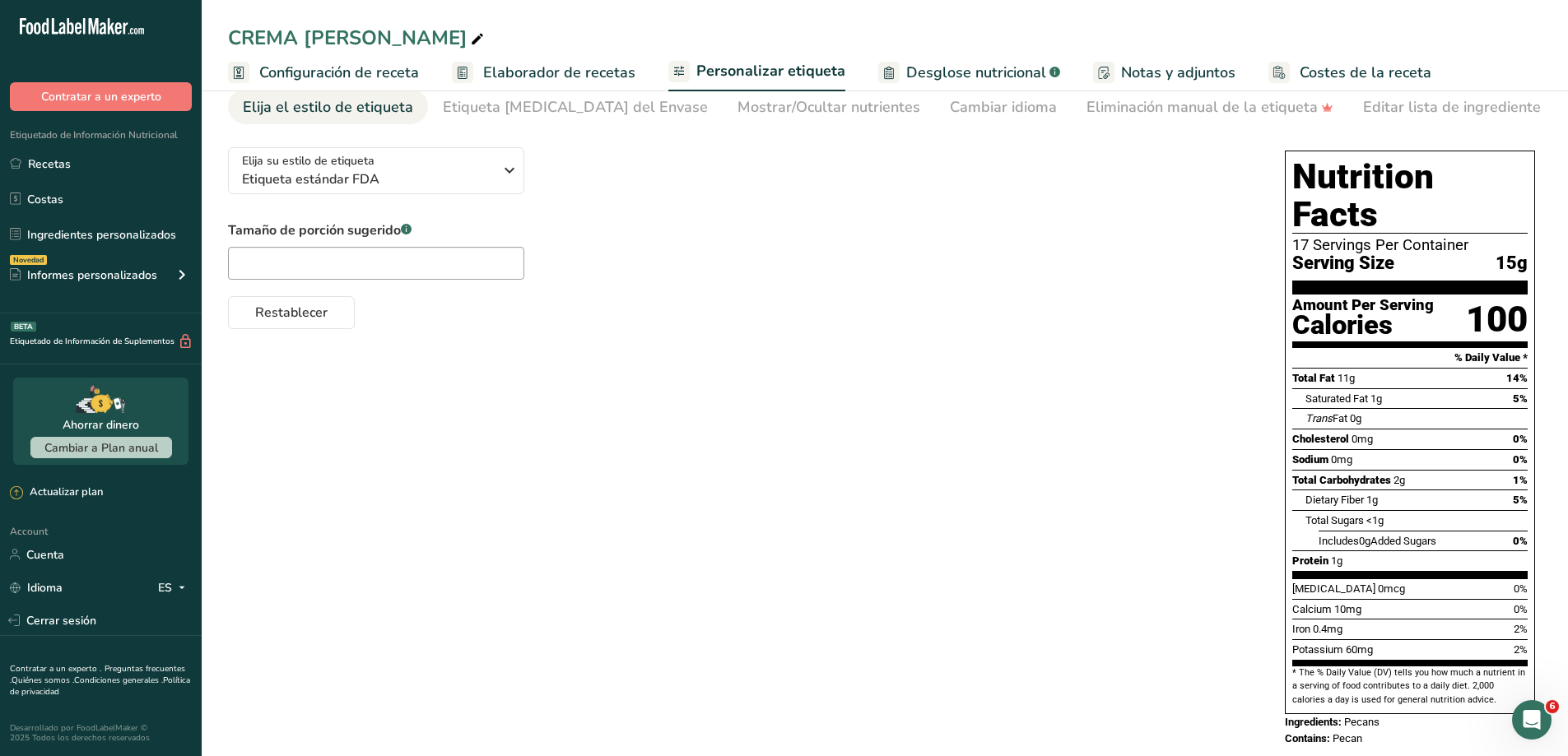
drag, startPoint x: 919, startPoint y: 102, endPoint x: 815, endPoint y: 138, distance: 110.1
click at [950, 102] on div "Cambiar idioma" at bounding box center [1003, 107] width 107 height 22
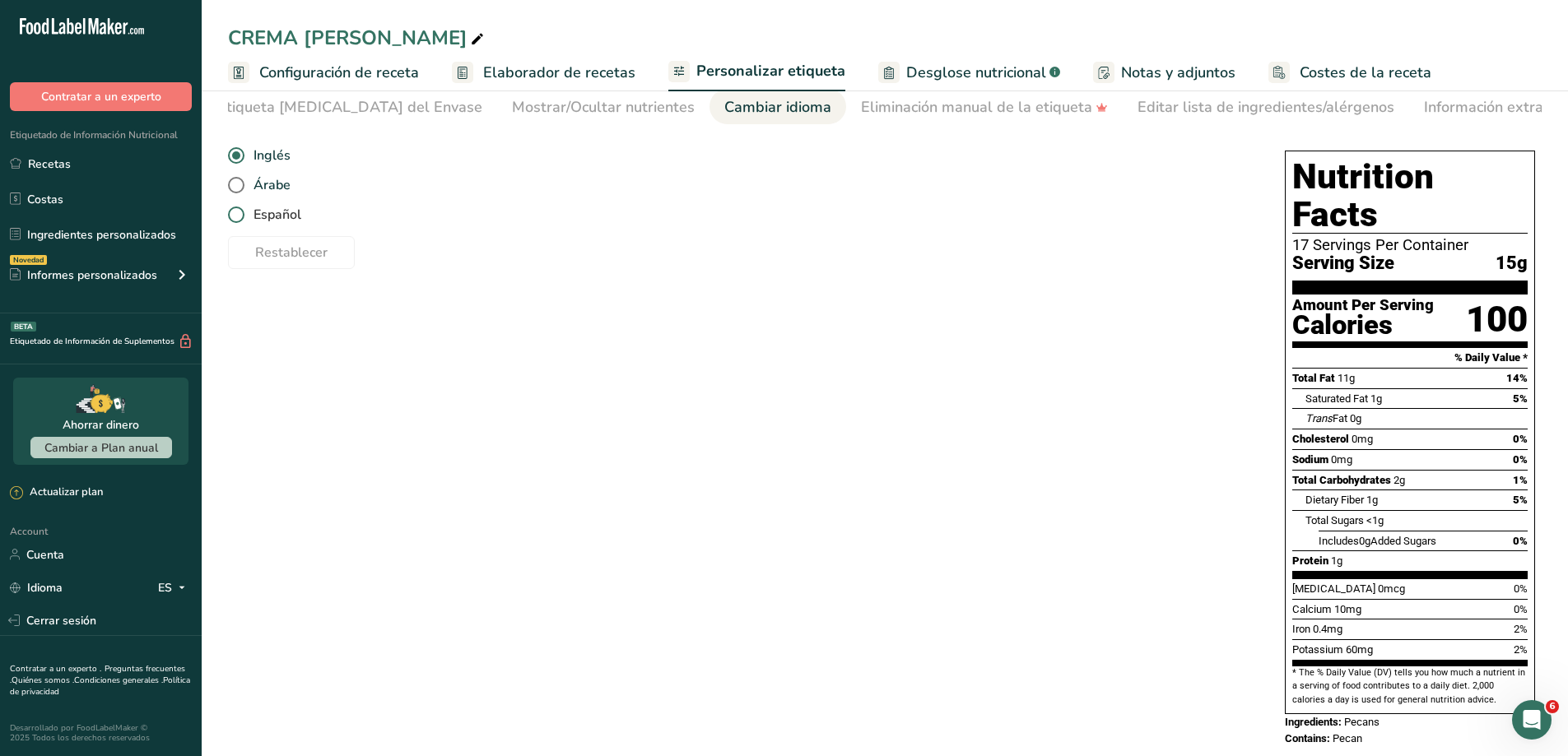
scroll to position [0, 242]
click at [258, 223] on span "Español" at bounding box center [273, 215] width 57 height 17
click at [238, 220] on input "Español" at bounding box center [233, 215] width 11 height 11
radio input "true"
radio input "false"
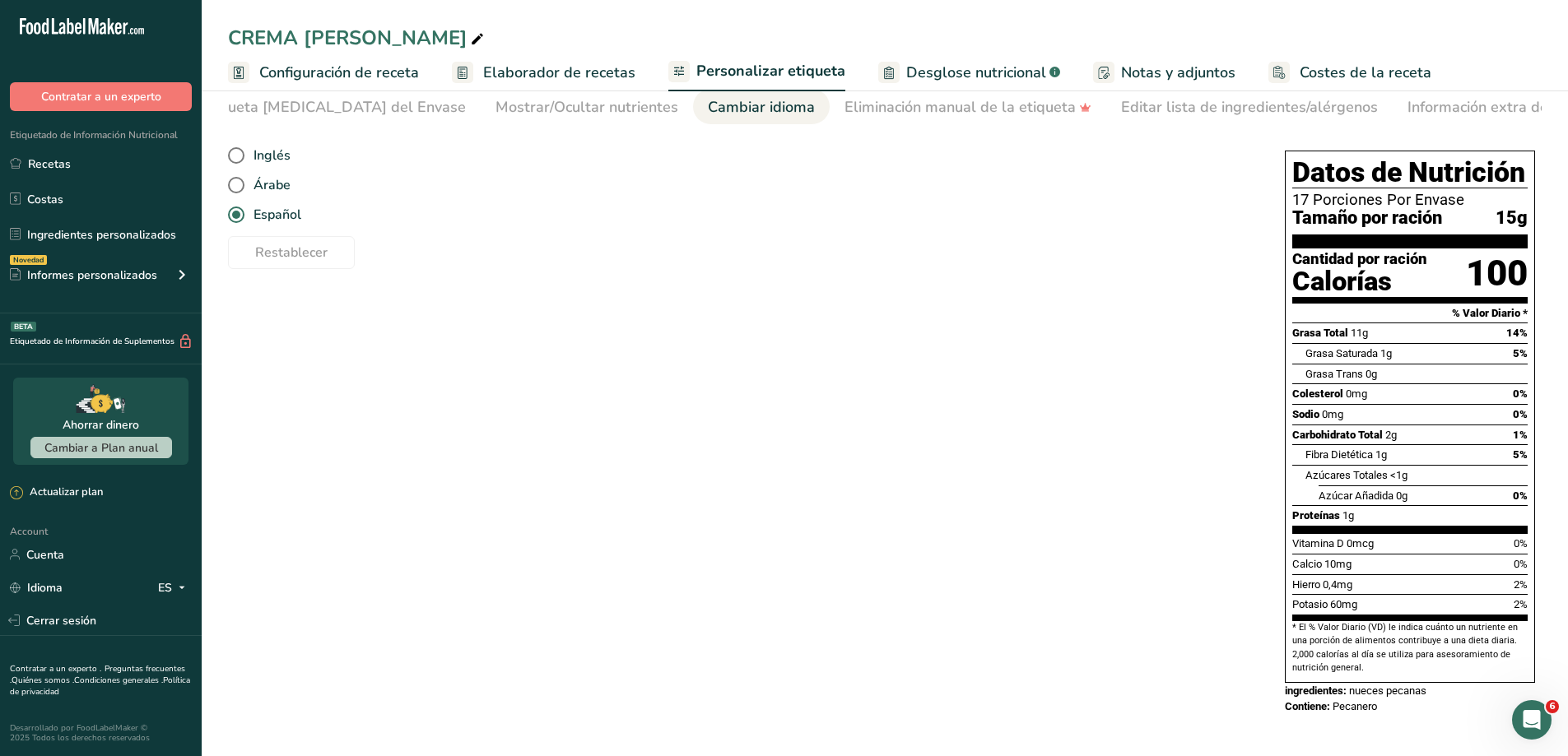
click at [1118, 542] on div "Elija su estilo de etiqueta Etiqueta estándar FDA [GEOGRAPHIC_DATA]. (FDA) Etiq…" at bounding box center [884, 432] width 1314 height 597
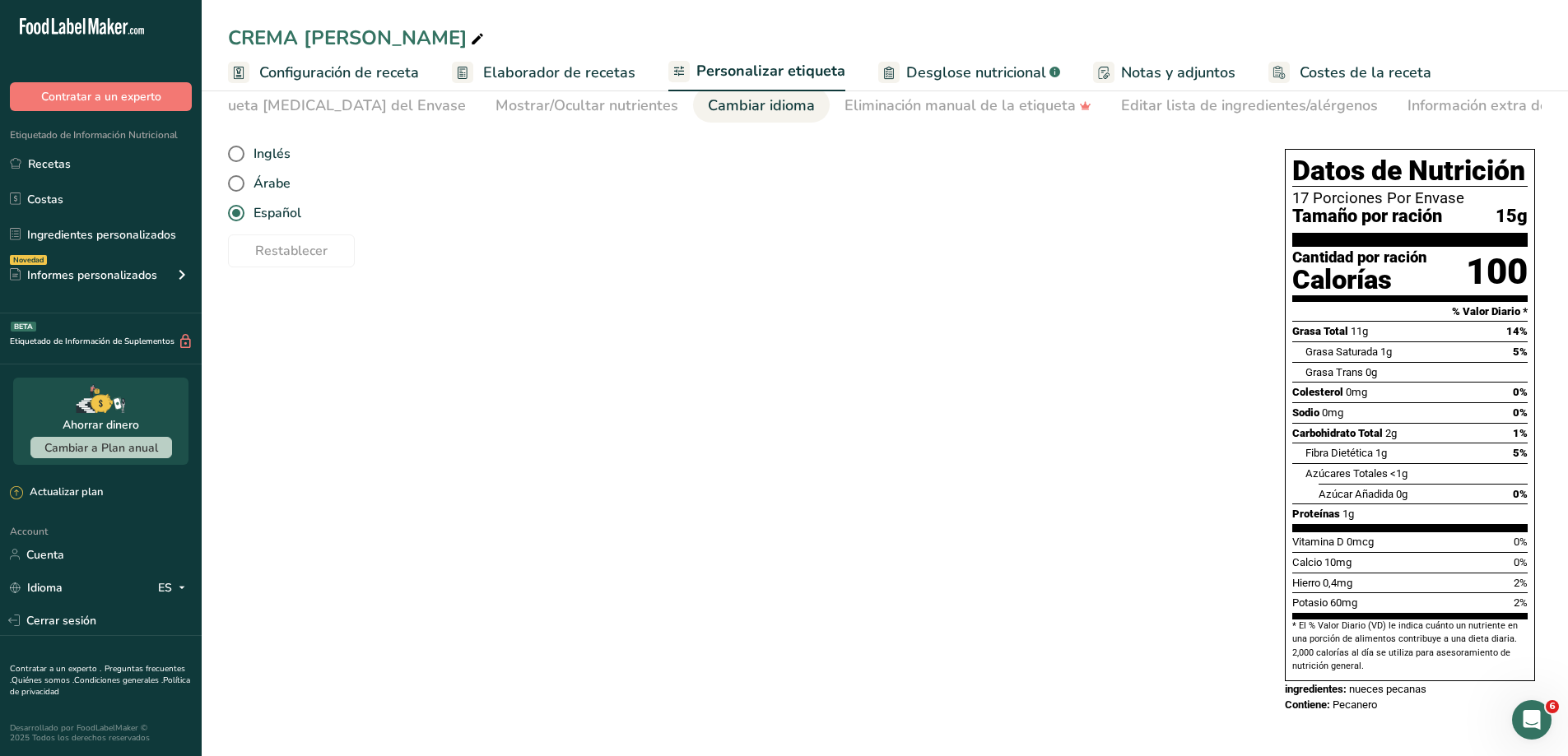
scroll to position [75, 0]
click at [1034, 522] on div "Elija su estilo de etiqueta Etiqueta estándar FDA [GEOGRAPHIC_DATA]. (FDA) Etiq…" at bounding box center [884, 430] width 1314 height 597
click at [762, 76] on span "Personalizar etiqueta" at bounding box center [770, 71] width 149 height 22
click at [495, 101] on div "Mostrar/Ocultar nutrientes" at bounding box center [587, 106] width 183 height 22
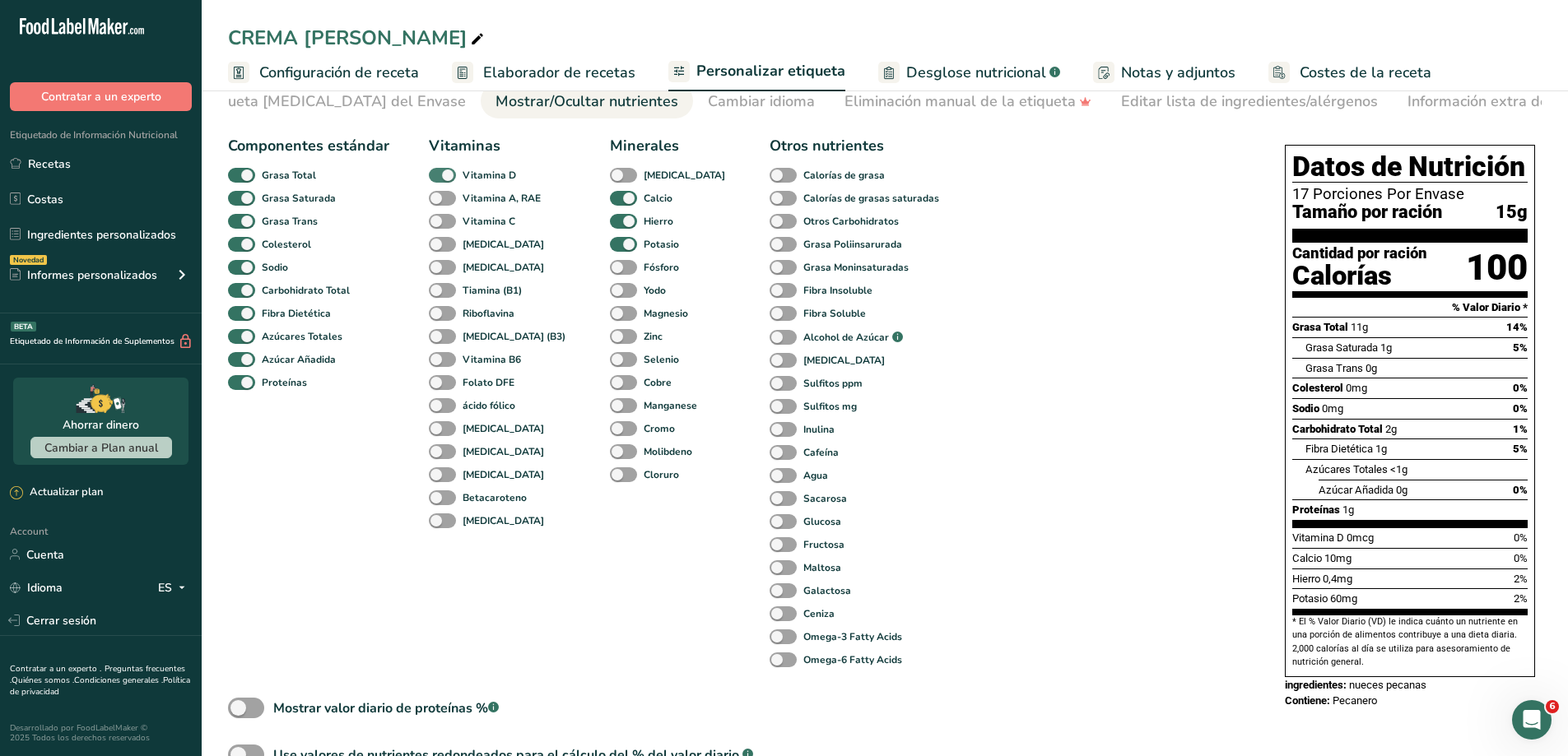
click at [438, 181] on span at bounding box center [442, 175] width 27 height 16
click at [438, 180] on input "Vitamina D" at bounding box center [434, 174] width 11 height 11
checkbox input "false"
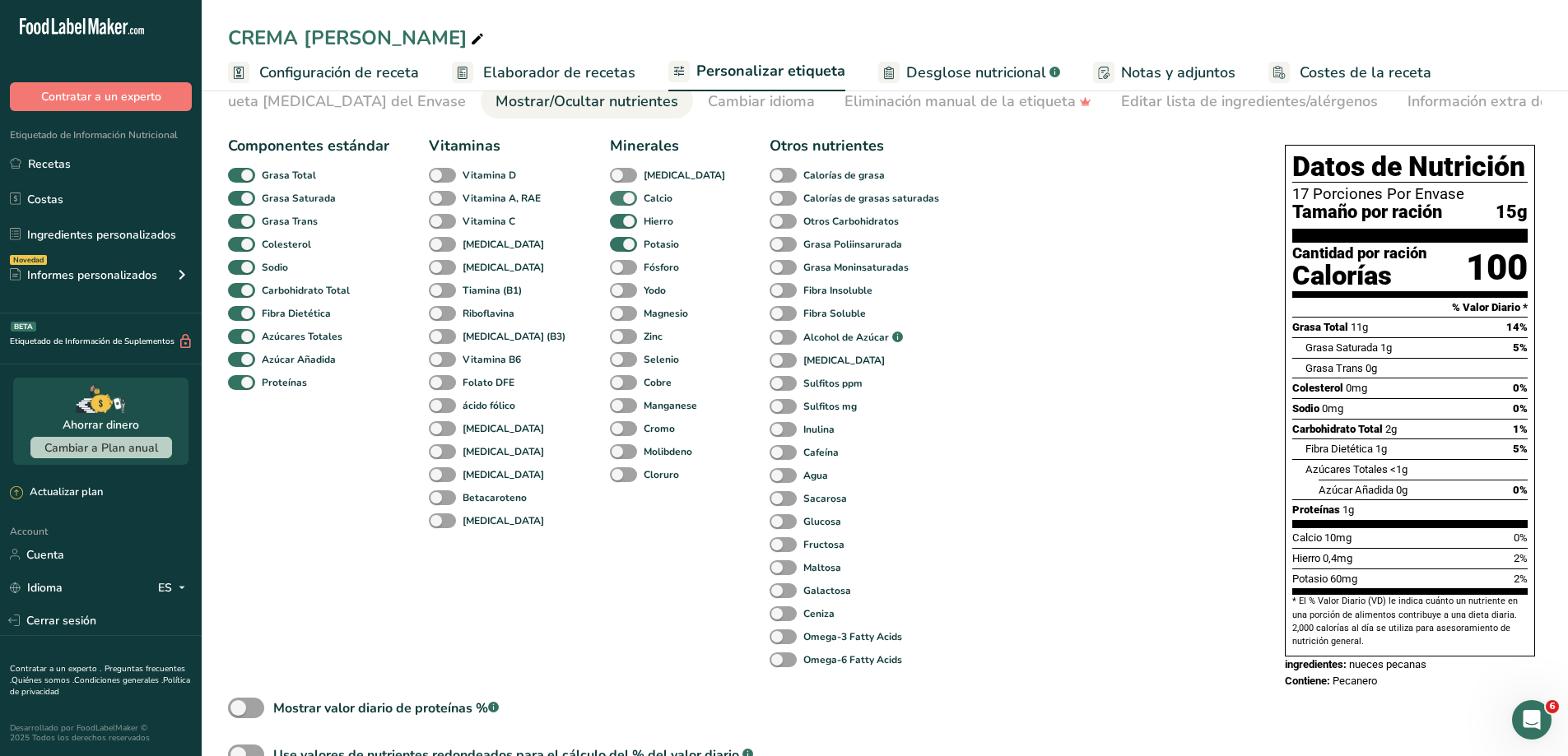
click at [610, 202] on span at bounding box center [623, 199] width 27 height 16
click at [610, 202] on input "Calcio" at bounding box center [615, 198] width 11 height 11
checkbox input "false"
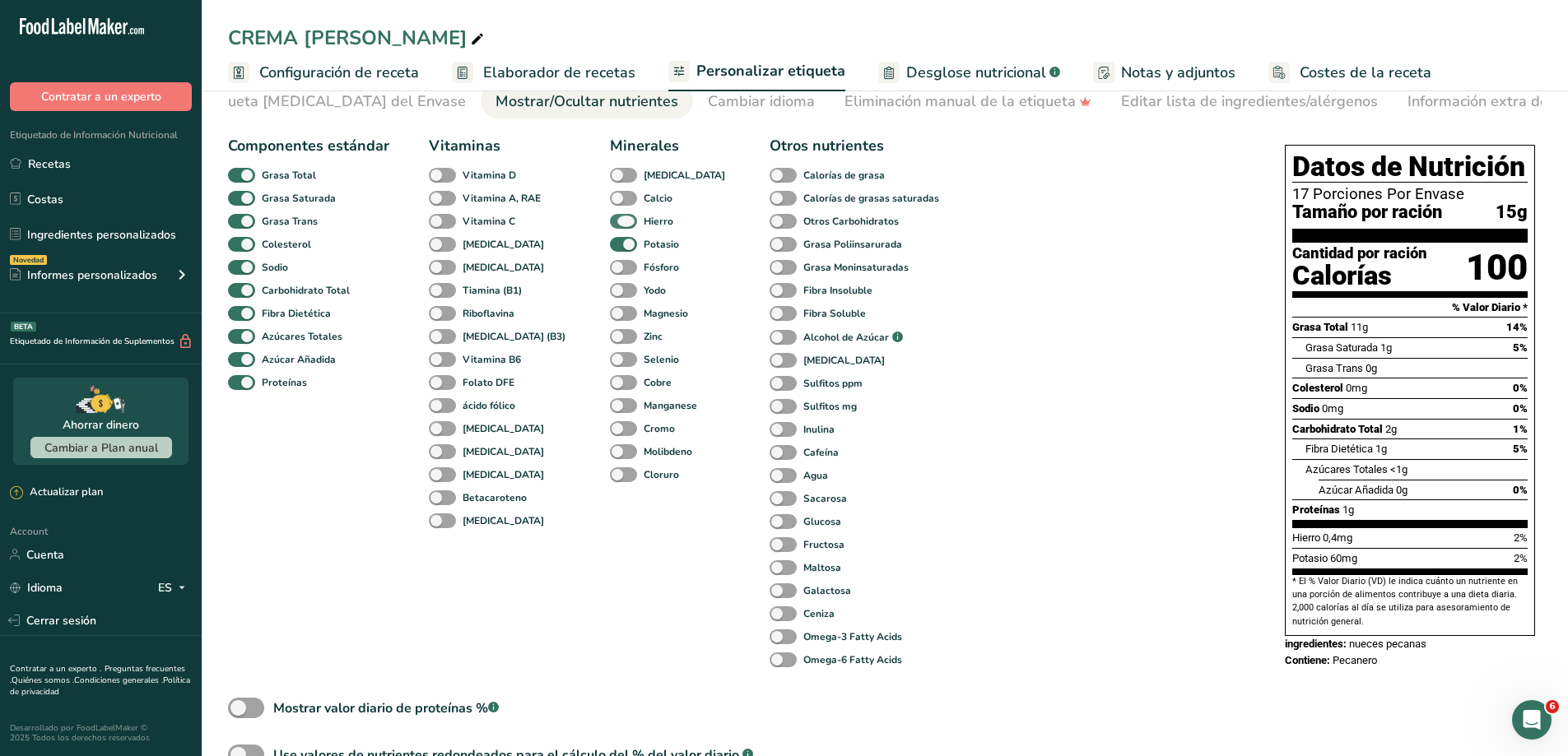
click at [610, 218] on span at bounding box center [623, 222] width 27 height 16
click at [610, 218] on input "Hierro" at bounding box center [615, 221] width 11 height 11
checkbox input "false"
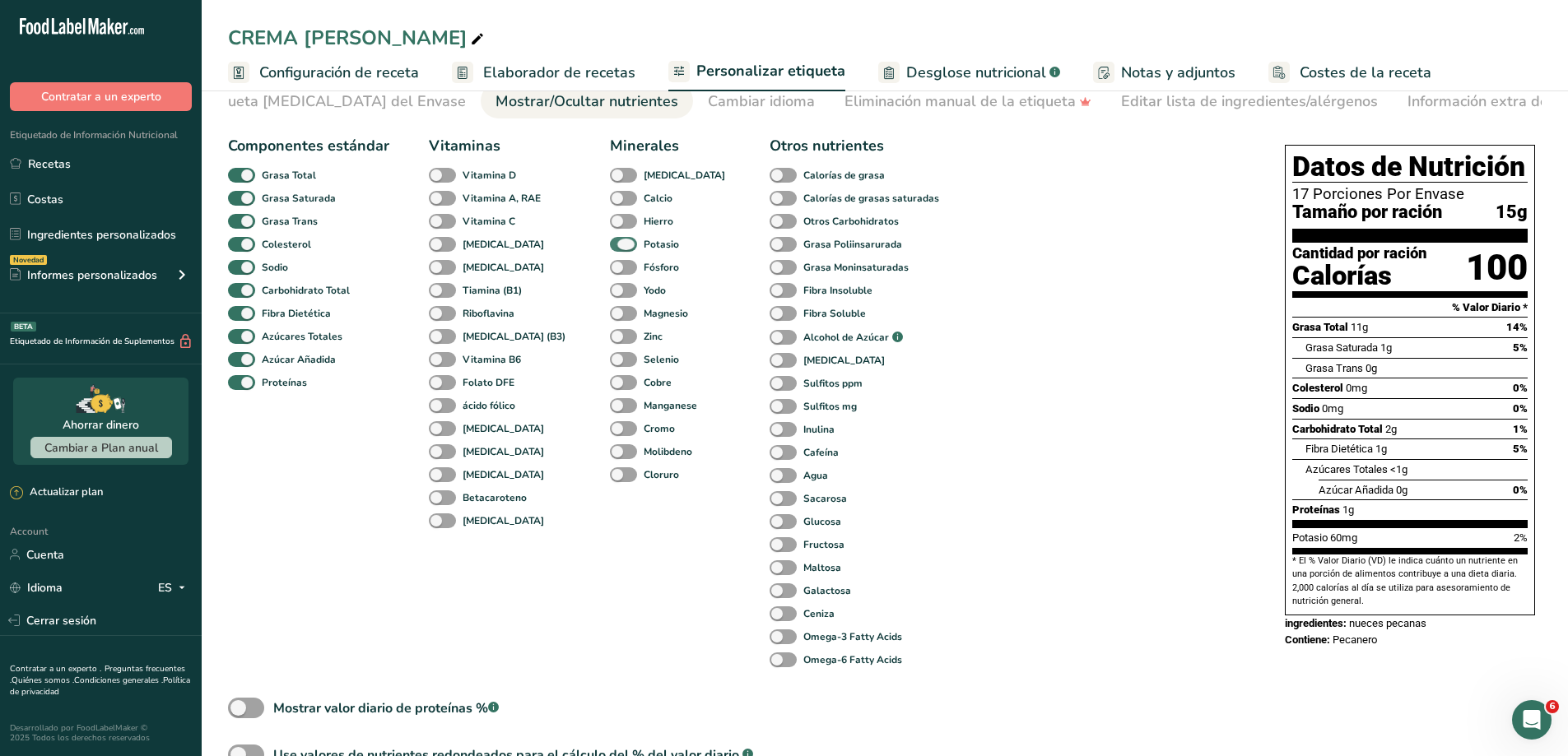
click at [610, 247] on span at bounding box center [623, 244] width 27 height 16
click at [610, 247] on input "Potasio" at bounding box center [615, 243] width 11 height 11
checkbox input "false"
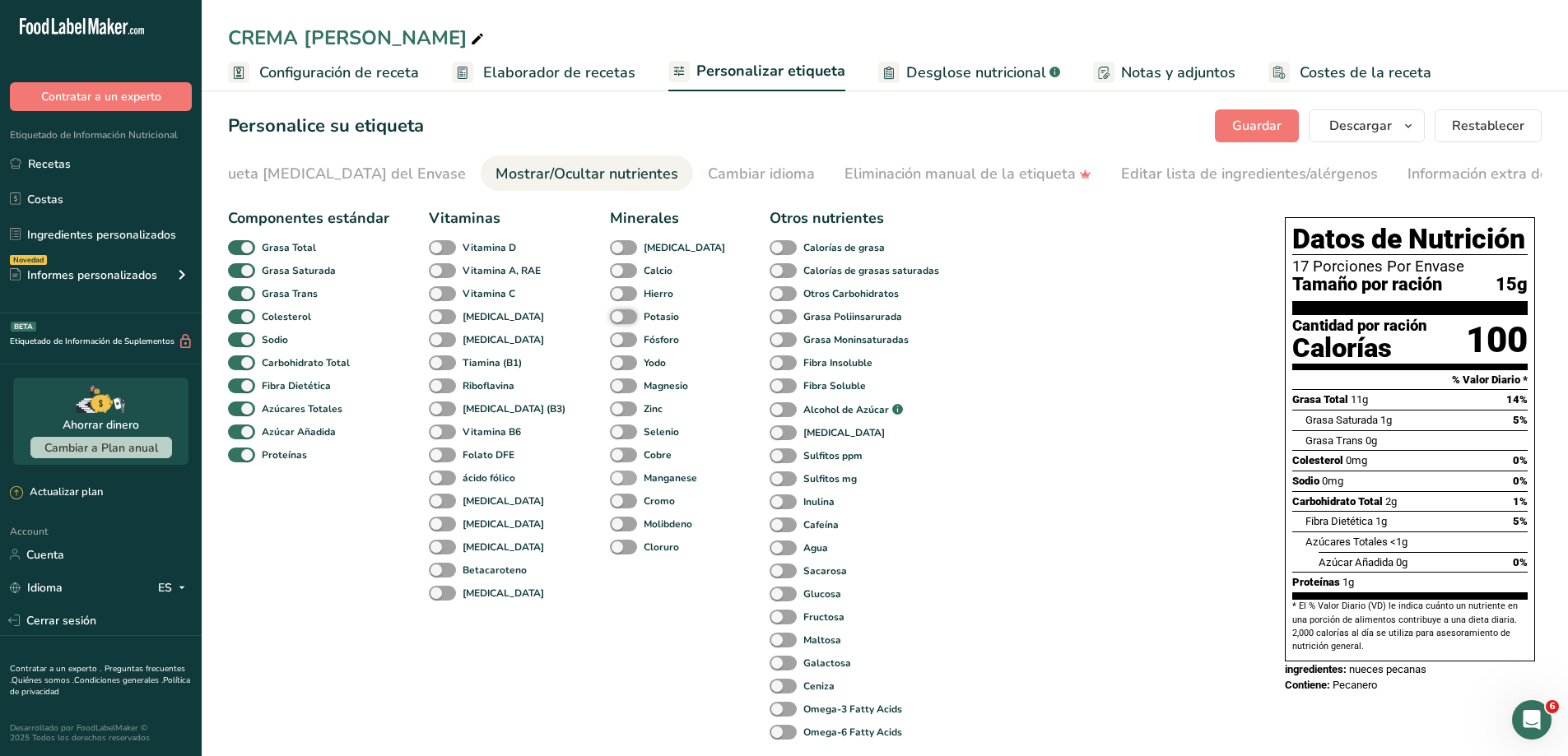
scroll to position [0, 0]
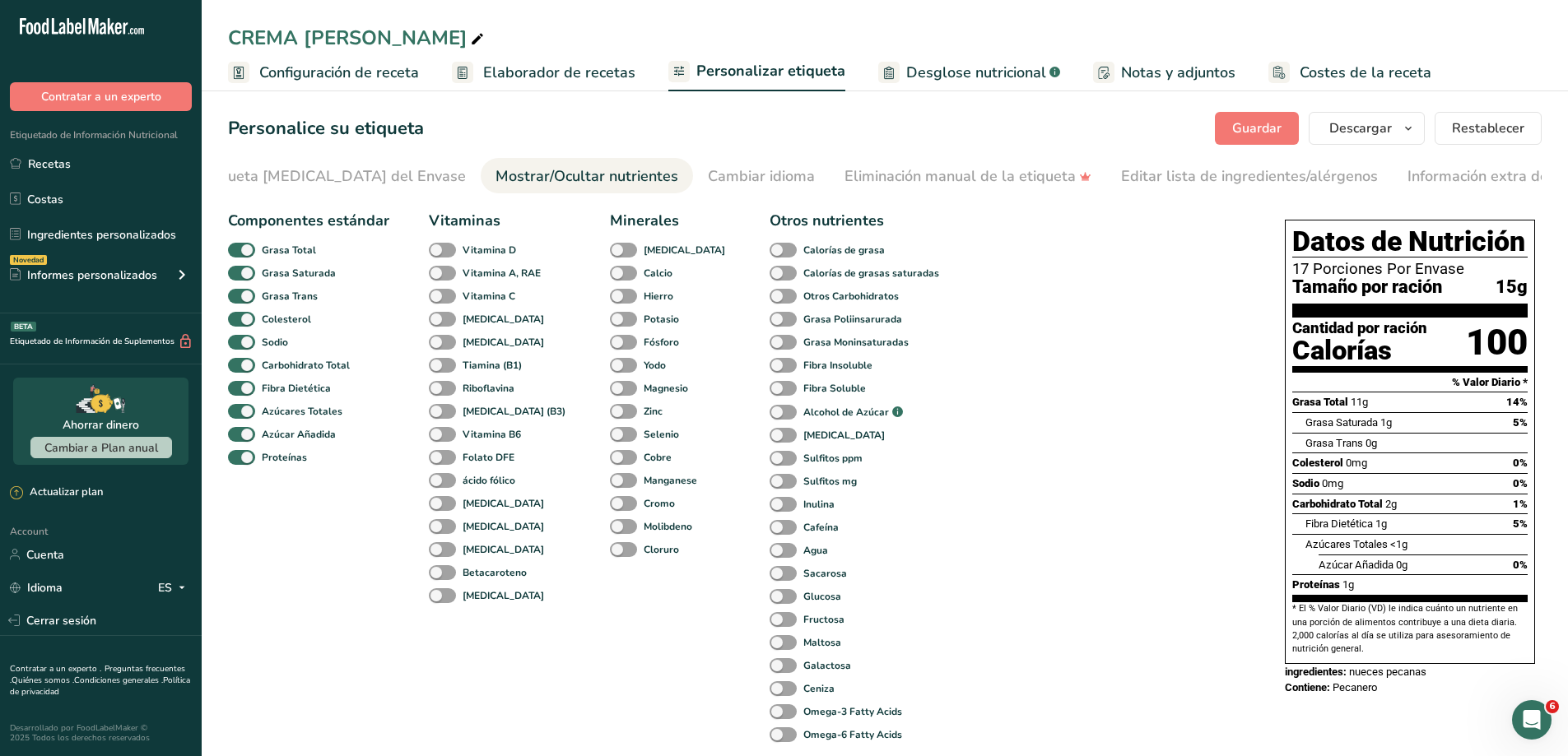
click at [915, 470] on div "Componentes estándar Grasa Total Grasa Saturada Grasa Trans Colesterol Sodio Ca…" at bounding box center [740, 548] width 1024 height 690
click at [1266, 130] on span "Guardar" at bounding box center [1256, 129] width 49 height 20
click at [80, 164] on link "Recetas" at bounding box center [101, 164] width 202 height 32
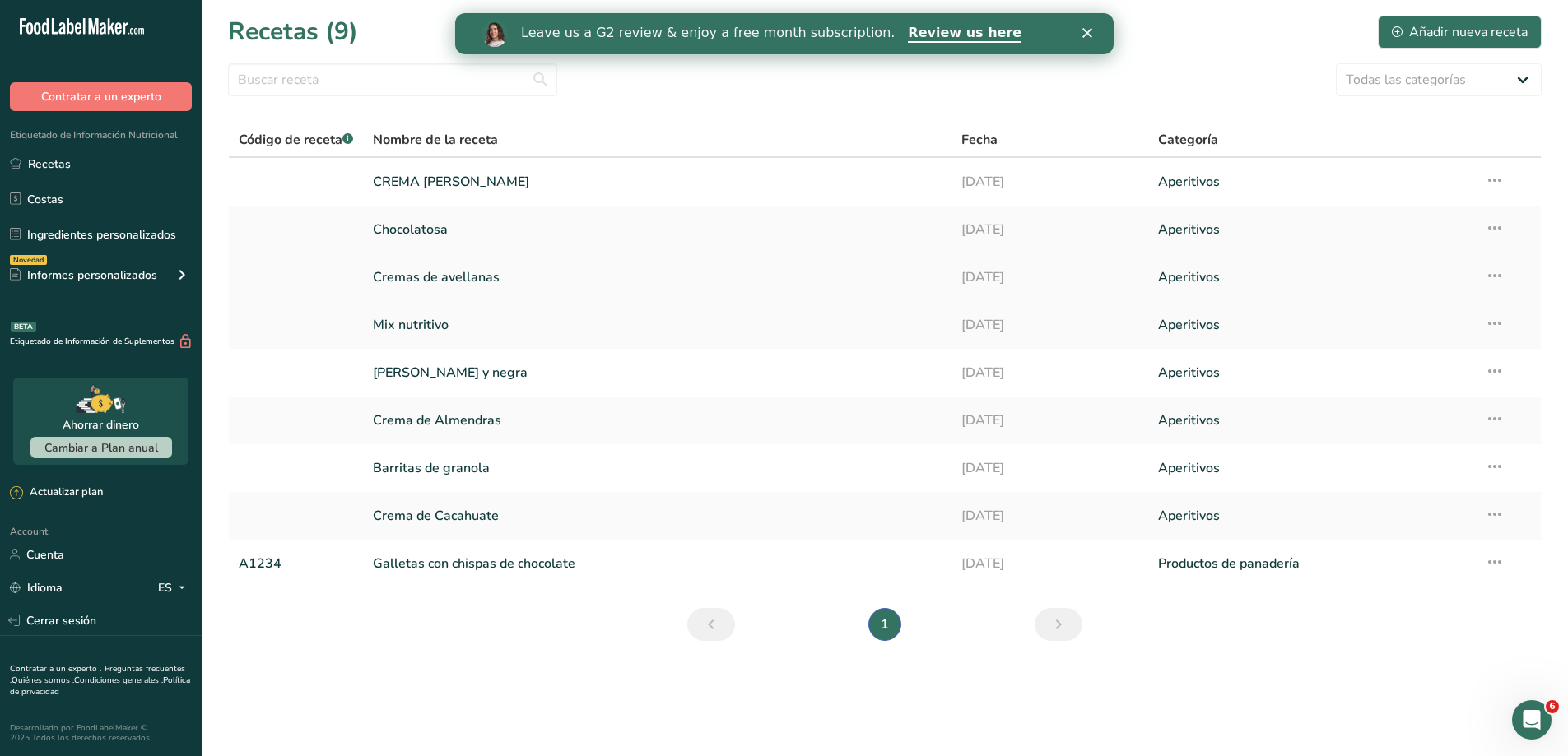
click at [450, 276] on link "Cremas de avellanas" at bounding box center [657, 277] width 569 height 35
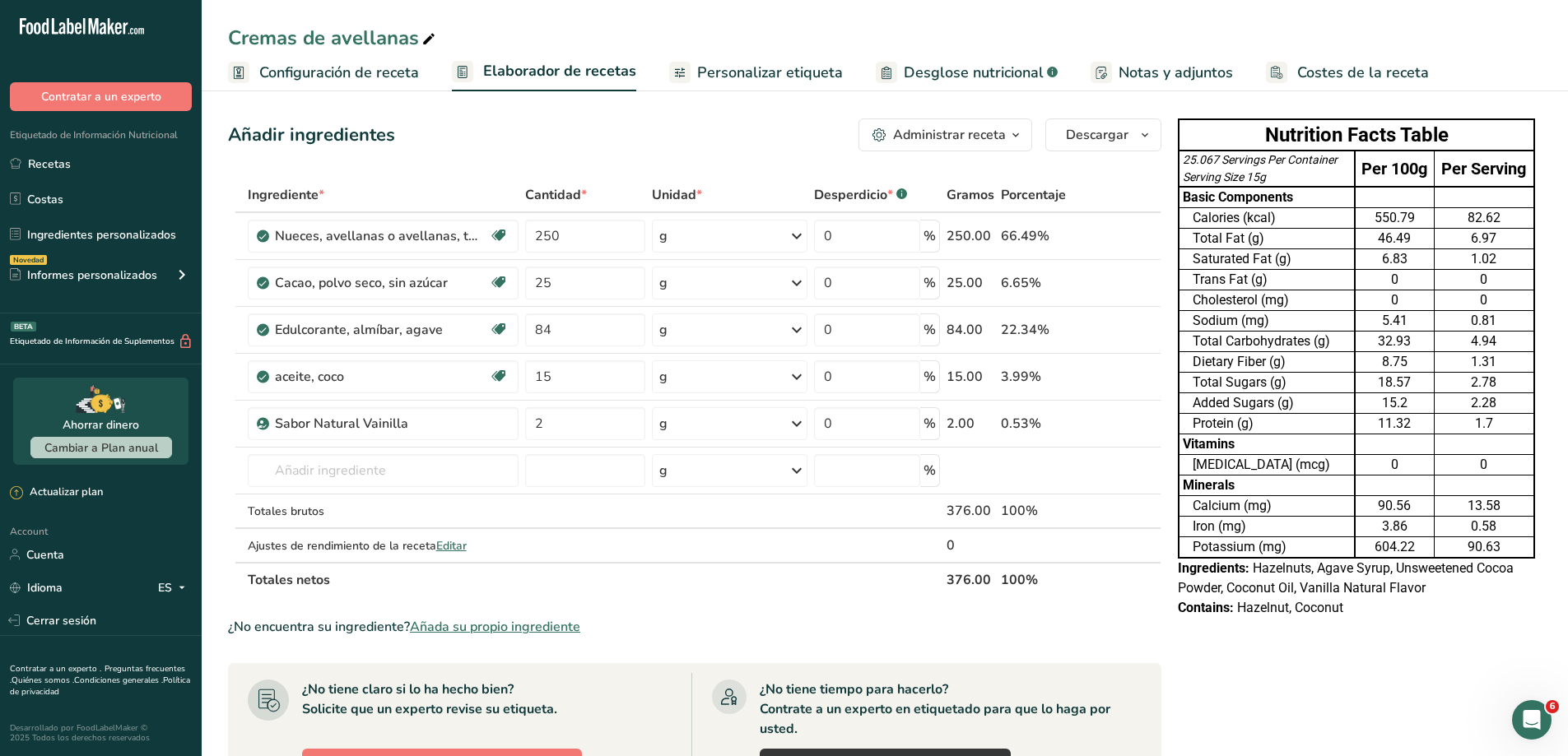
click at [762, 76] on span "Personalizar etiqueta" at bounding box center [769, 72] width 145 height 22
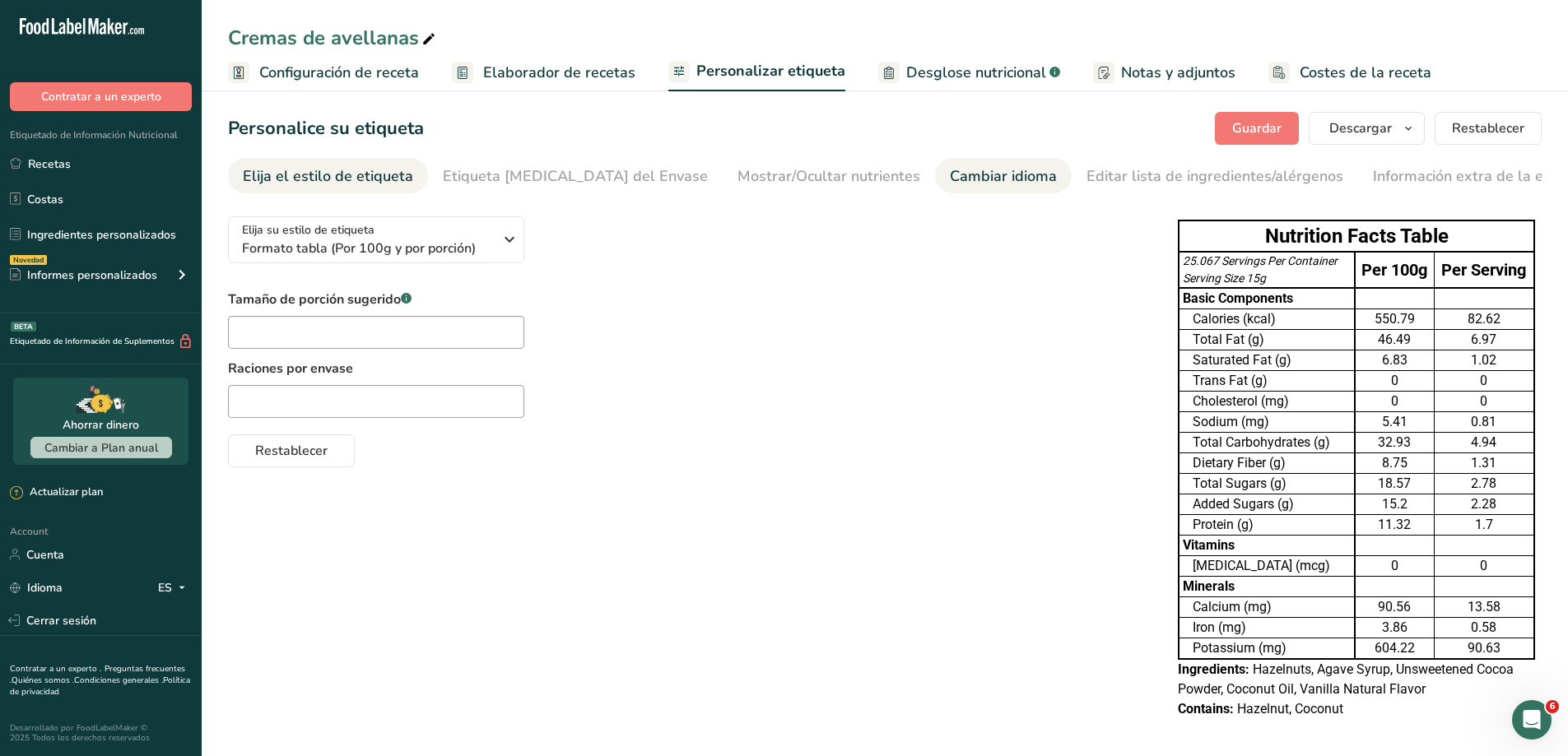
click at [950, 184] on div "Cambiar idioma" at bounding box center [1003, 176] width 107 height 22
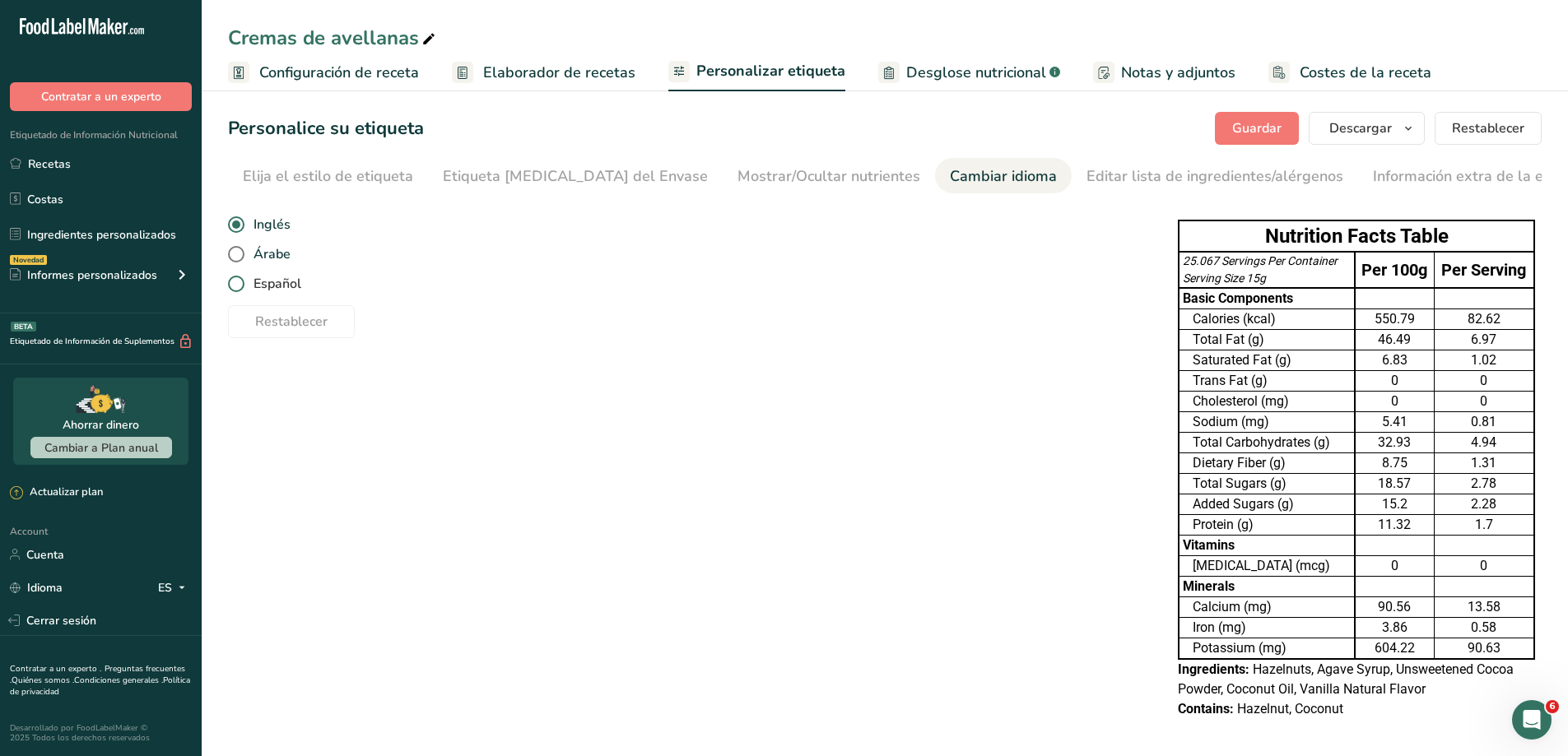
click at [261, 279] on span "Español" at bounding box center [273, 284] width 57 height 17
click at [238, 279] on input "Español" at bounding box center [233, 284] width 11 height 11
radio input "true"
radio input "false"
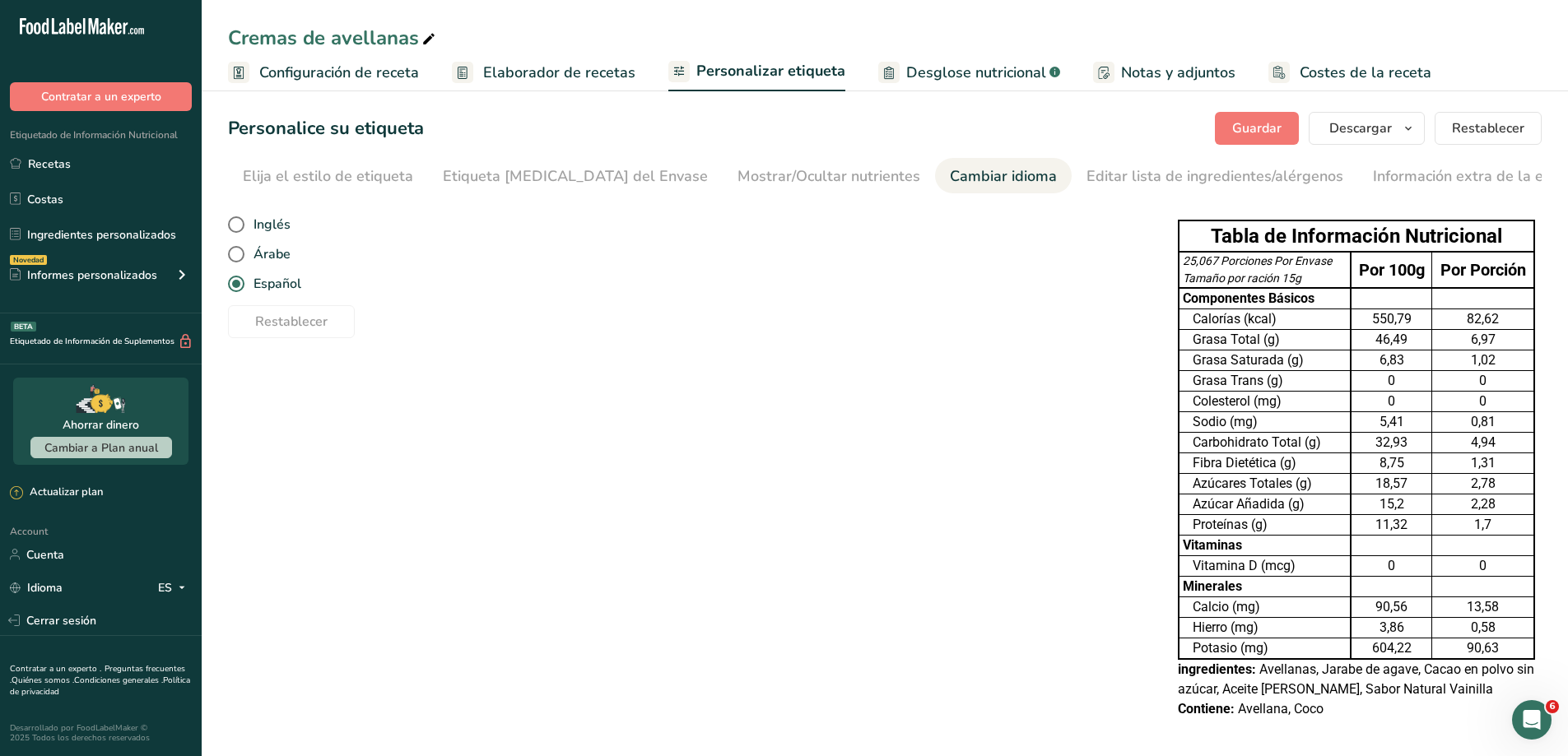
click at [684, 447] on div "Elija su estilo de etiqueta Formato tabla (Por 100g y por porción) [GEOGRAPHIC_…" at bounding box center [884, 469] width 1314 height 533
click at [322, 174] on div "Elija el estilo de etiqueta" at bounding box center [327, 176] width 170 height 22
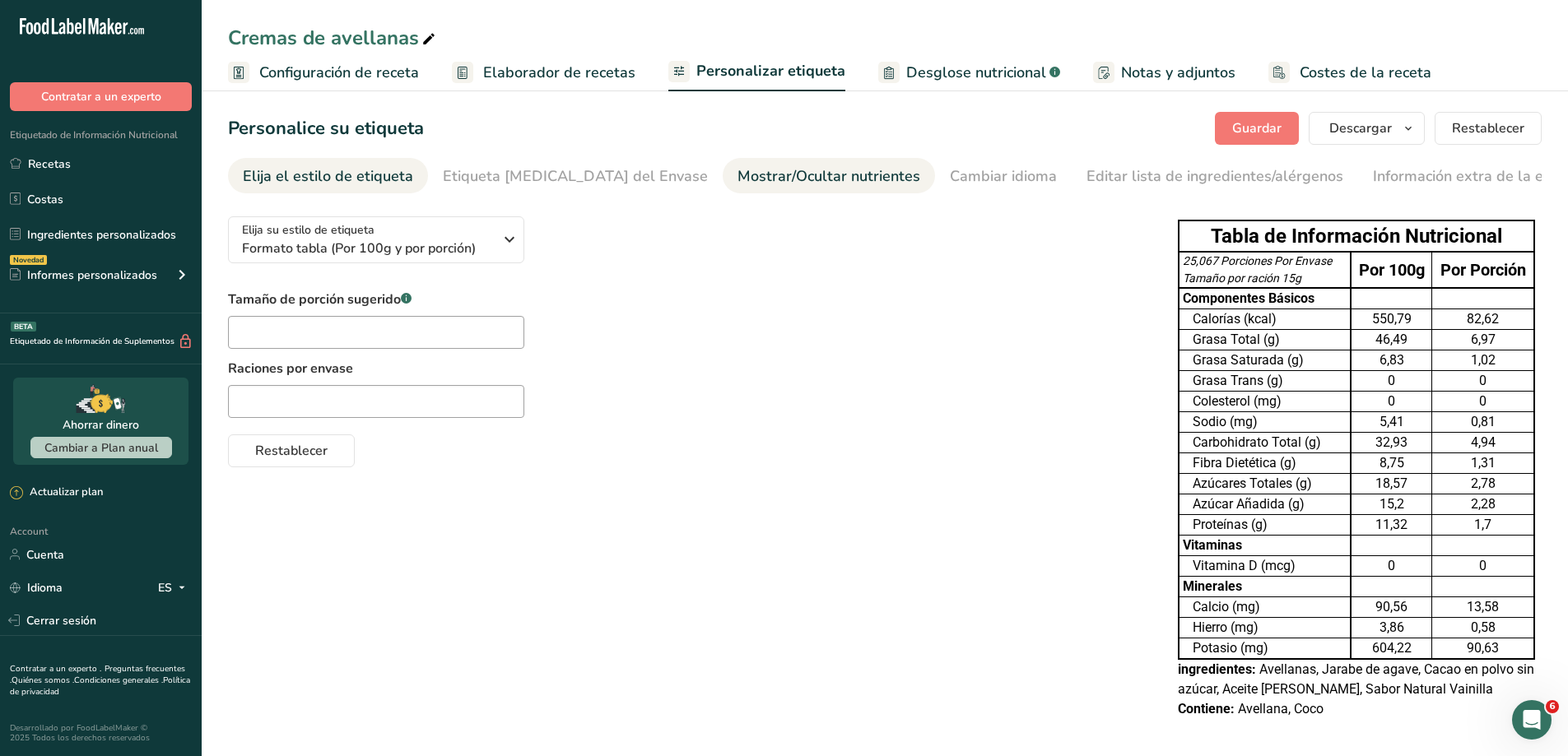
click at [807, 180] on div "Mostrar/Ocultar nutrientes" at bounding box center [829, 176] width 183 height 22
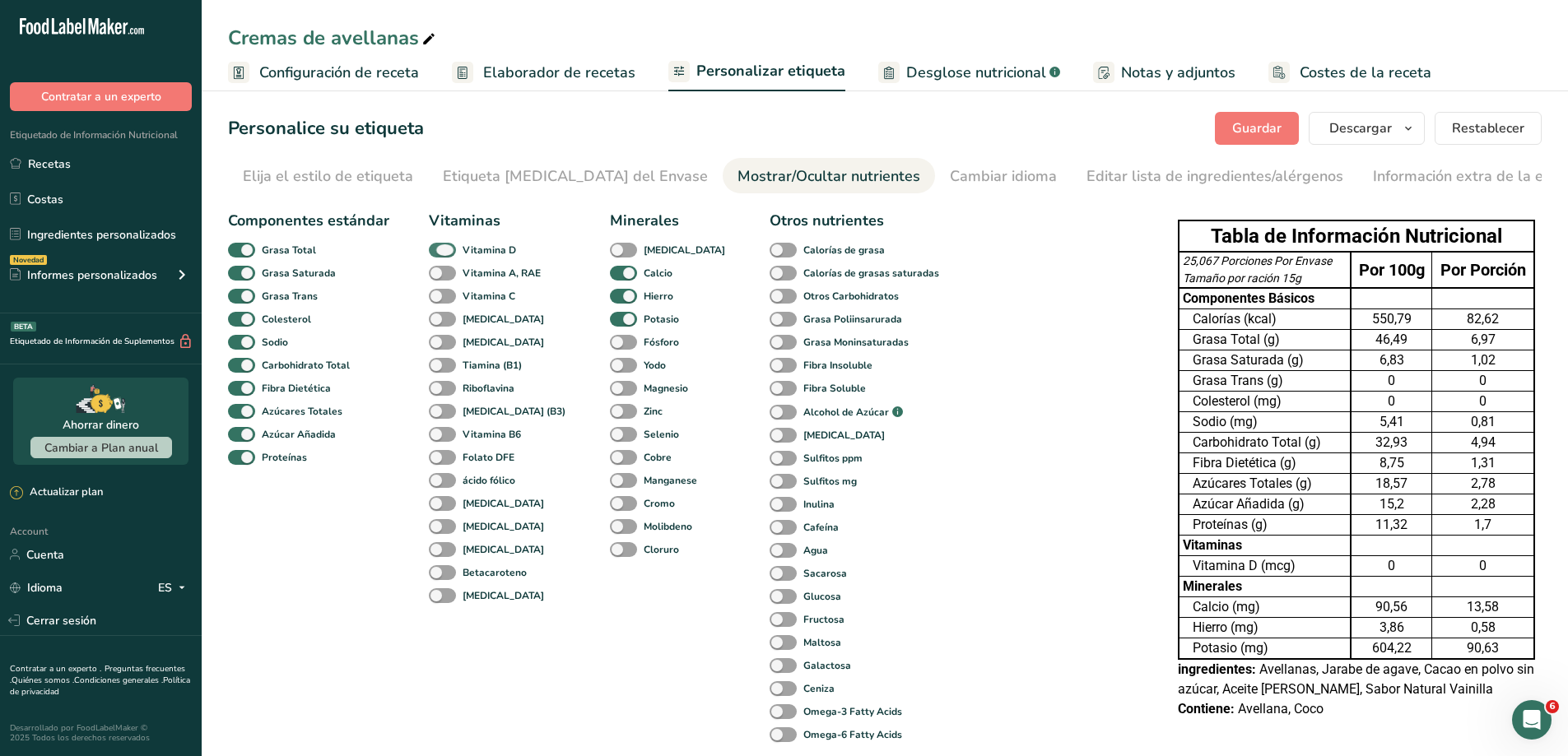
click at [441, 248] on span at bounding box center [442, 250] width 27 height 16
click at [440, 248] on input "Vitamina D" at bounding box center [434, 249] width 11 height 11
checkbox input "false"
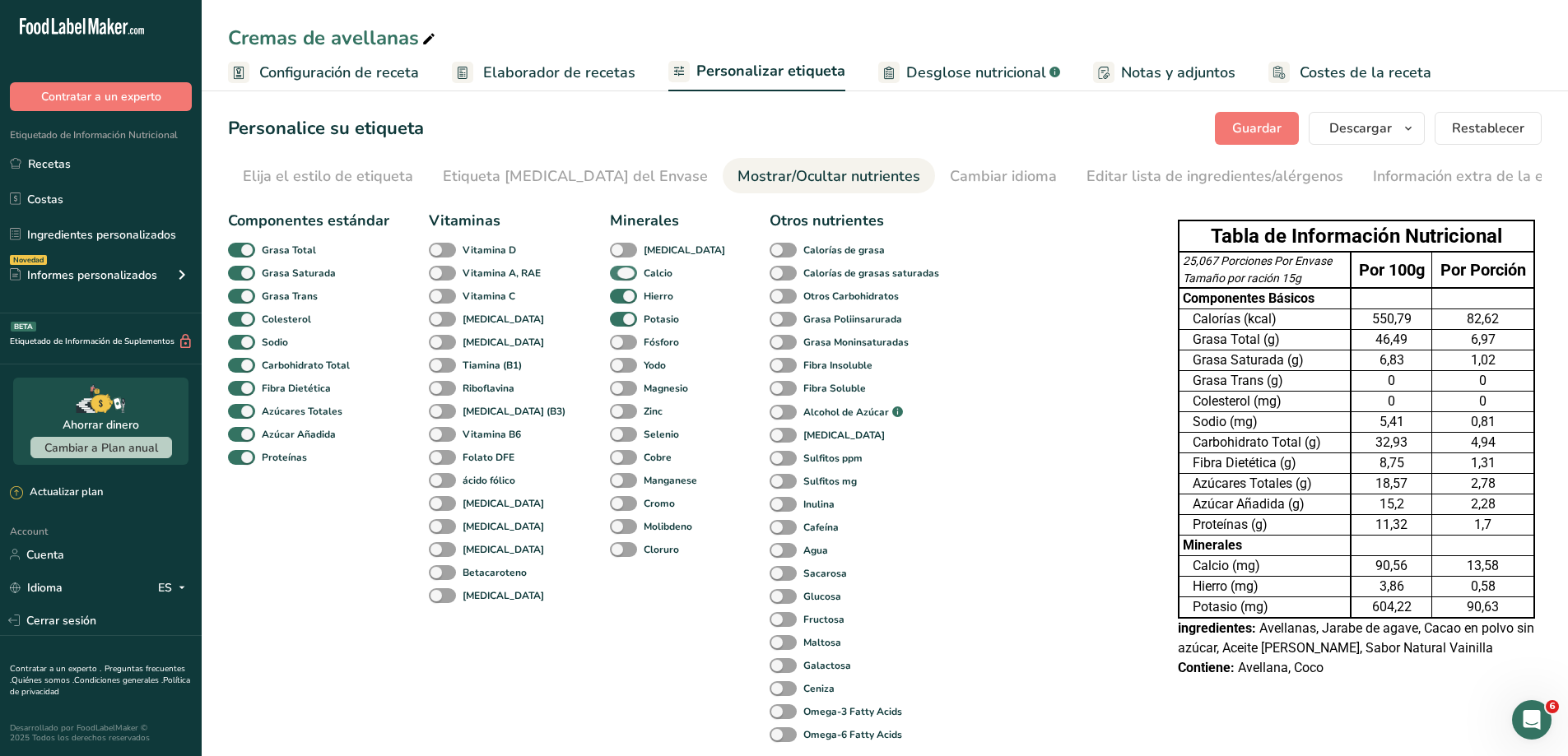
click at [610, 273] on span at bounding box center [623, 273] width 27 height 16
click at [610, 273] on input "Calcio" at bounding box center [615, 272] width 11 height 11
checkbox input "false"
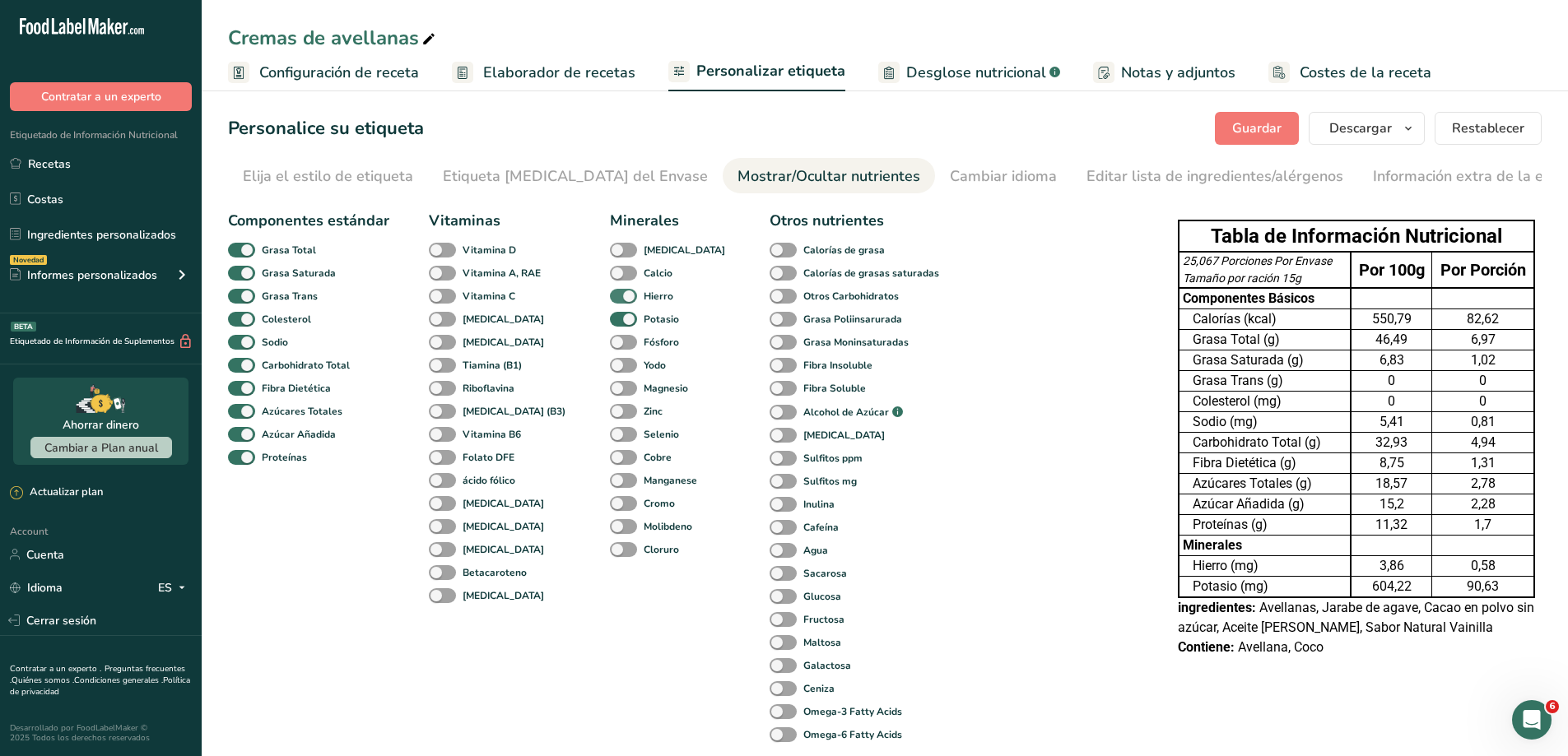
click at [610, 292] on span at bounding box center [623, 297] width 27 height 16
click at [610, 292] on input "Hierro" at bounding box center [615, 296] width 11 height 11
checkbox input "false"
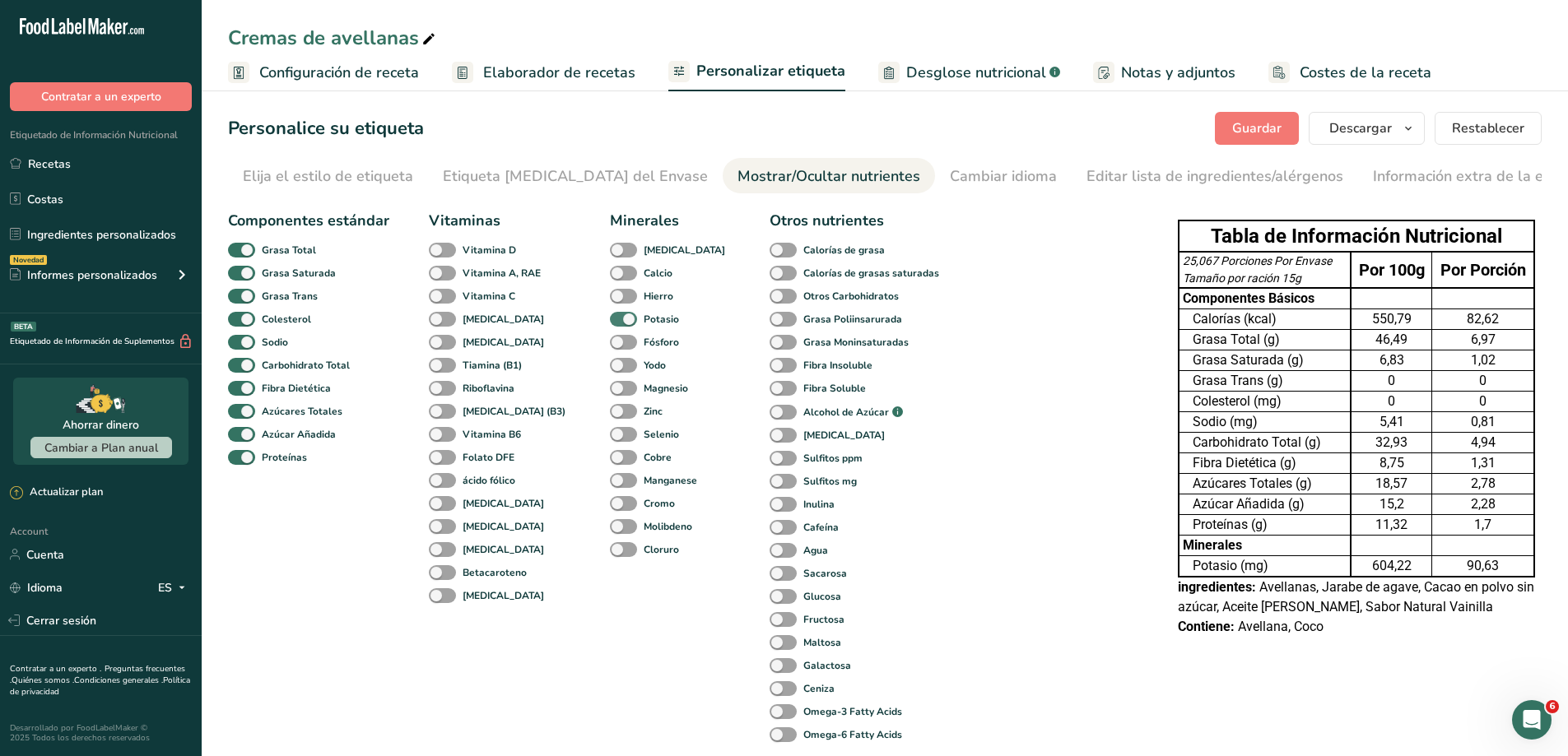
click at [610, 315] on span at bounding box center [623, 319] width 27 height 16
click at [610, 315] on input "Potasio" at bounding box center [615, 318] width 11 height 11
checkbox input "false"
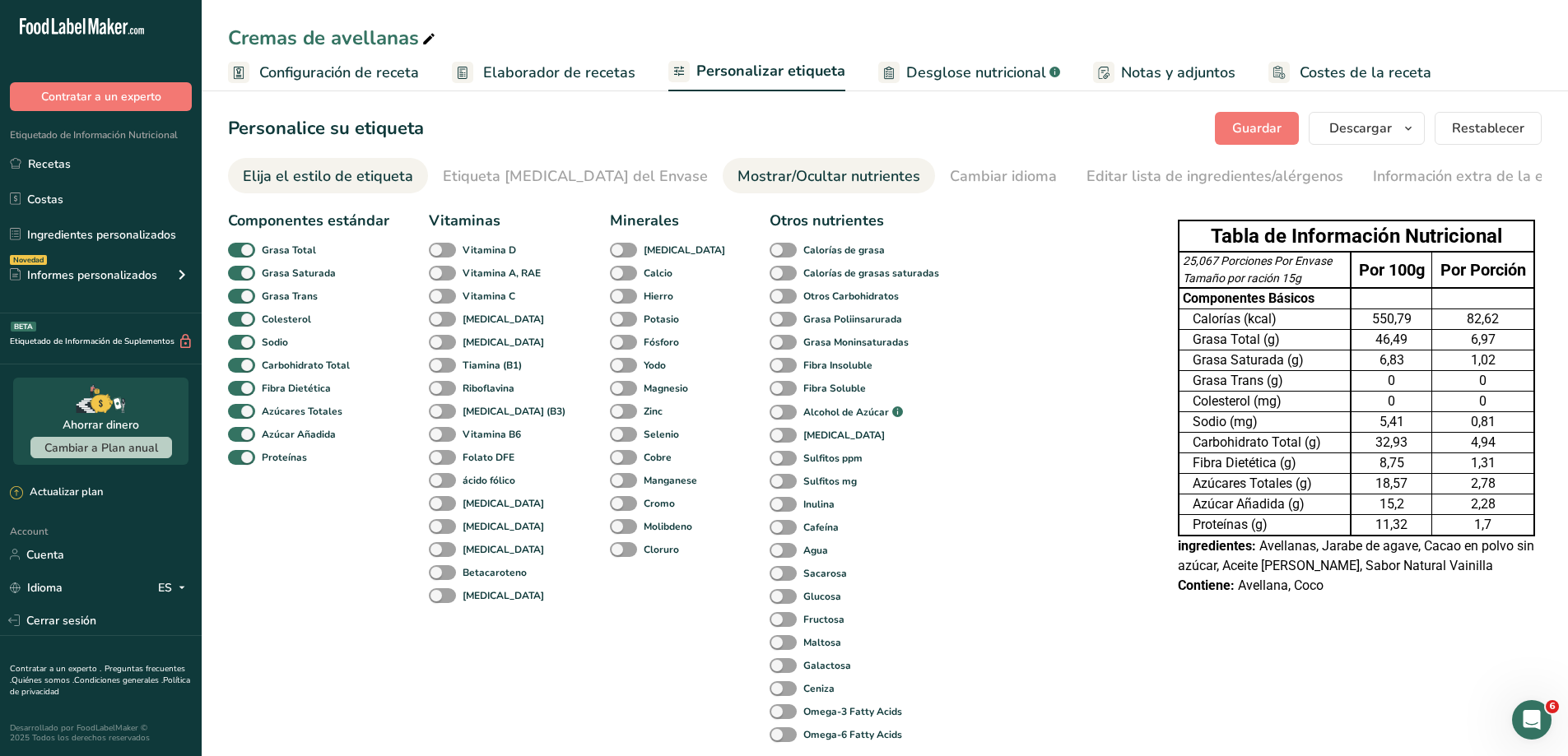
click at [338, 167] on div "Elija el estilo de etiqueta" at bounding box center [327, 176] width 170 height 22
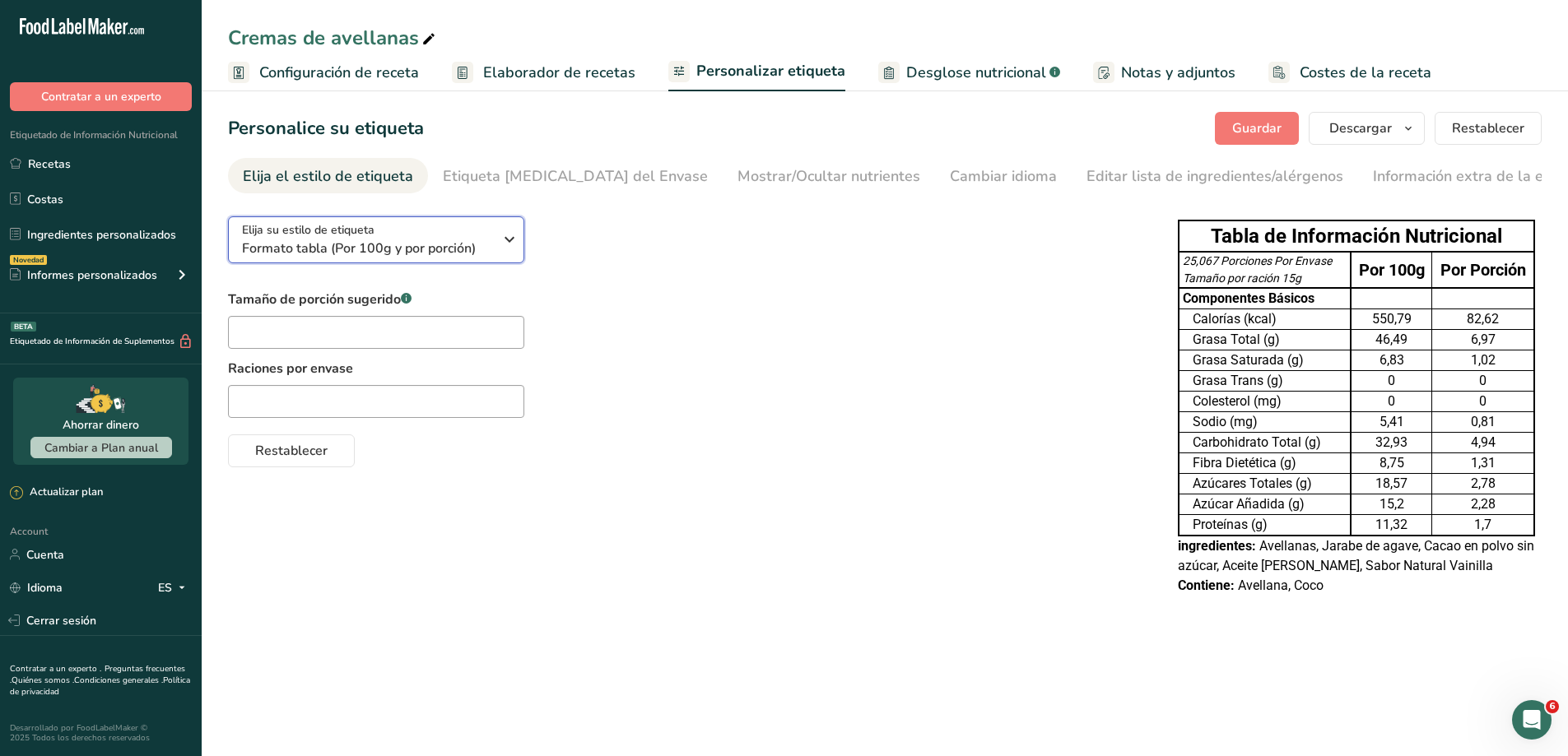
click at [517, 248] on icon "button" at bounding box center [509, 239] width 20 height 30
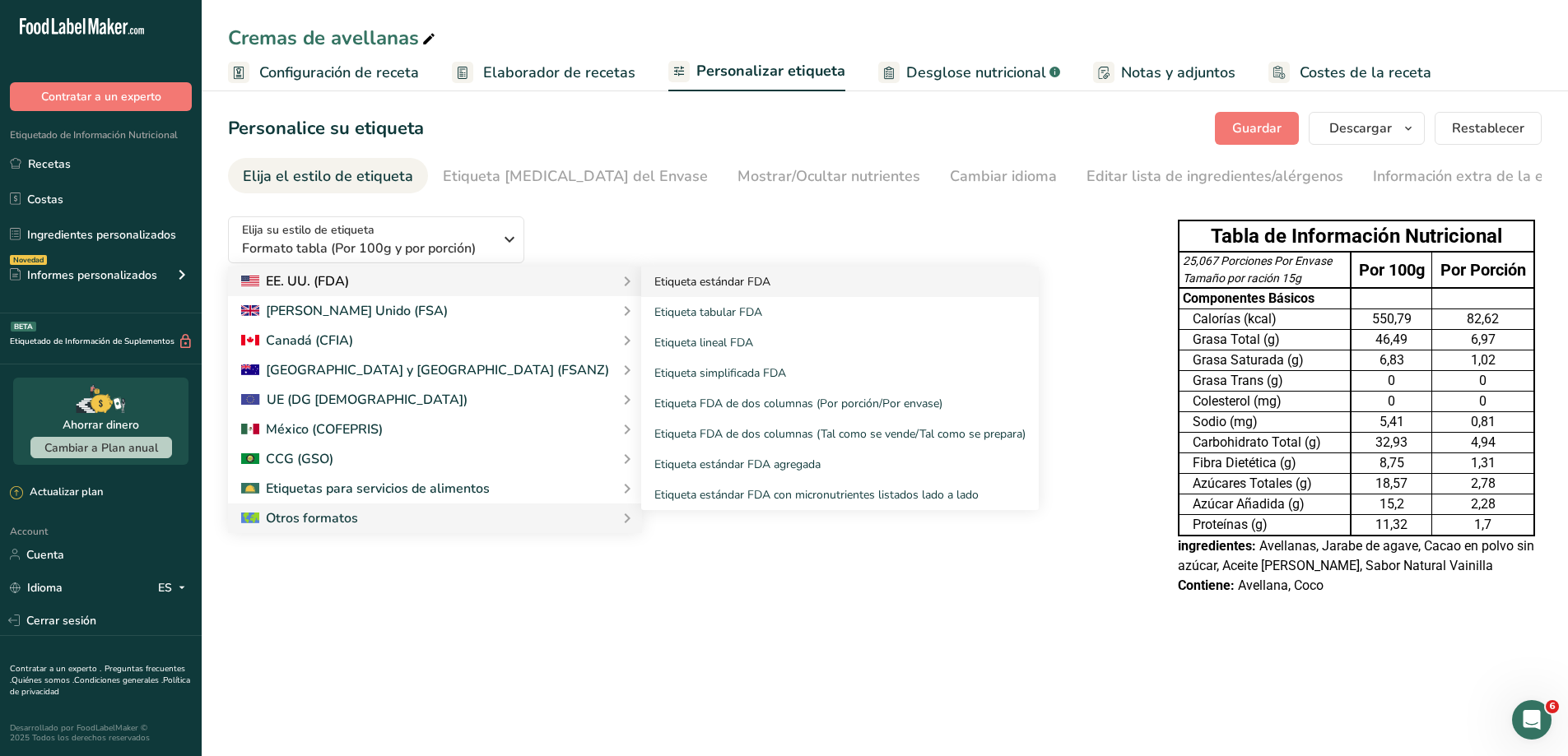
click at [641, 280] on link "Etiqueta estándar FDA" at bounding box center [840, 282] width 397 height 31
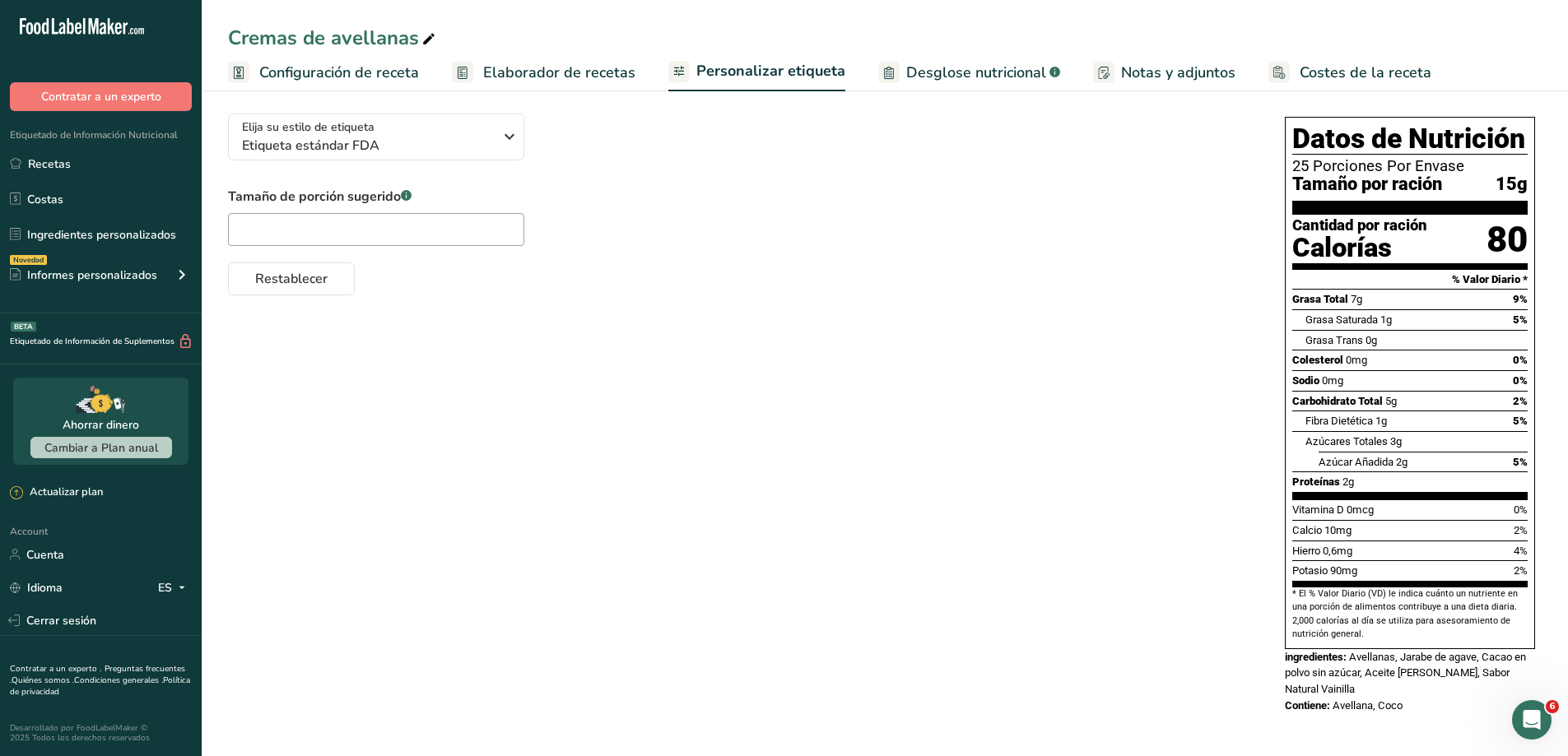
scroll to position [25, 0]
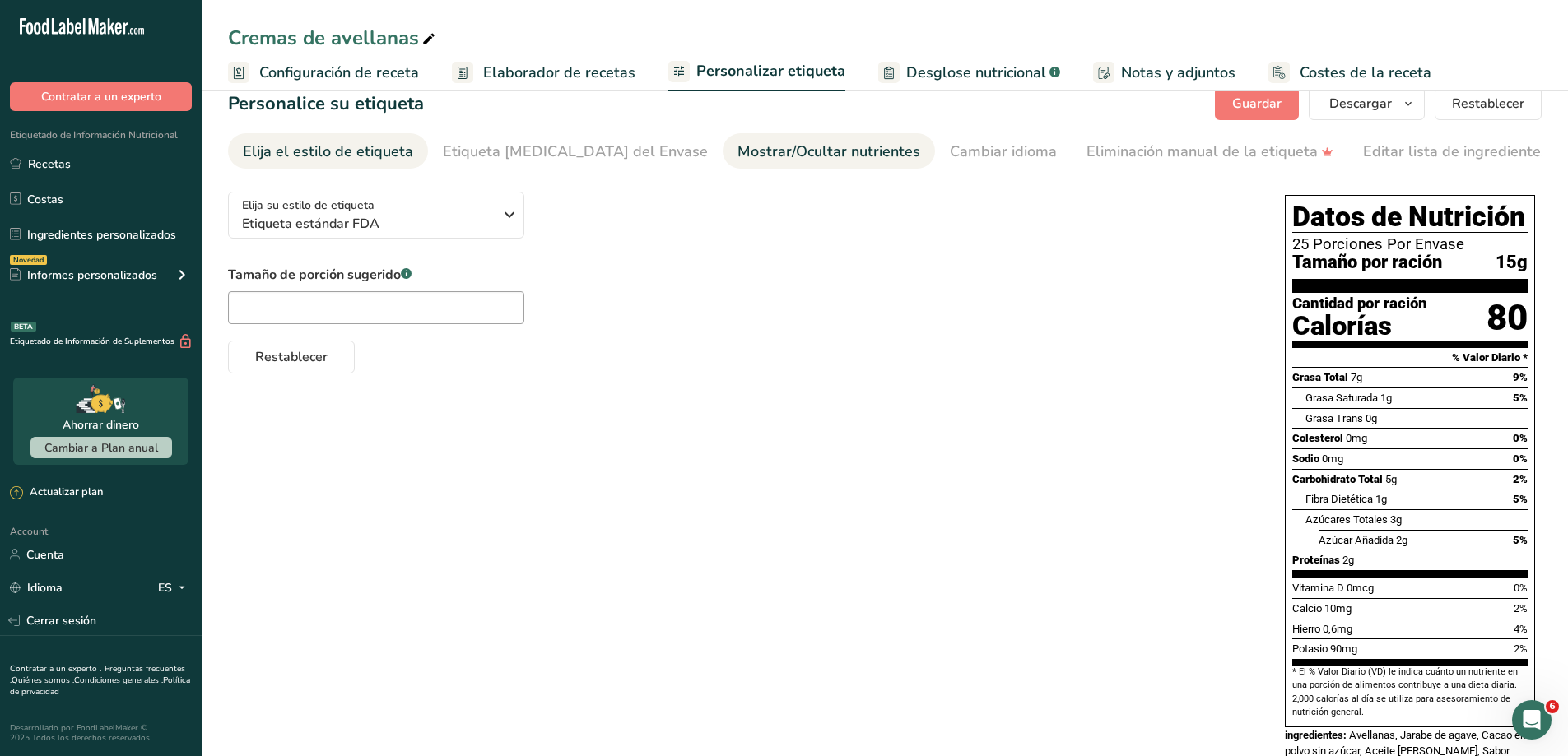
click at [766, 158] on div "Mostrar/Ocultar nutrientes" at bounding box center [829, 151] width 183 height 22
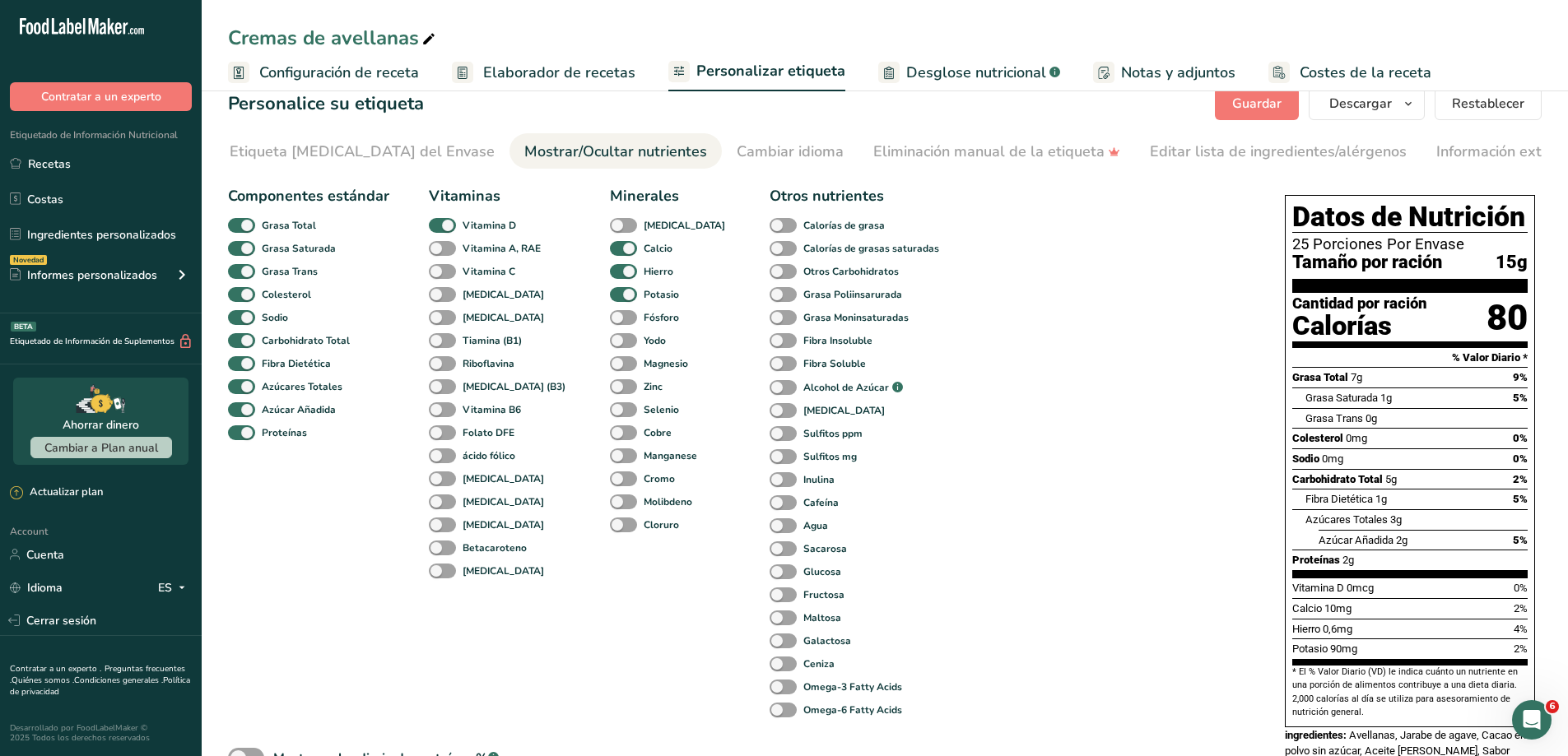
scroll to position [0, 242]
click at [610, 253] on span at bounding box center [623, 248] width 27 height 16
click at [610, 253] on input "Calcio" at bounding box center [615, 248] width 11 height 11
checkbox input "false"
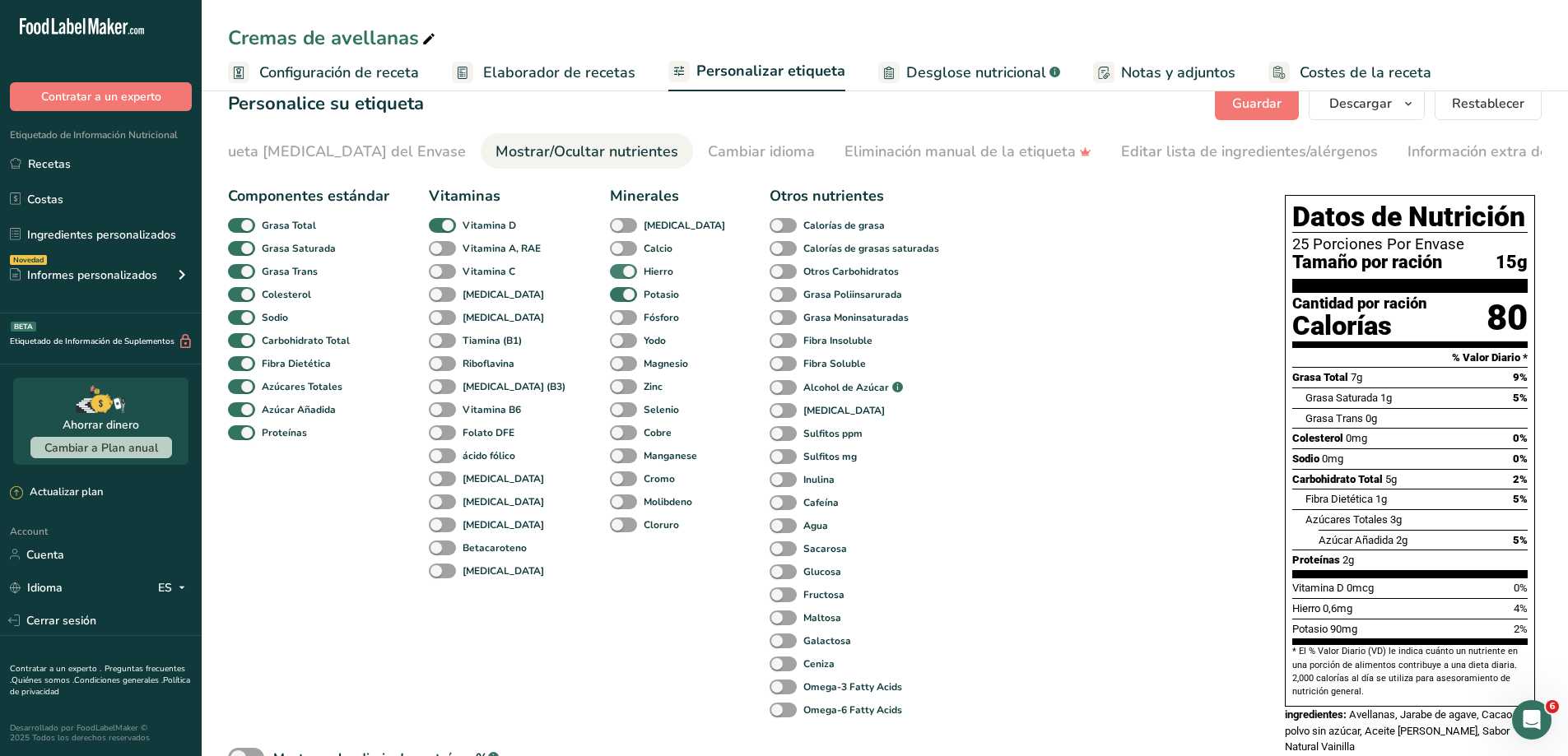
click at [610, 272] on span at bounding box center [623, 272] width 27 height 16
click at [610, 272] on input "Hierro" at bounding box center [615, 271] width 11 height 11
checkbox input "false"
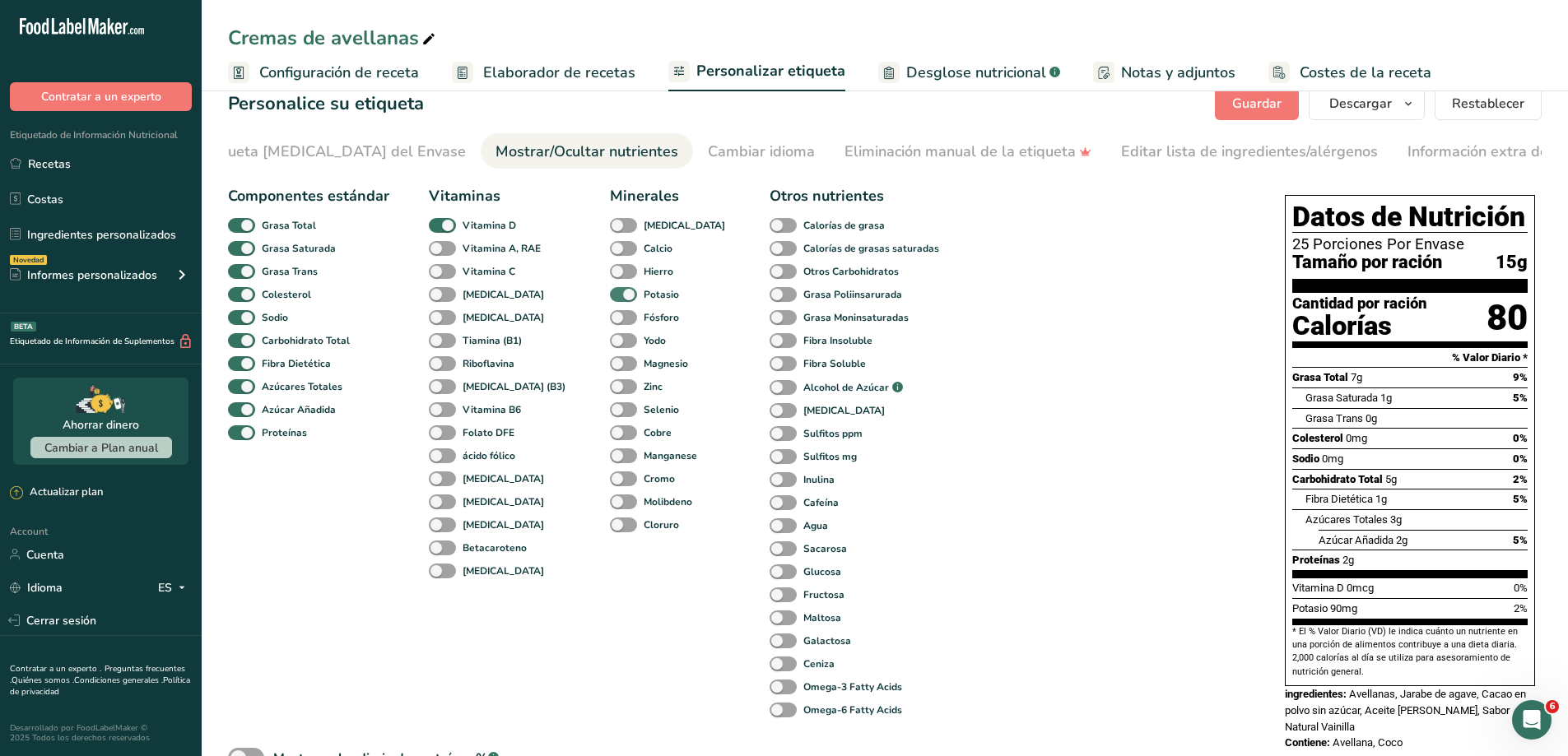
click at [610, 291] on span at bounding box center [623, 295] width 27 height 16
click at [610, 291] on input "Potasio" at bounding box center [615, 294] width 11 height 11
checkbox input "false"
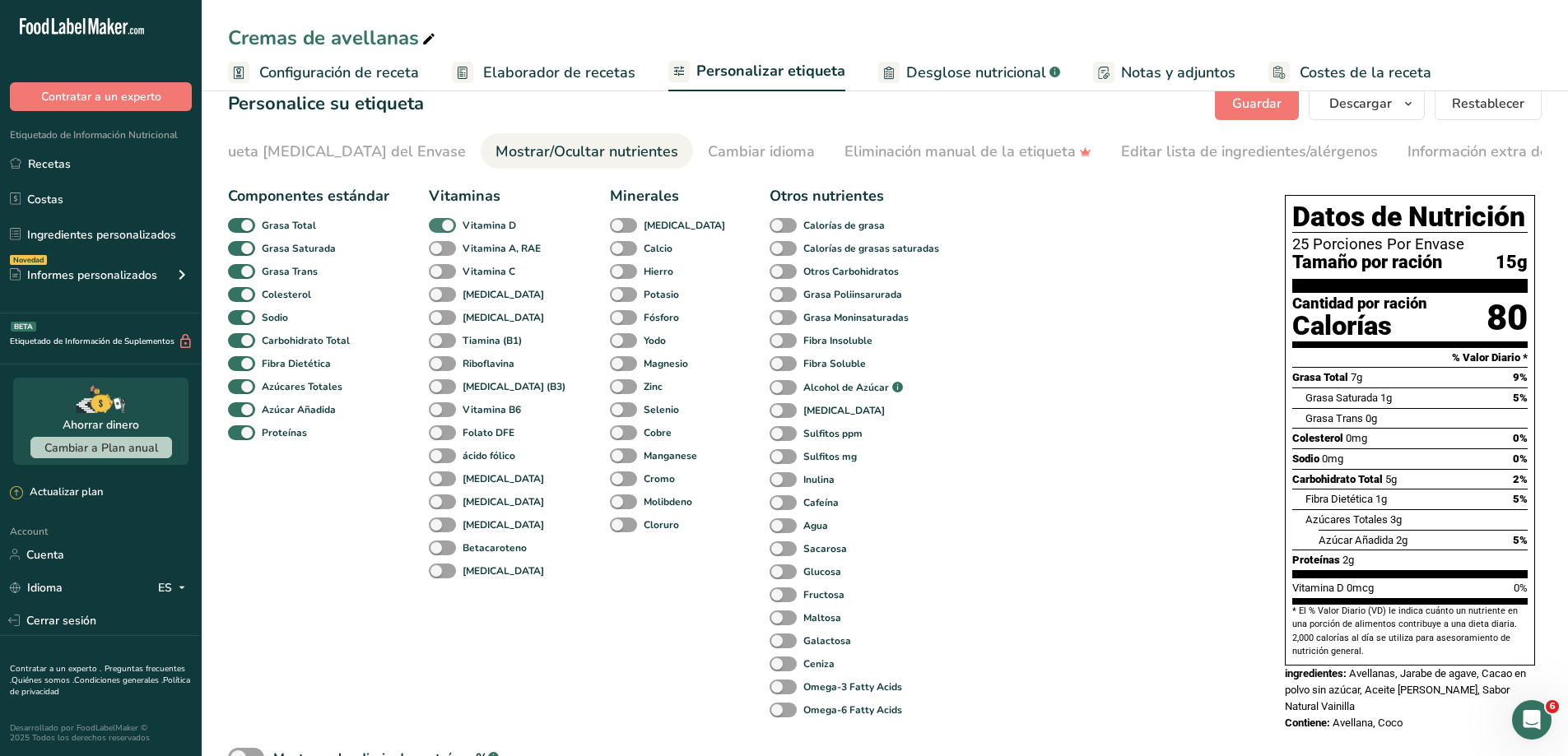
click at [446, 230] on span at bounding box center [442, 226] width 27 height 16
click at [440, 230] on input "Vitamina D" at bounding box center [434, 225] width 11 height 11
checkbox input "false"
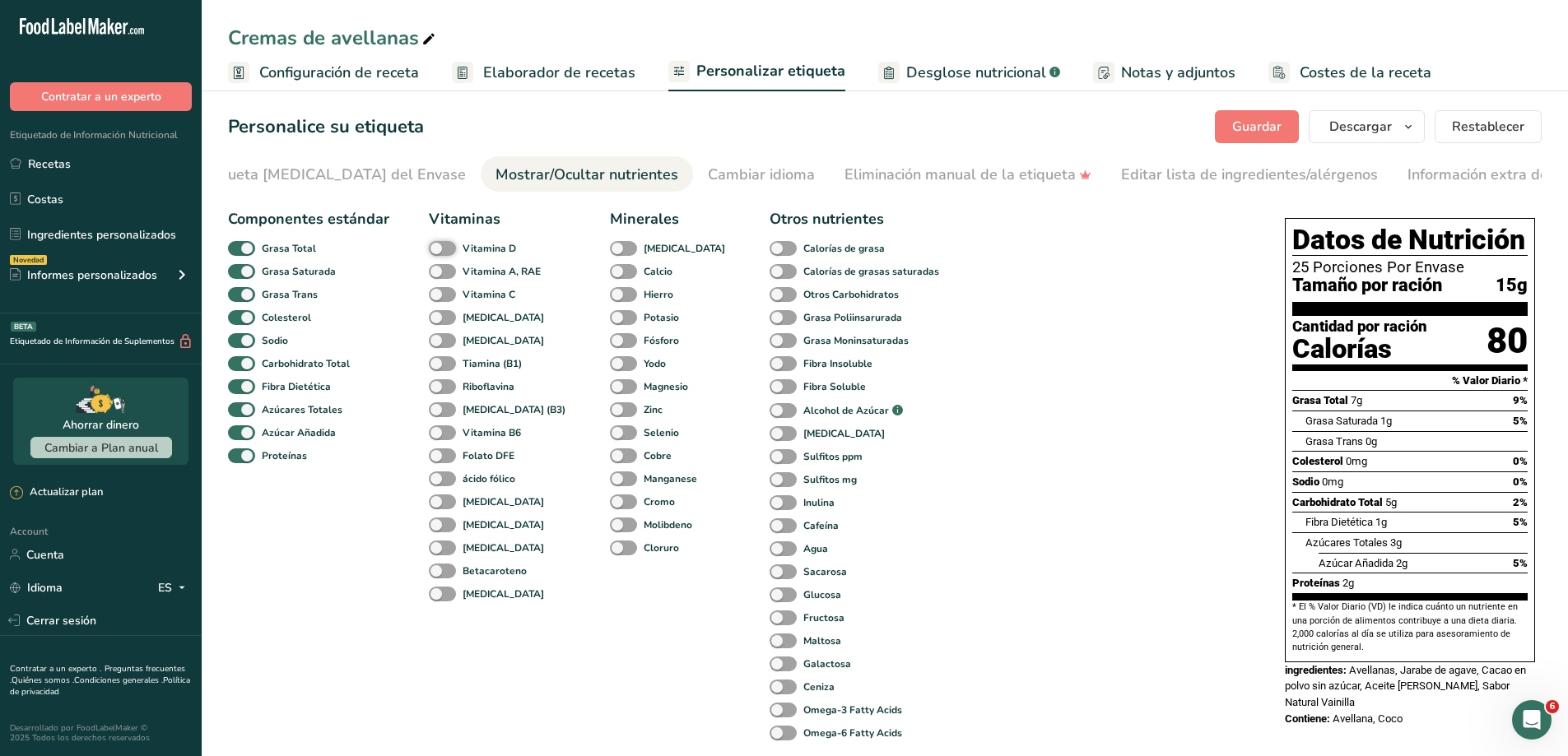
scroll to position [0, 0]
click at [1368, 126] on span "Descargar" at bounding box center [1360, 129] width 62 height 20
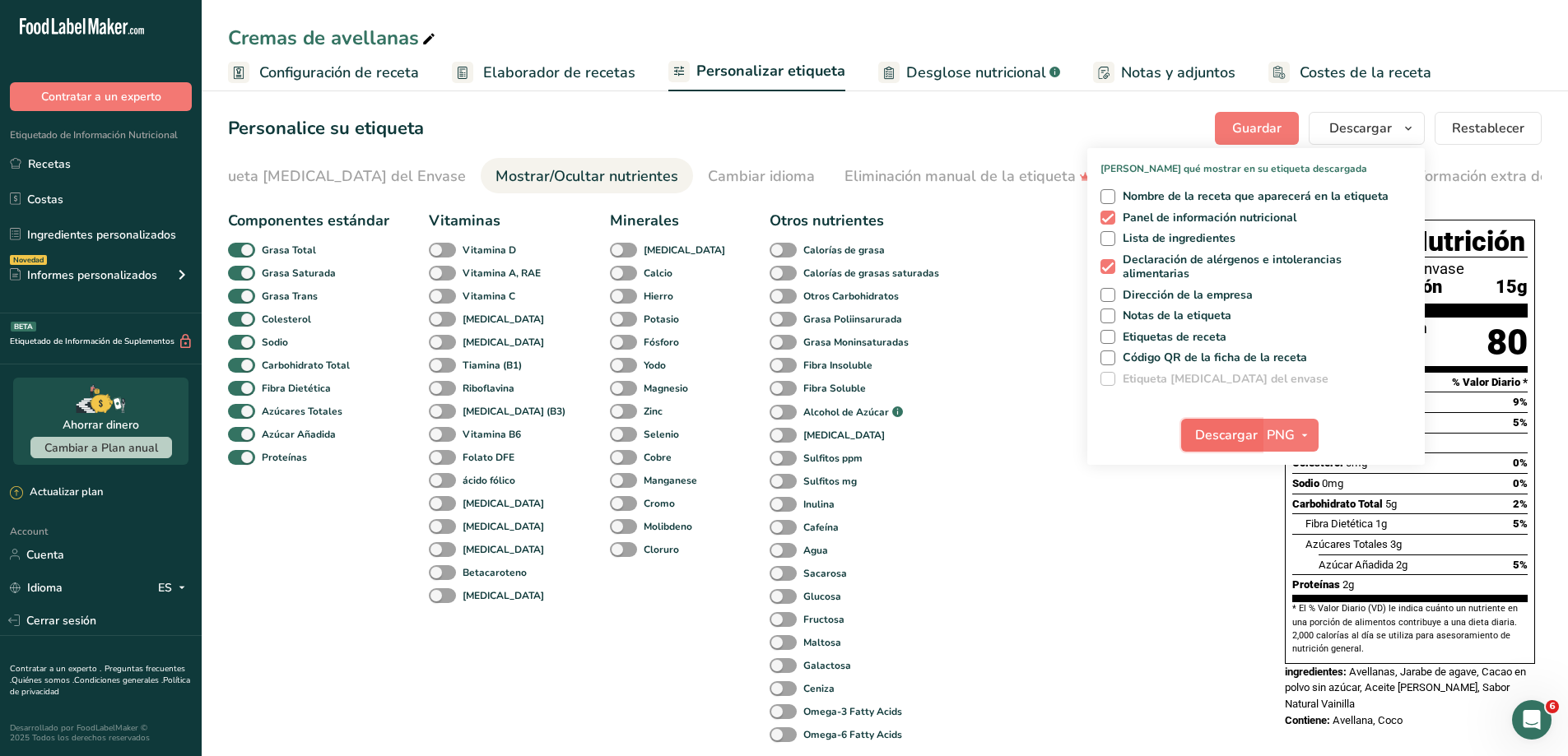
click at [1240, 432] on span "Descargar" at bounding box center [1226, 435] width 62 height 20
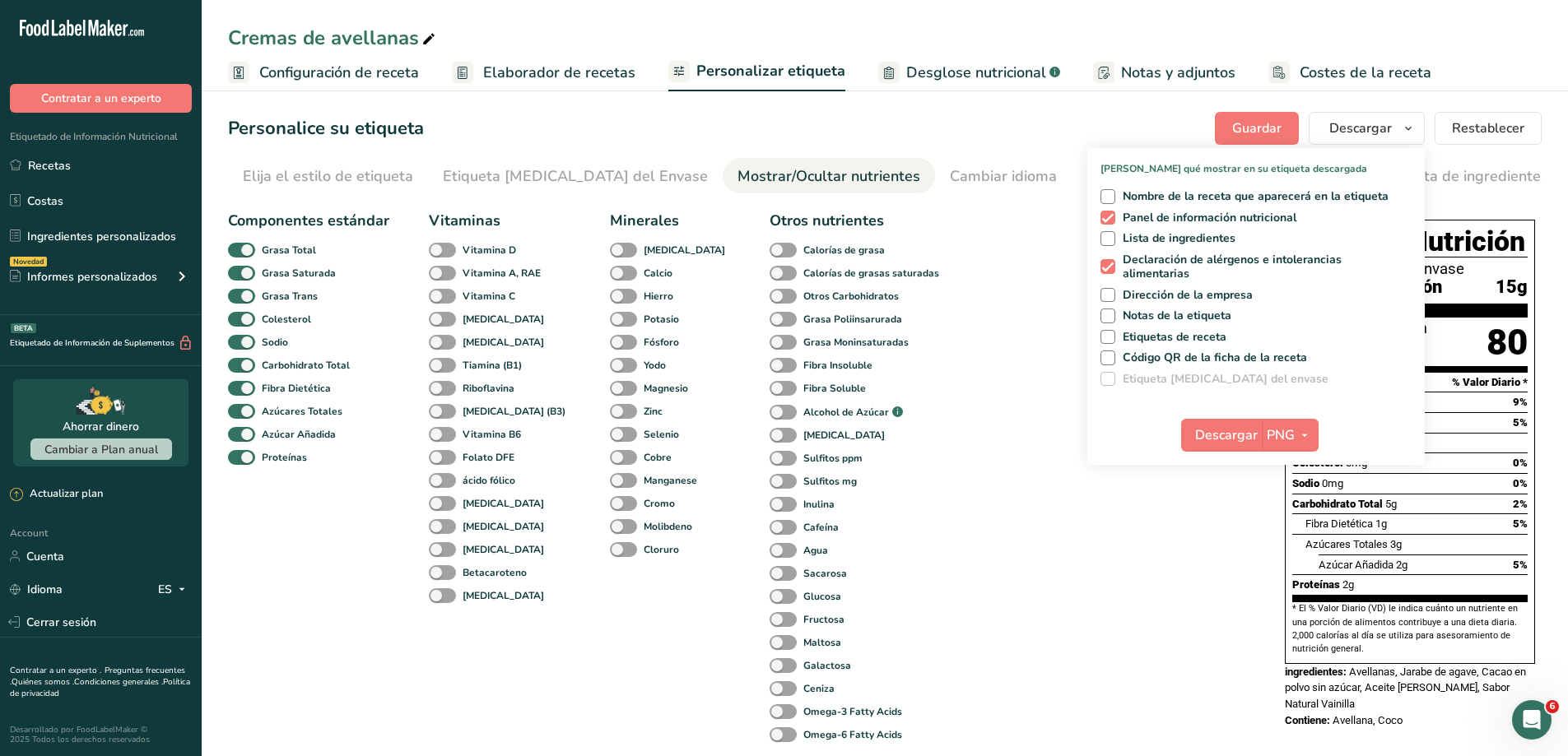
scroll to position [0, 242]
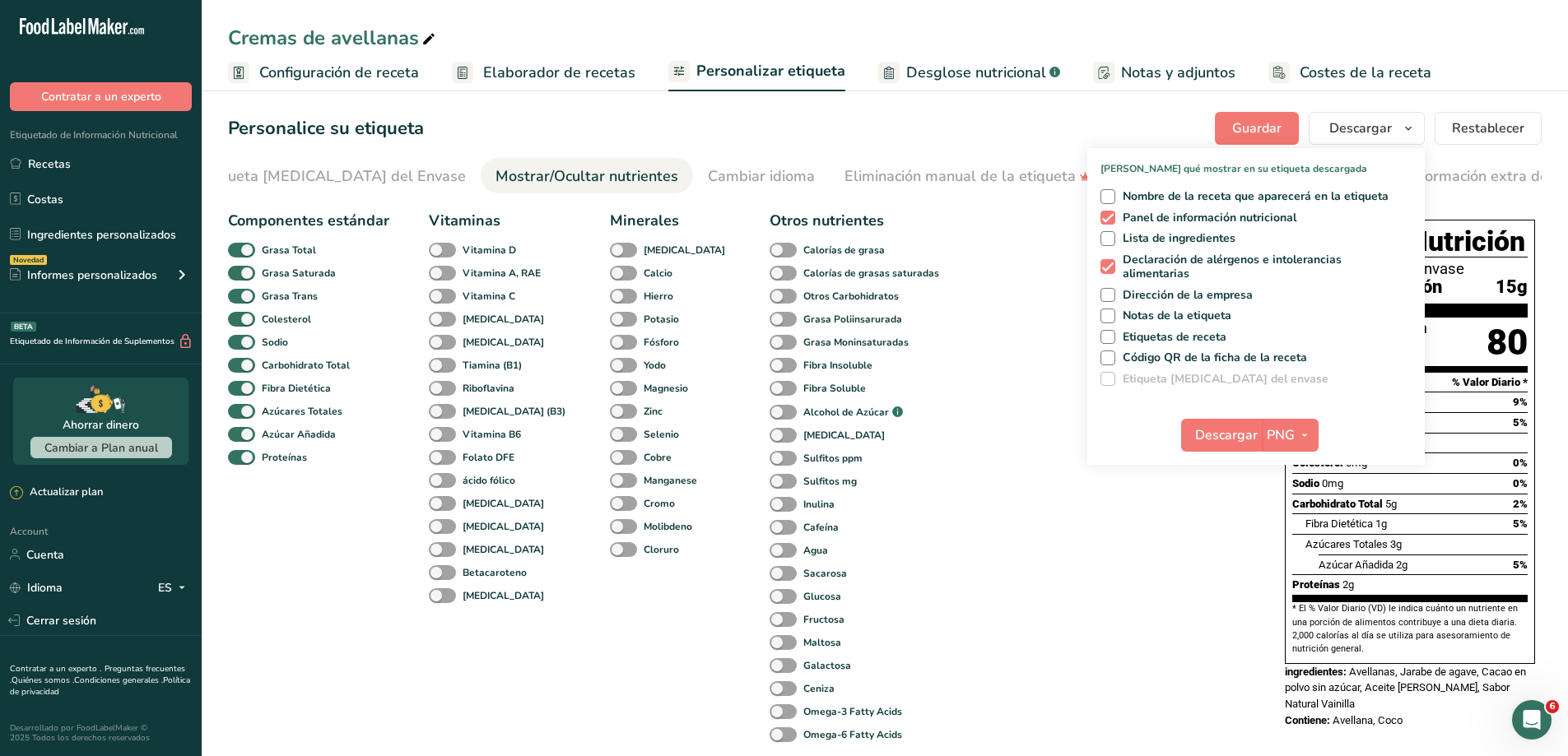
click at [1150, 592] on div "Componentes estándar Grasa Total Grasa Saturada Grasa Trans Colesterol Sodio Ca…" at bounding box center [740, 548] width 1024 height 690
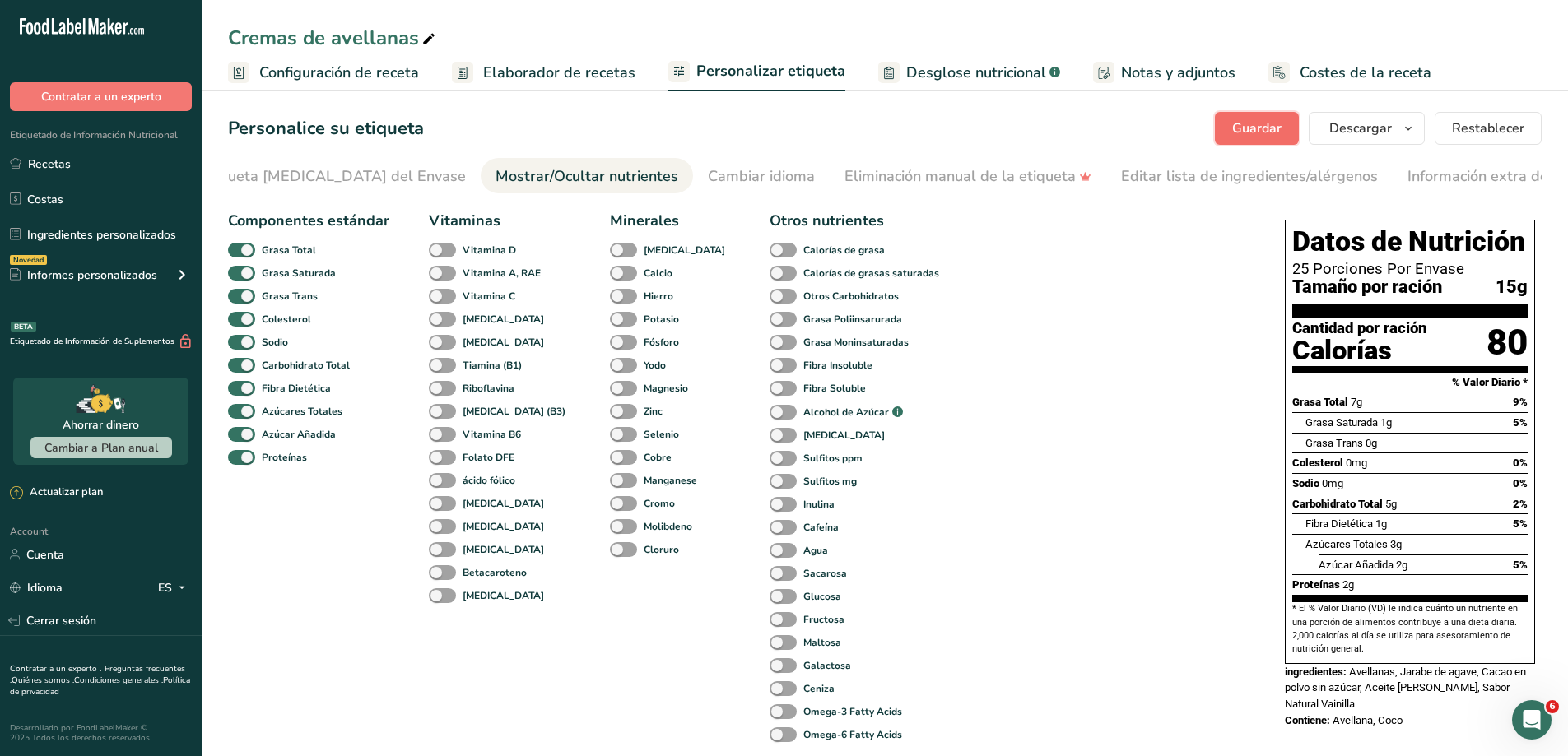
click at [1263, 125] on span "Guardar" at bounding box center [1256, 129] width 49 height 20
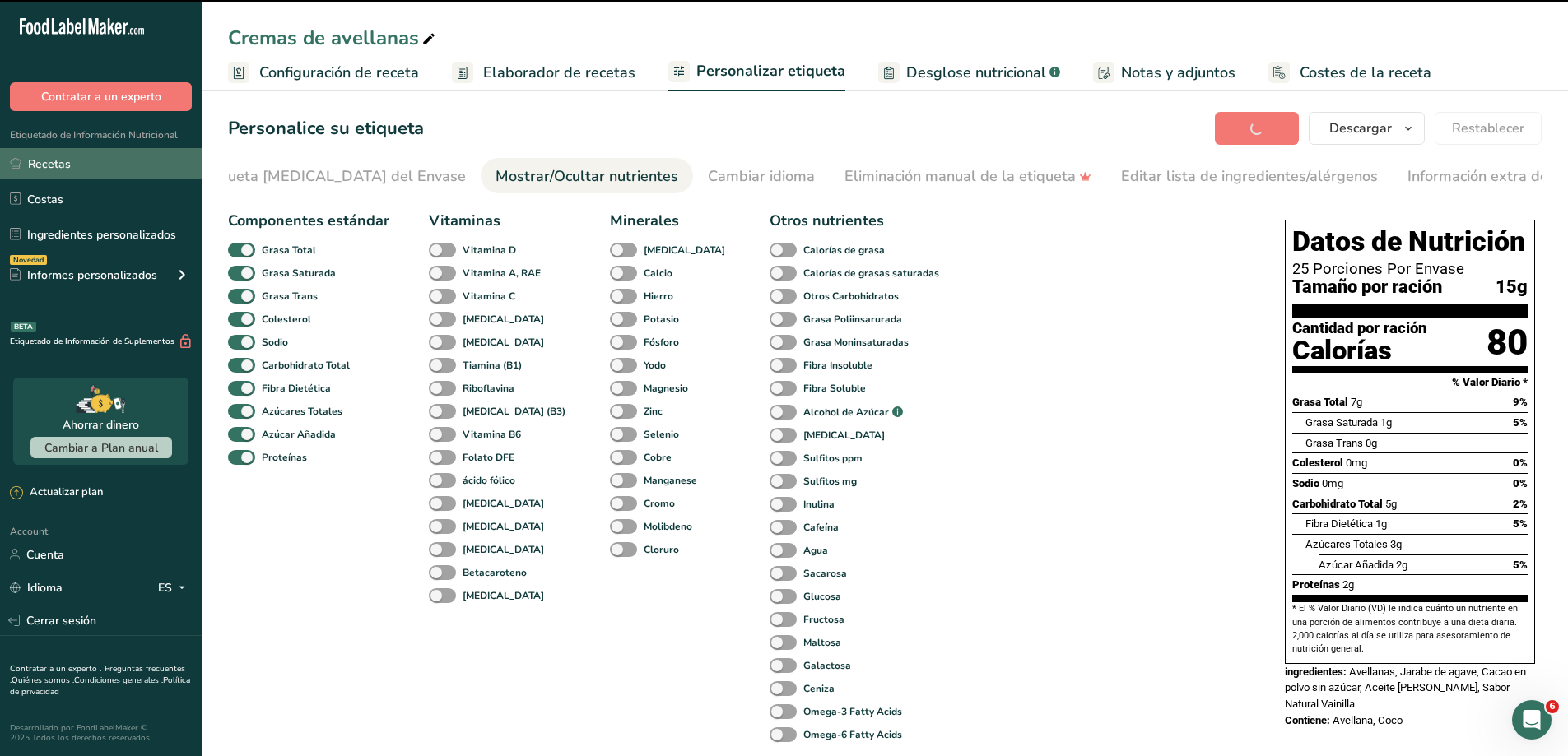
click at [61, 168] on link "Recetas" at bounding box center [101, 164] width 202 height 32
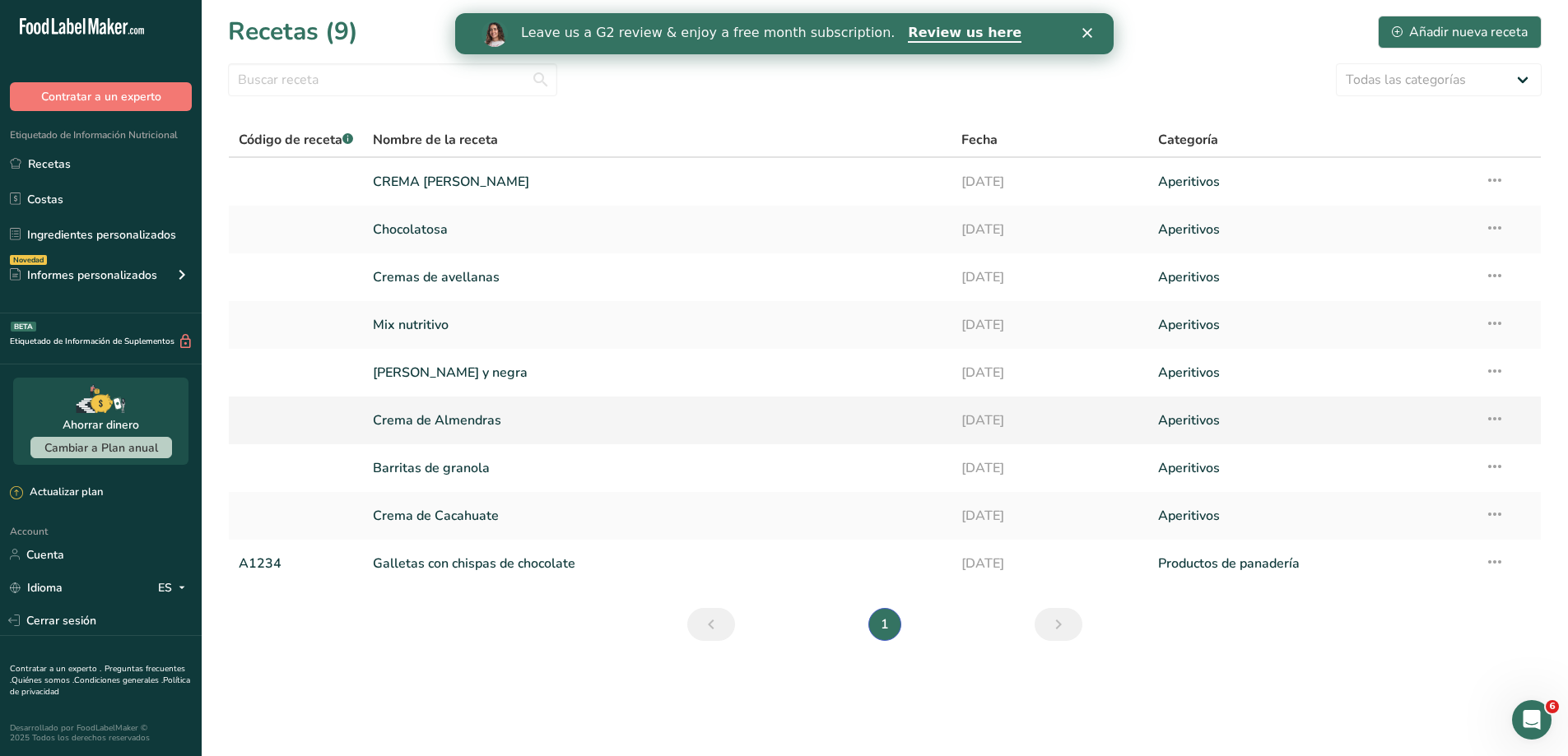
click at [447, 418] on link "Crema de Almendras" at bounding box center [657, 420] width 569 height 35
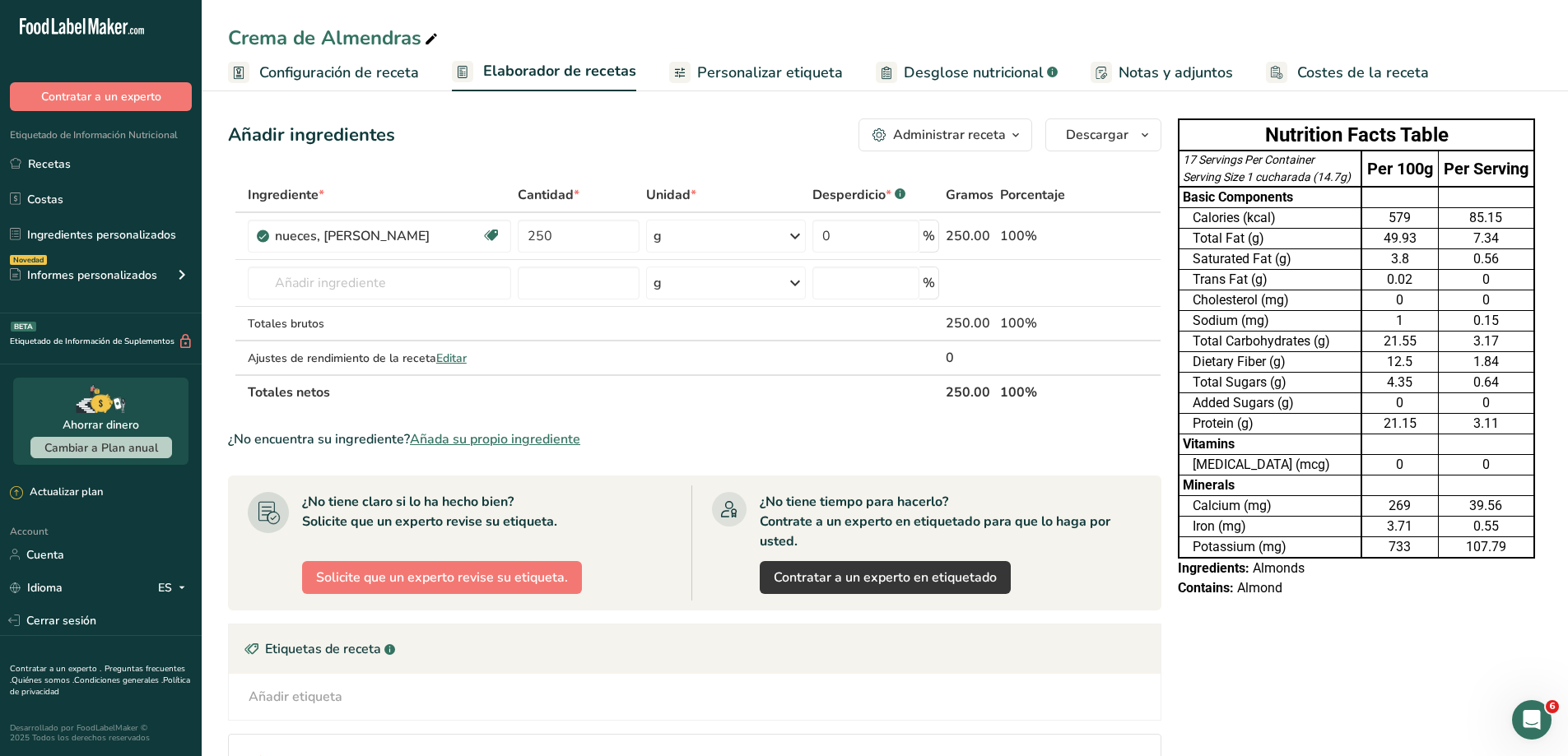
click at [790, 70] on span "Personalizar etiqueta" at bounding box center [769, 72] width 145 height 22
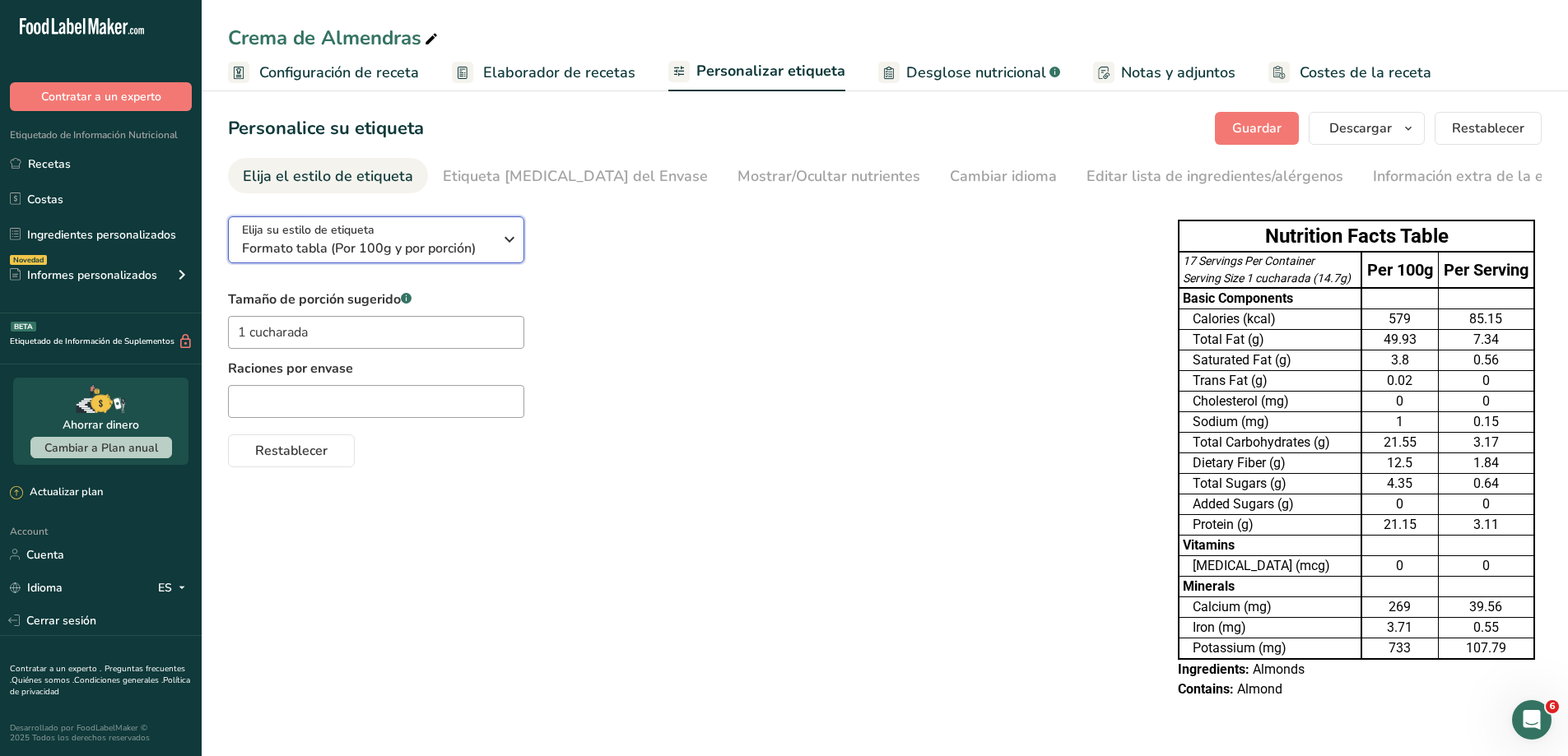
click at [515, 244] on icon "button" at bounding box center [509, 239] width 20 height 30
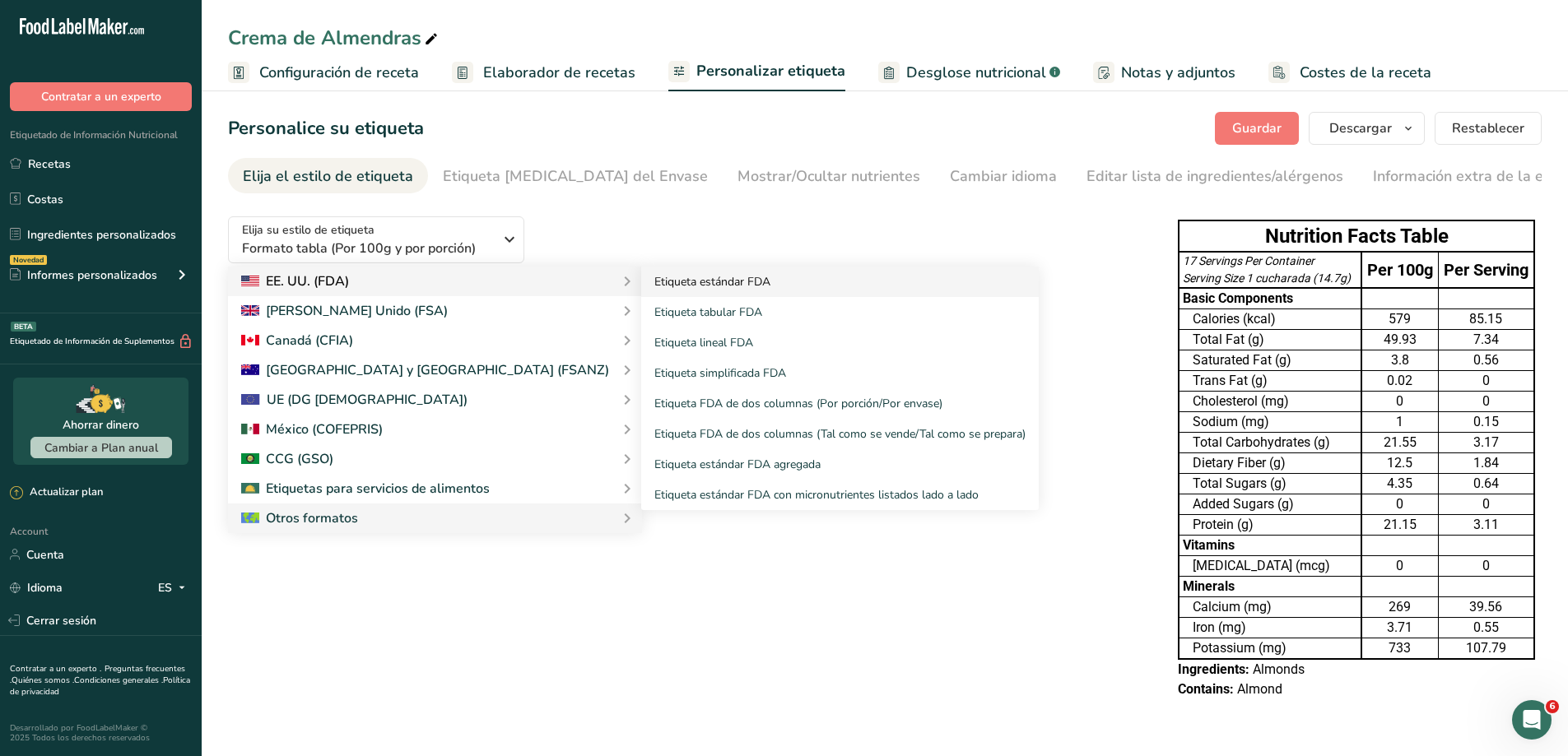
click at [641, 279] on link "Etiqueta estándar FDA" at bounding box center [840, 282] width 397 height 31
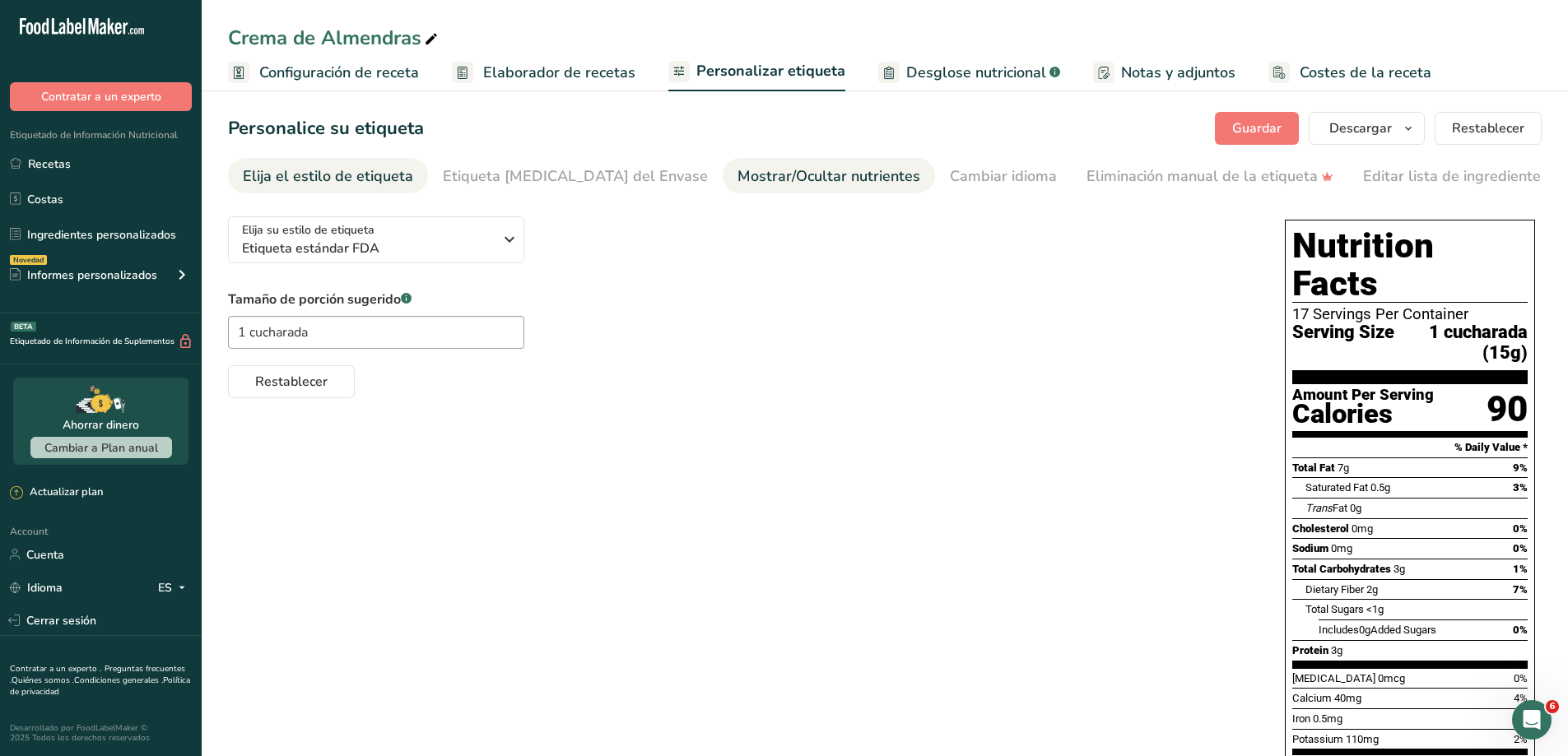
click at [738, 162] on link "Mostrar/Ocultar nutrientes" at bounding box center [829, 176] width 183 height 37
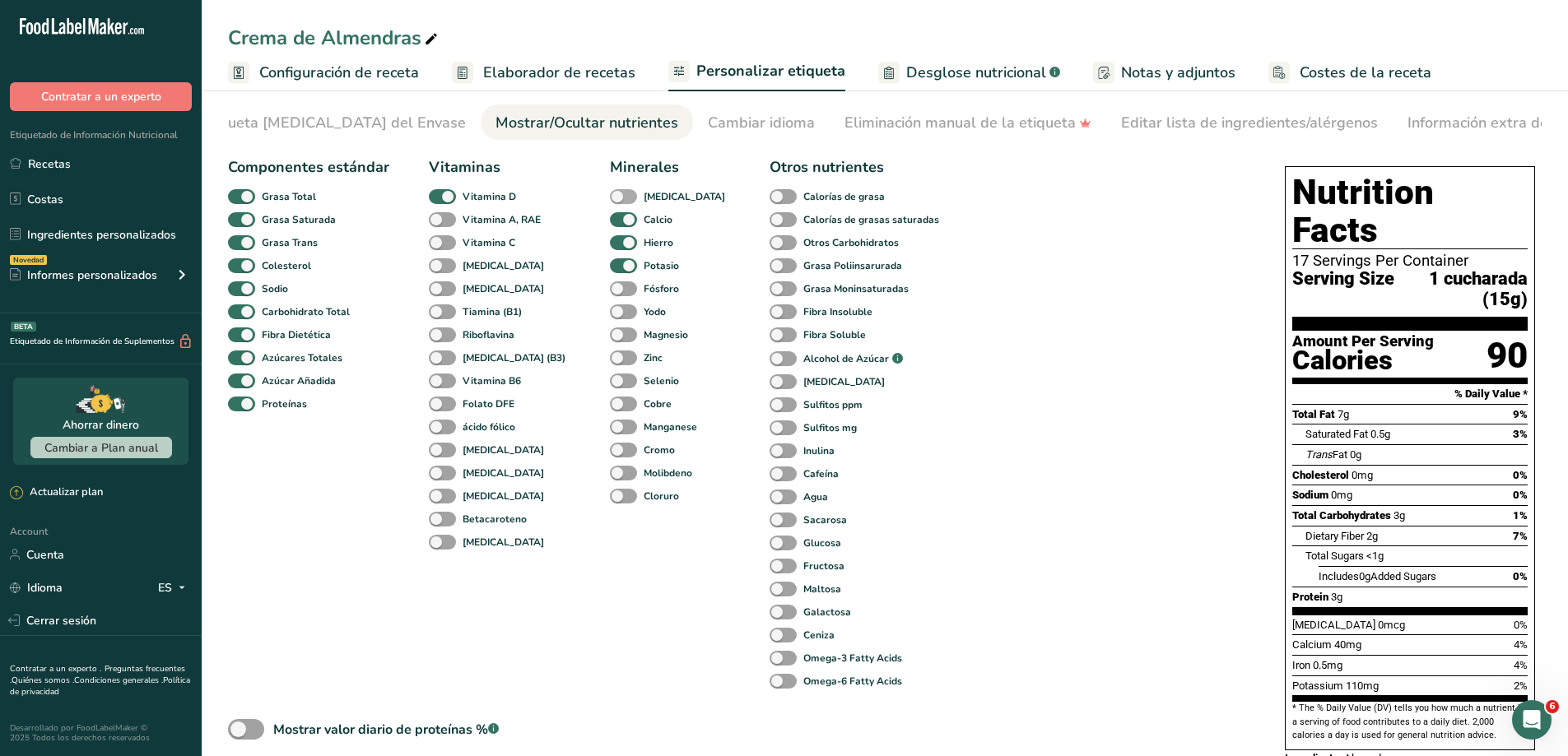
scroll to position [82, 0]
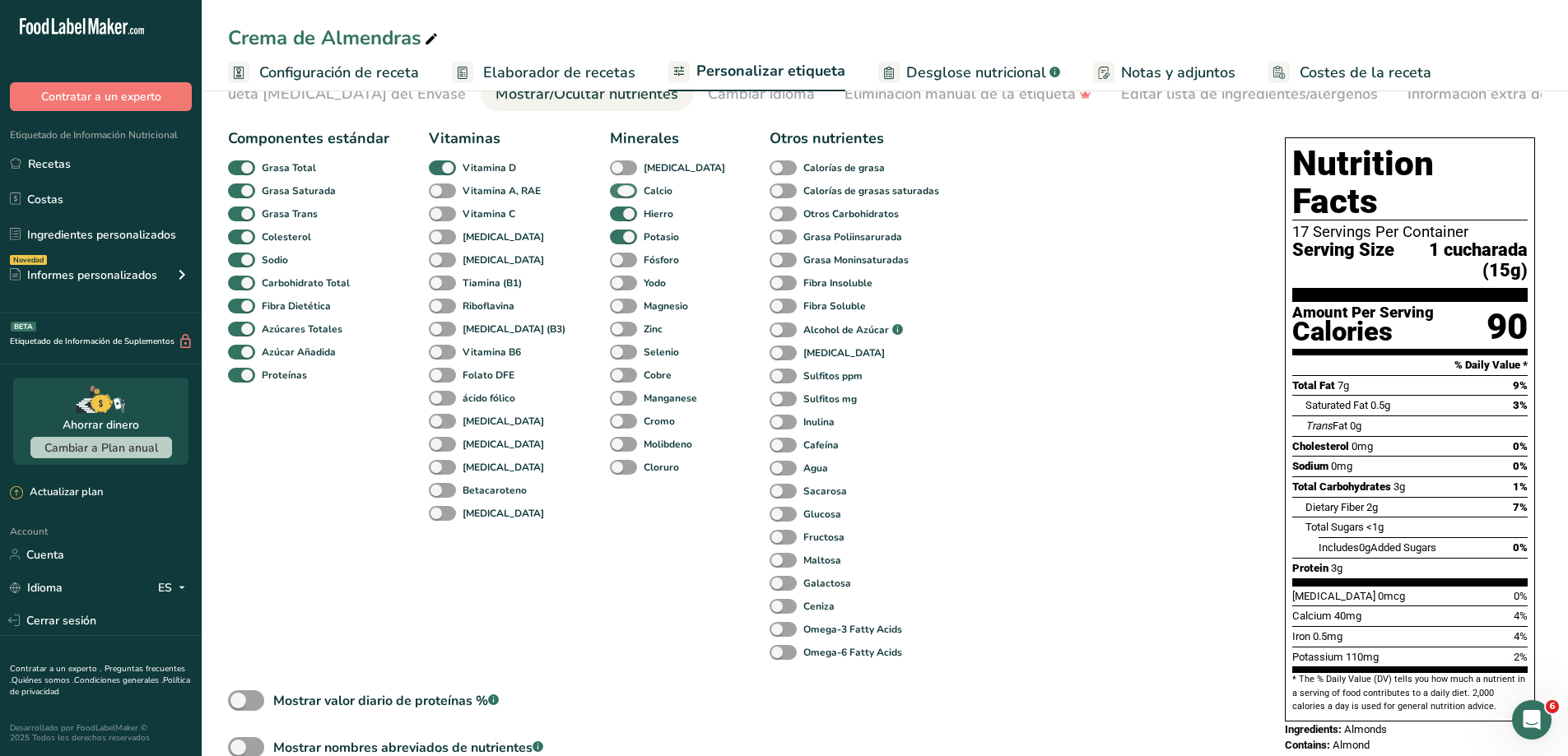
click at [610, 196] on span at bounding box center [623, 191] width 27 height 16
click at [610, 196] on input "Calcio" at bounding box center [615, 190] width 11 height 11
checkbox input "false"
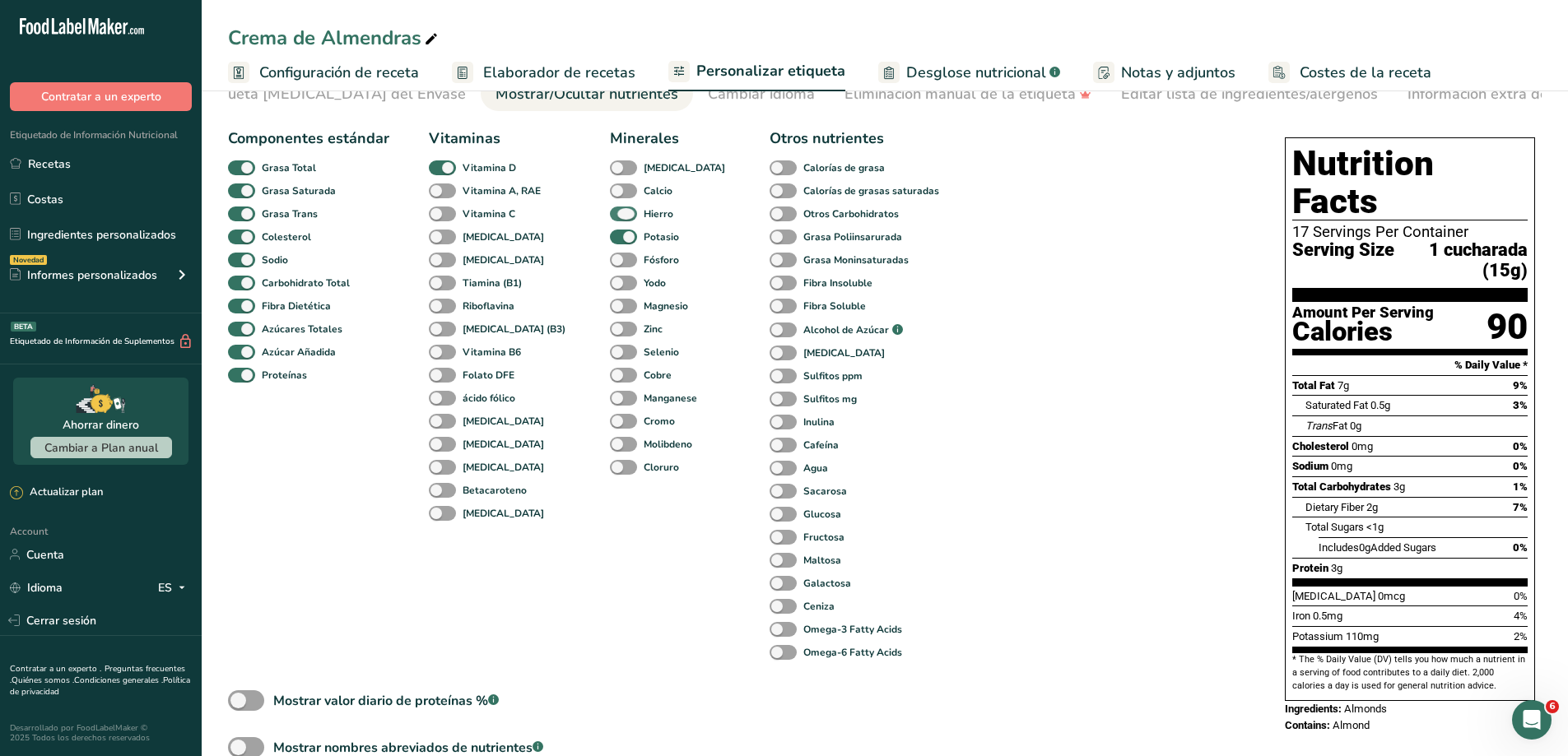
click at [610, 220] on span at bounding box center [623, 214] width 27 height 16
click at [610, 219] on input "Hierro" at bounding box center [615, 214] width 11 height 11
checkbox input "false"
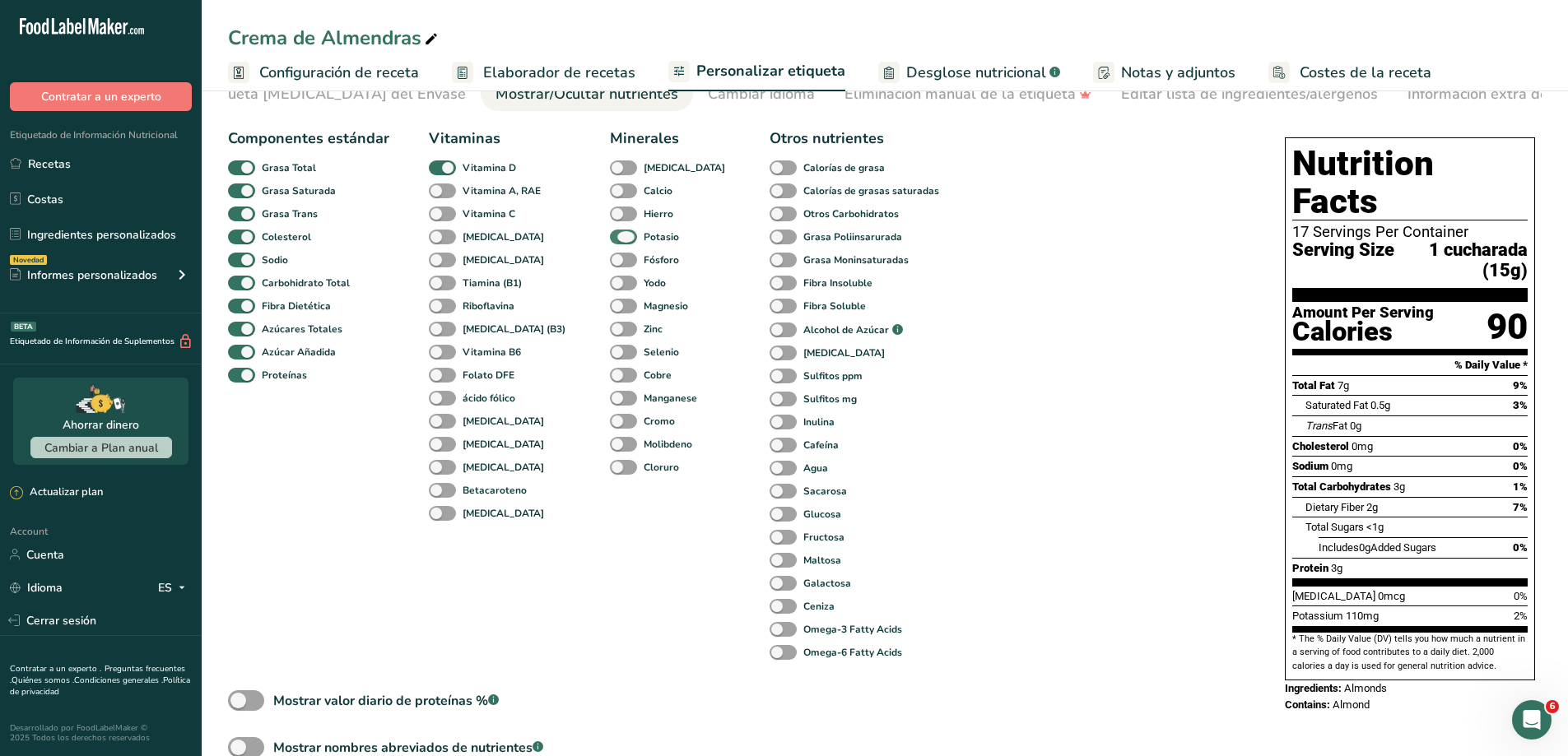
click at [610, 245] on span at bounding box center [623, 237] width 27 height 16
click at [610, 242] on input "Potasio" at bounding box center [615, 236] width 11 height 11
checkbox input "false"
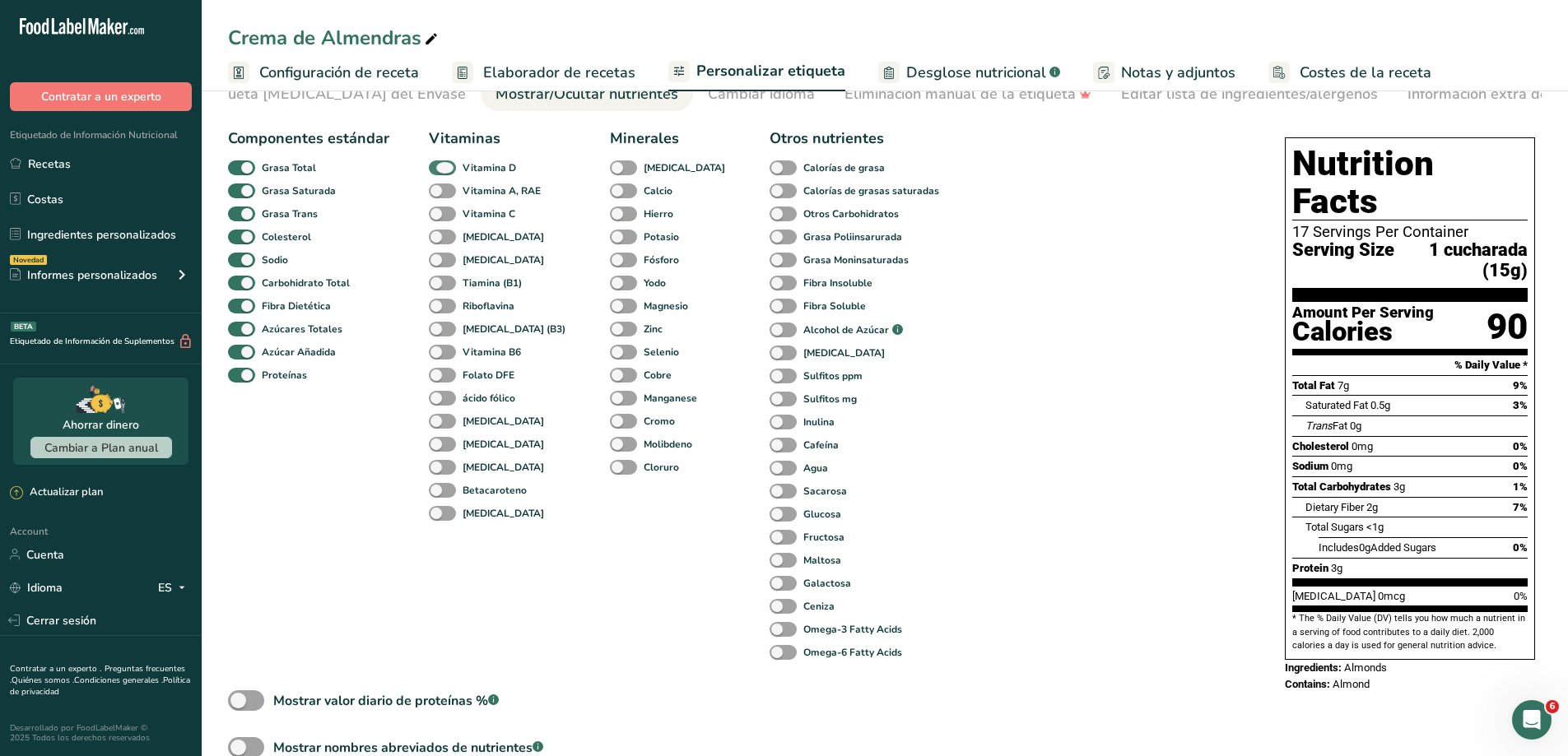
click at [445, 169] on span at bounding box center [442, 168] width 27 height 16
click at [440, 169] on input "Vitamina D" at bounding box center [434, 167] width 11 height 11
checkbox input "false"
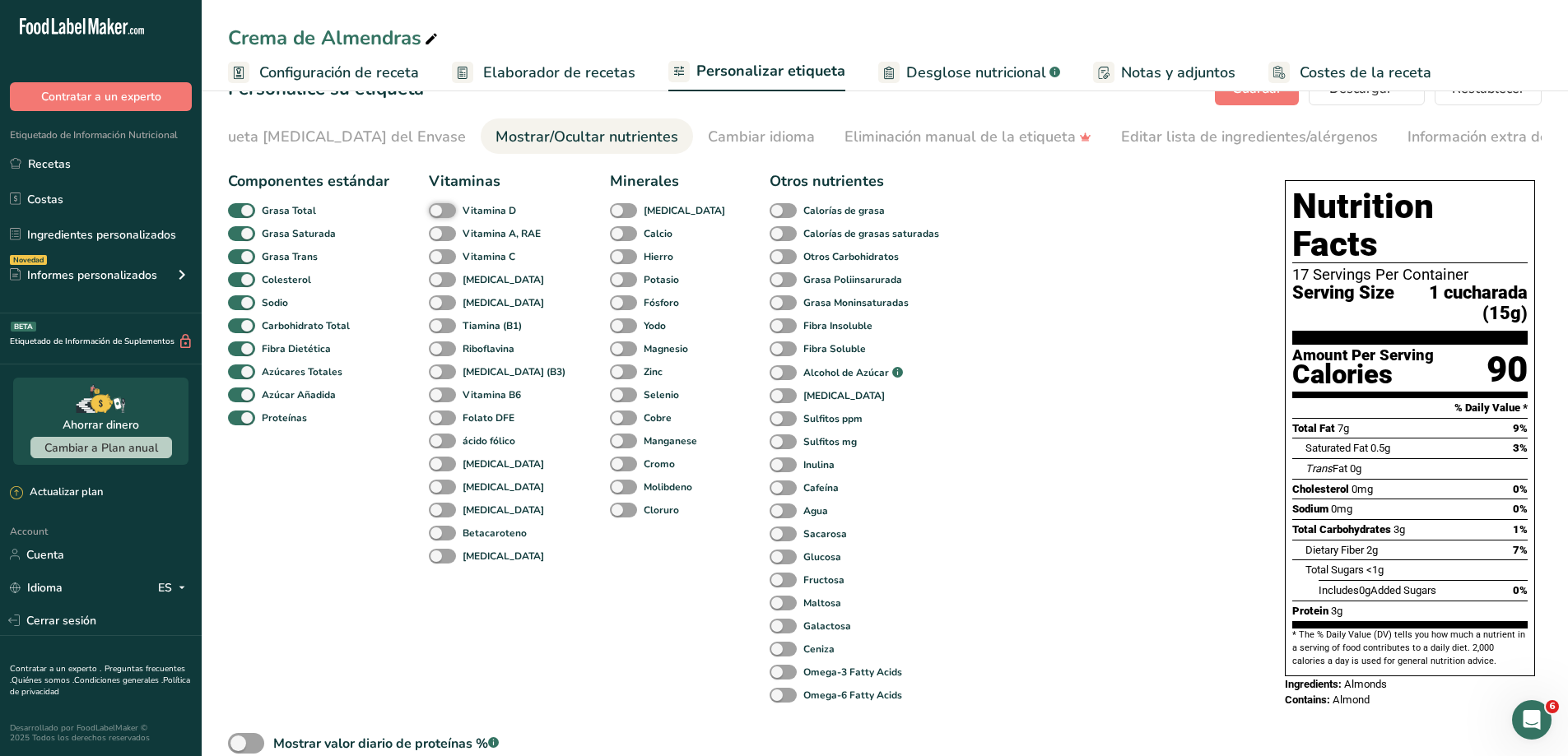
scroll to position [0, 0]
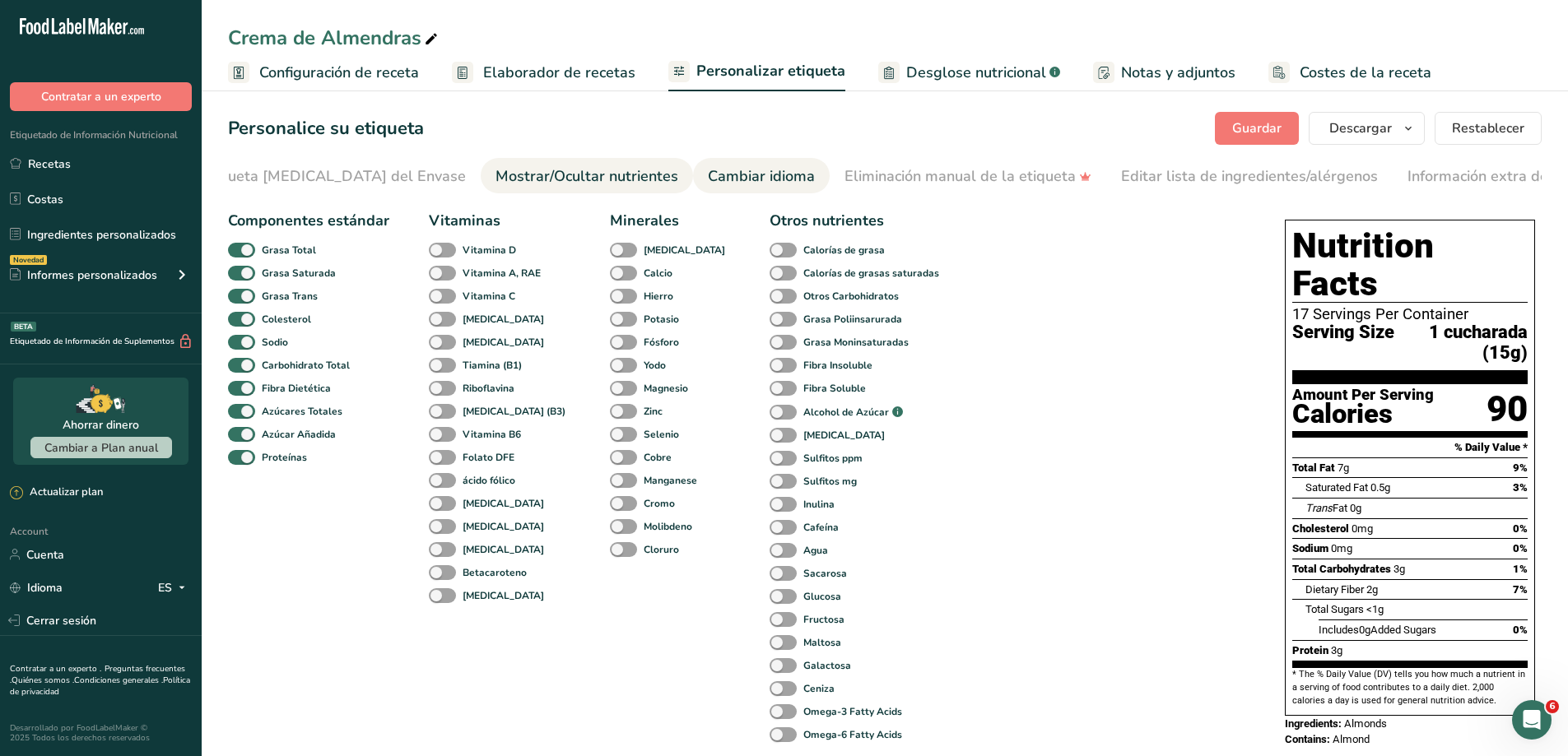
click at [708, 164] on link "Cambiar idioma" at bounding box center [761, 176] width 107 height 37
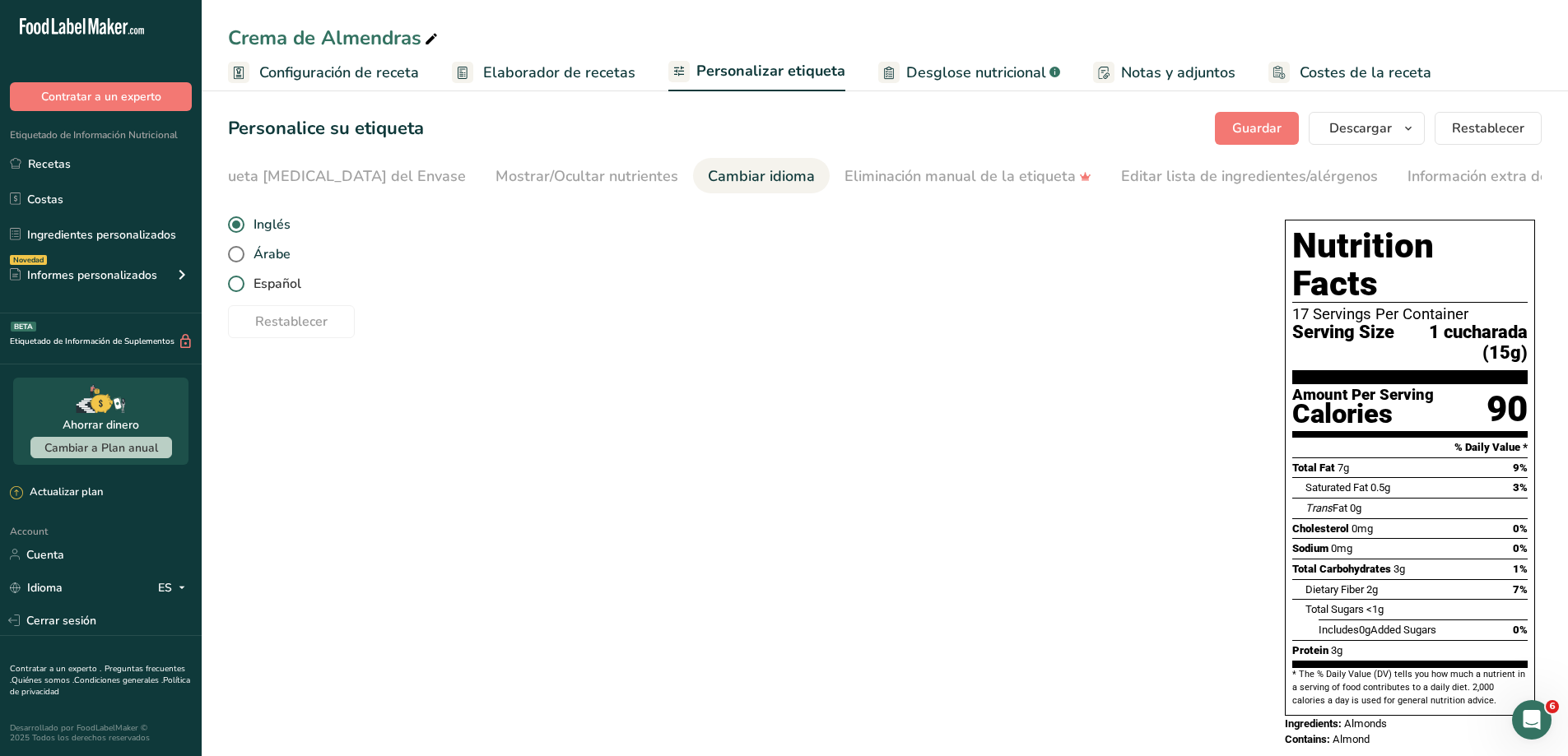
click at [249, 292] on span "Español" at bounding box center [273, 284] width 57 height 17
click at [238, 290] on input "Español" at bounding box center [233, 284] width 11 height 11
radio input "true"
radio input "false"
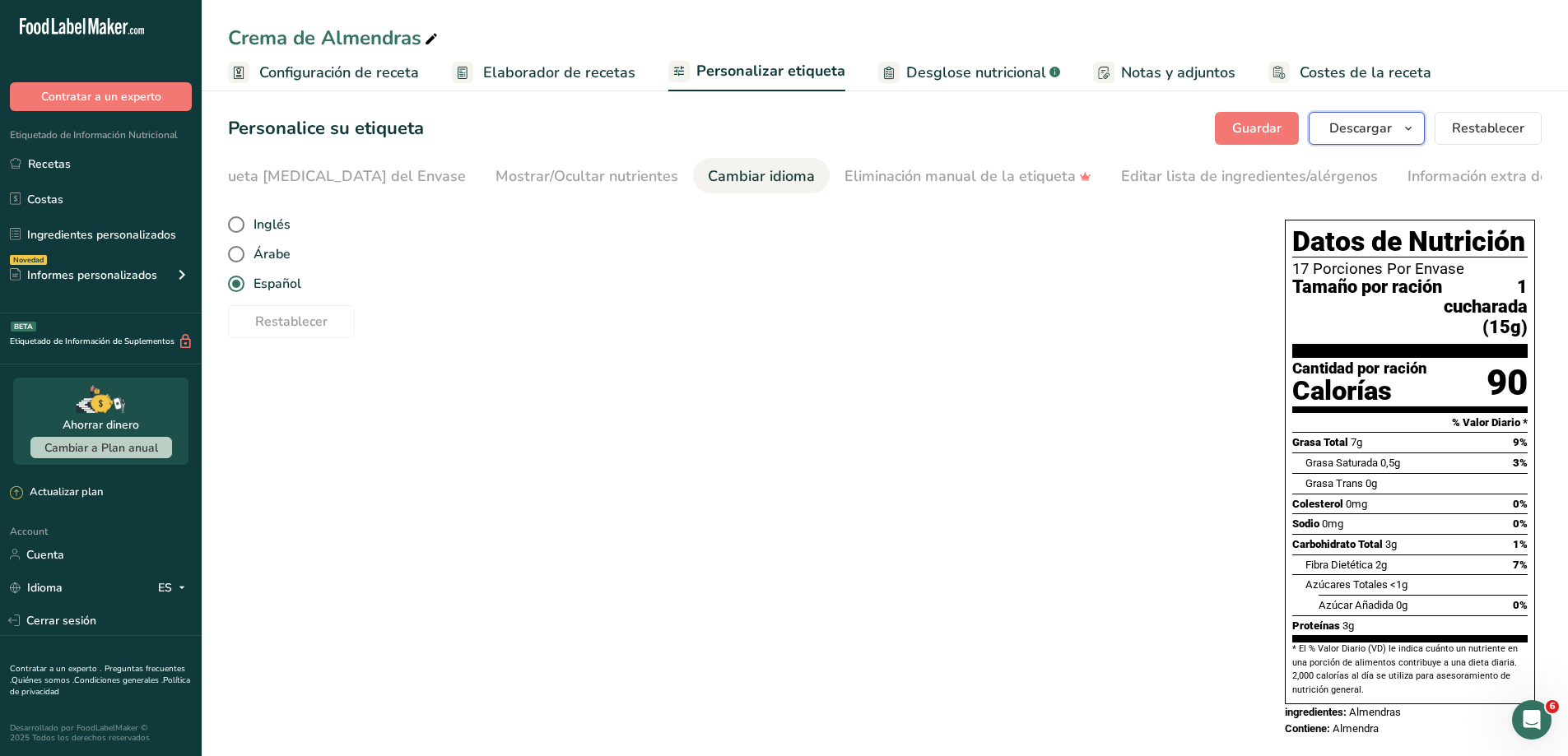
click at [1366, 132] on span "Descargar" at bounding box center [1360, 129] width 62 height 20
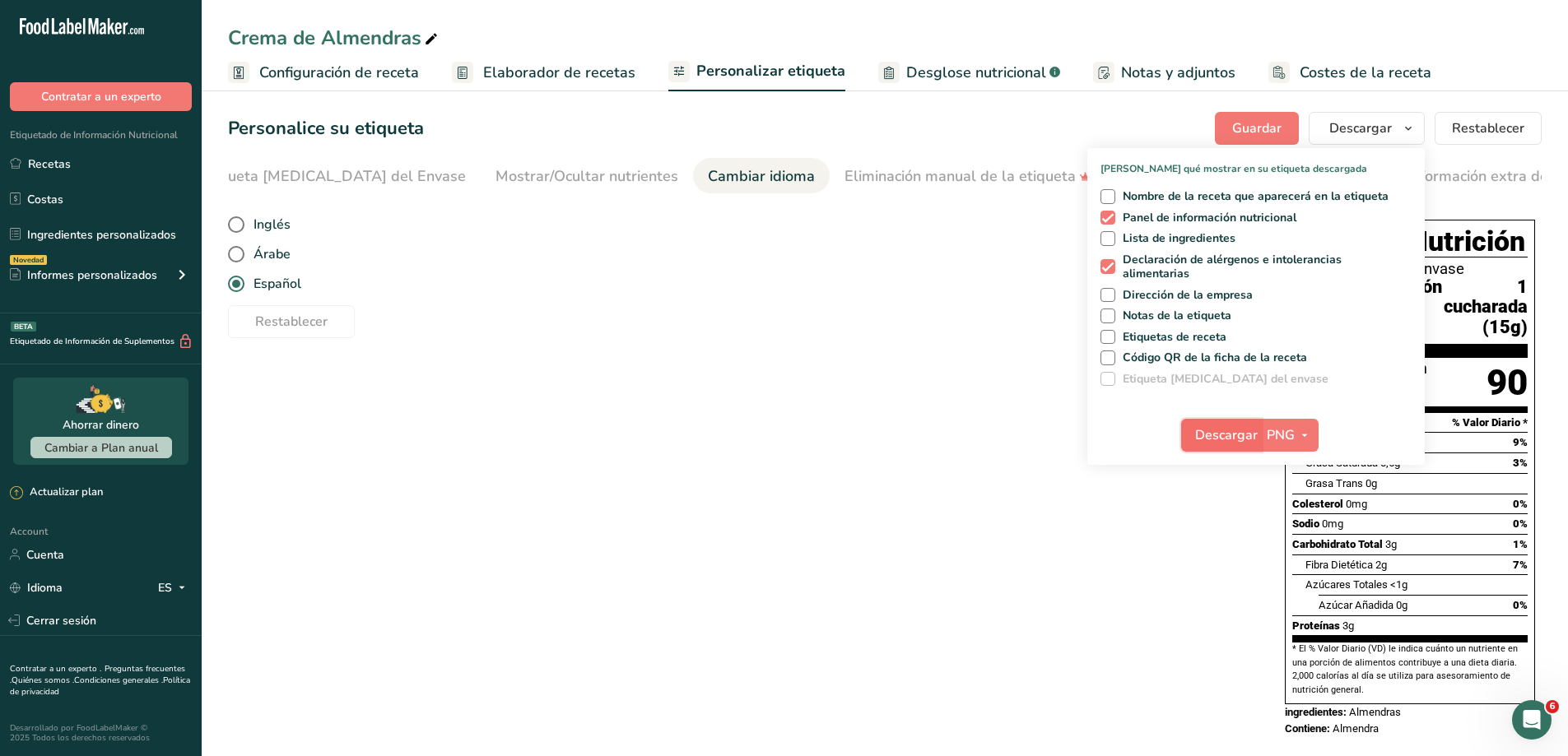
click at [1208, 427] on span "Descargar" at bounding box center [1226, 435] width 62 height 20
click at [753, 469] on div "Elija su estilo de etiqueta Etiqueta estándar FDA [GEOGRAPHIC_DATA]. (FDA) Etiq…" at bounding box center [884, 479] width 1314 height 550
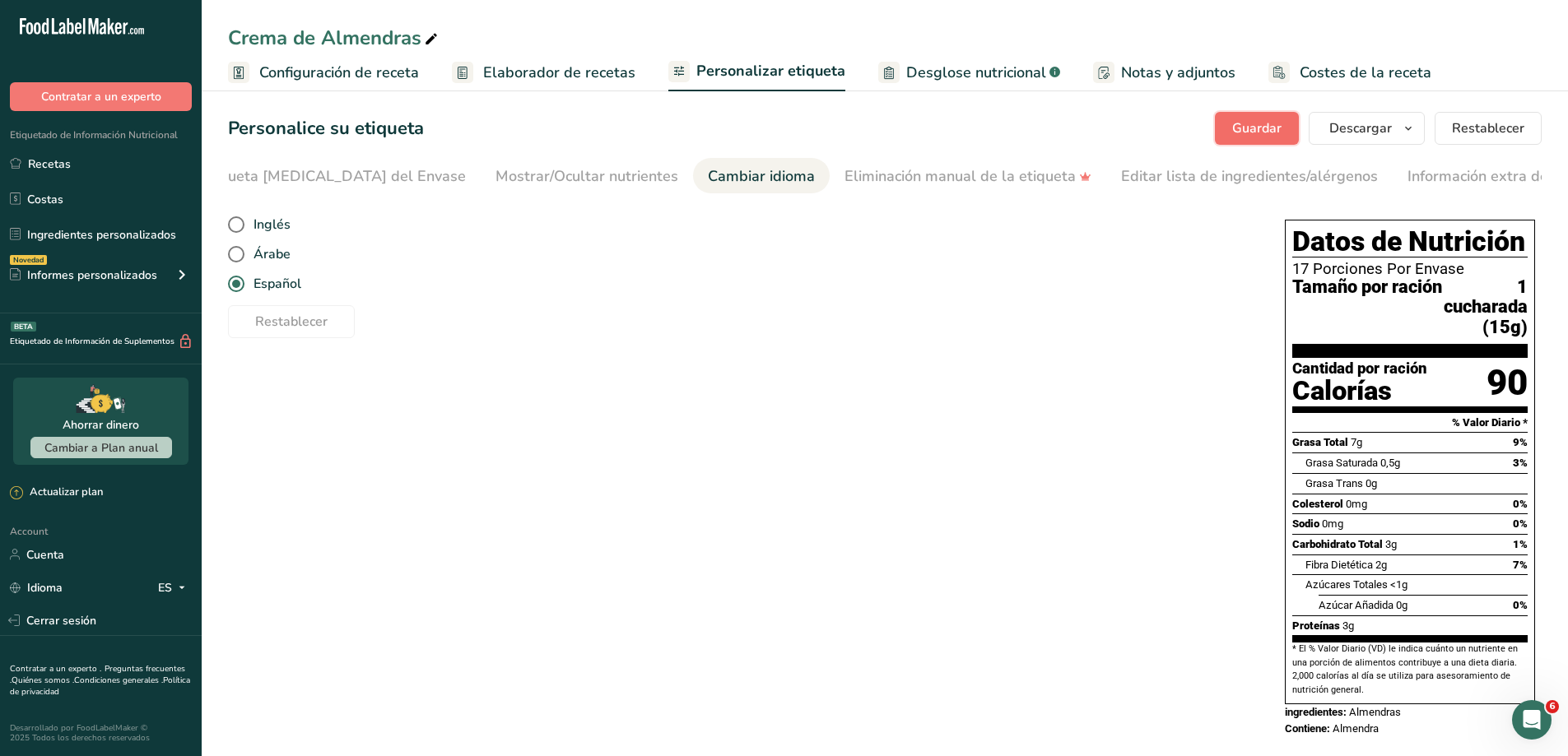
click at [1263, 130] on span "Guardar" at bounding box center [1256, 129] width 49 height 20
click at [77, 166] on link "Recetas" at bounding box center [101, 164] width 202 height 32
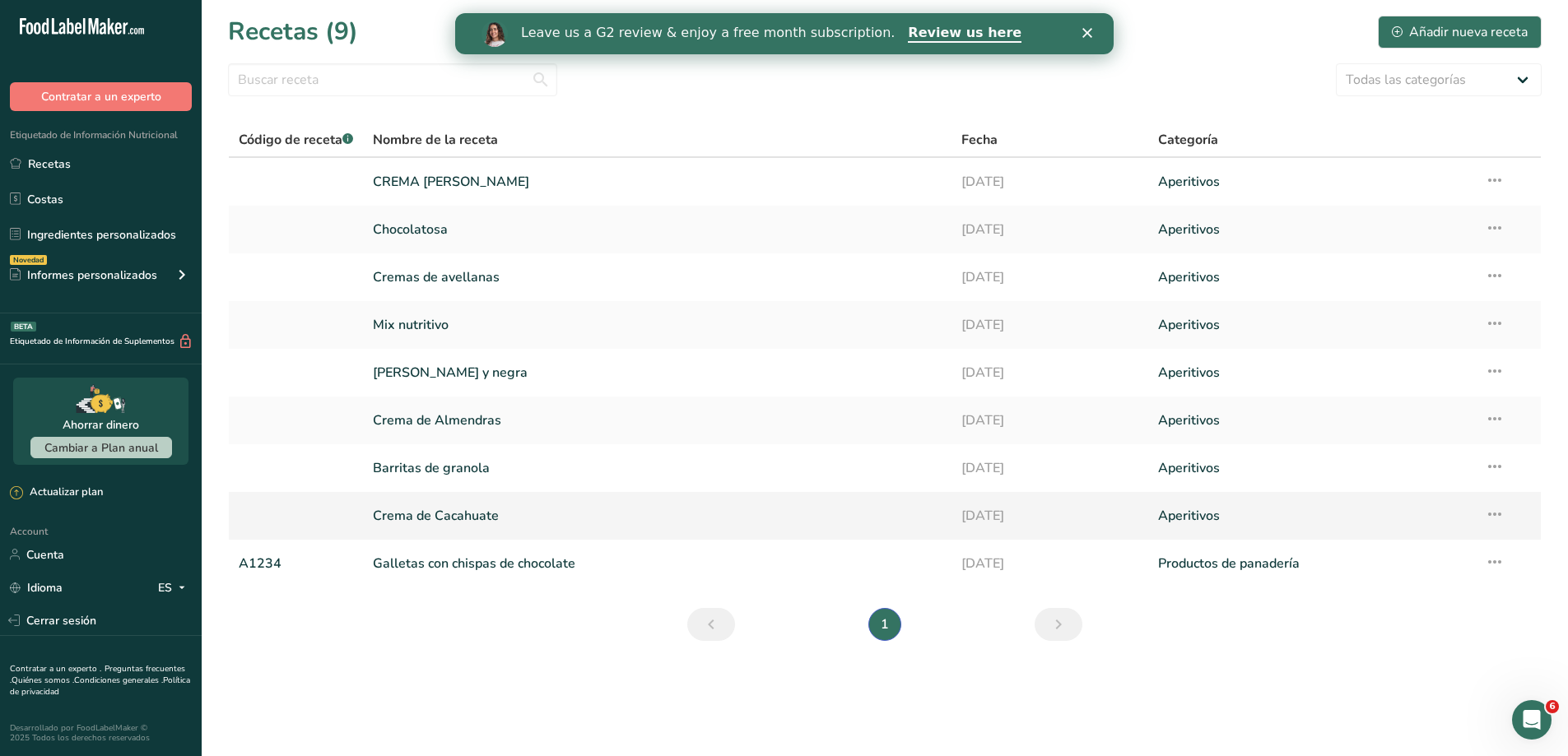
click at [443, 517] on link "Crema de Cacahuate" at bounding box center [657, 516] width 569 height 35
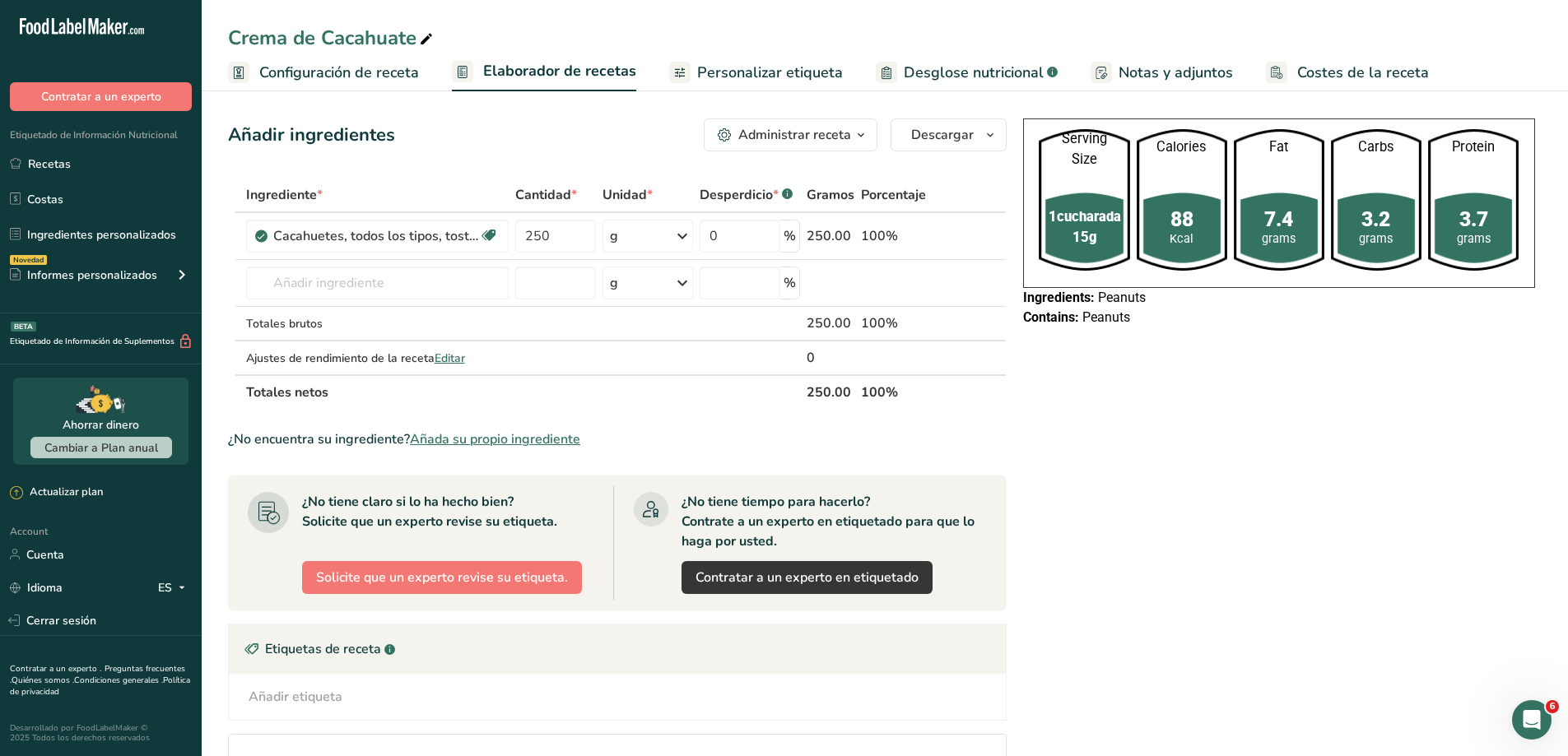
click at [747, 66] on span "Personalizar etiqueta" at bounding box center [769, 72] width 145 height 22
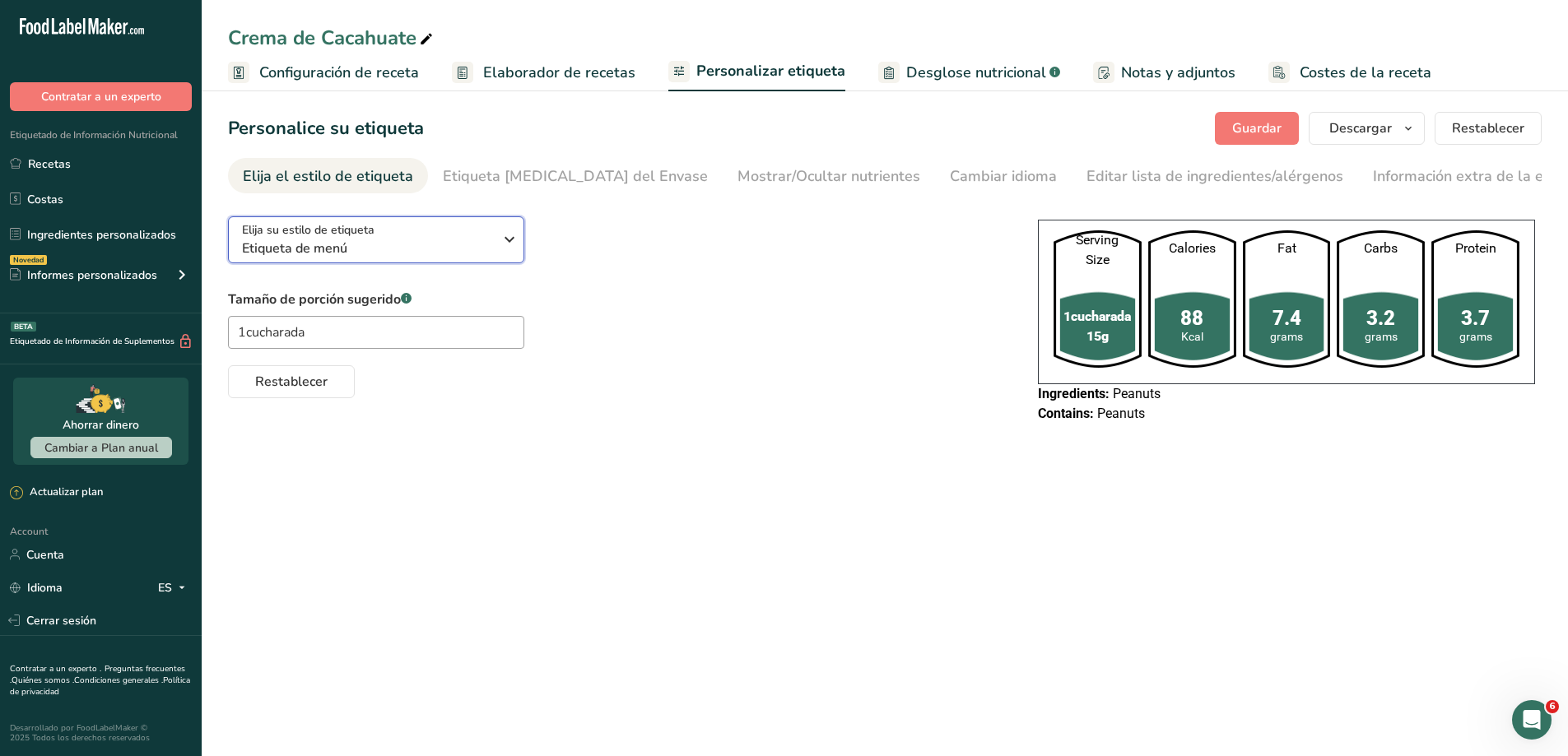
click at [520, 253] on button "Elija su estilo de etiqueta Etiqueta de menú" at bounding box center [376, 240] width 297 height 47
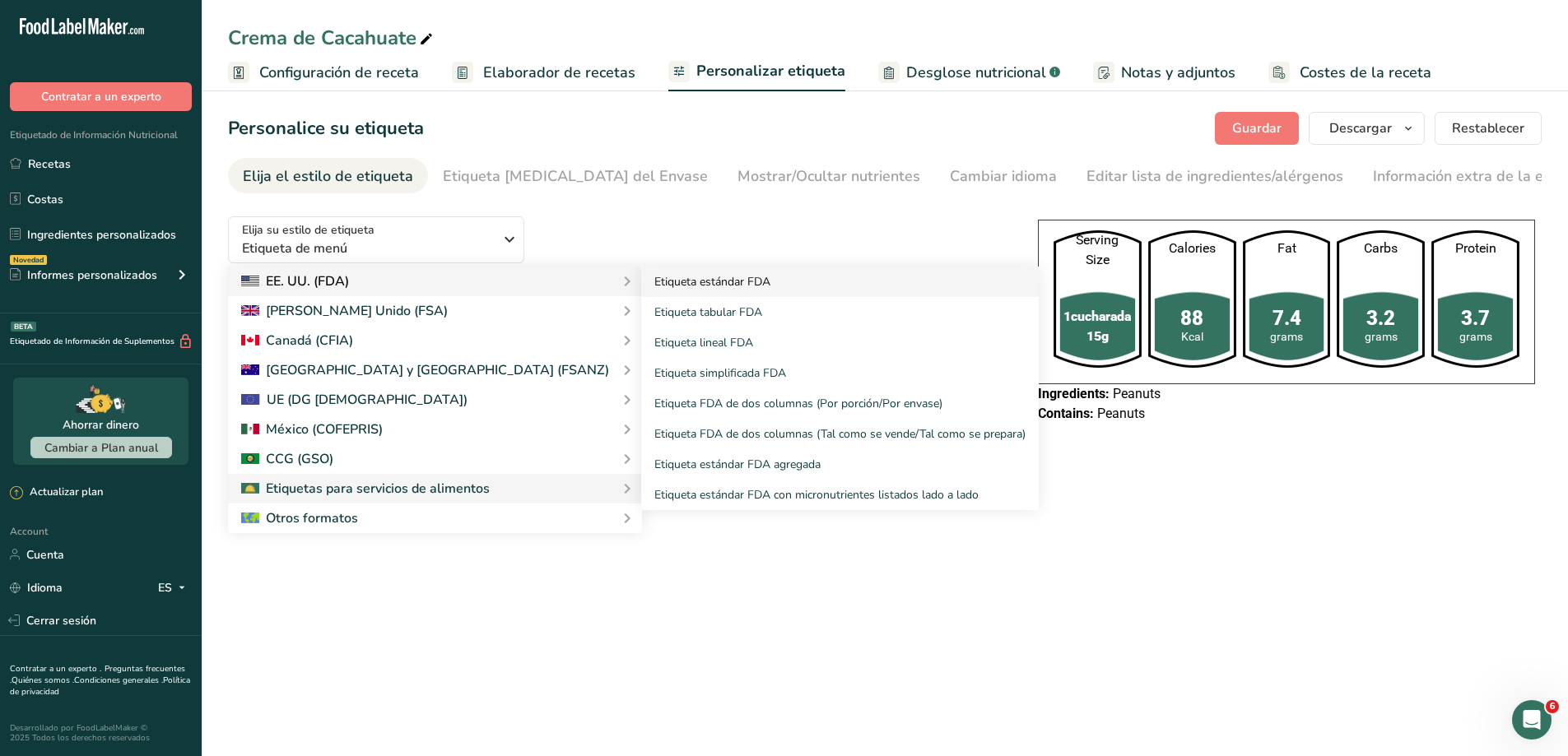
click at [641, 282] on link "Etiqueta estándar FDA" at bounding box center [840, 282] width 397 height 31
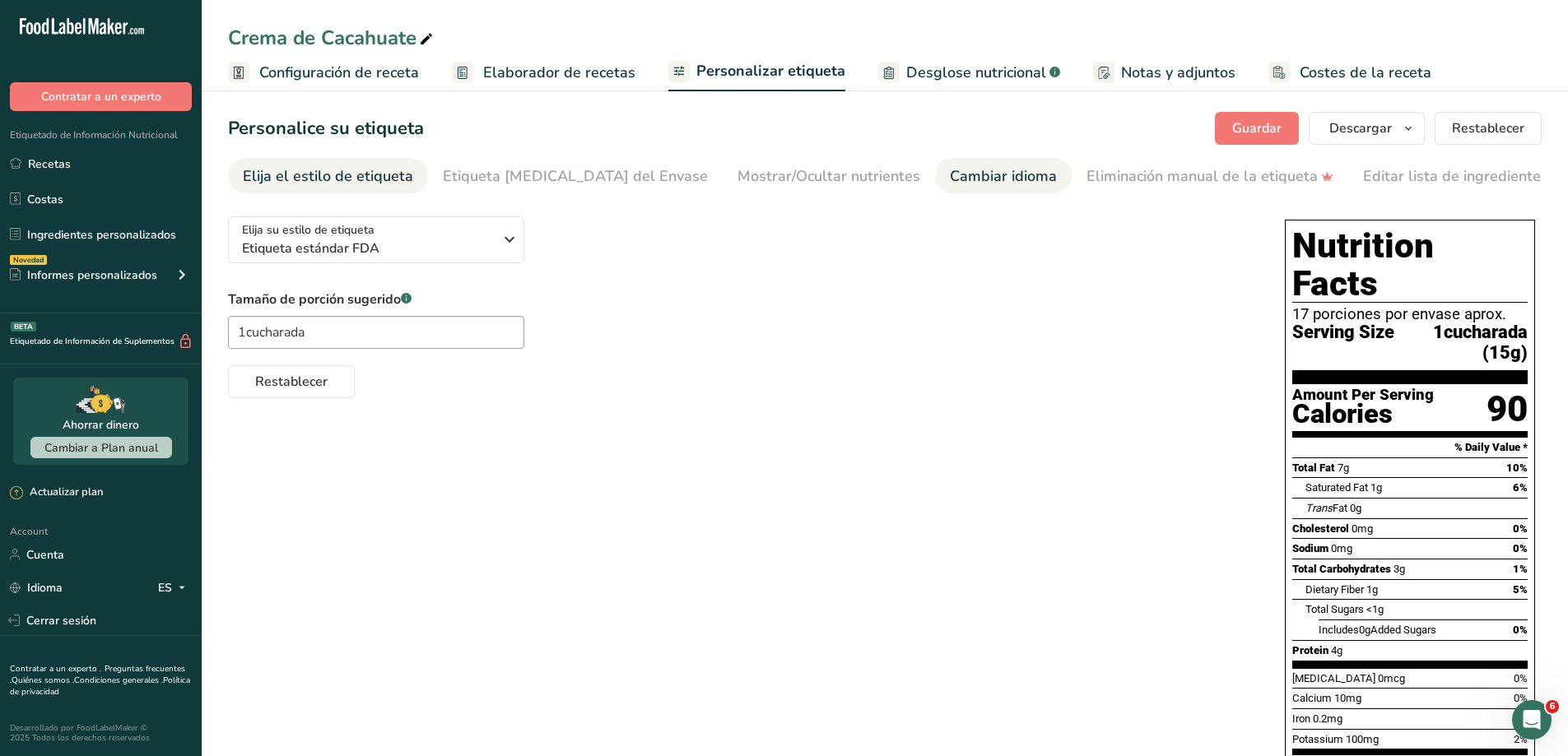
click at [951, 175] on div "Cambiar idioma" at bounding box center [1003, 176] width 107 height 22
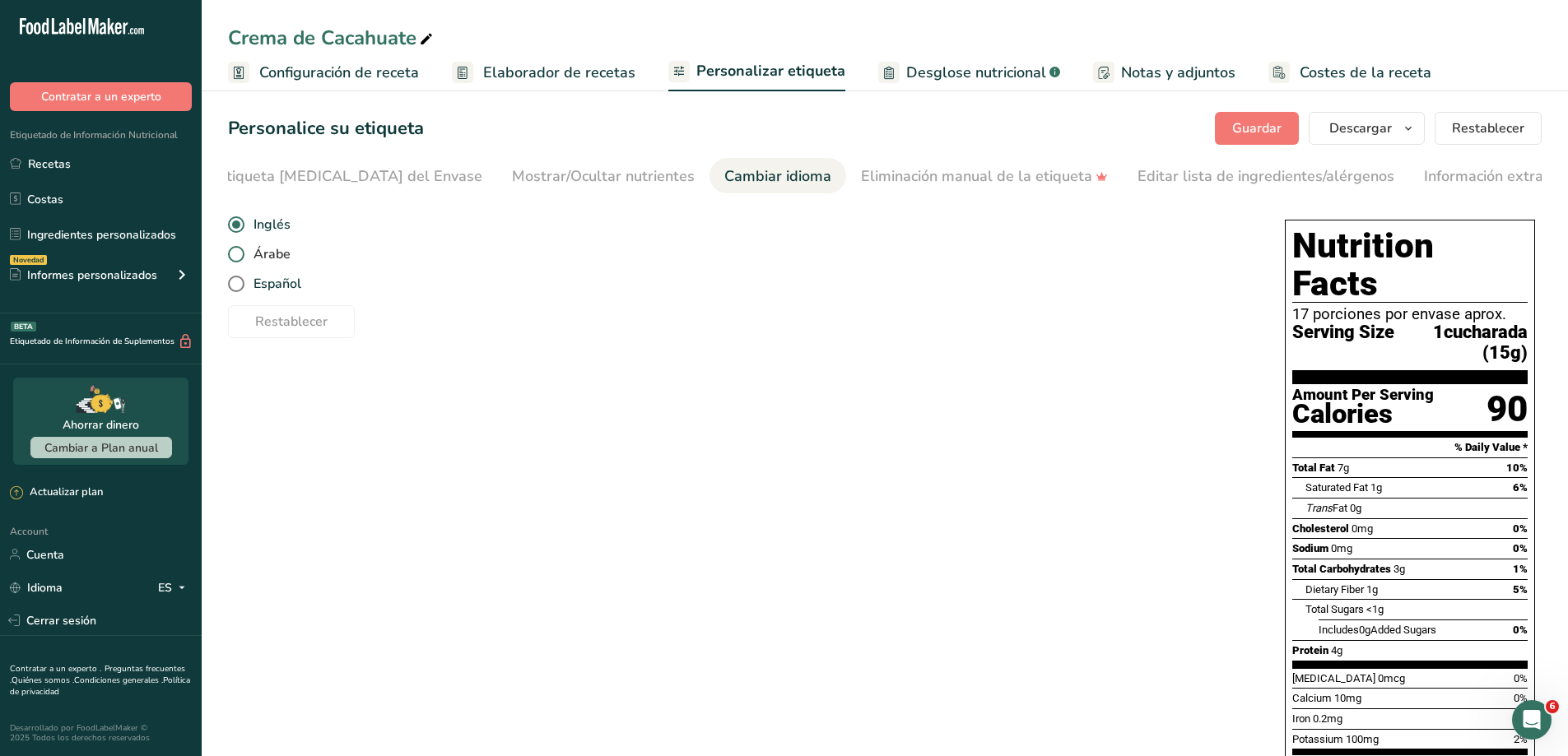
scroll to position [0, 242]
click at [286, 284] on span "Español" at bounding box center [273, 284] width 57 height 17
click at [238, 284] on input "Español" at bounding box center [233, 284] width 11 height 11
radio input "true"
radio input "false"
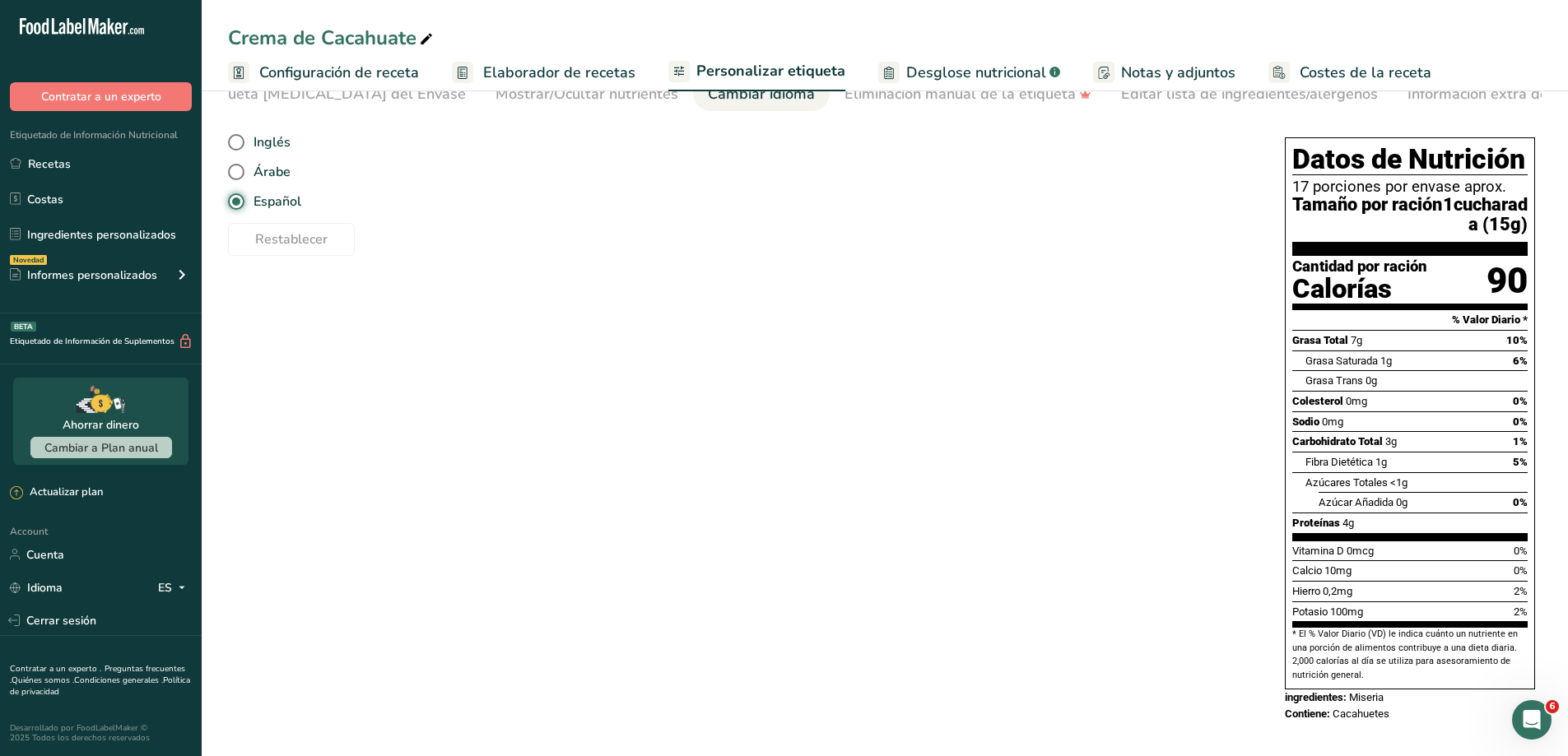
scroll to position [0, 0]
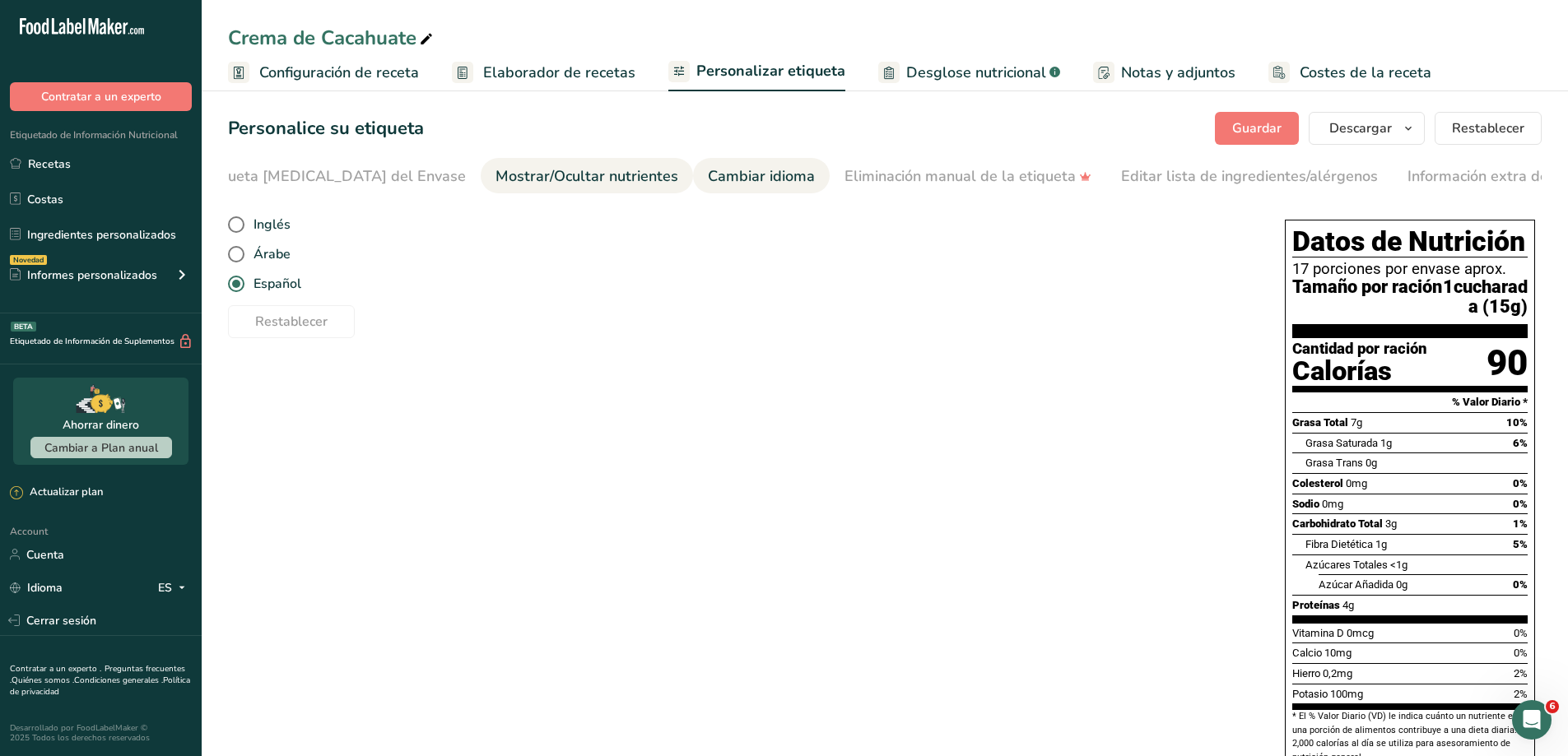
click at [503, 174] on div "Mostrar/Ocultar nutrientes" at bounding box center [587, 176] width 183 height 22
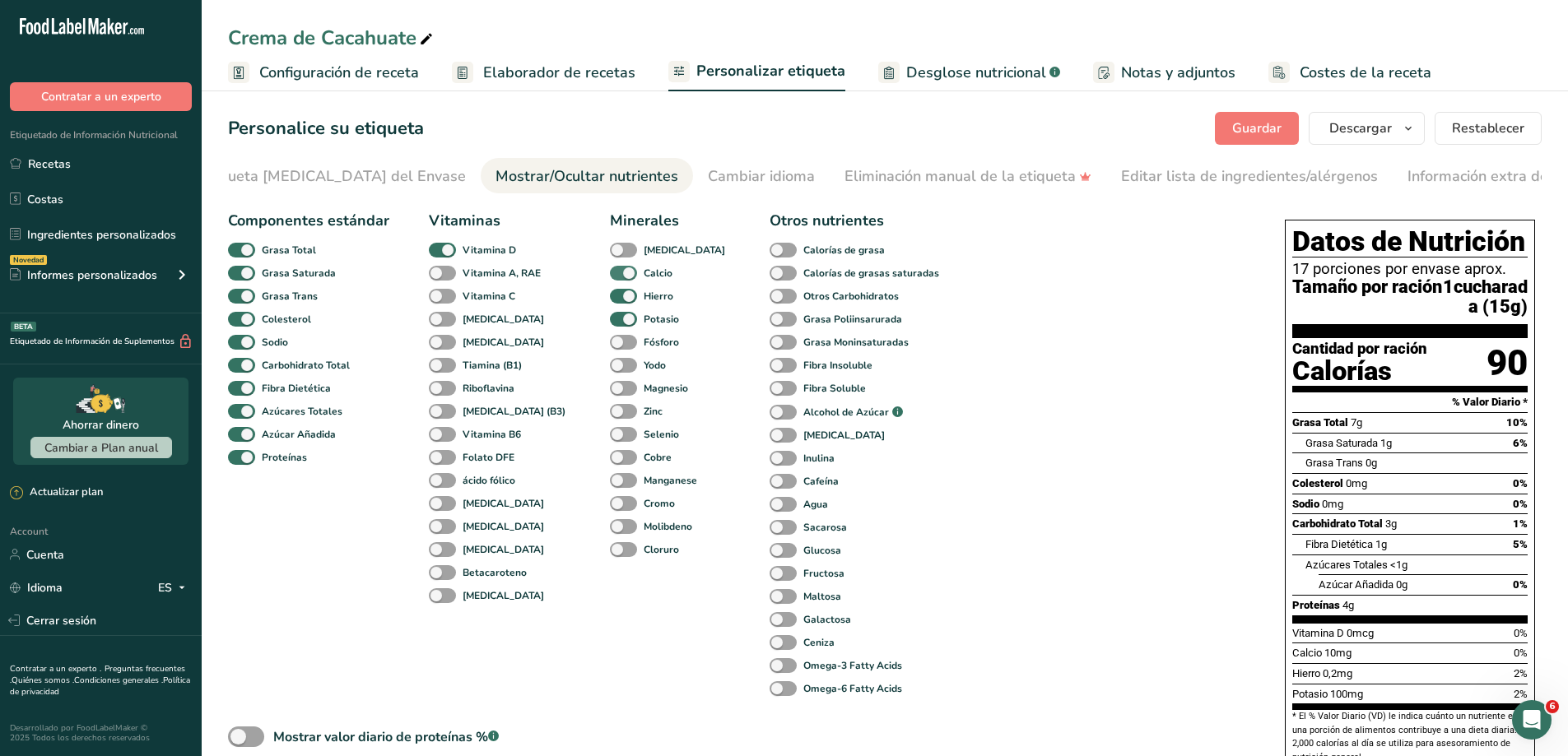
click at [610, 279] on span at bounding box center [623, 273] width 27 height 16
click at [610, 278] on input "Calcio" at bounding box center [615, 272] width 11 height 11
checkbox input "false"
click at [610, 300] on span at bounding box center [623, 297] width 27 height 16
click at [610, 300] on input "Hierro" at bounding box center [615, 296] width 11 height 11
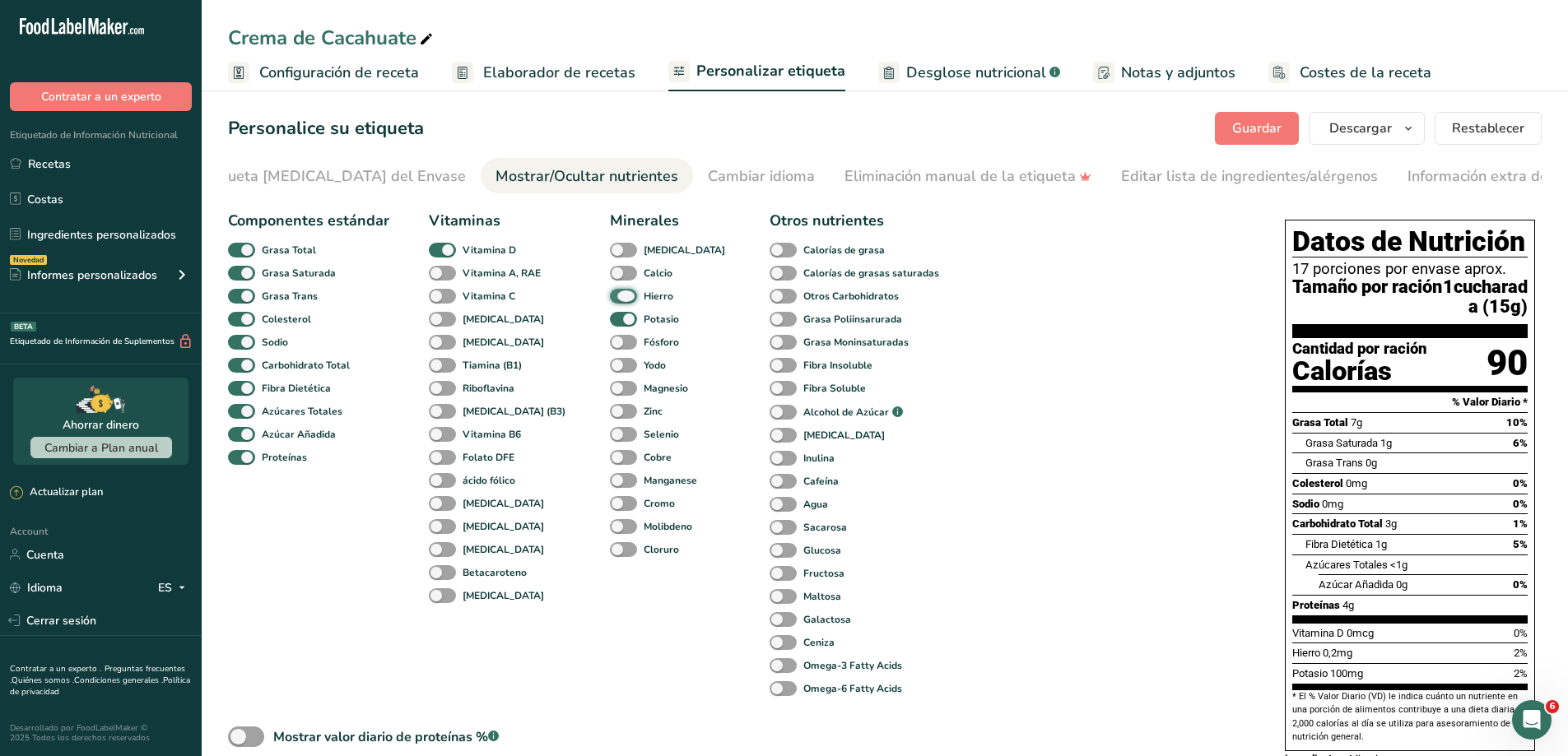
checkbox input "false"
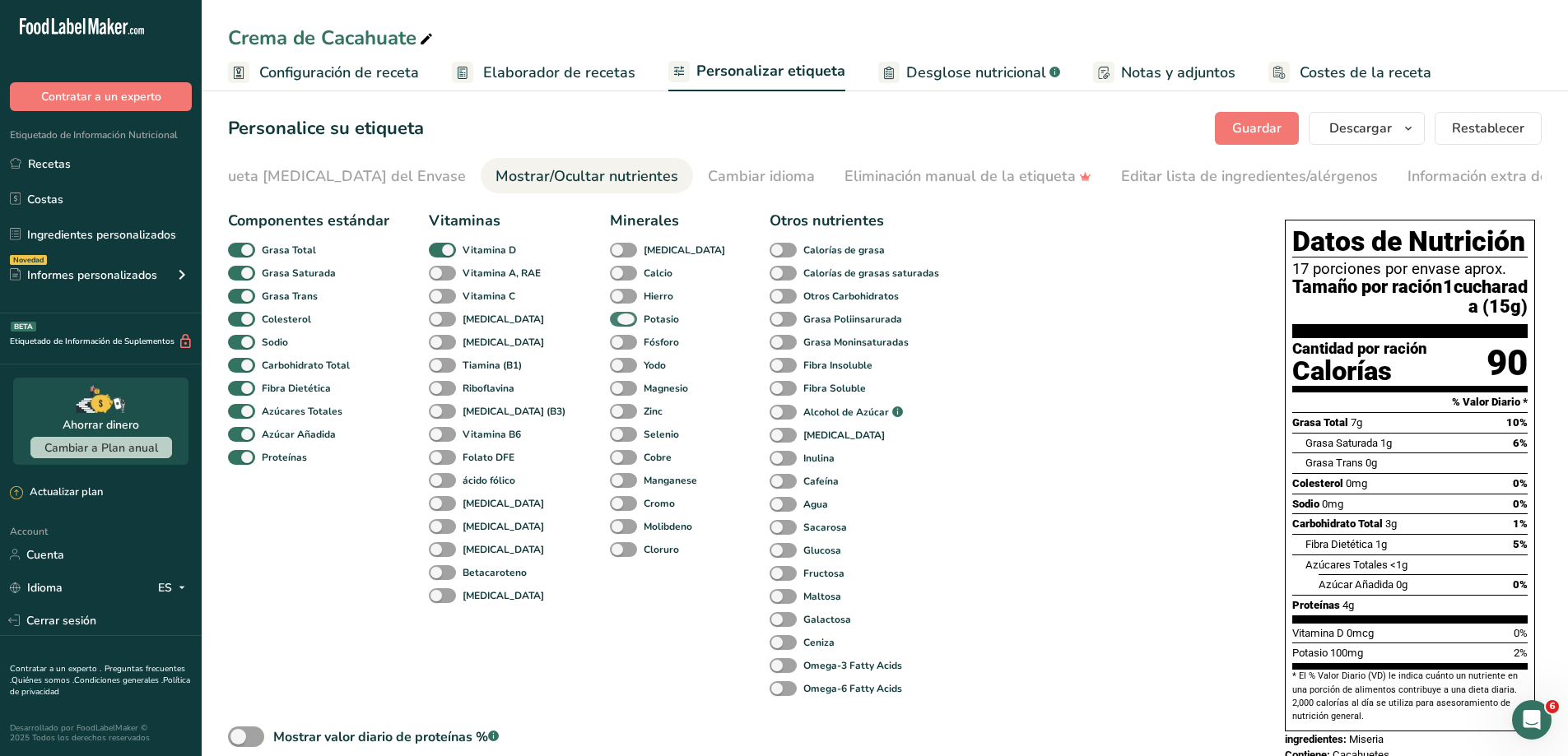
click at [610, 315] on span at bounding box center [623, 319] width 27 height 16
click at [610, 315] on input "Potasio" at bounding box center [615, 318] width 11 height 11
checkbox input "false"
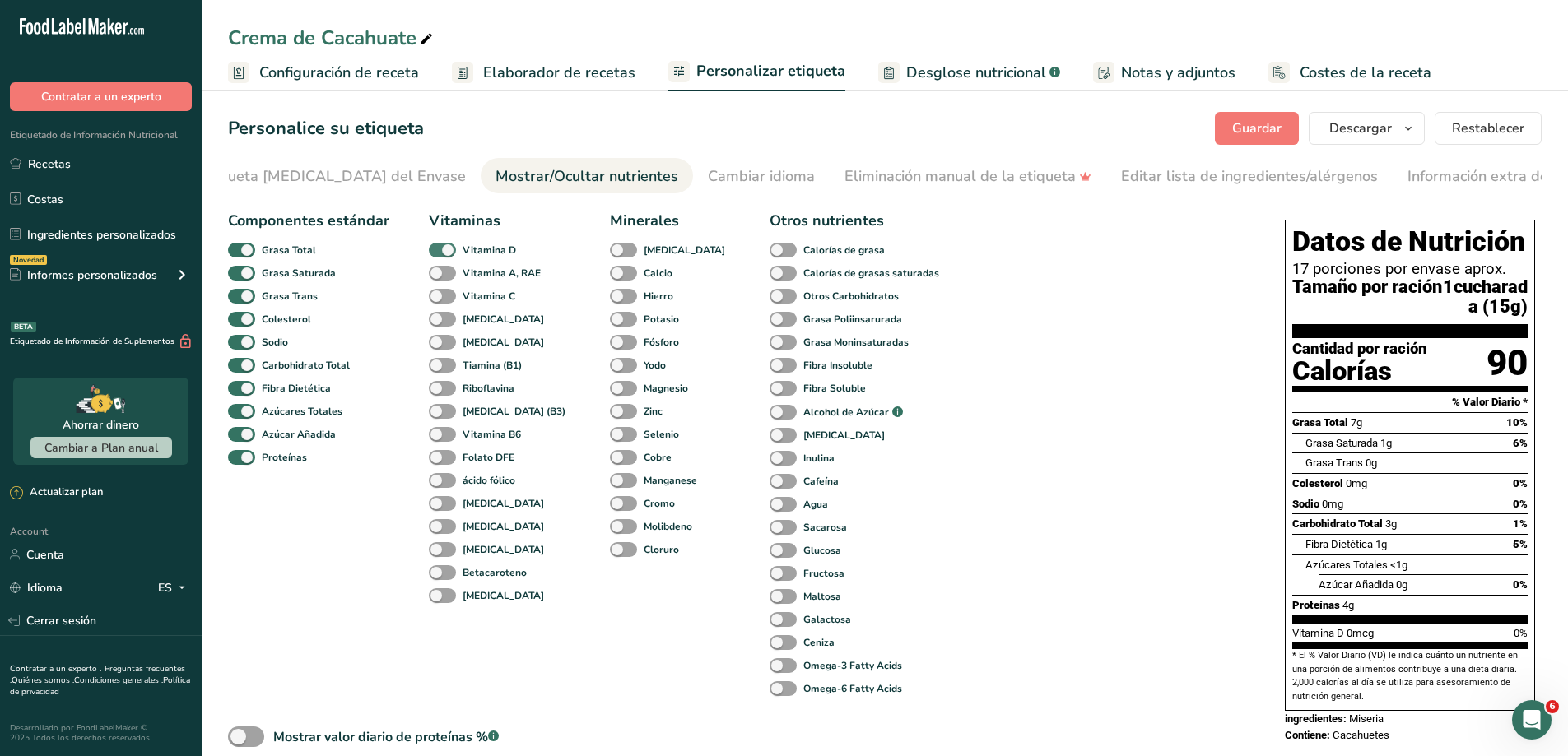
click at [434, 248] on span at bounding box center [442, 250] width 27 height 16
click at [434, 248] on input "Vitamina D" at bounding box center [434, 249] width 11 height 11
checkbox input "false"
click at [1057, 436] on div "Componentes estándar Grasa Total Grasa Saturada Grasa Trans Colesterol Sodio Ca…" at bounding box center [740, 525] width 1024 height 644
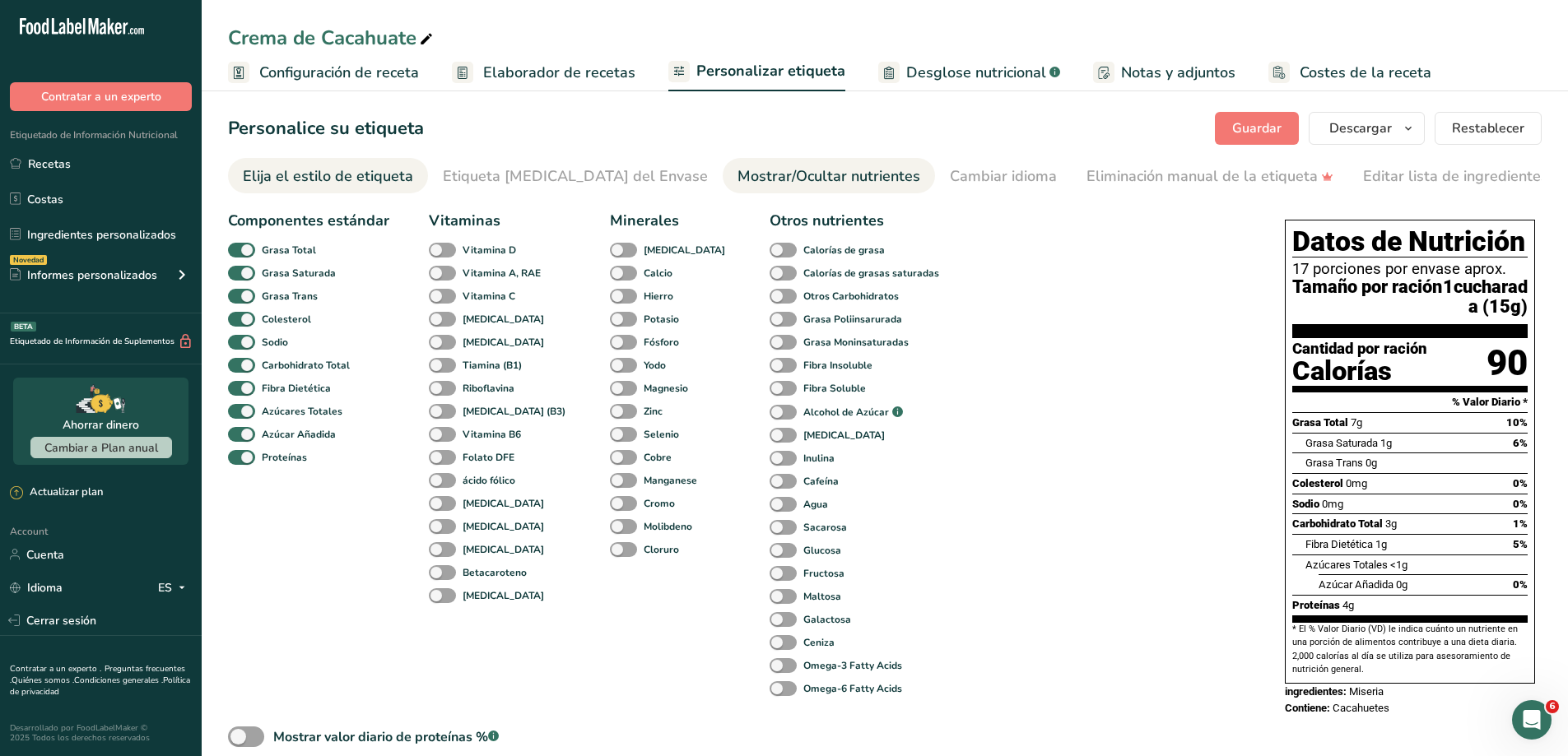
click at [386, 183] on div "Elija el estilo de etiqueta" at bounding box center [327, 176] width 170 height 22
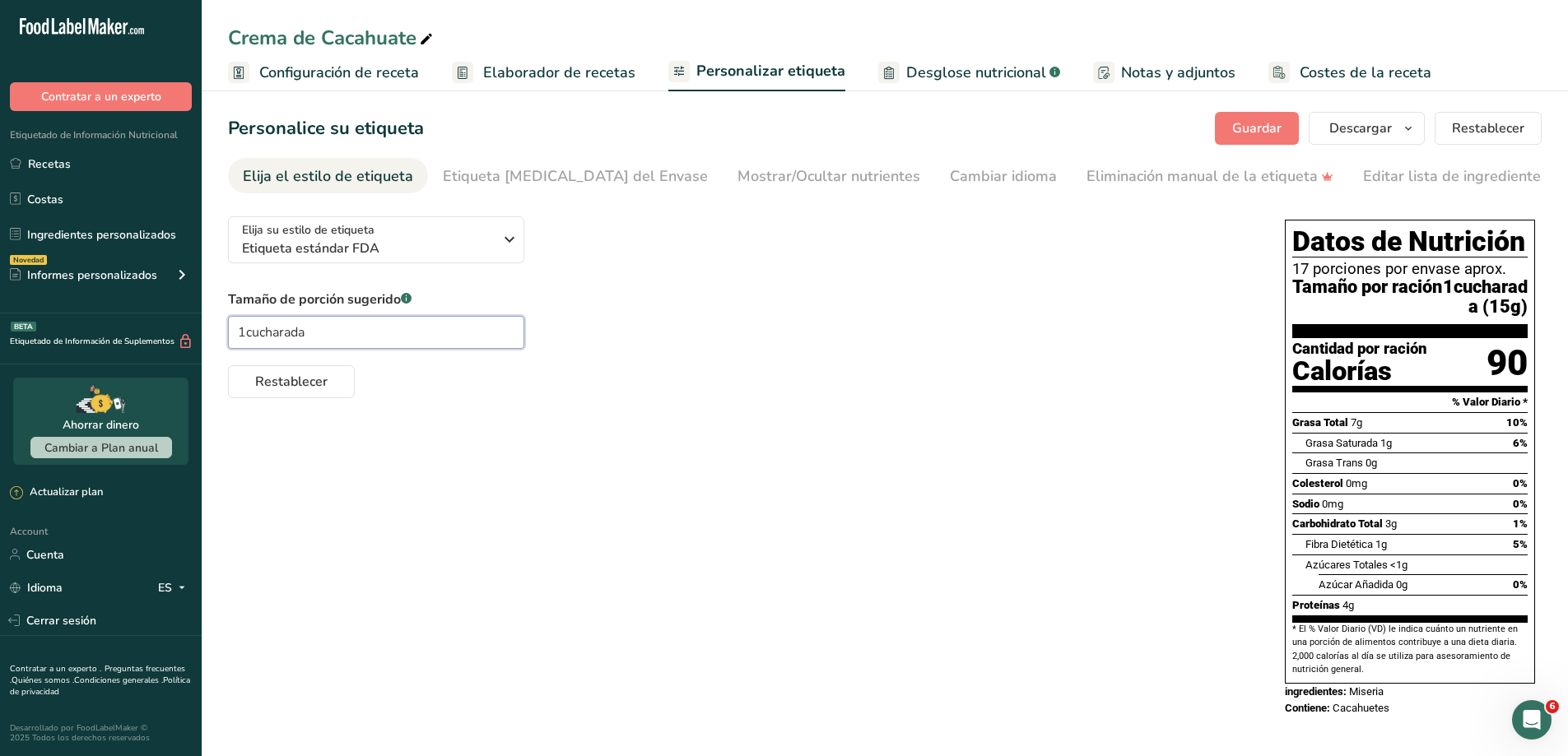
click at [332, 335] on input "1cucharada" at bounding box center [376, 332] width 297 height 33
click at [243, 340] on input "1cucharada" at bounding box center [376, 332] width 297 height 33
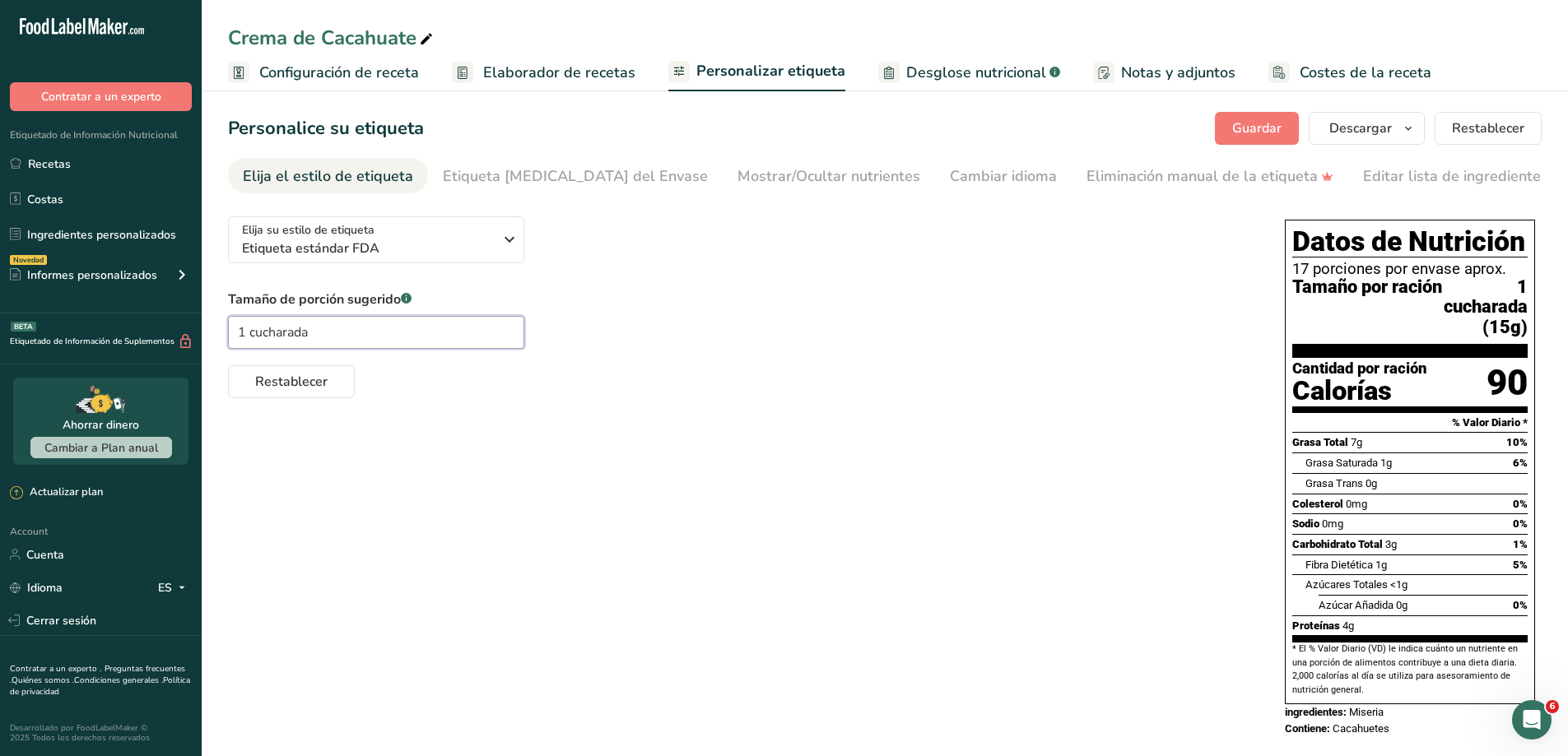
click at [253, 339] on input "1 cucharada" at bounding box center [376, 332] width 297 height 33
click at [247, 337] on input "1 cucharada" at bounding box center [376, 332] width 297 height 33
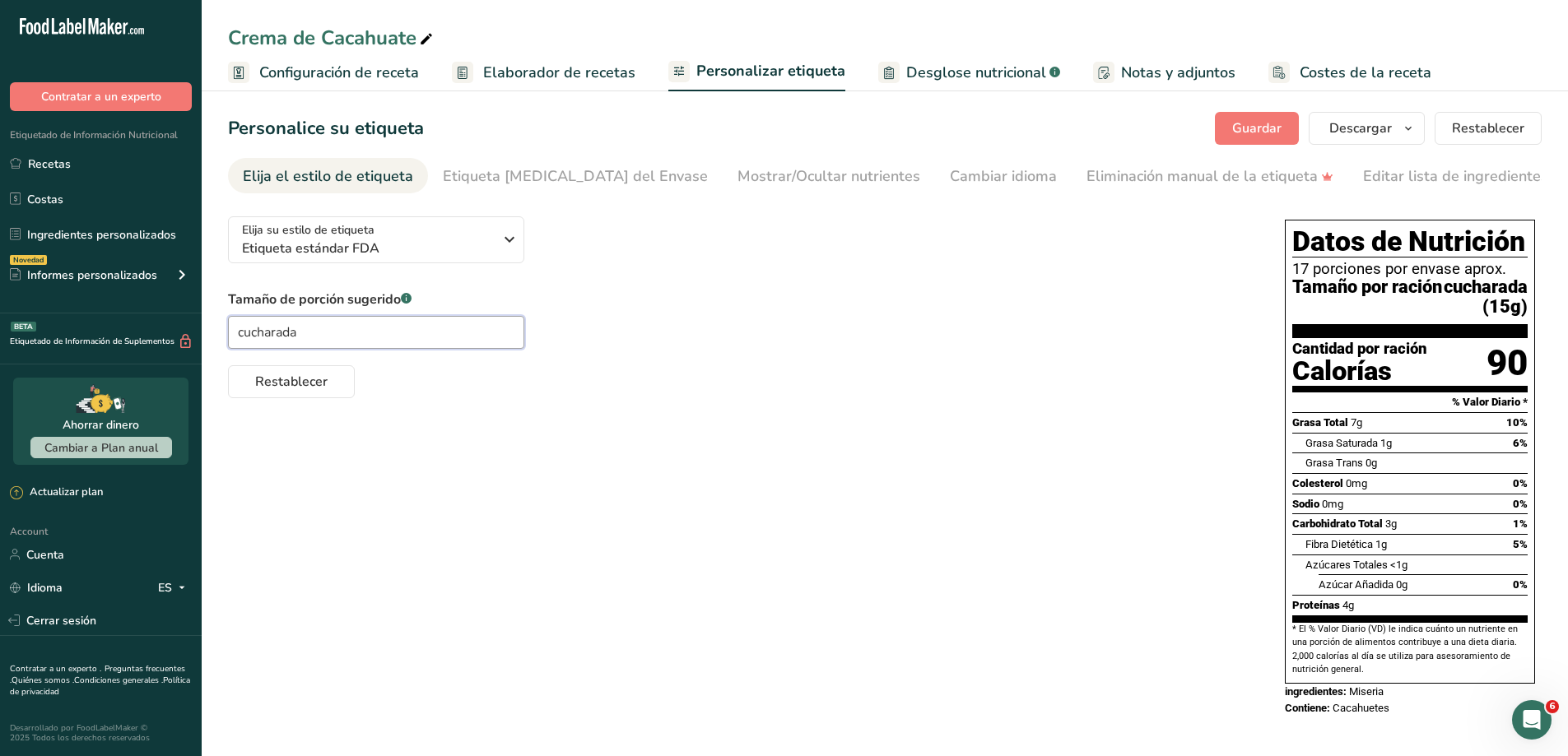
drag, startPoint x: 332, startPoint y: 331, endPoint x: 224, endPoint y: 333, distance: 108.0
click at [224, 333] on section "Personalice su etiqueta [GEOGRAPHIC_DATA] [GEOGRAPHIC_DATA] [PERSON_NAME] qué m…" at bounding box center [885, 422] width 1366 height 674
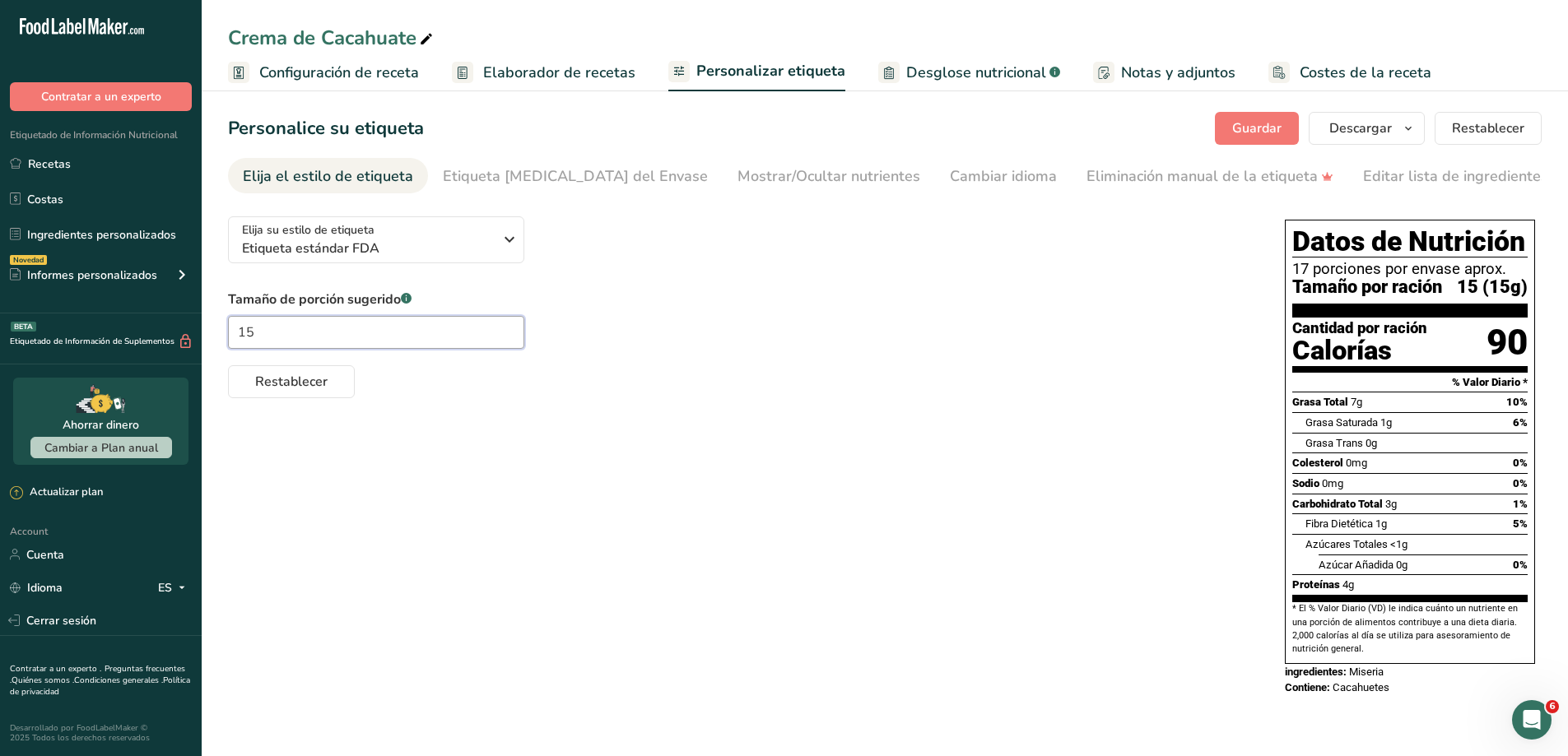
type input "1"
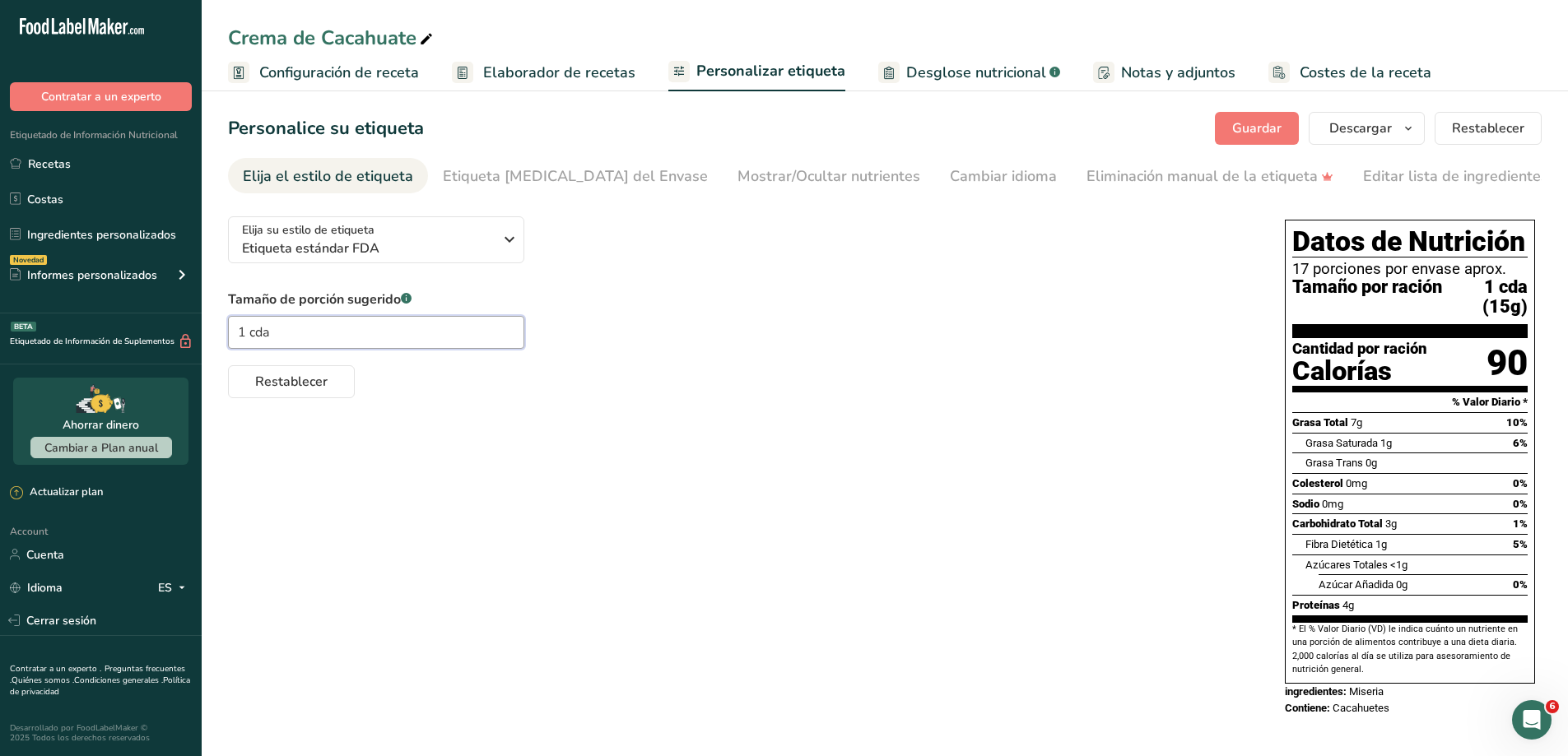
type input "1 cda"
click at [1038, 575] on div "Elija su estilo de etiqueta Etiqueta estándar FDA [GEOGRAPHIC_DATA]. (FDA) Etiq…" at bounding box center [884, 469] width 1314 height 530
click at [984, 571] on div "Elija su estilo de etiqueta Etiqueta estándar FDA [GEOGRAPHIC_DATA]. (FDA) Etiq…" at bounding box center [884, 469] width 1314 height 530
click at [1349, 130] on span "Descargar" at bounding box center [1360, 129] width 62 height 20
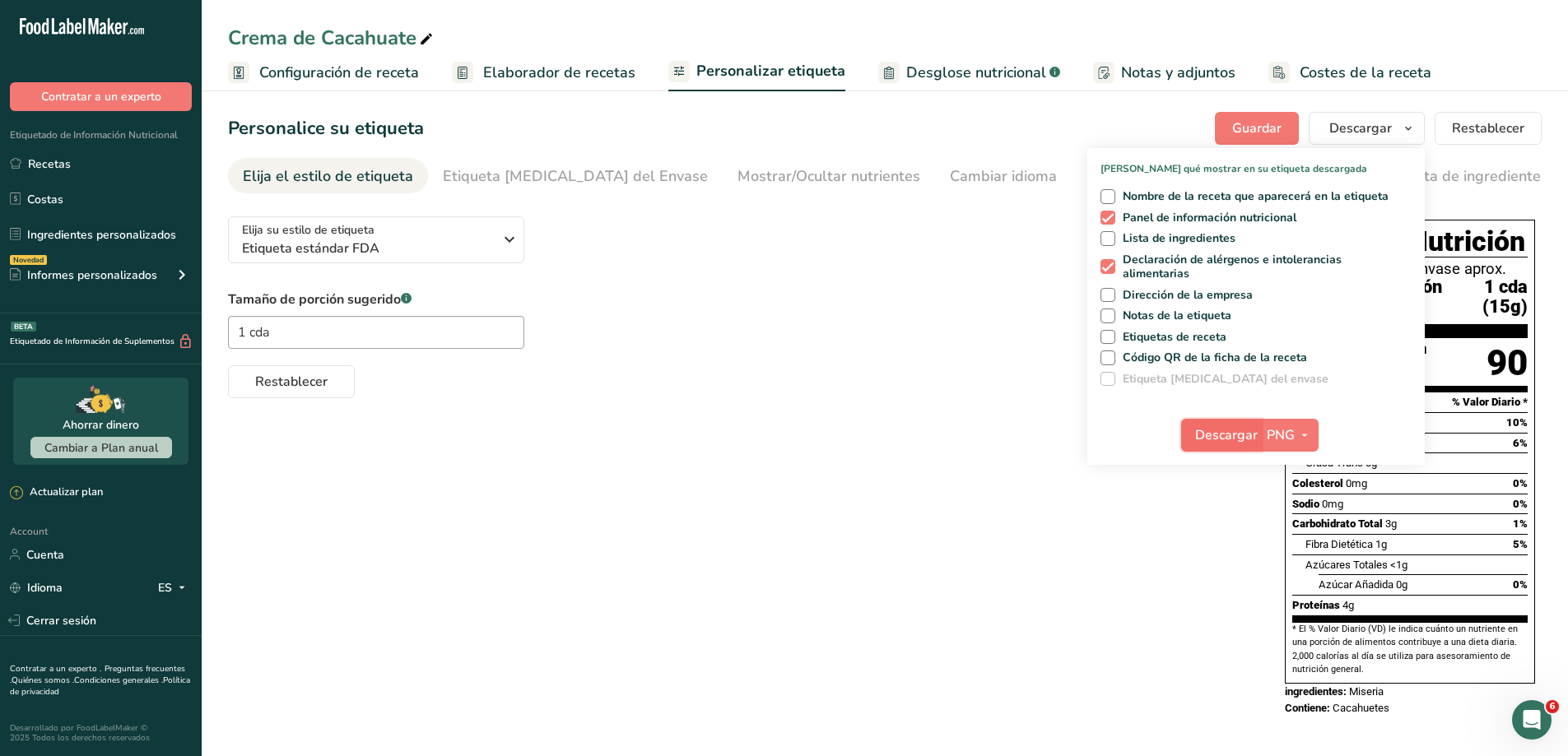
click at [1233, 441] on span "Descargar" at bounding box center [1226, 435] width 62 height 20
click at [702, 462] on div "Elija su estilo de etiqueta Etiqueta estándar FDA [GEOGRAPHIC_DATA]. (FDA) Etiq…" at bounding box center [884, 469] width 1314 height 530
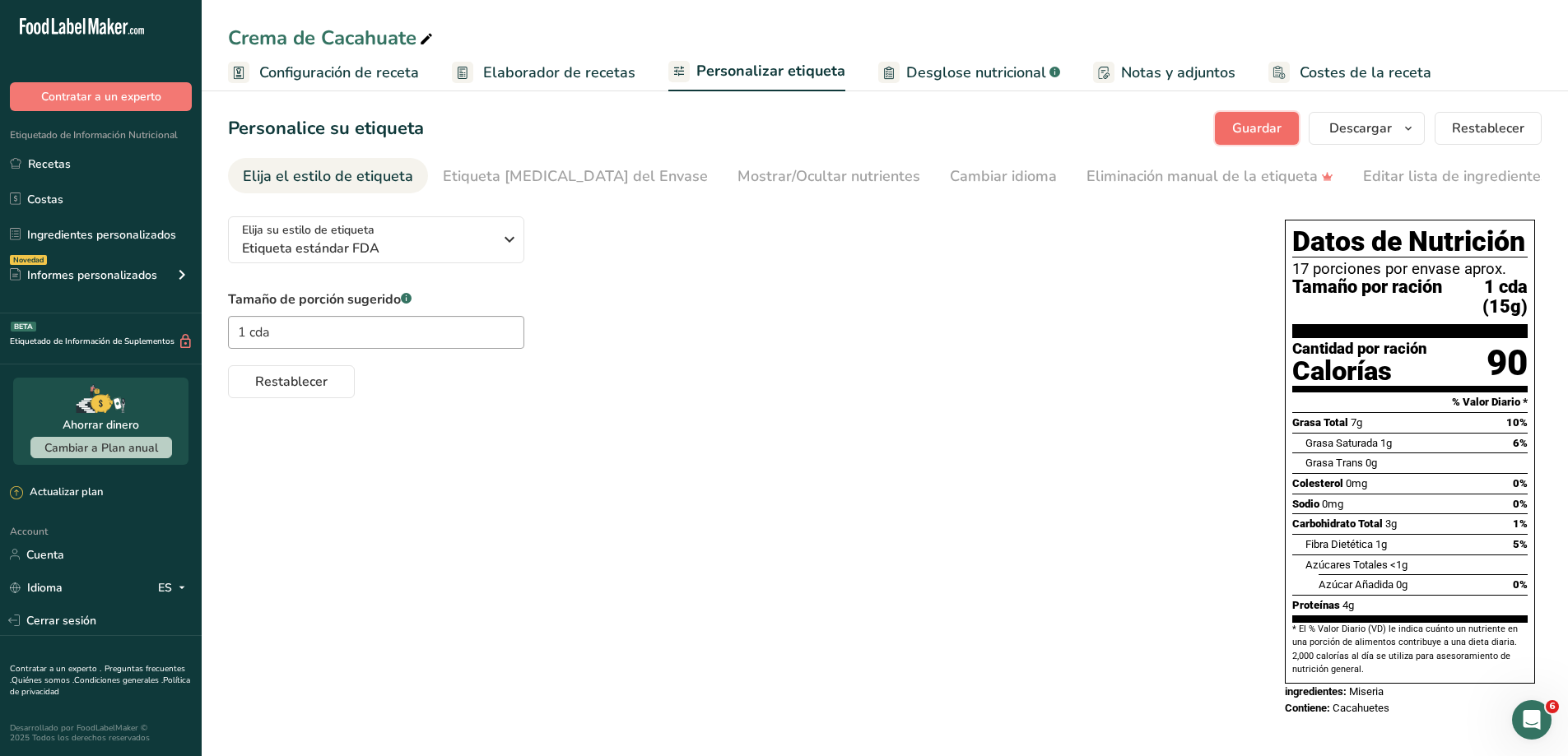
click at [1273, 135] on span "Guardar" at bounding box center [1256, 129] width 49 height 20
click at [55, 163] on link "Recetas" at bounding box center [101, 164] width 202 height 32
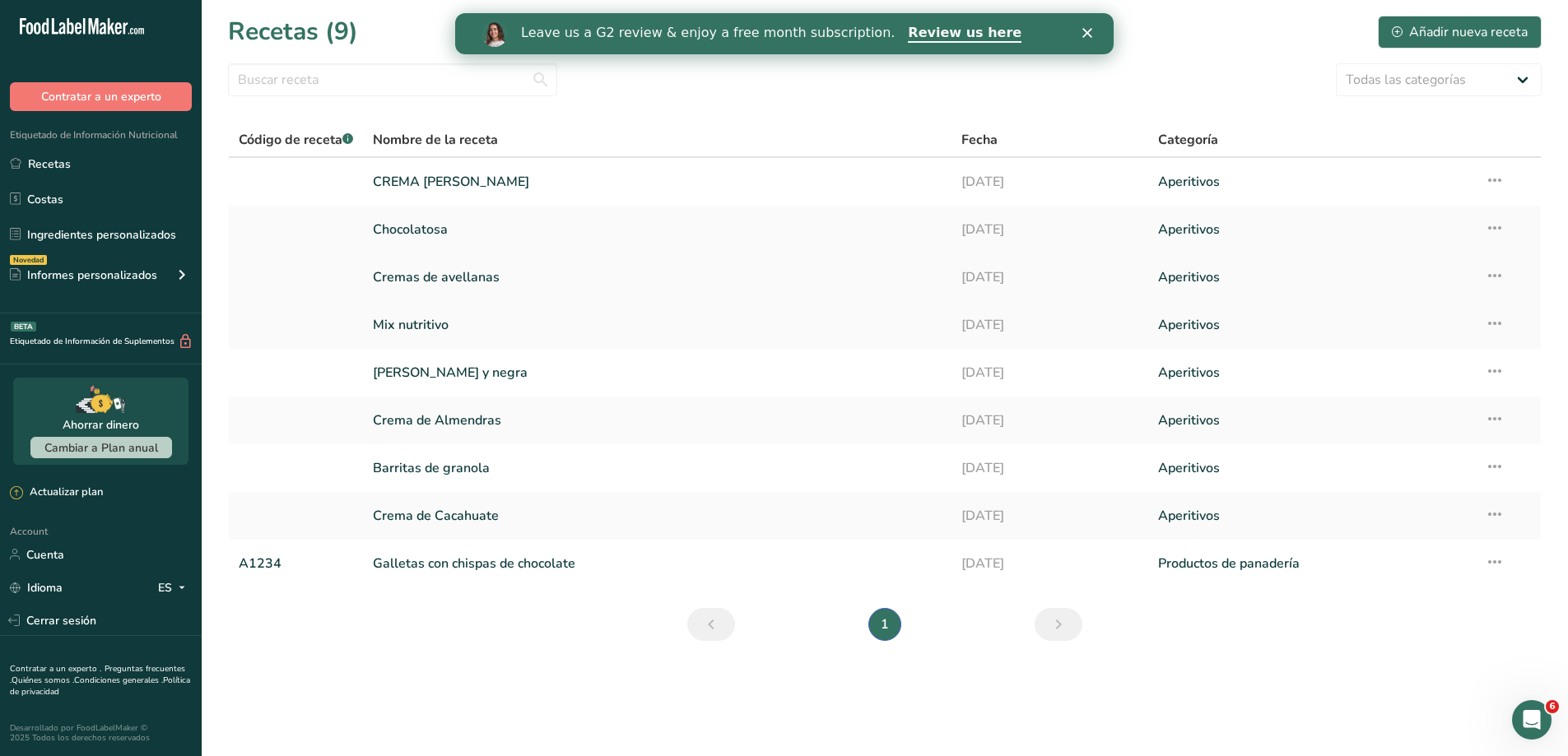
click at [411, 277] on link "Cremas de avellanas" at bounding box center [657, 277] width 569 height 35
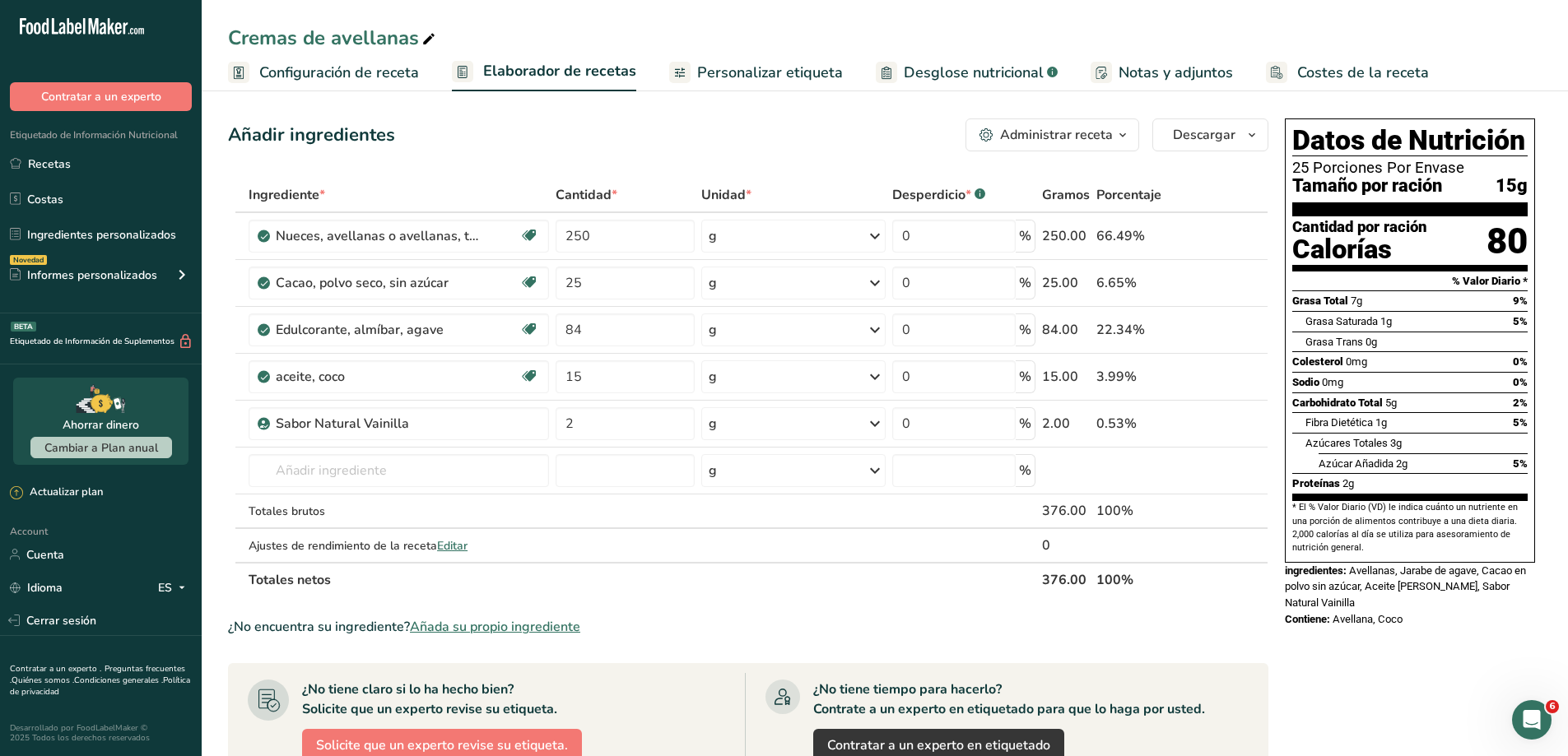
click at [791, 84] on link "Personalizar etiqueta" at bounding box center [755, 72] width 174 height 37
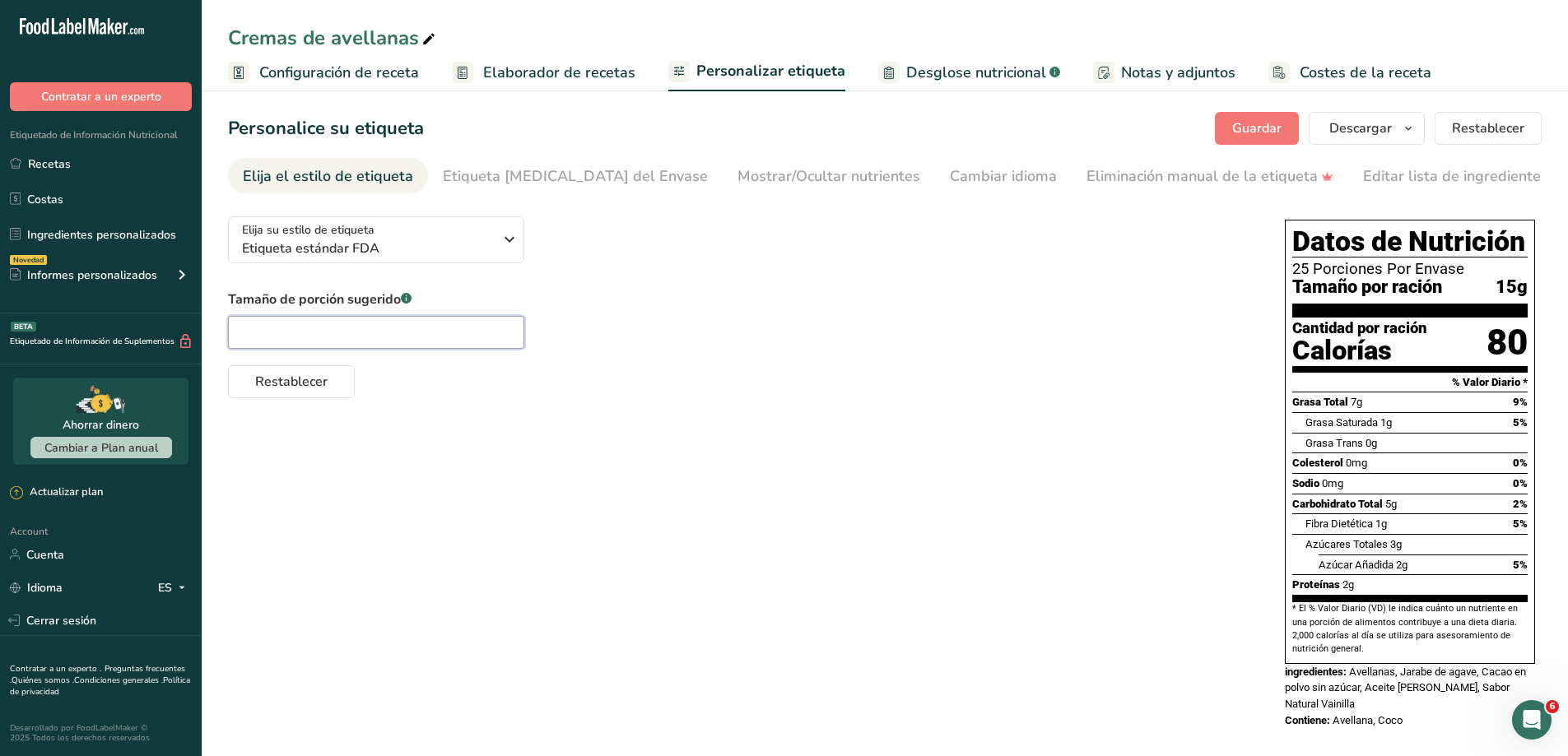
click at [378, 338] on input "text" at bounding box center [376, 332] width 297 height 33
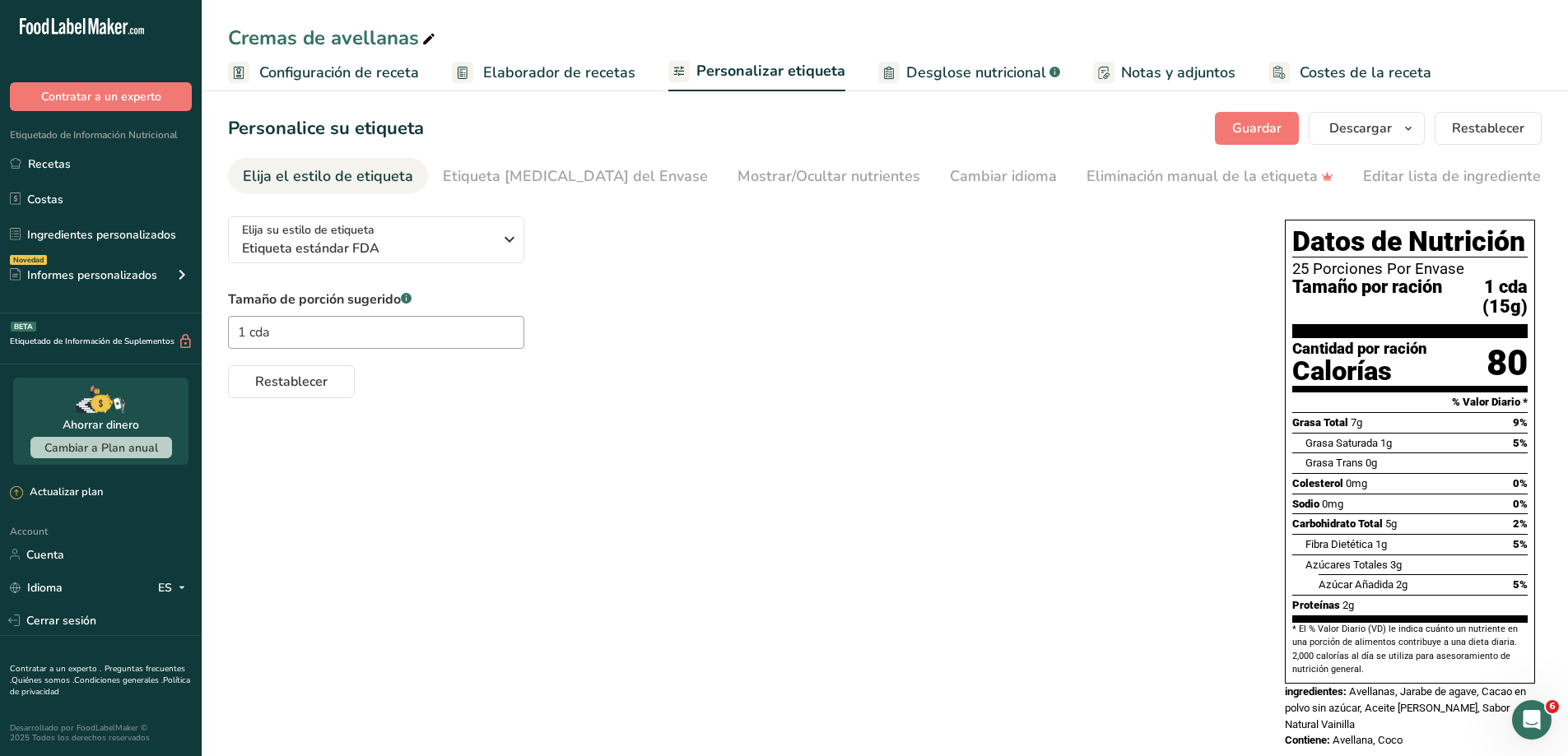
click at [1100, 434] on div "Elija su estilo de etiqueta Etiqueta estándar FDA [GEOGRAPHIC_DATA]. (FDA) Etiq…" at bounding box center [884, 484] width 1314 height 562
click at [1527, 290] on span "1 cda (15g)" at bounding box center [1485, 297] width 86 height 41
click at [354, 329] on input "1 cda" at bounding box center [376, 332] width 297 height 33
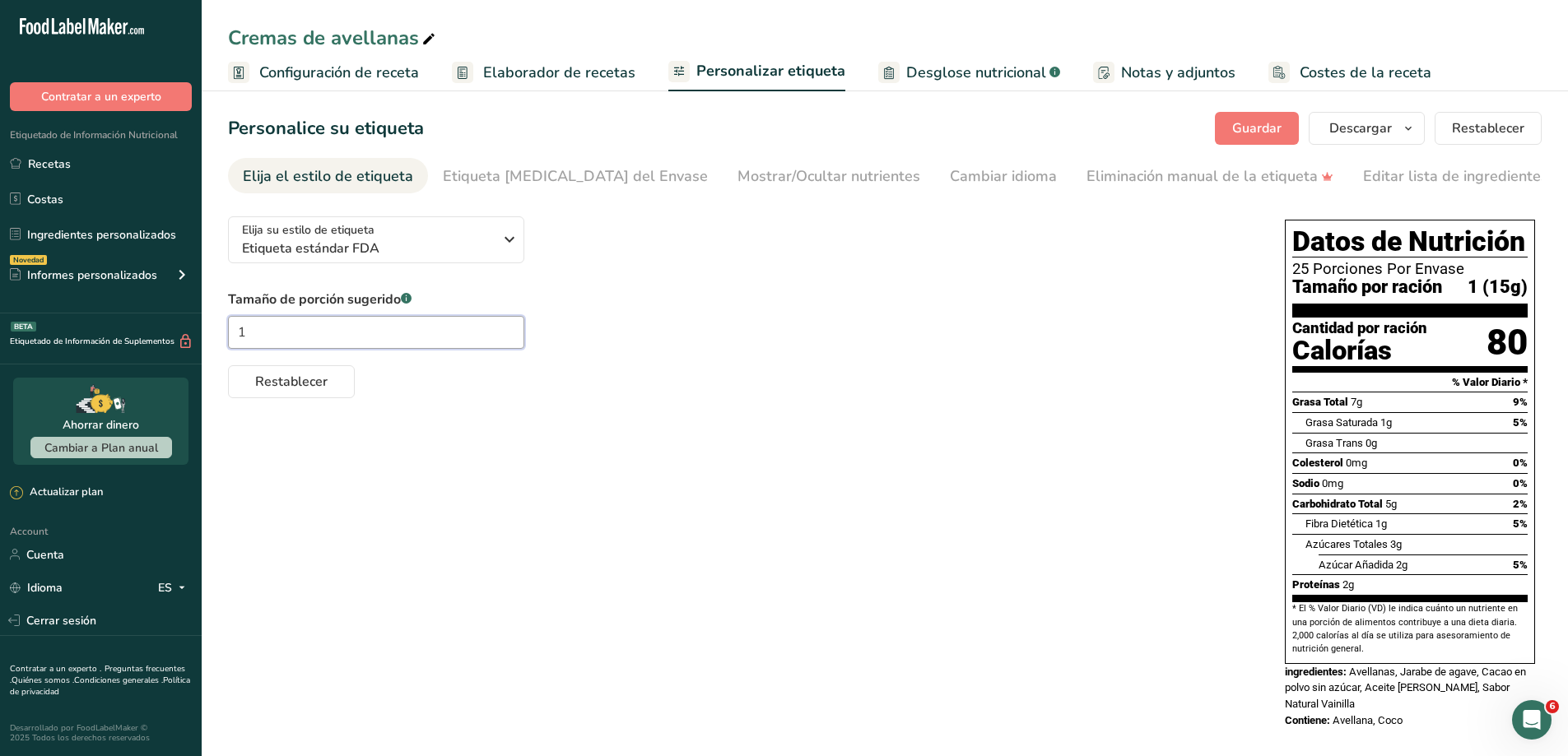
type input "1"
click at [681, 606] on div "Elija su estilo de etiqueta Etiqueta estándar FDA [GEOGRAPHIC_DATA]. (FDA) Etiq…" at bounding box center [884, 474] width 1314 height 542
click at [47, 161] on link "Recetas" at bounding box center [101, 164] width 202 height 32
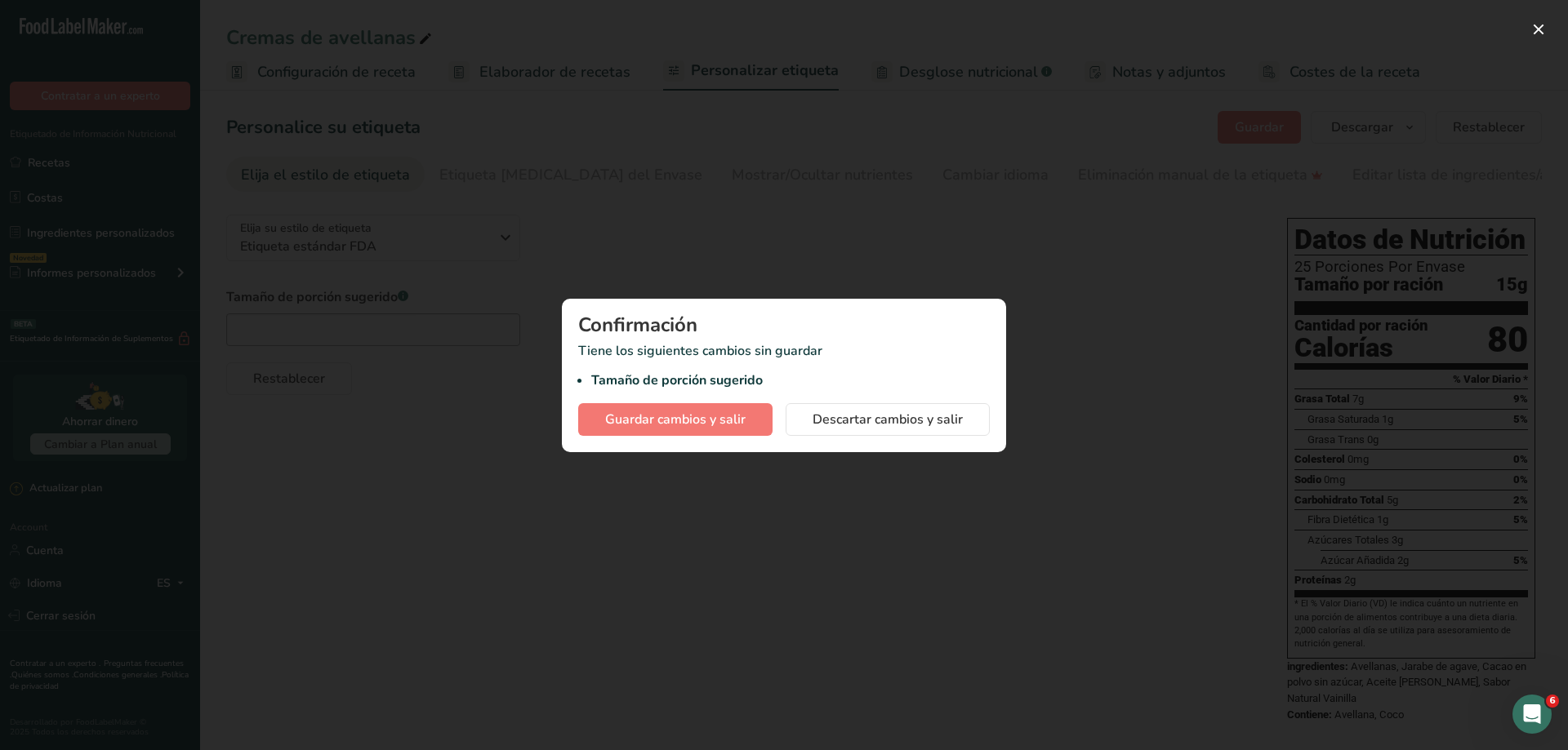
click at [650, 398] on div "Confirmación Tiene los siguientes cambios sin guardar Tamaño de porción sugerid…" at bounding box center [784, 376] width 444 height 153
click at [646, 410] on span "Guardar cambios y salir" at bounding box center [675, 420] width 140 height 20
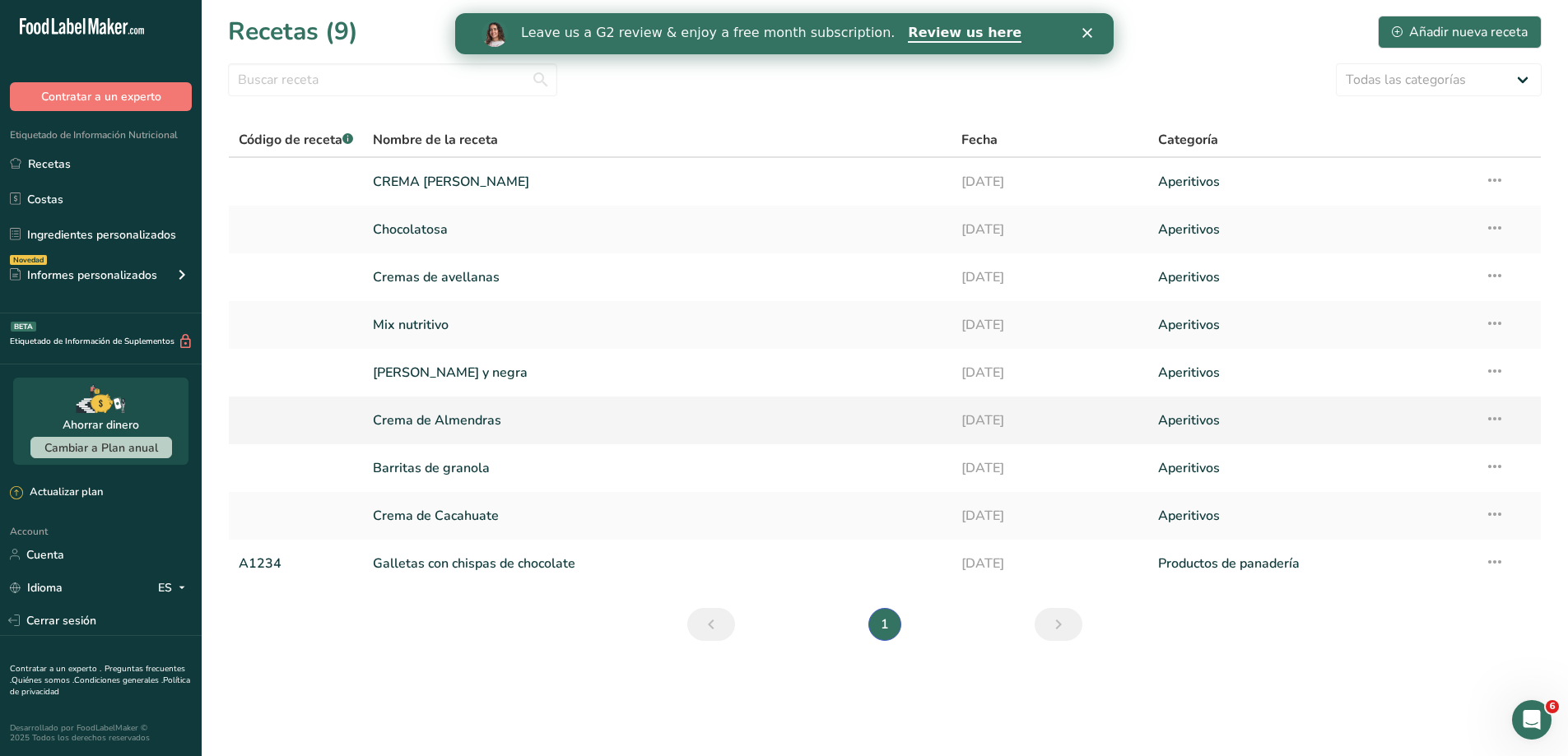
click at [479, 424] on link "Crema de Almendras" at bounding box center [657, 420] width 569 height 35
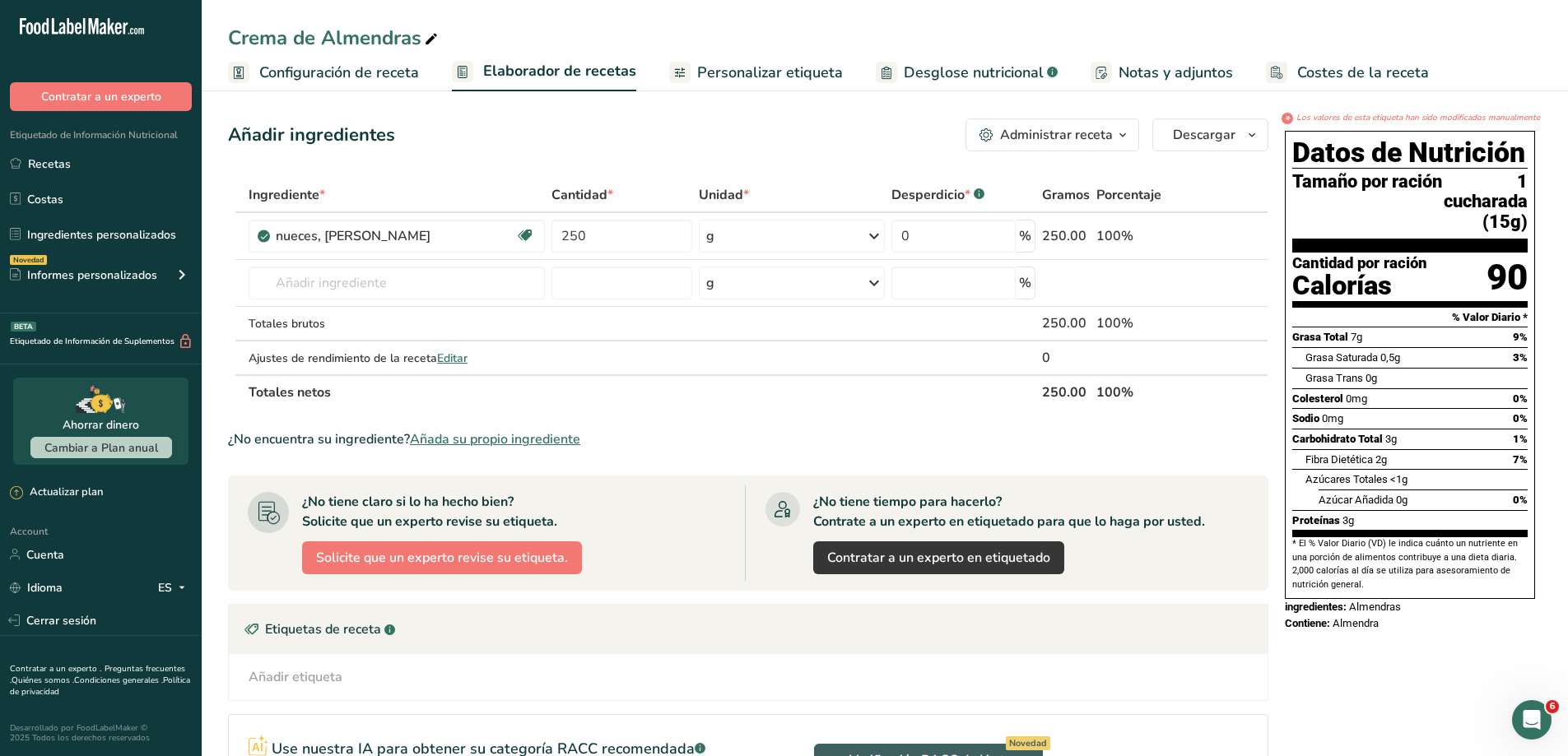
click at [755, 72] on span "Personalizar etiqueta" at bounding box center [769, 72] width 145 height 22
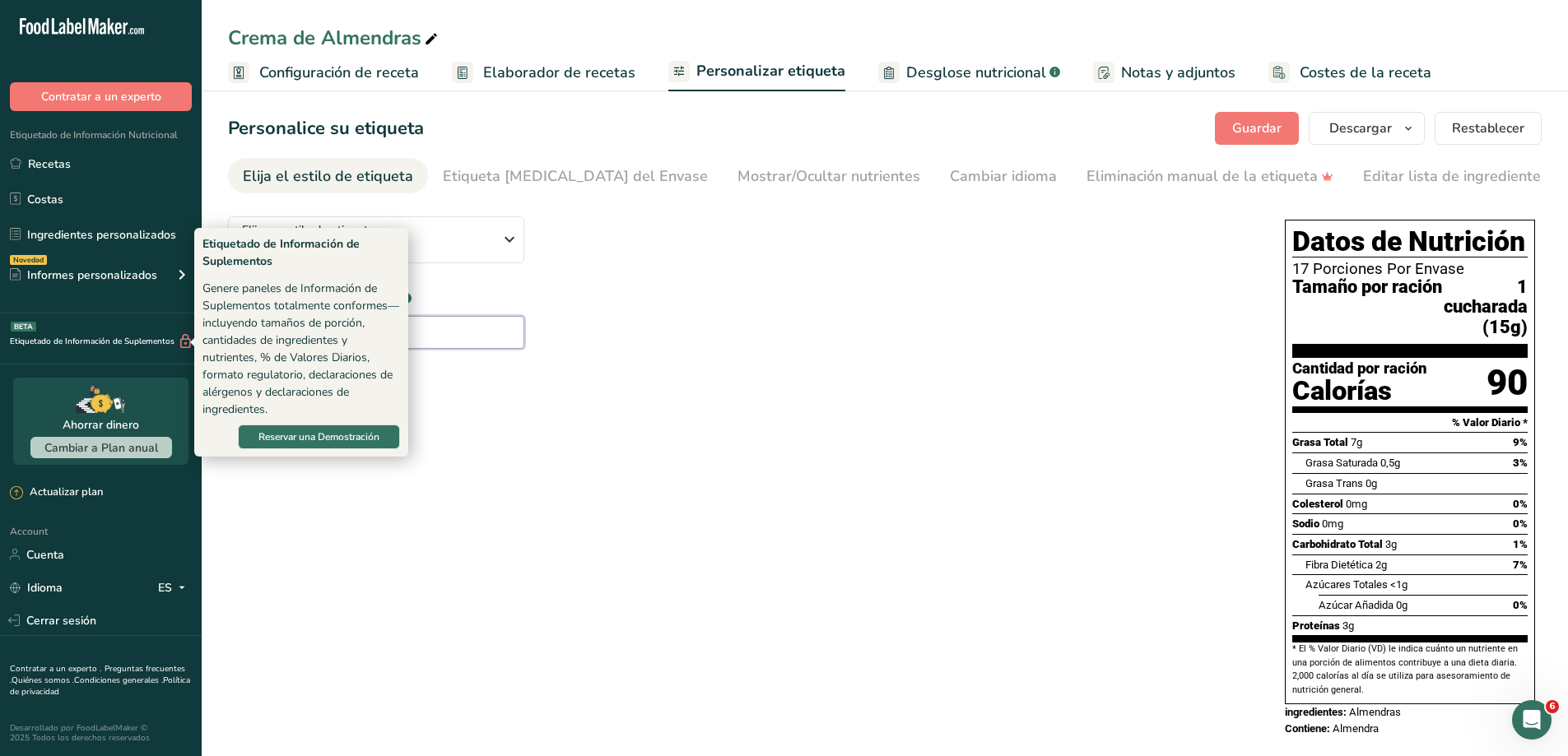
drag, startPoint x: 346, startPoint y: 336, endPoint x: 147, endPoint y: 340, distance: 199.0
click at [147, 340] on div ".a-20{fill:#fff;} Contratar a un experto Etiquetado de Información Nutricional …" at bounding box center [784, 390] width 1568 height 779
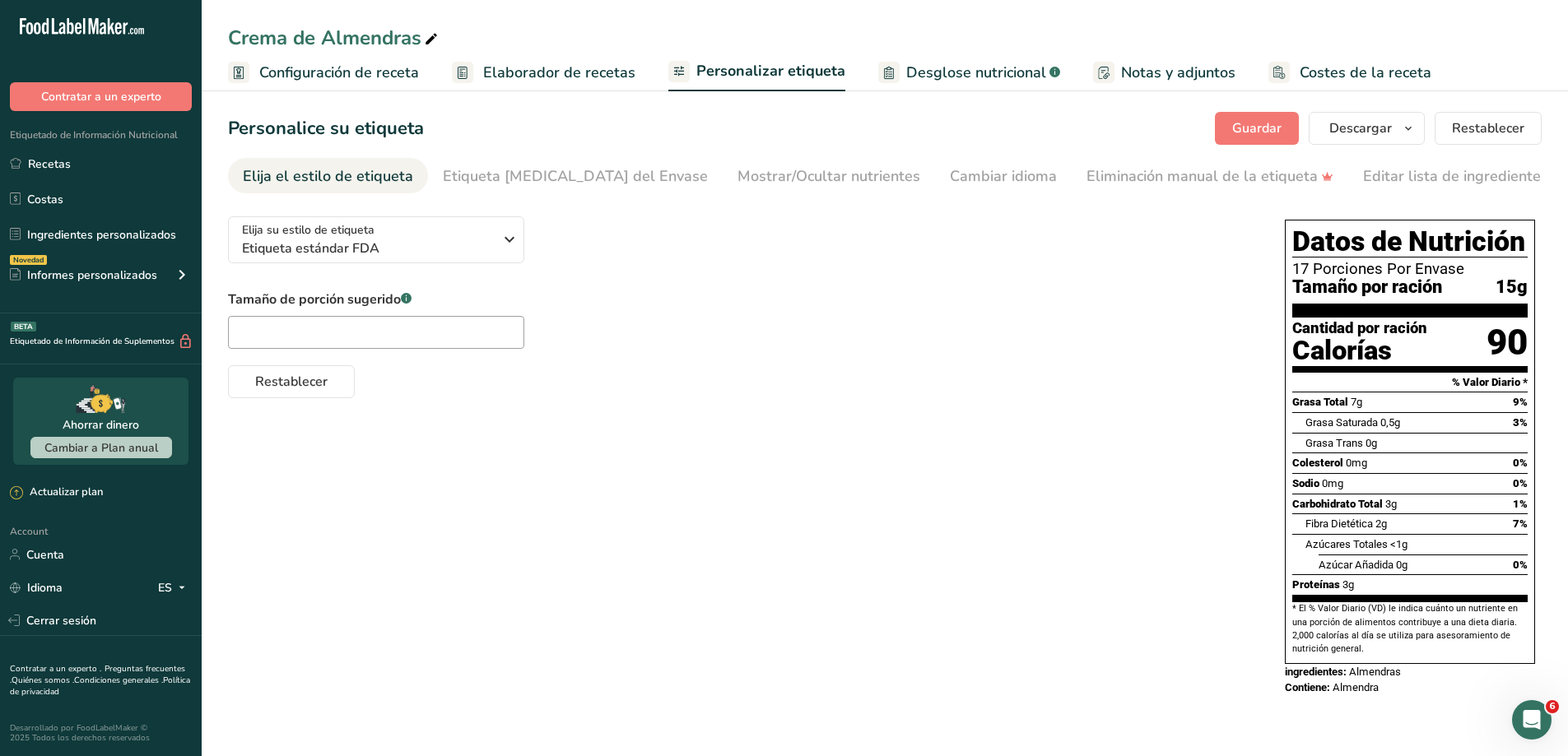
click at [909, 359] on div "Tamaño de porción sugerido .a-a{fill:#347362;}.b-a{fill:#fff;} Restablecer" at bounding box center [740, 344] width 1024 height 109
click at [1353, 127] on span "Descargar" at bounding box center [1360, 129] width 62 height 20
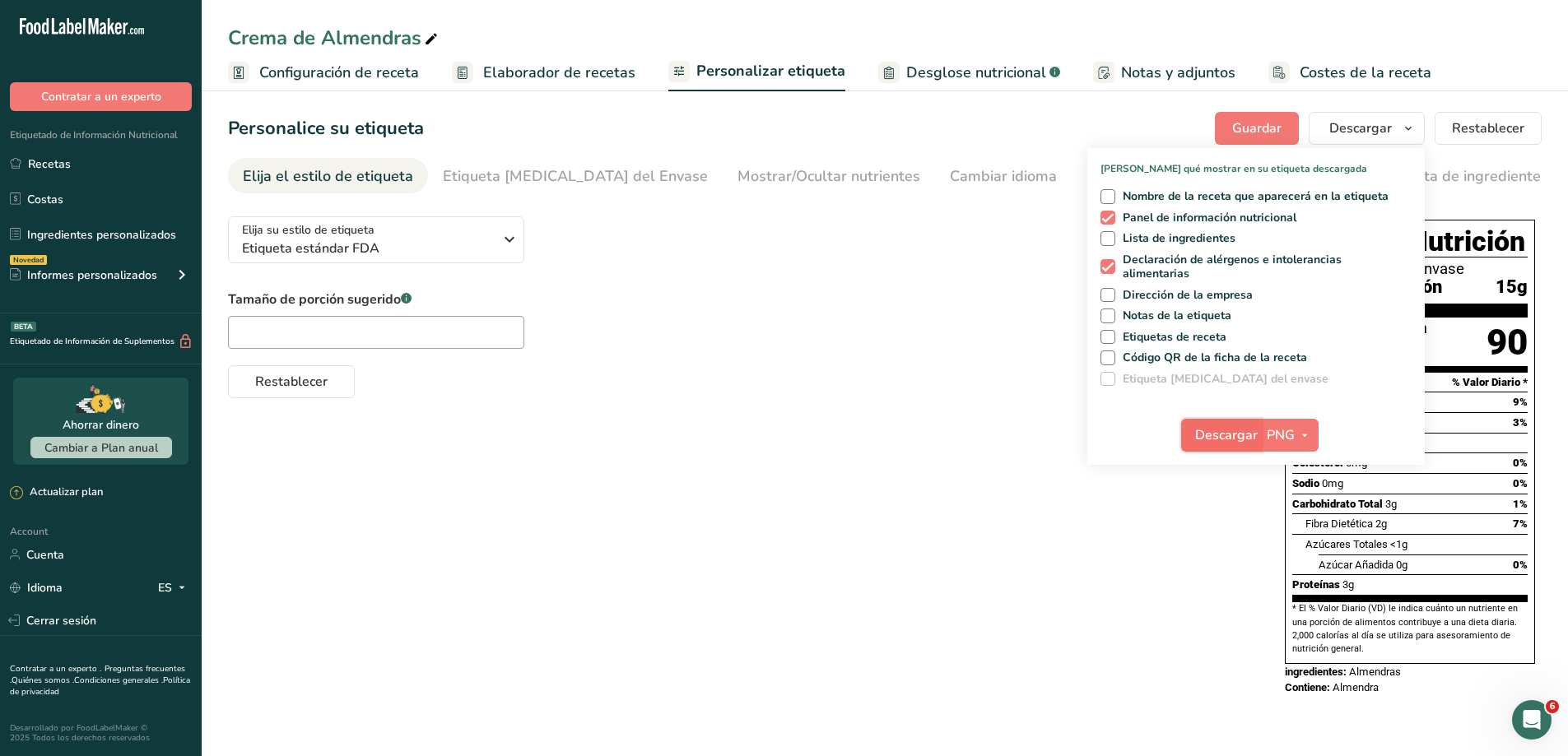
click at [1227, 420] on button "Descargar" at bounding box center [1221, 435] width 81 height 33
click at [942, 415] on div "Elija su estilo de etiqueta Etiqueta estándar FDA [GEOGRAPHIC_DATA]. (FDA) Etiq…" at bounding box center [884, 458] width 1314 height 509
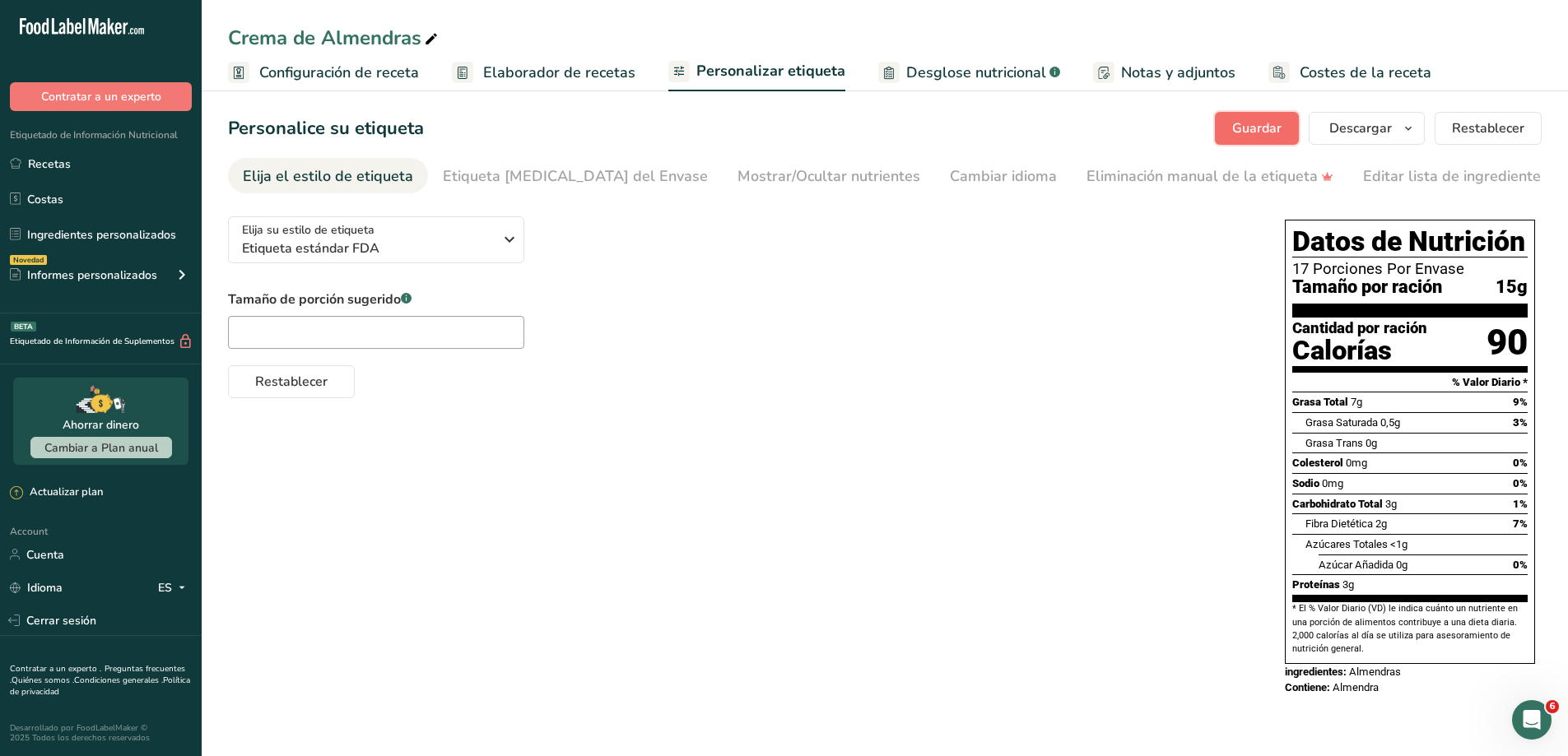
click at [1250, 137] on span "Guardar" at bounding box center [1256, 129] width 49 height 20
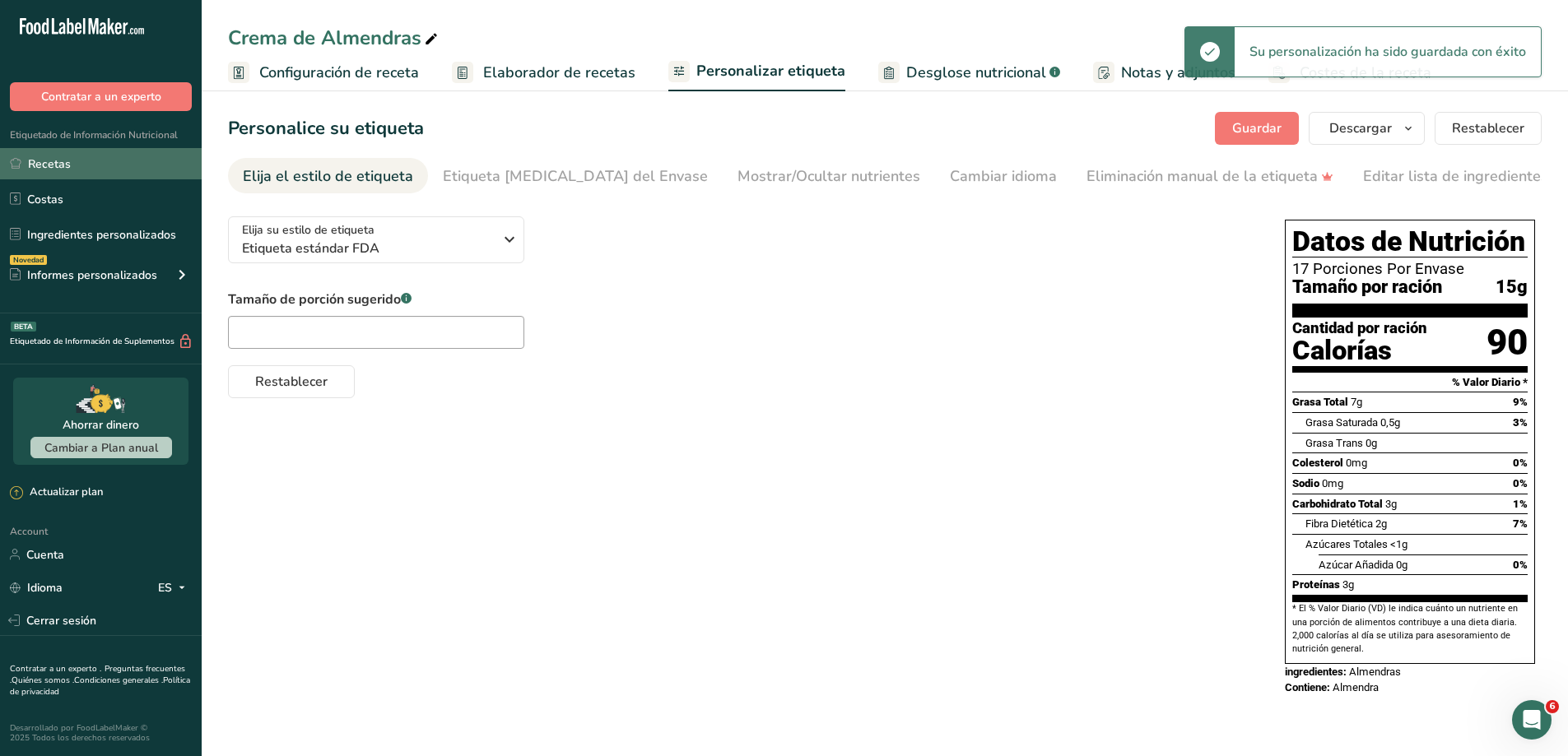
click at [52, 166] on link "Recetas" at bounding box center [101, 164] width 202 height 32
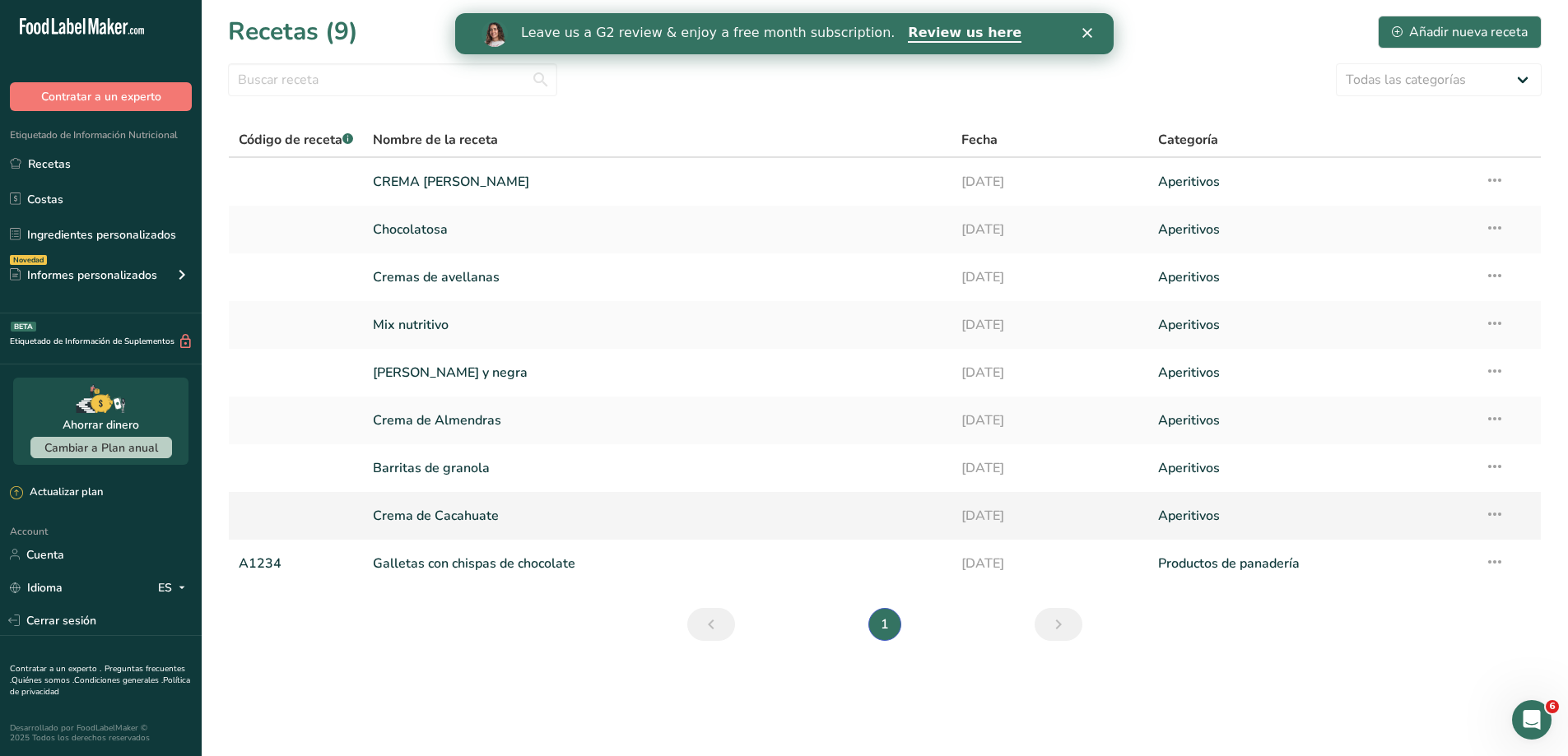
click at [460, 511] on link "Crema de Cacahuate" at bounding box center [657, 516] width 569 height 35
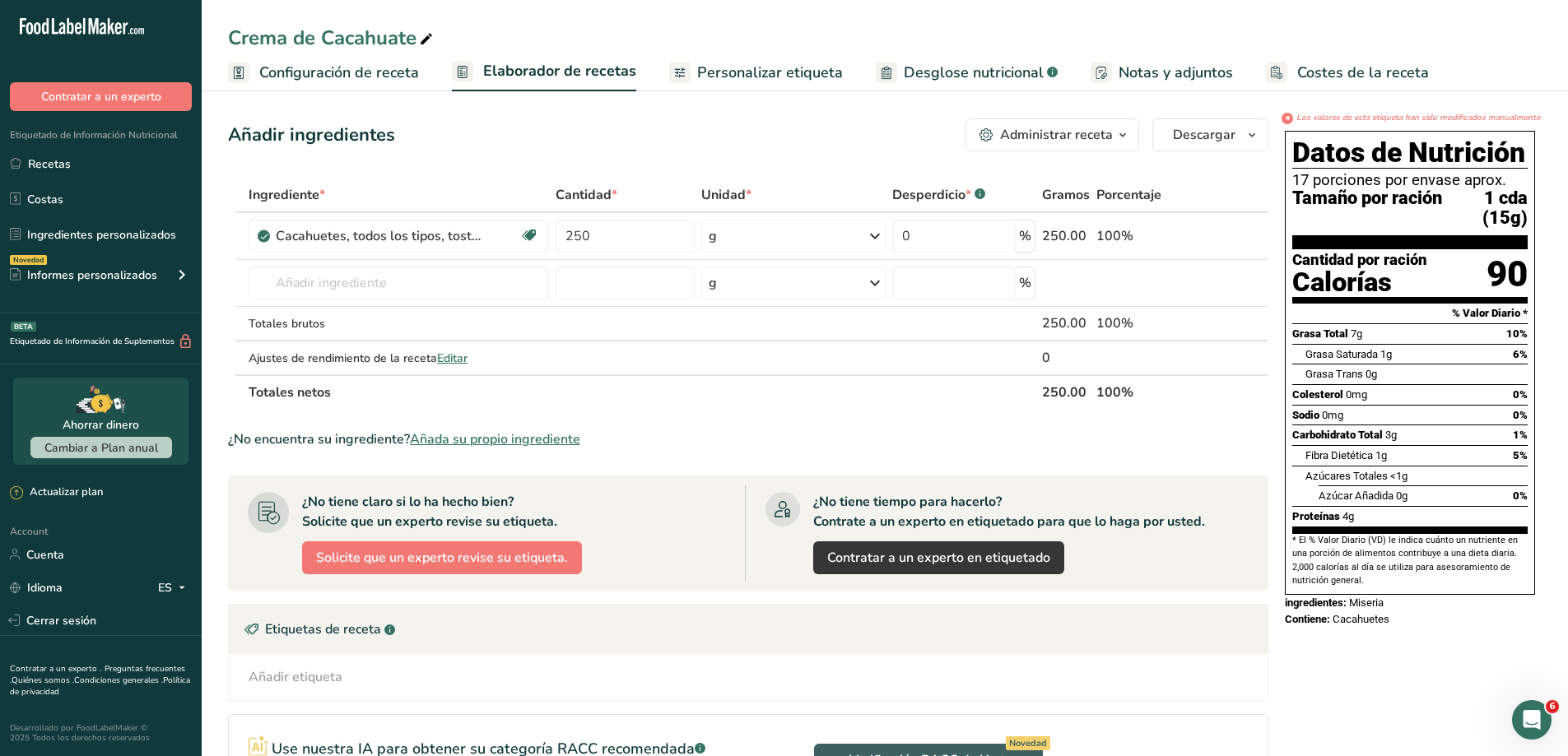
click at [730, 66] on span "Personalizar etiqueta" at bounding box center [769, 72] width 145 height 22
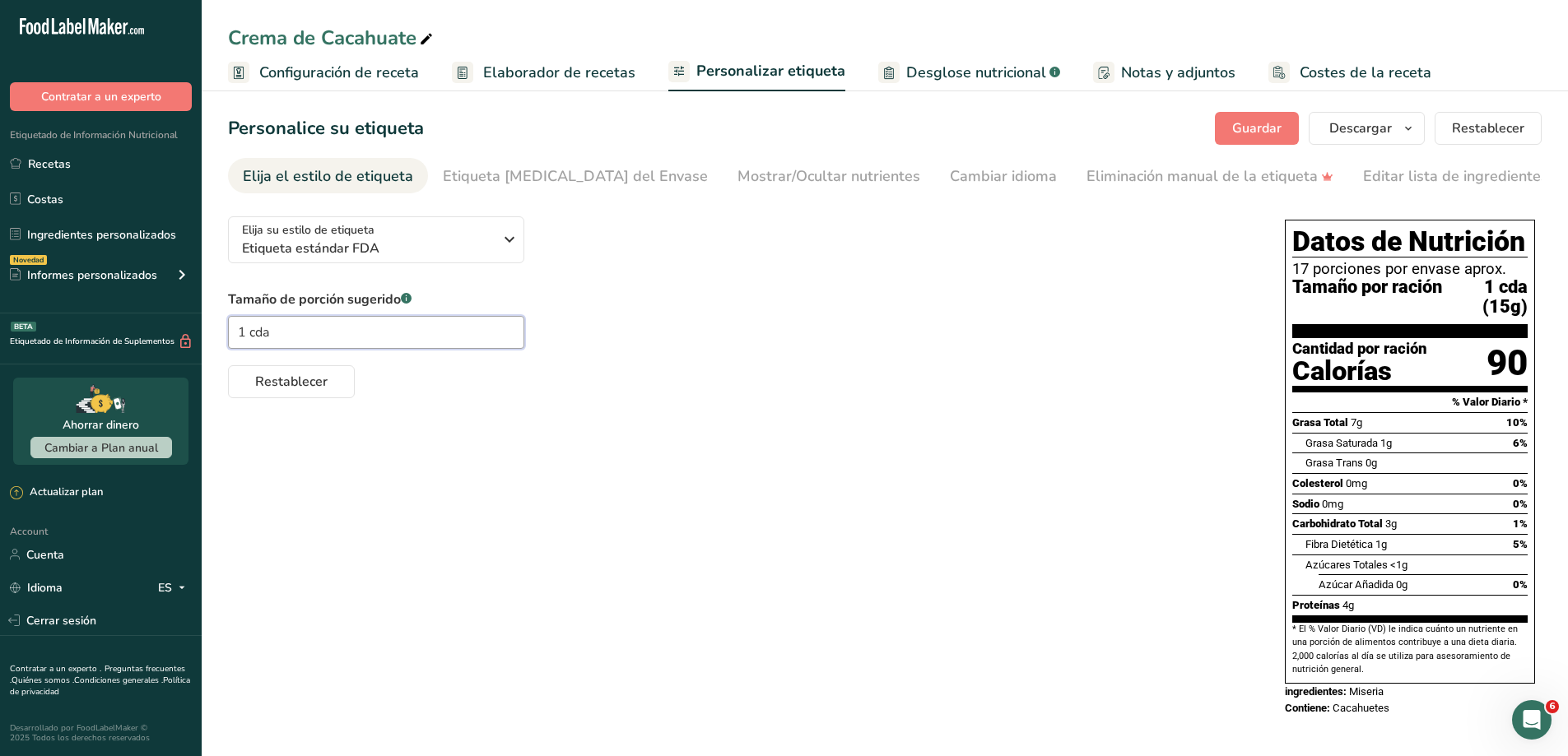
drag, startPoint x: 358, startPoint y: 334, endPoint x: 220, endPoint y: 339, distance: 138.1
click at [220, 339] on section "Personalice su etiqueta [GEOGRAPHIC_DATA] [GEOGRAPHIC_DATA] [PERSON_NAME] qué m…" at bounding box center [885, 422] width 1366 height 674
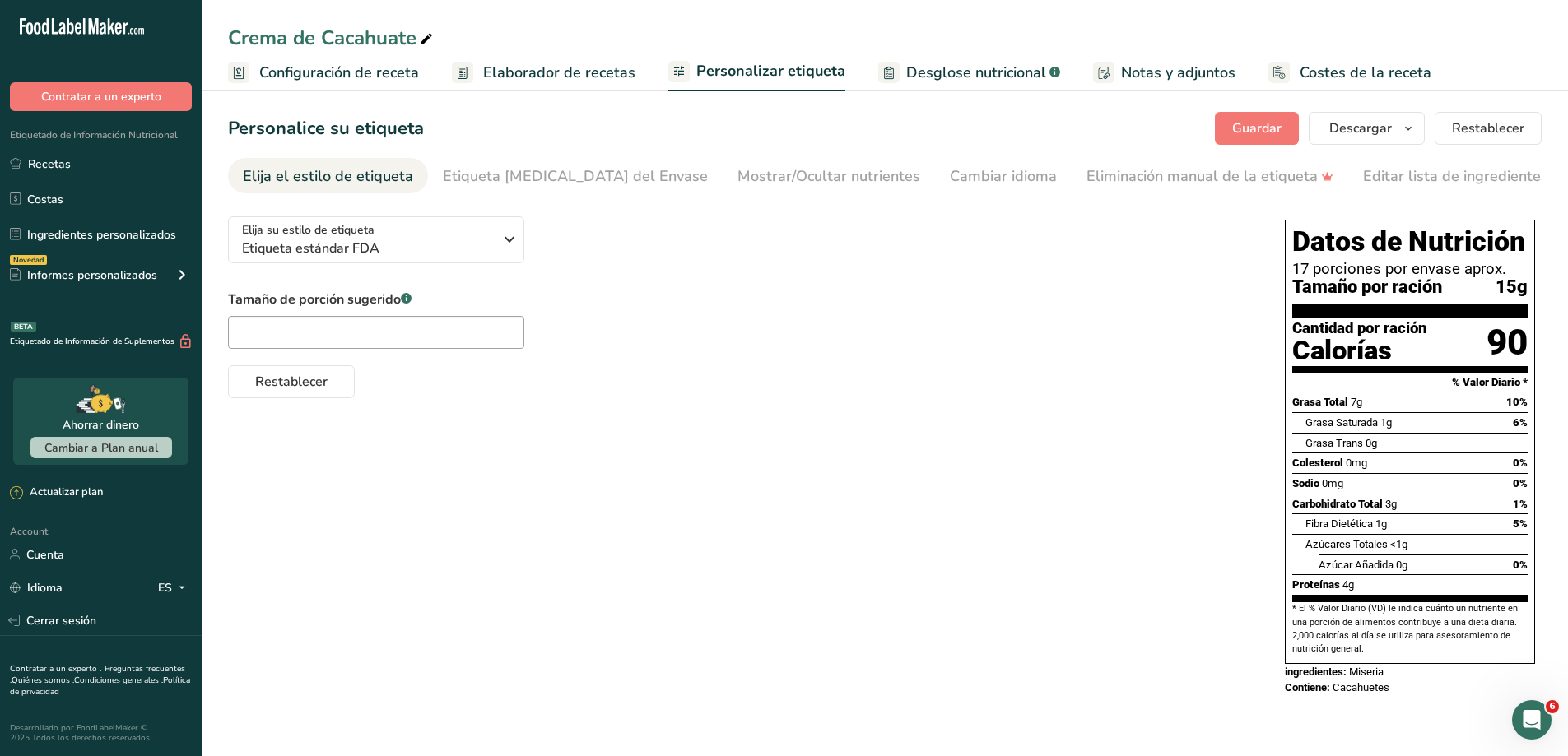
click at [656, 504] on div "Elija su estilo de etiqueta Etiqueta estándar FDA [GEOGRAPHIC_DATA]. (FDA) Etiq…" at bounding box center [884, 458] width 1314 height 509
click at [1358, 116] on button "Descargar" at bounding box center [1367, 129] width 116 height 33
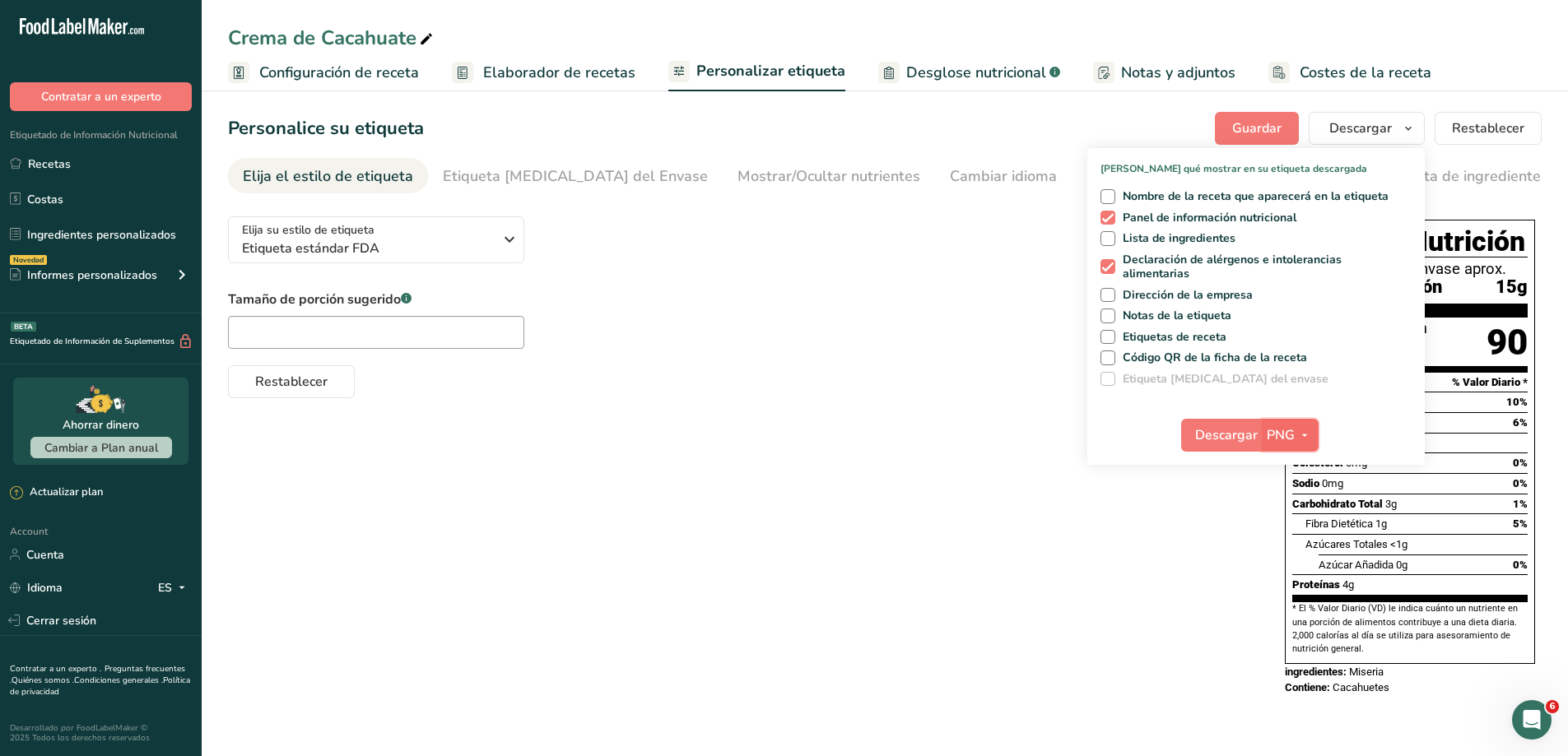
click at [1274, 425] on button "PNG" at bounding box center [1290, 435] width 57 height 33
click at [1212, 428] on span "Descargar" at bounding box center [1226, 435] width 62 height 20
click at [857, 556] on div "Elija su estilo de etiqueta Etiqueta estándar FDA [GEOGRAPHIC_DATA]. (FDA) Etiq…" at bounding box center [884, 458] width 1314 height 509
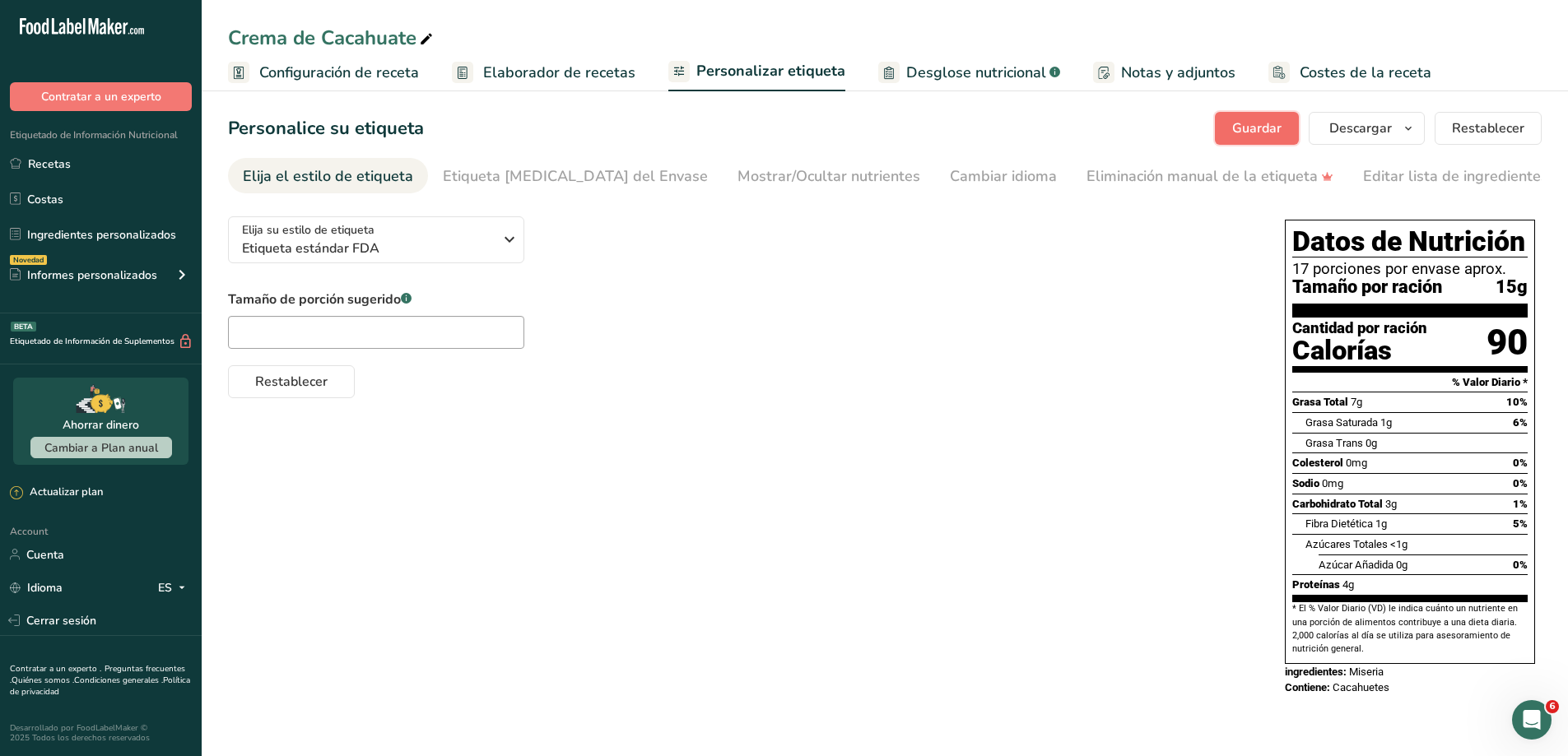
click at [1234, 120] on button "Guardar" at bounding box center [1256, 129] width 84 height 33
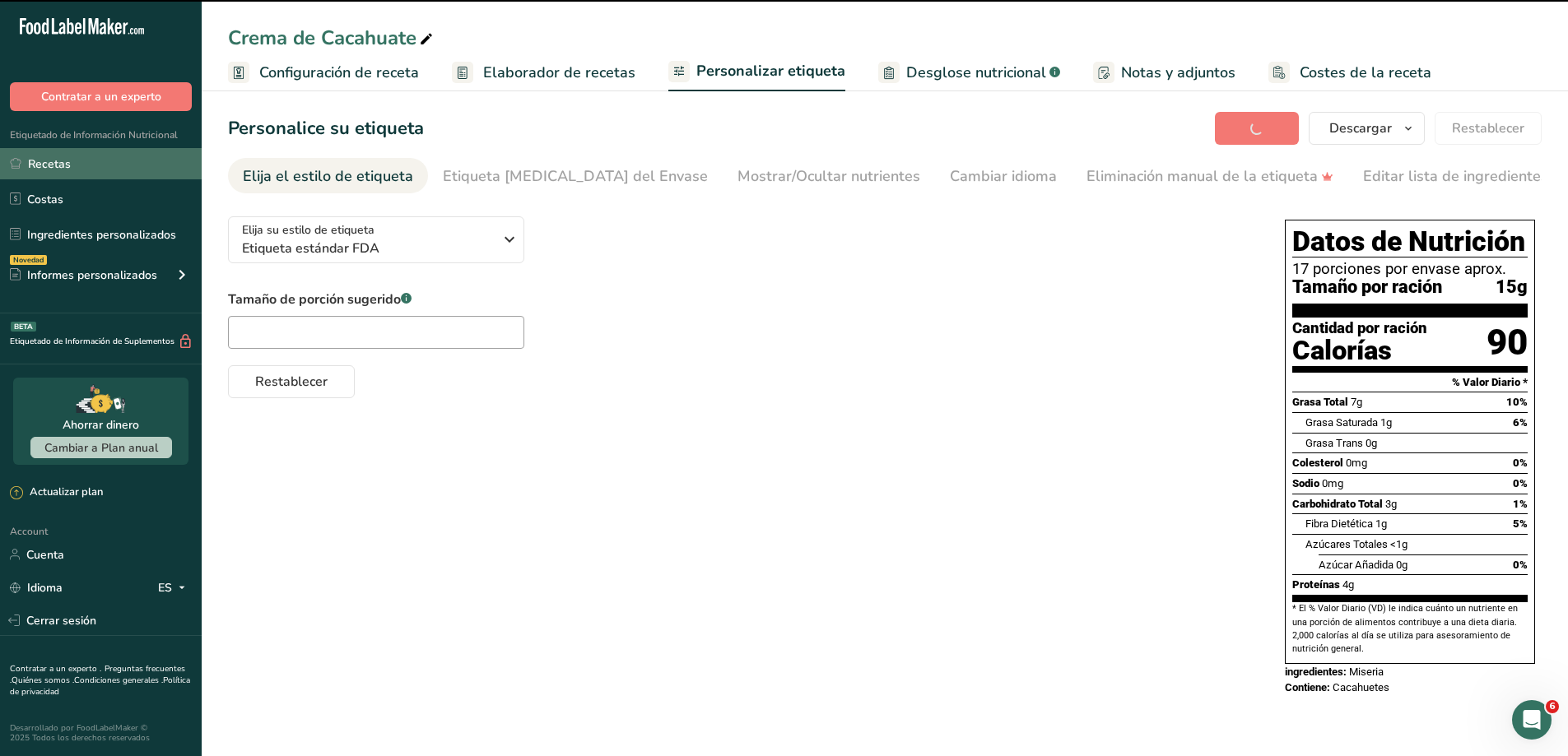
click at [121, 150] on link "Recetas" at bounding box center [101, 164] width 202 height 32
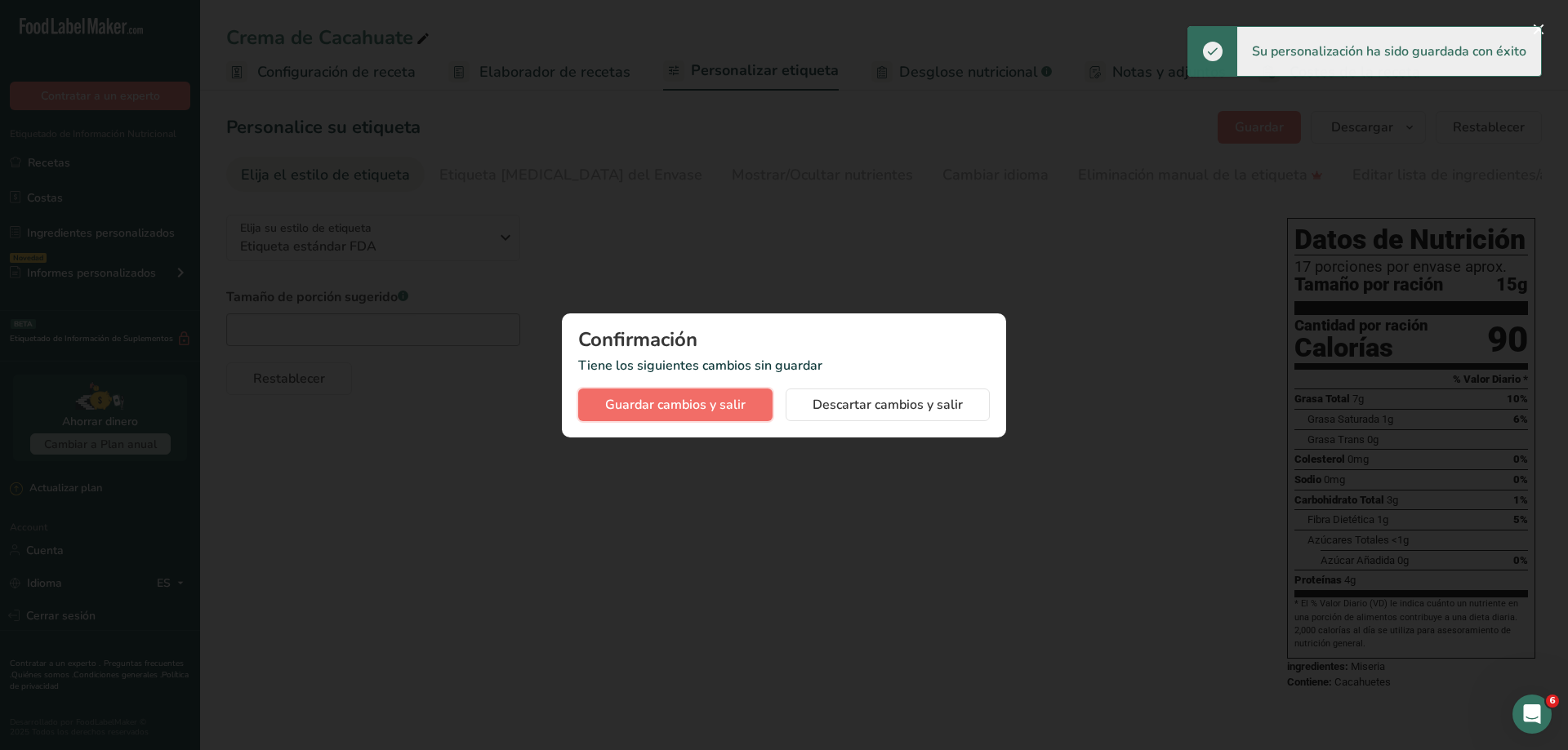
click at [691, 408] on span "Guardar cambios y salir" at bounding box center [675, 405] width 140 height 20
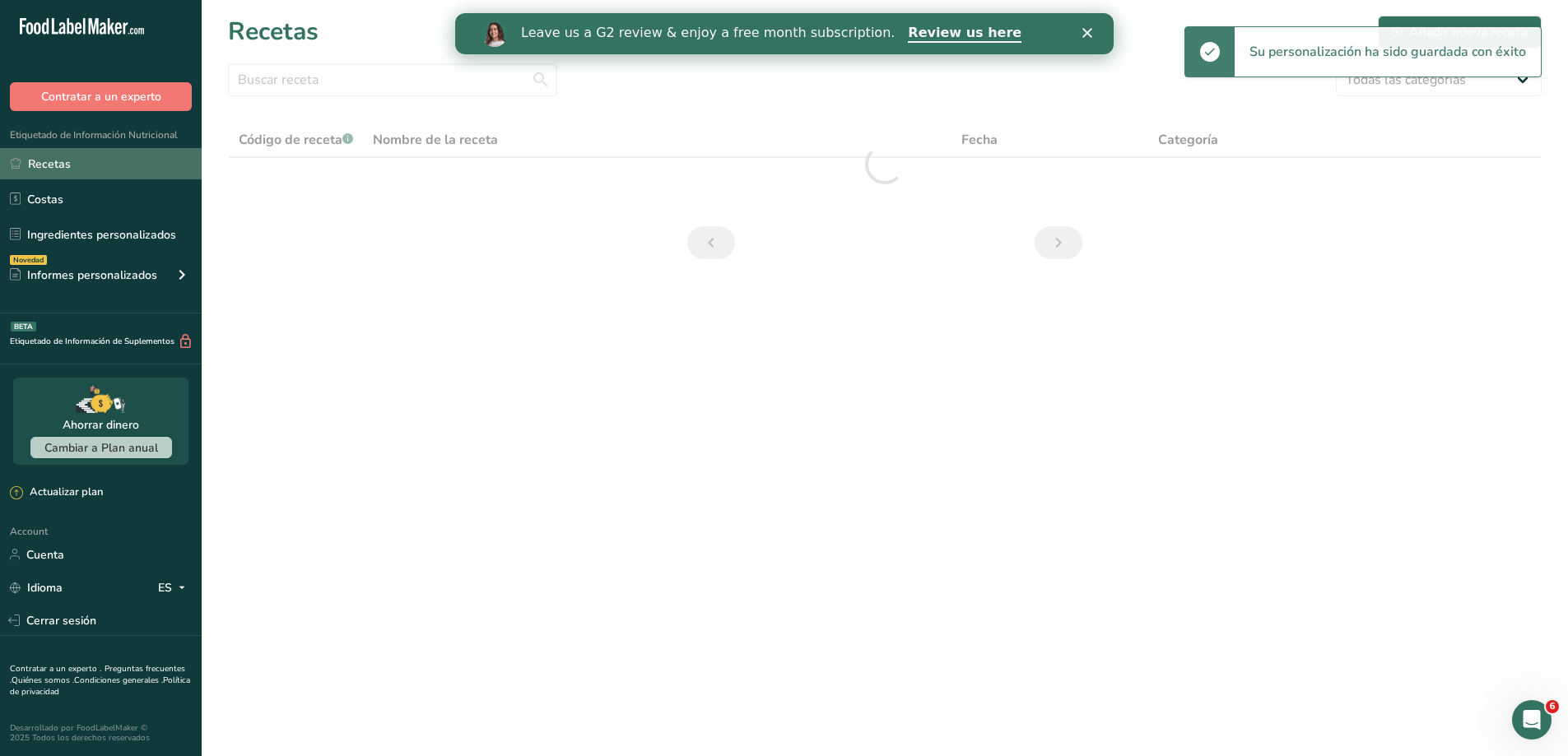
click at [65, 158] on link "Recetas" at bounding box center [101, 164] width 202 height 32
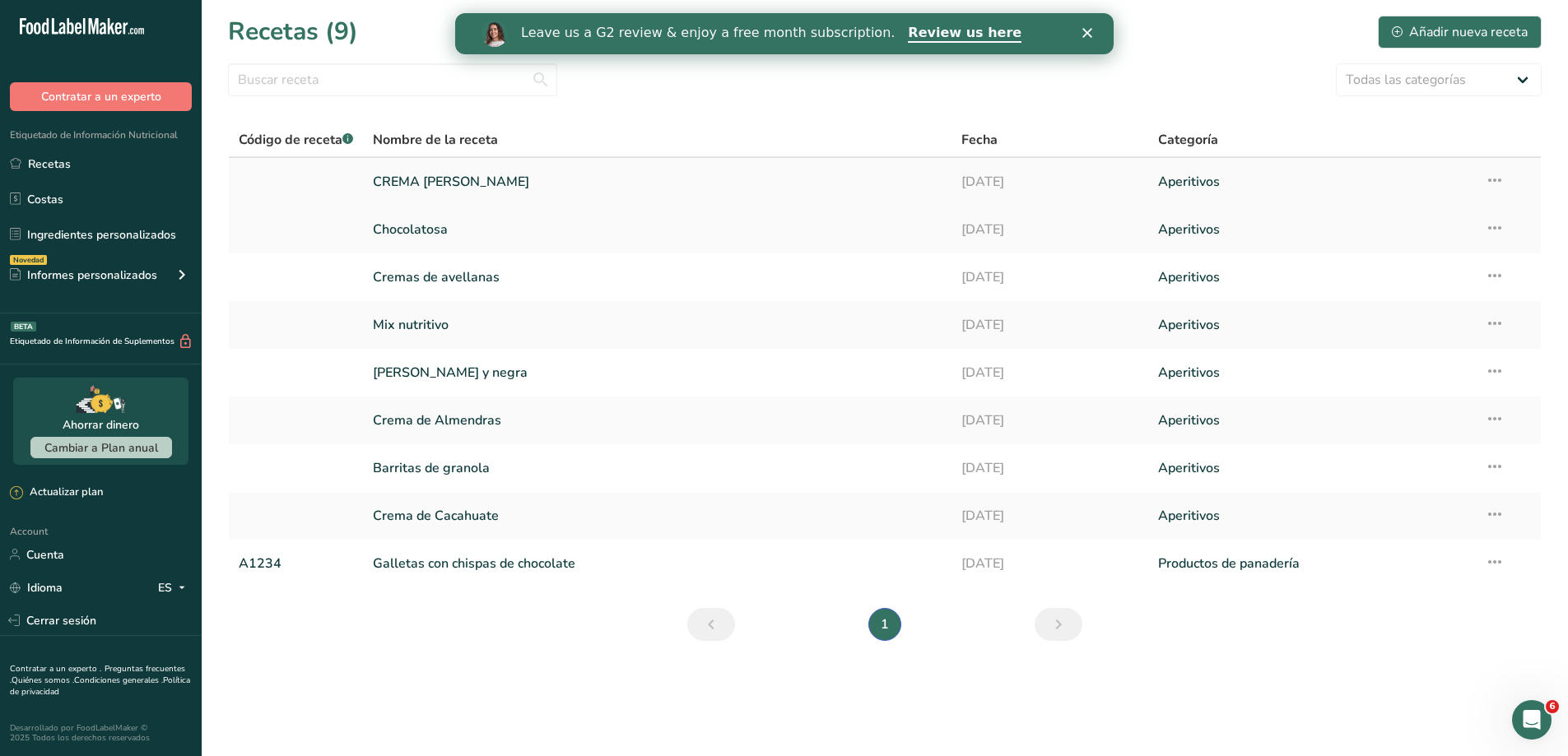
click at [469, 185] on link "CREMA [PERSON_NAME]" at bounding box center [657, 182] width 569 height 35
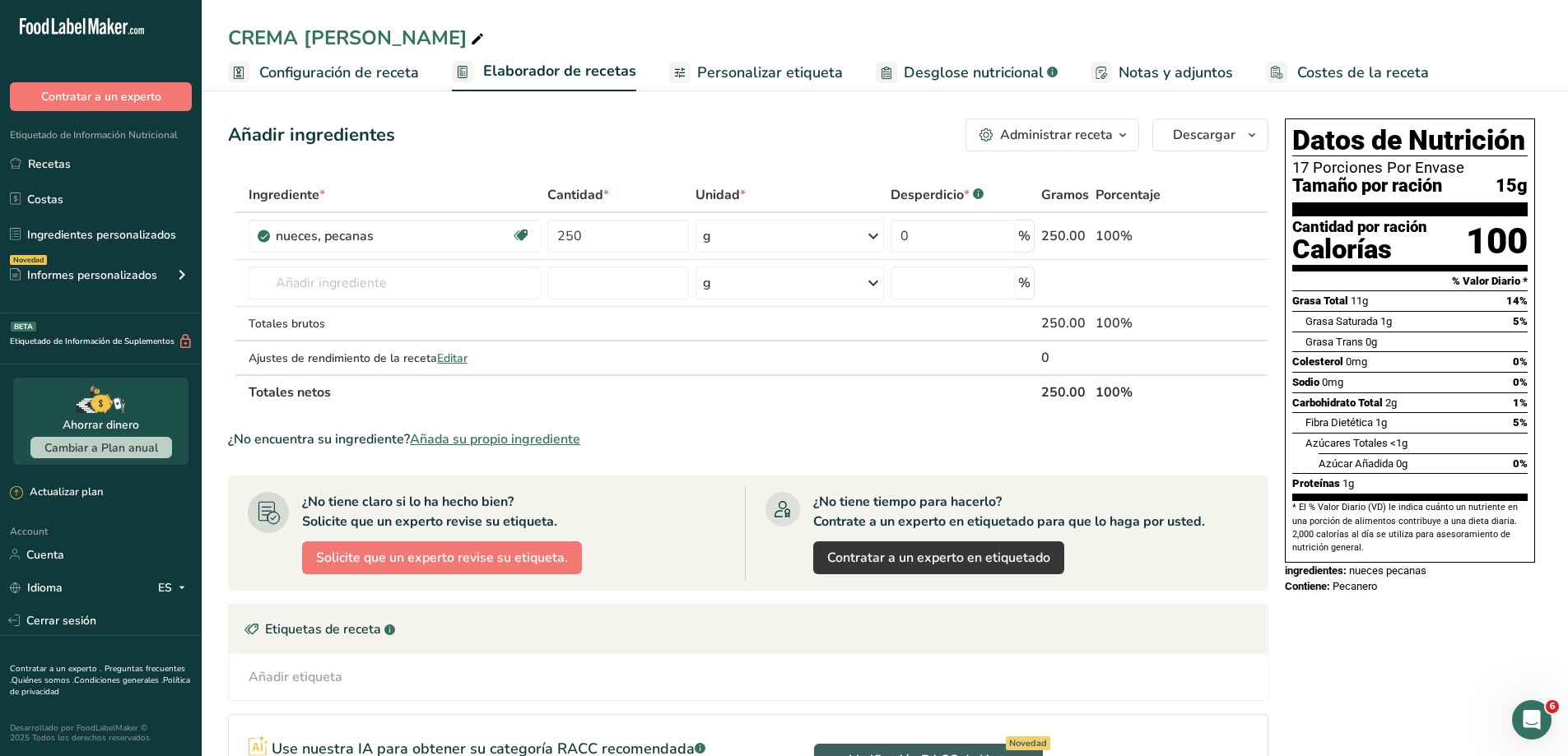
click at [774, 78] on span "Personalizar etiqueta" at bounding box center [769, 72] width 145 height 22
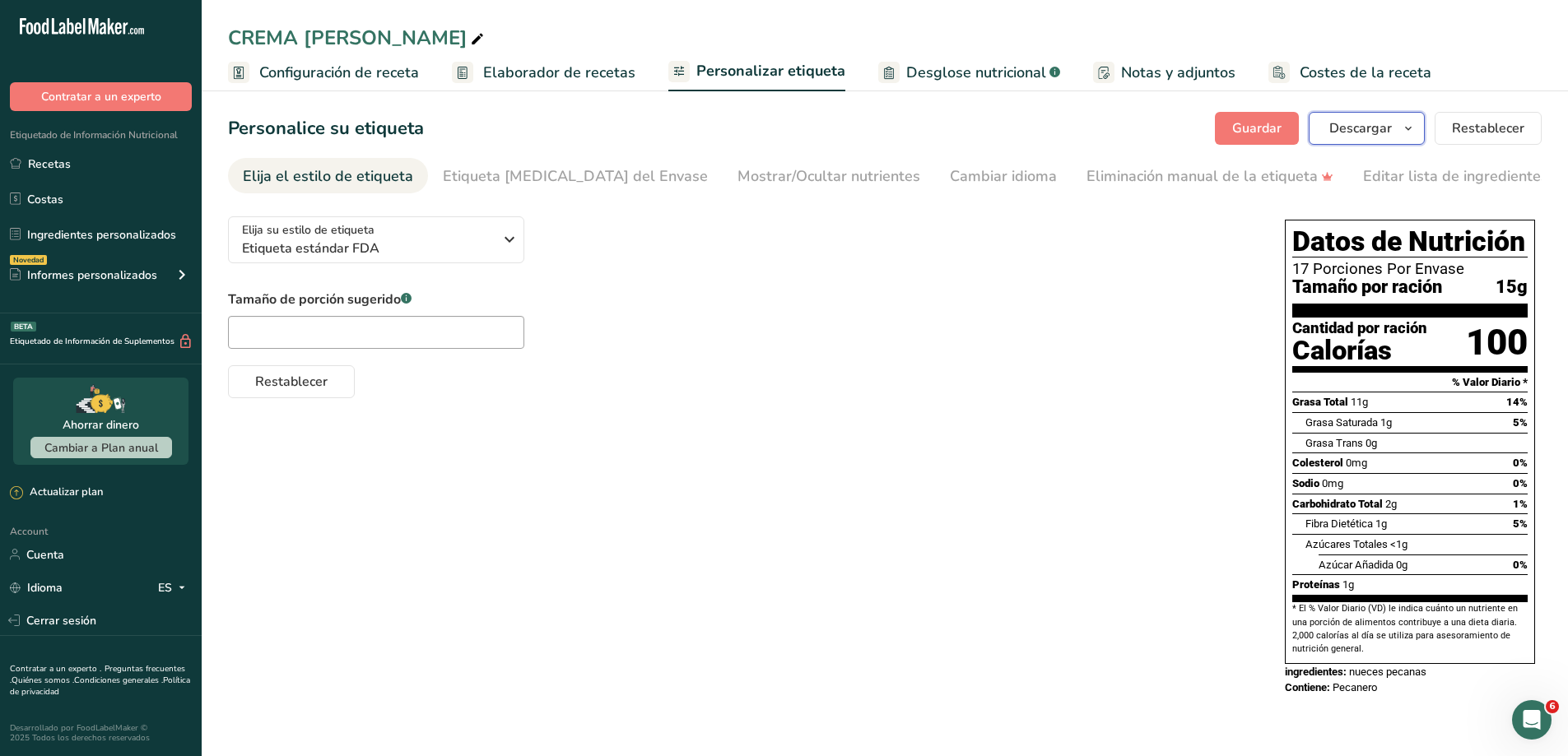
click at [1365, 132] on span "Descargar" at bounding box center [1360, 129] width 62 height 20
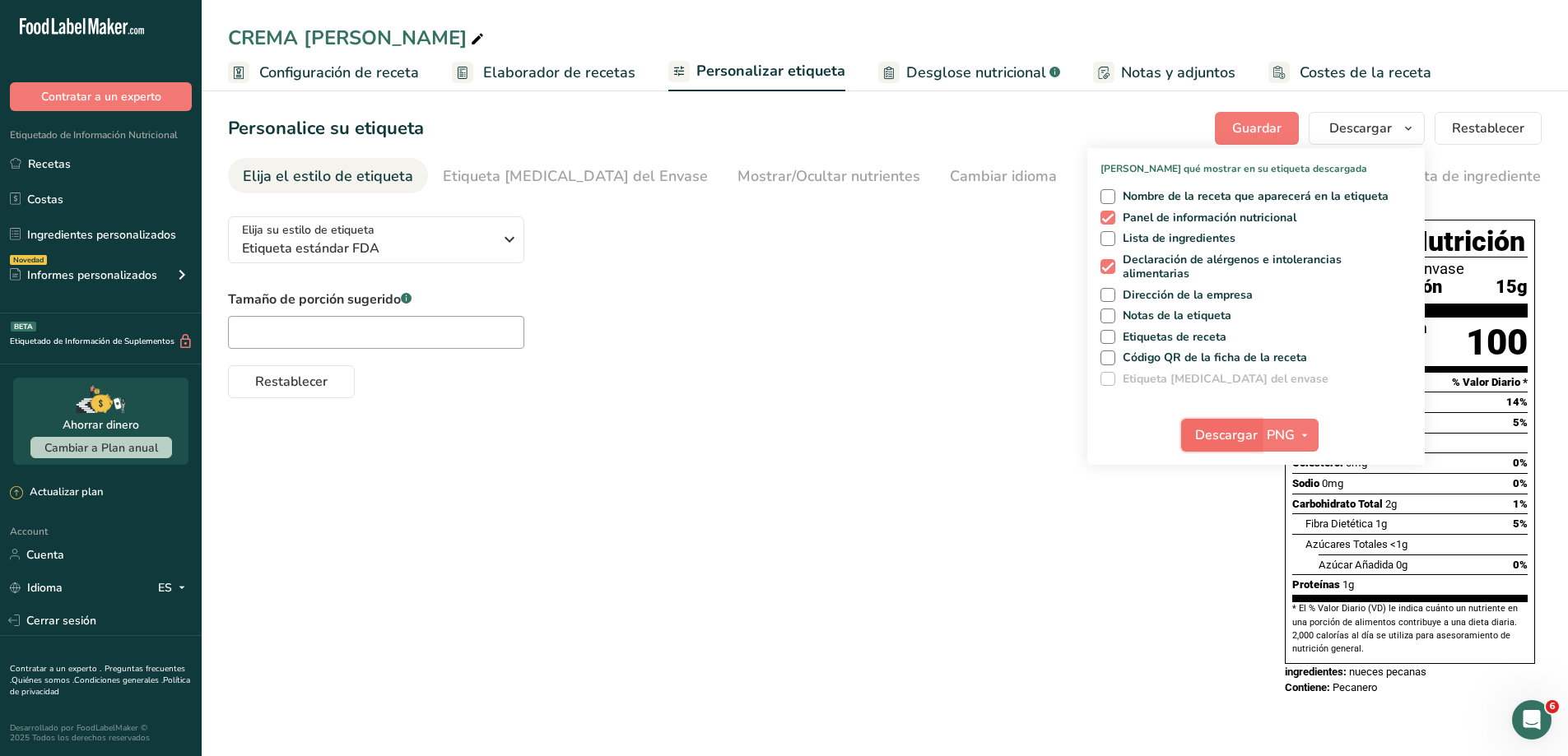
click at [1244, 425] on span "Descargar" at bounding box center [1226, 435] width 62 height 20
click at [582, 282] on div "Elija su estilo de etiqueta Etiqueta estándar FDA [GEOGRAPHIC_DATA]. (FDA) Etiq…" at bounding box center [740, 301] width 1024 height 195
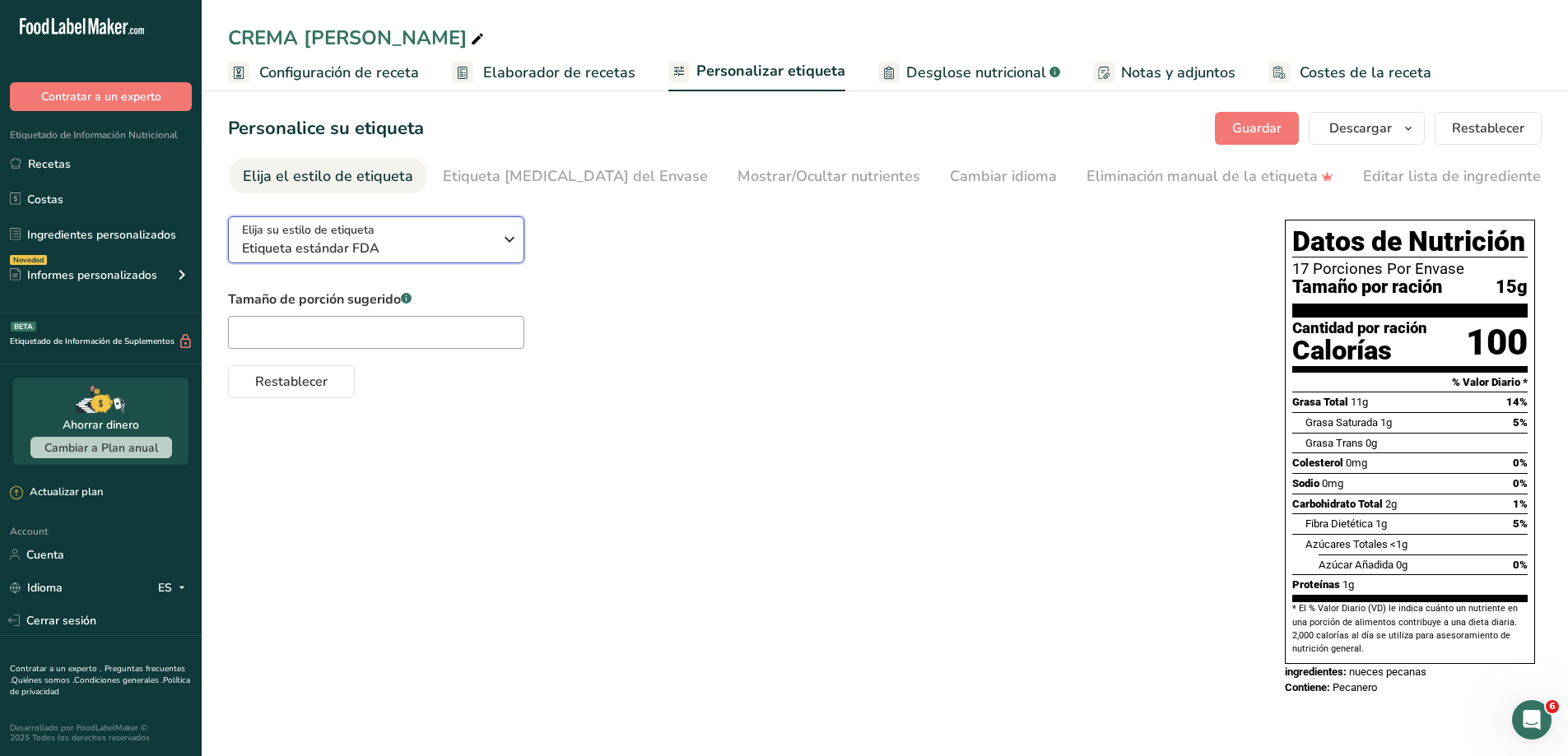
click at [429, 241] on div "Elija su estilo de etiqueta Etiqueta estándar FDA" at bounding box center [367, 239] width 251 height 37
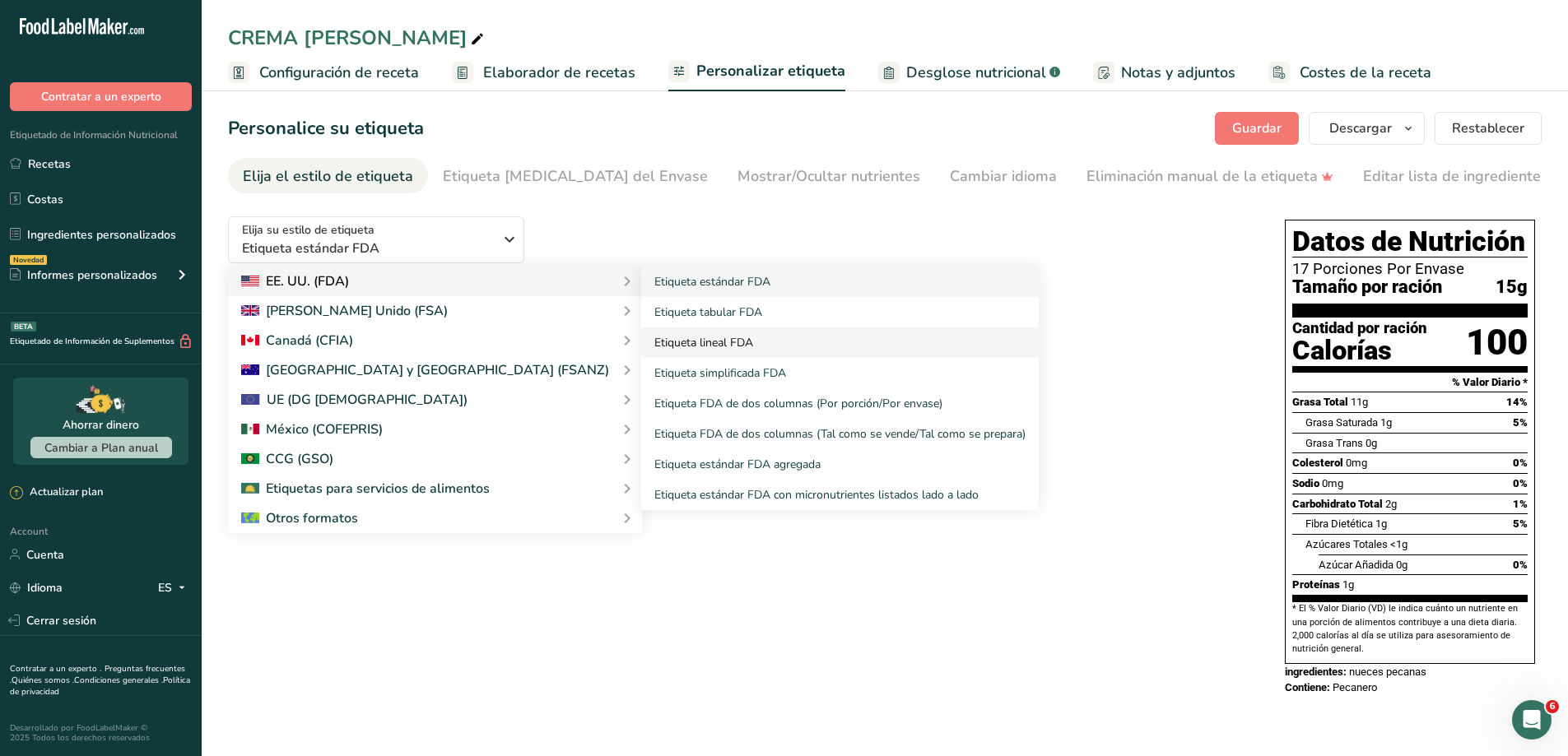
click at [641, 345] on link "Etiqueta lineal FDA" at bounding box center [840, 342] width 397 height 31
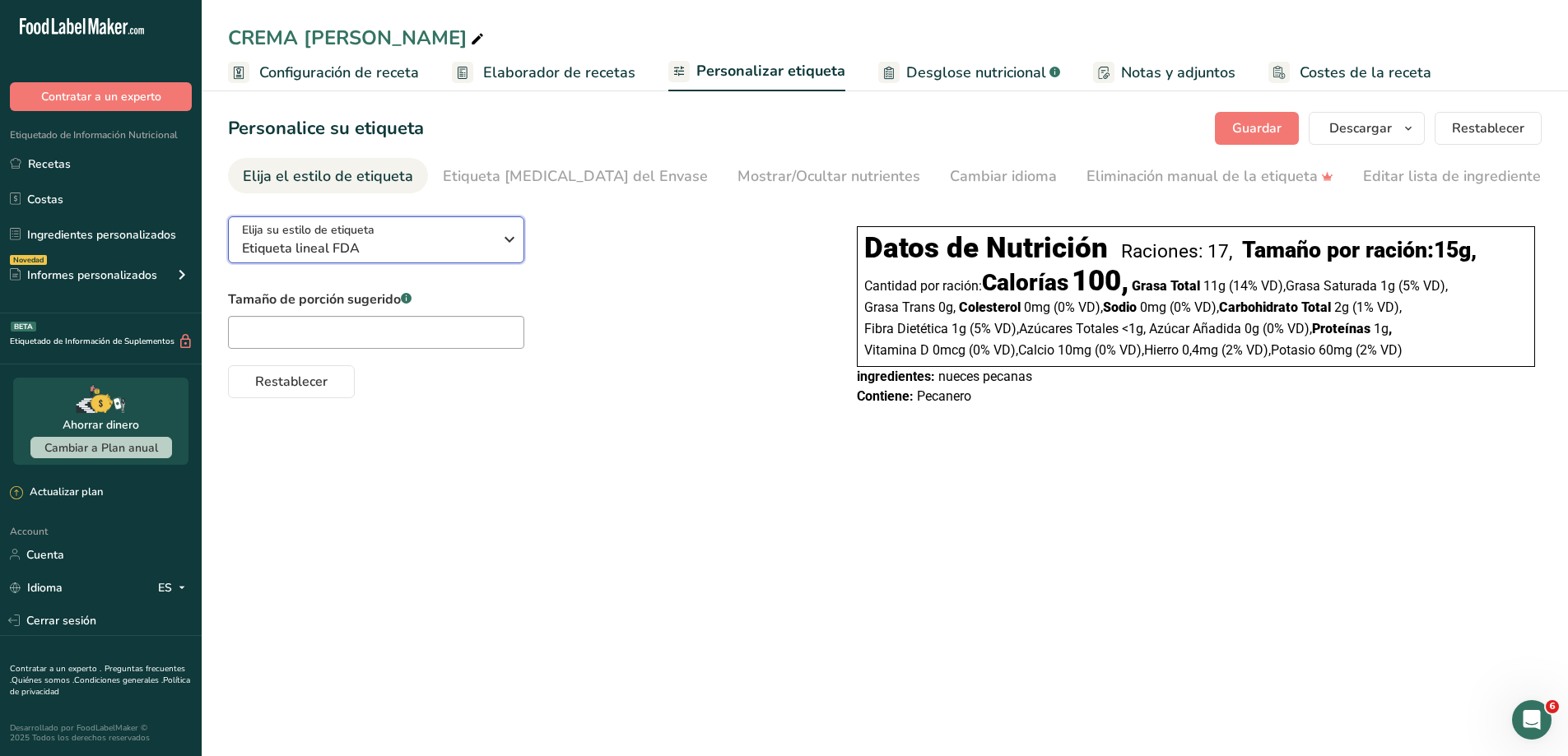
click at [509, 247] on icon "button" at bounding box center [509, 239] width 20 height 30
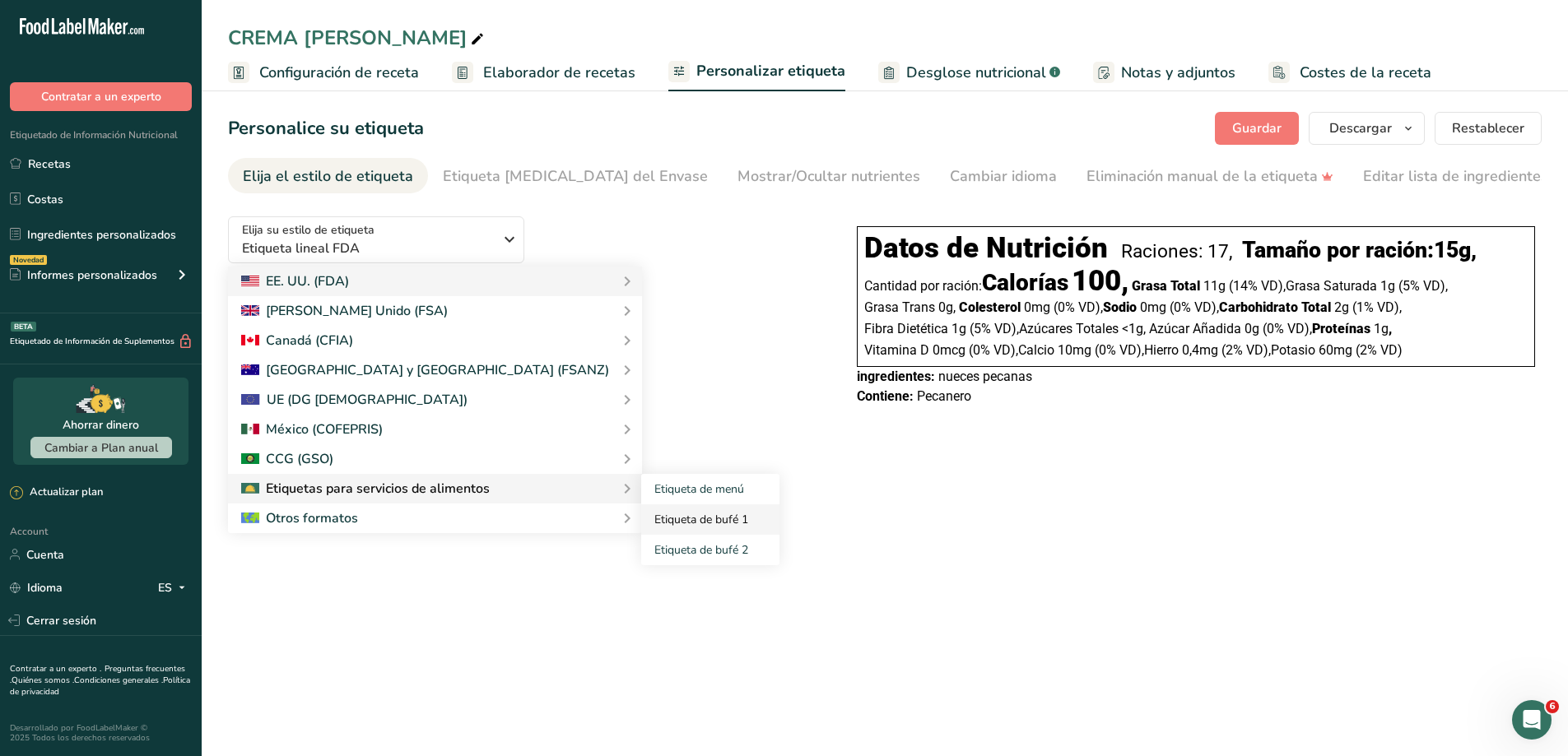
click at [641, 525] on link "Etiqueta de bufé 1" at bounding box center [710, 519] width 138 height 31
